Goal: Communication & Community: Answer question/provide support

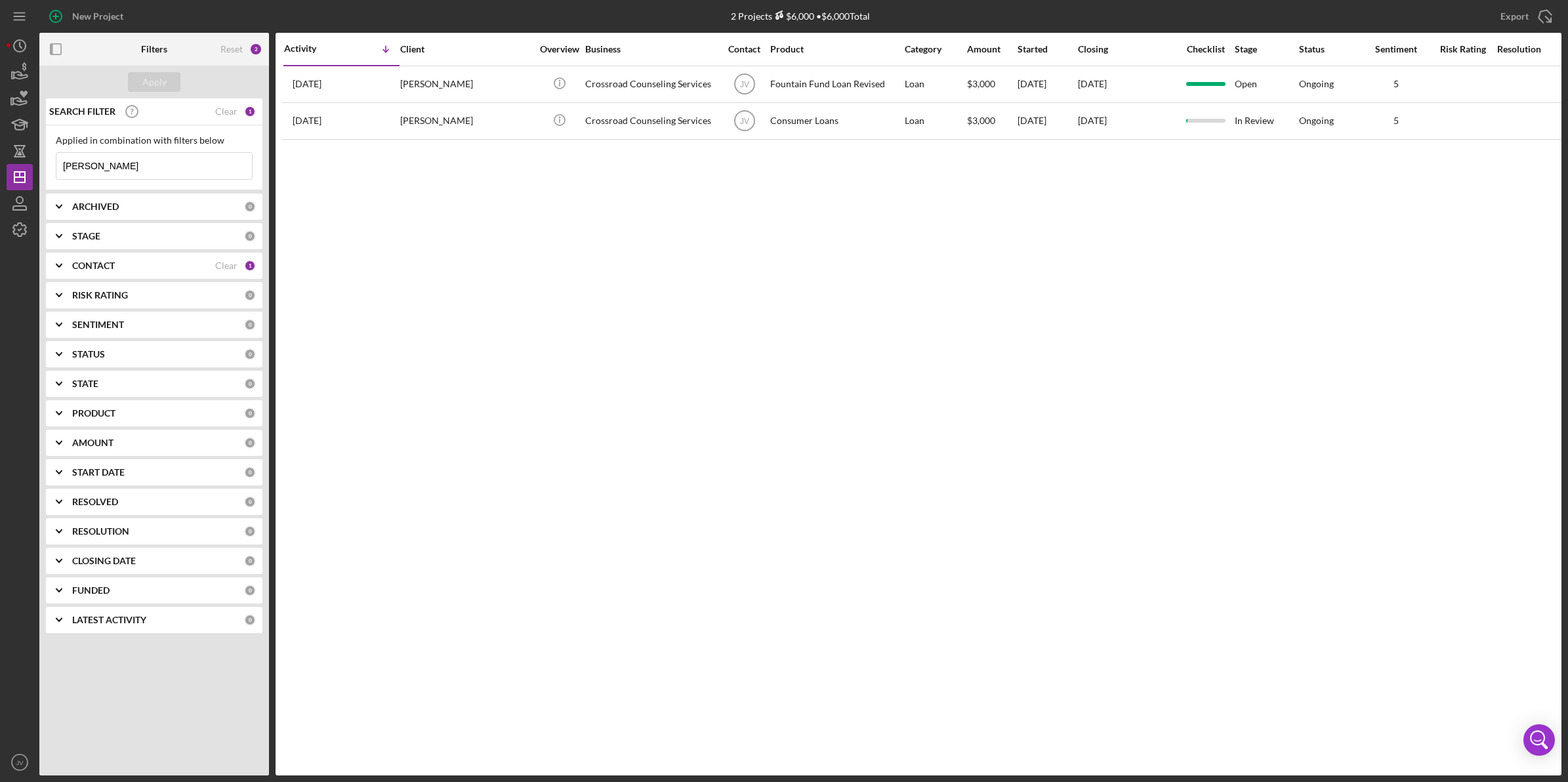
click at [80, 261] on b "CONTACT" at bounding box center [93, 265] width 43 height 10
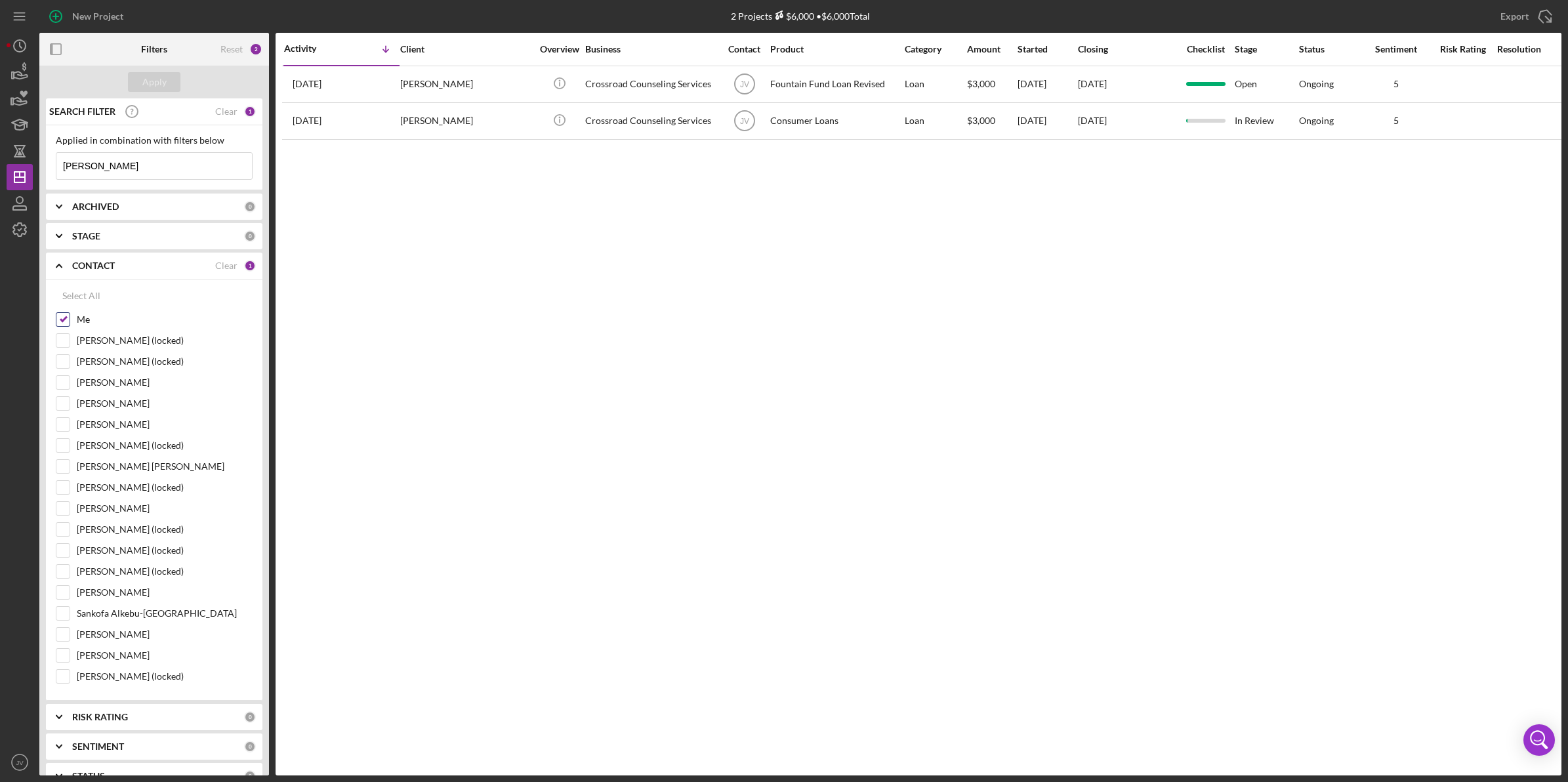
click at [60, 313] on input "Me" at bounding box center [63, 319] width 13 height 13
checkbox input "false"
click at [69, 471] on input "Harry Jean-Jacques" at bounding box center [63, 466] width 13 height 13
checkbox input "true"
click at [148, 80] on div "Apply" at bounding box center [155, 82] width 25 height 20
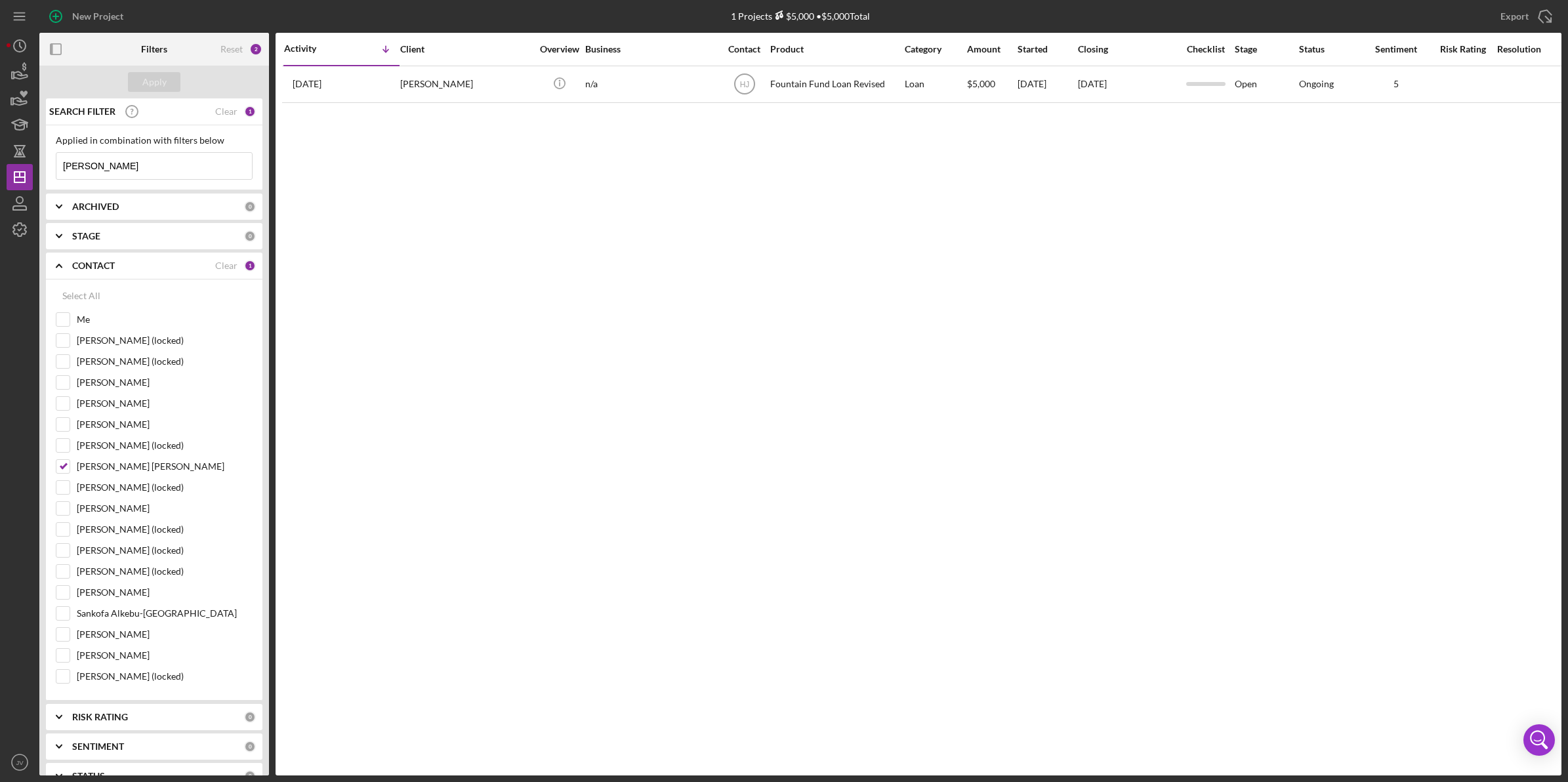
click at [38, 166] on div "New Project 1 Projects $5,000 • $5,000 Total watson Export Icon/Export Filters …" at bounding box center [784, 388] width 1555 height 776
click at [115, 162] on input at bounding box center [154, 166] width 195 height 27
paste input "Devo"
type input "Devon"
click at [148, 82] on div "Apply" at bounding box center [155, 82] width 25 height 20
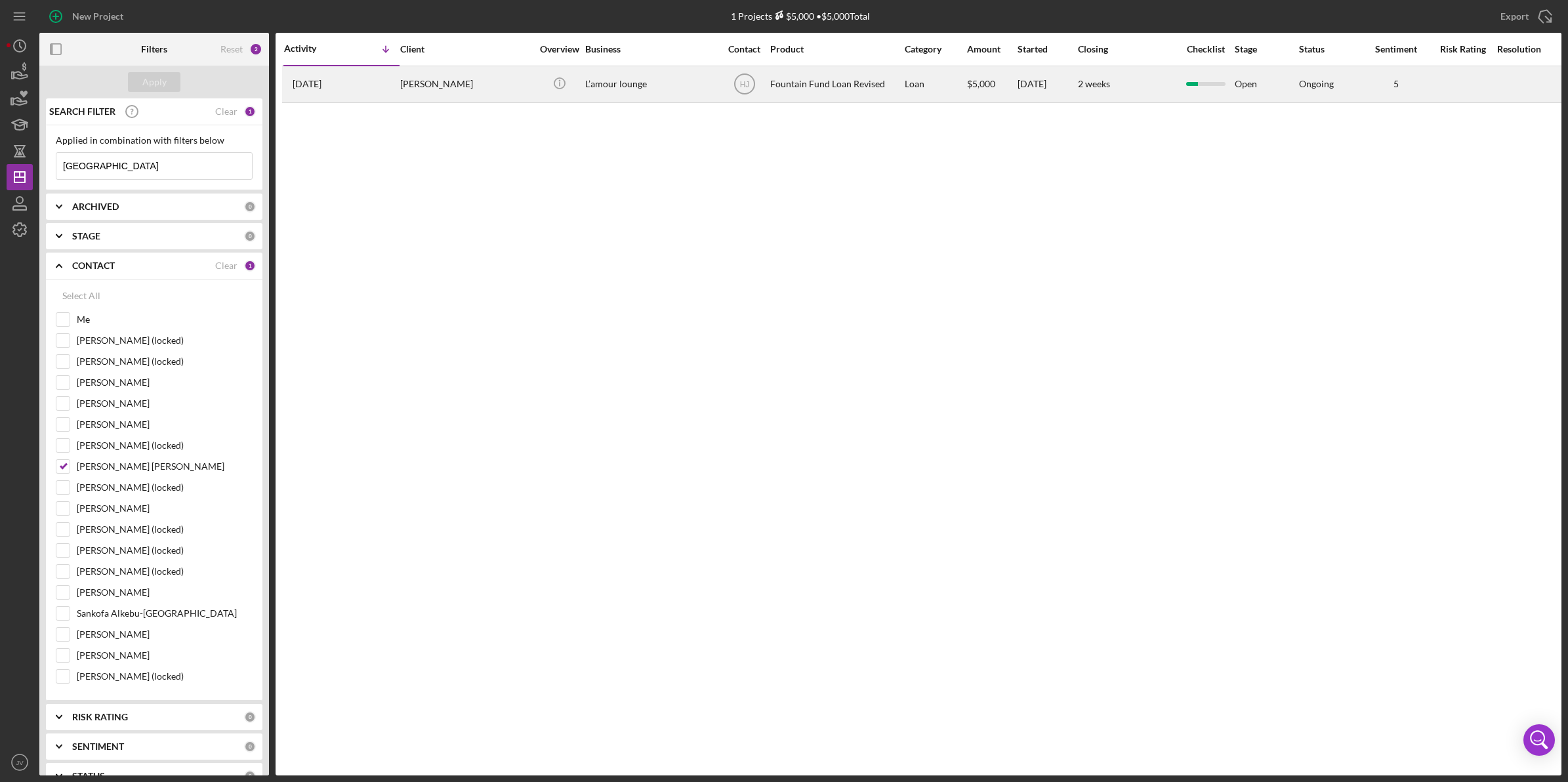
click at [491, 89] on div "[PERSON_NAME]" at bounding box center [466, 84] width 131 height 35
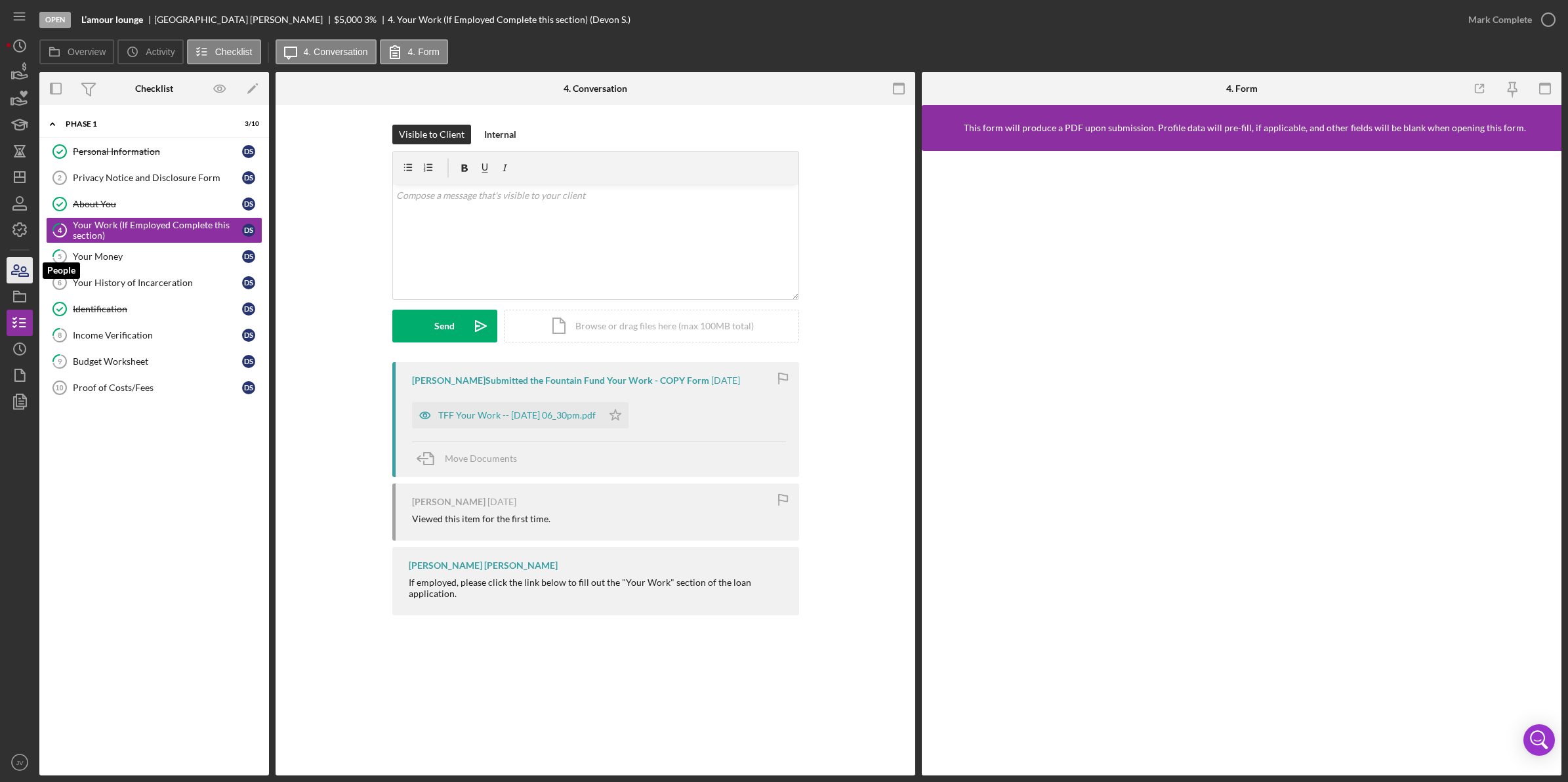
click at [15, 277] on icon "button" at bounding box center [20, 270] width 33 height 33
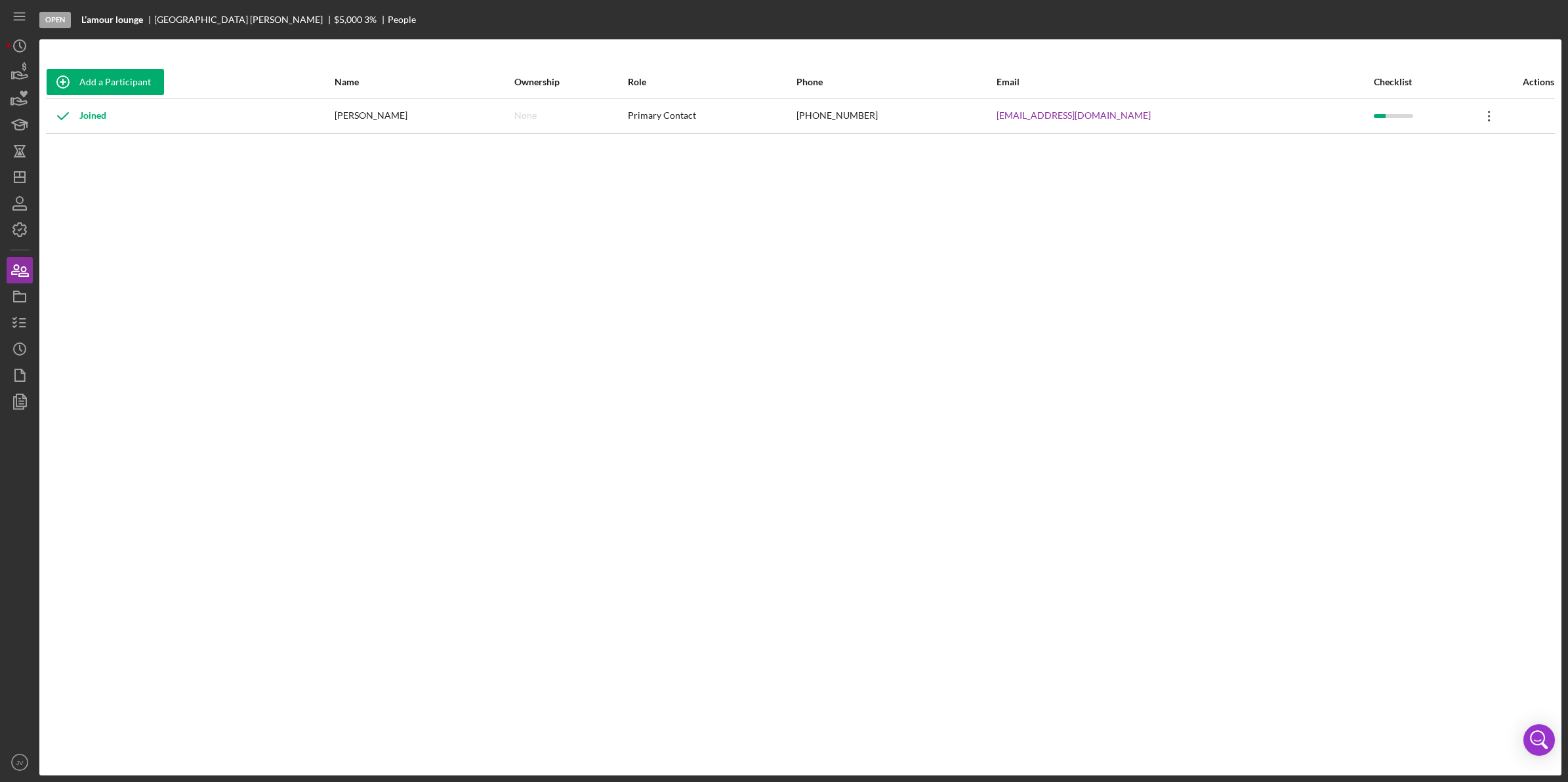
click at [1479, 115] on icon "Icon/Overflow" at bounding box center [1490, 116] width 33 height 33
click at [1430, 144] on div "Icon/Edit Edit" at bounding box center [1424, 149] width 144 height 27
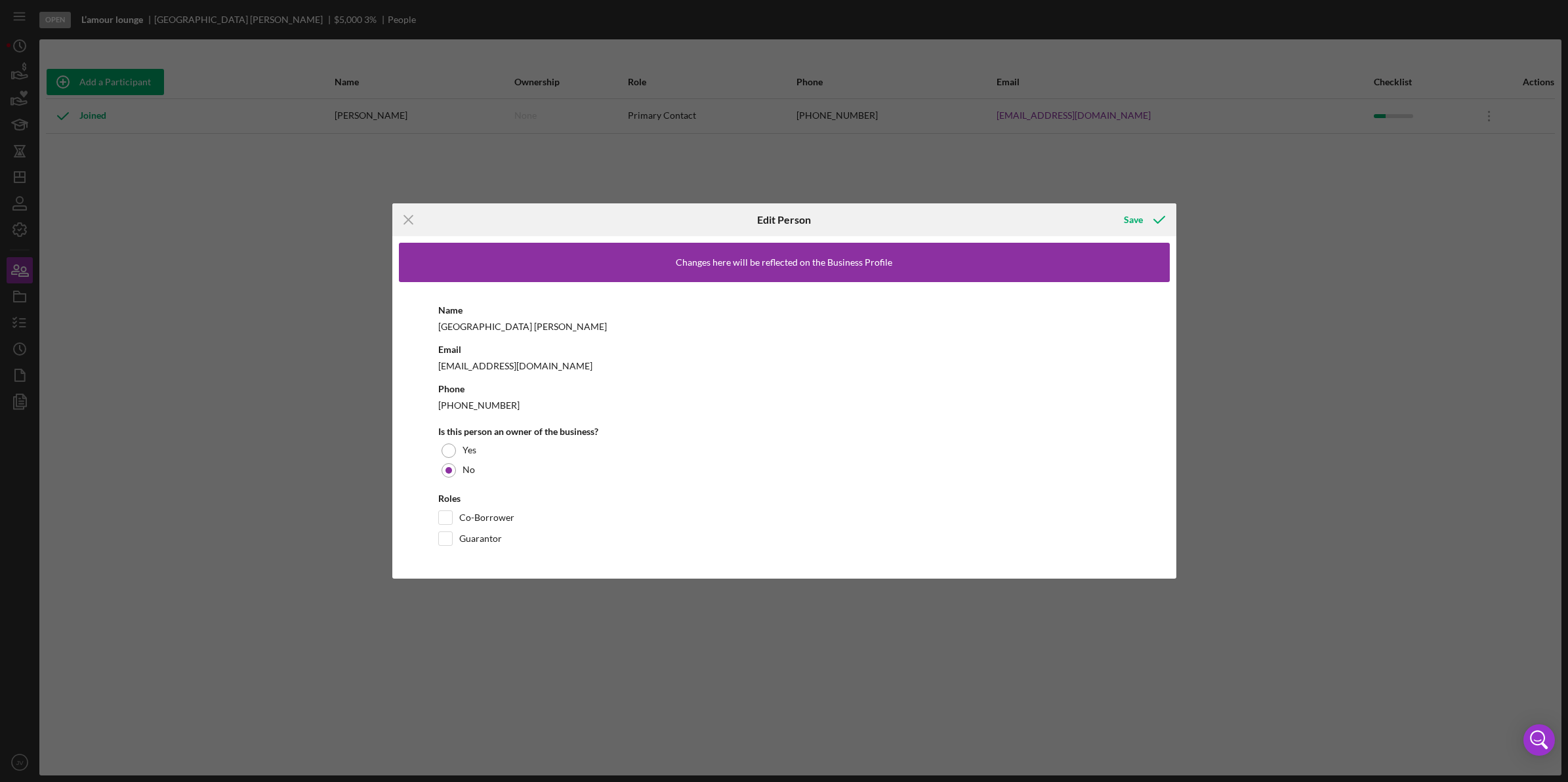
click at [996, 305] on div "Name Devon Sutherland" at bounding box center [785, 318] width 692 height 33
click at [333, 322] on div "Icon/Menu Close Edit Person Save Changes here will be reflected on the Business…" at bounding box center [784, 391] width 1568 height 782
click at [405, 220] on icon "Icon/Menu Close" at bounding box center [409, 220] width 33 height 33
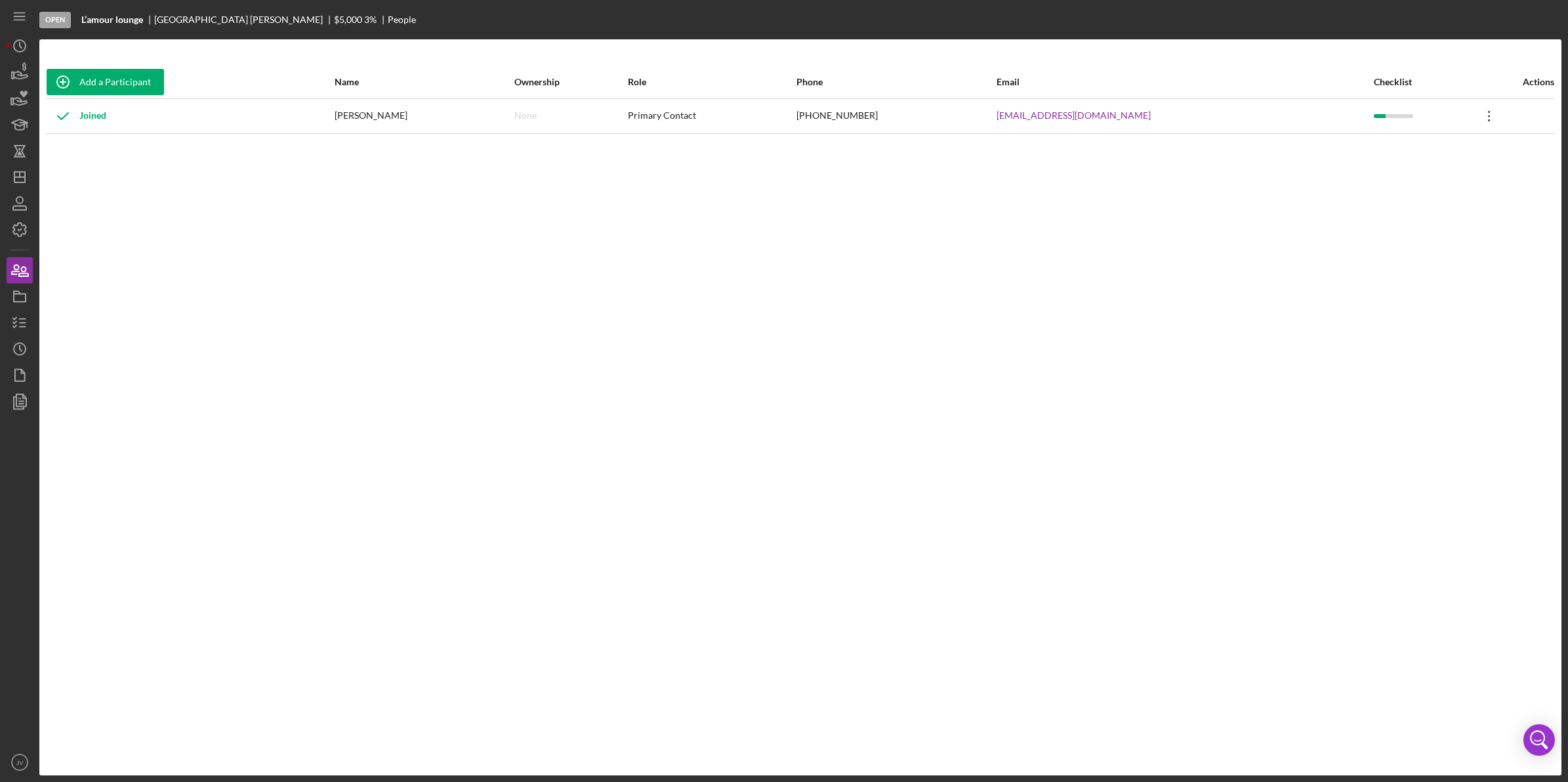
click at [1479, 118] on icon "Icon/Overflow" at bounding box center [1490, 116] width 33 height 33
click at [1375, 174] on div "Add a Participant Name Ownership Role Phone Email Checklist Actions Joined Devo…" at bounding box center [800, 407] width 1522 height 684
click at [18, 332] on icon "button" at bounding box center [20, 323] width 33 height 33
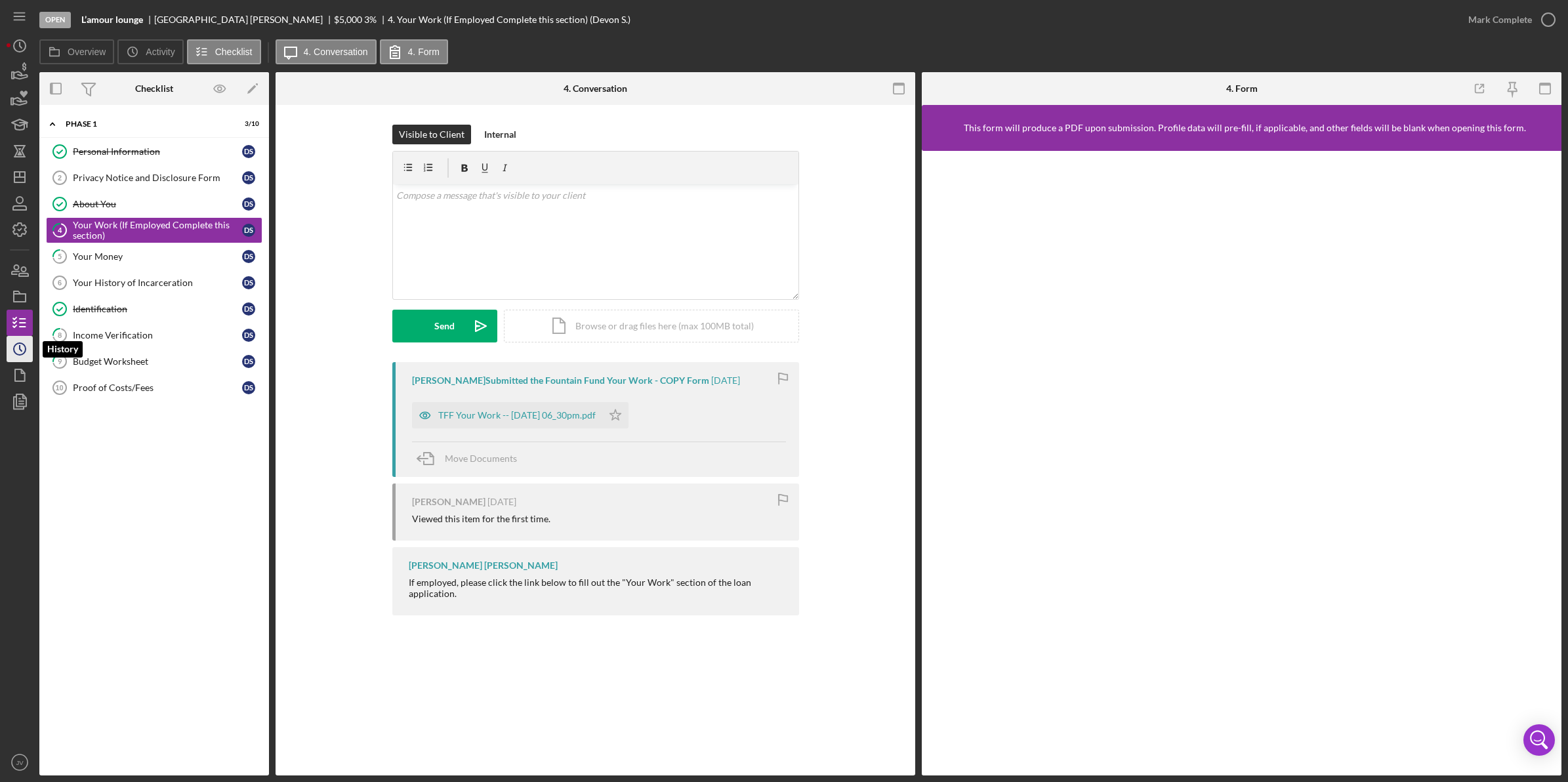
click at [18, 358] on icon "Icon/History" at bounding box center [20, 349] width 33 height 33
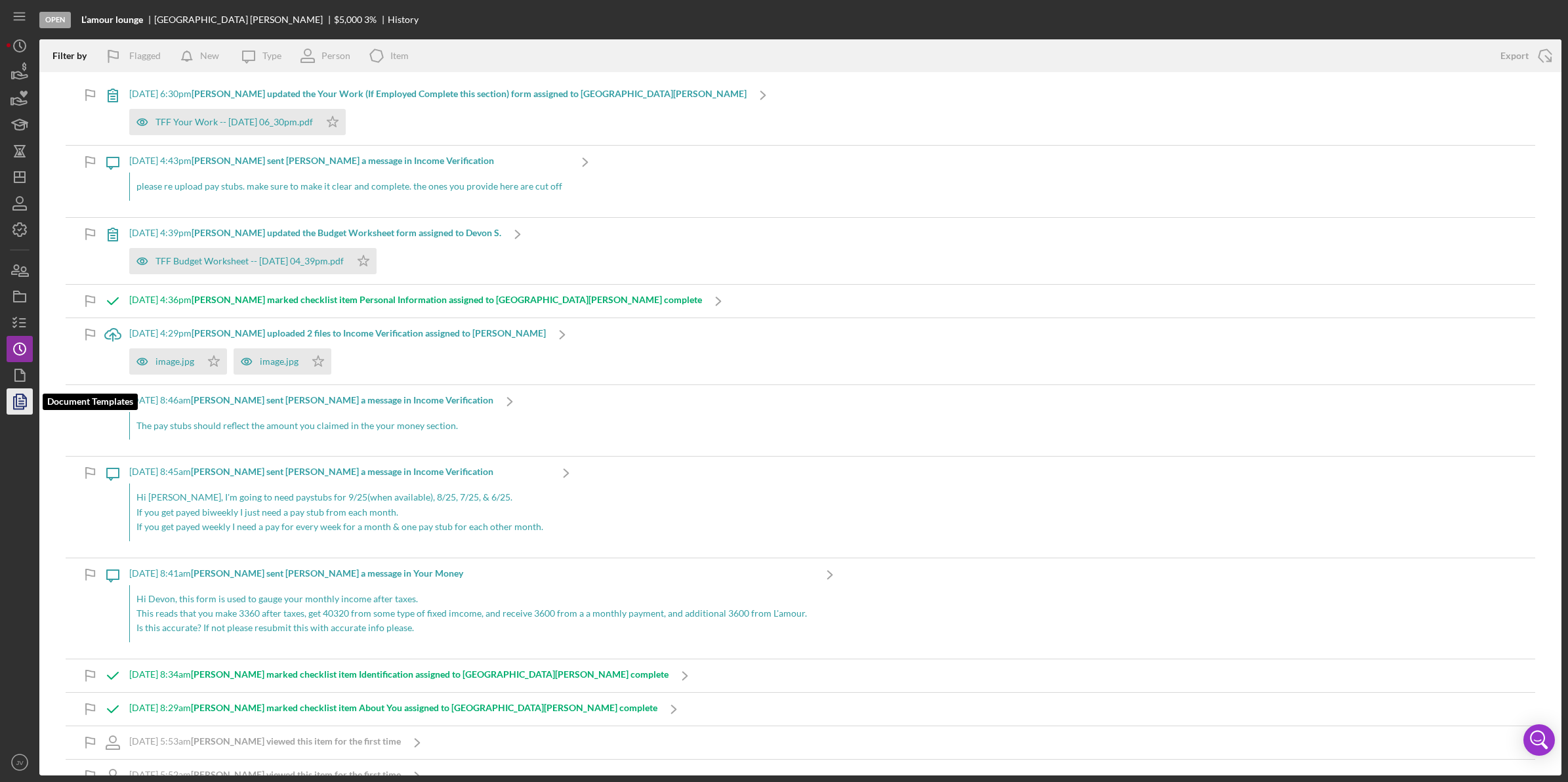
click at [18, 392] on icon "button" at bounding box center [20, 401] width 33 height 33
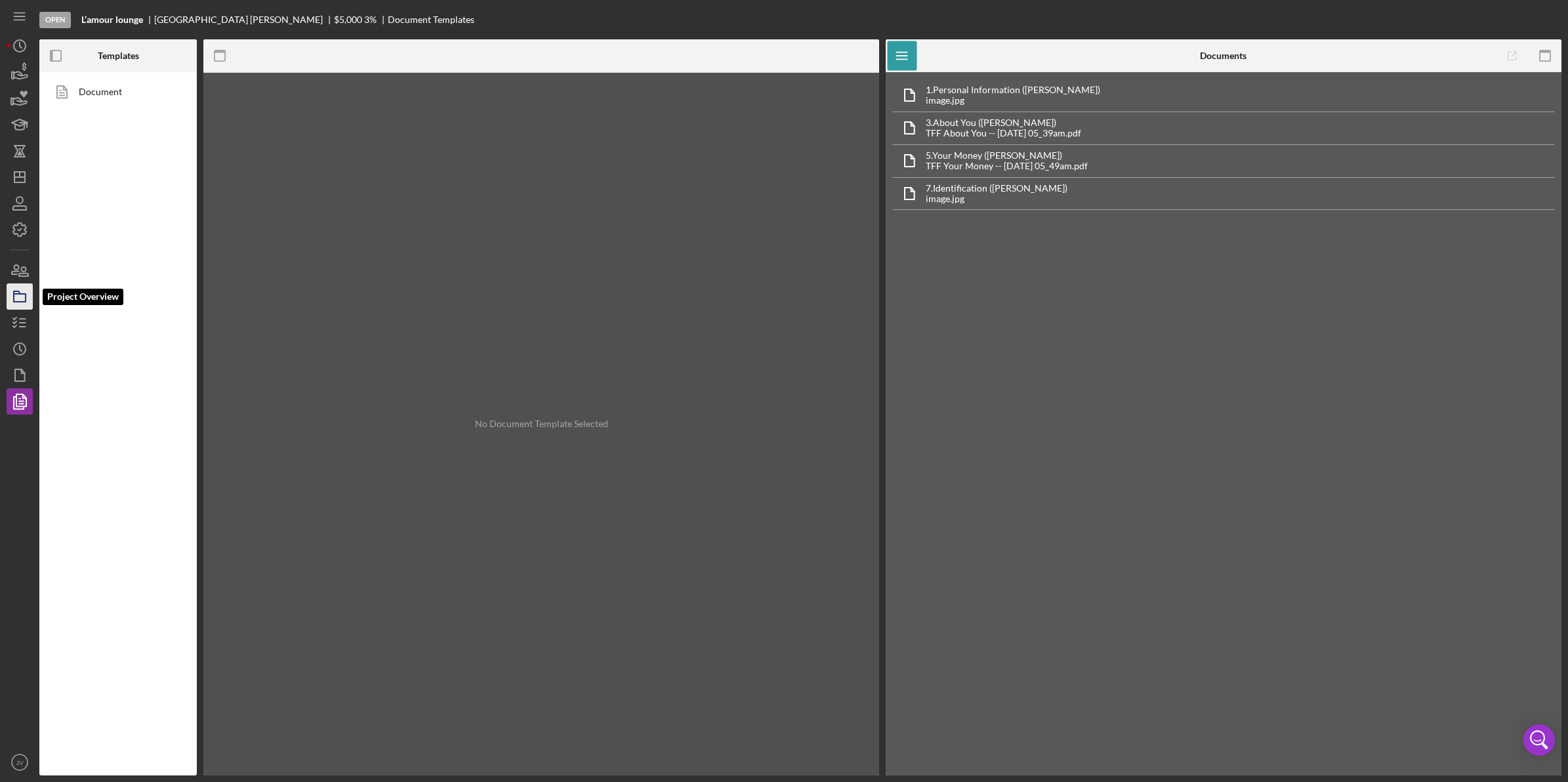
click at [12, 296] on icon "button" at bounding box center [20, 296] width 33 height 33
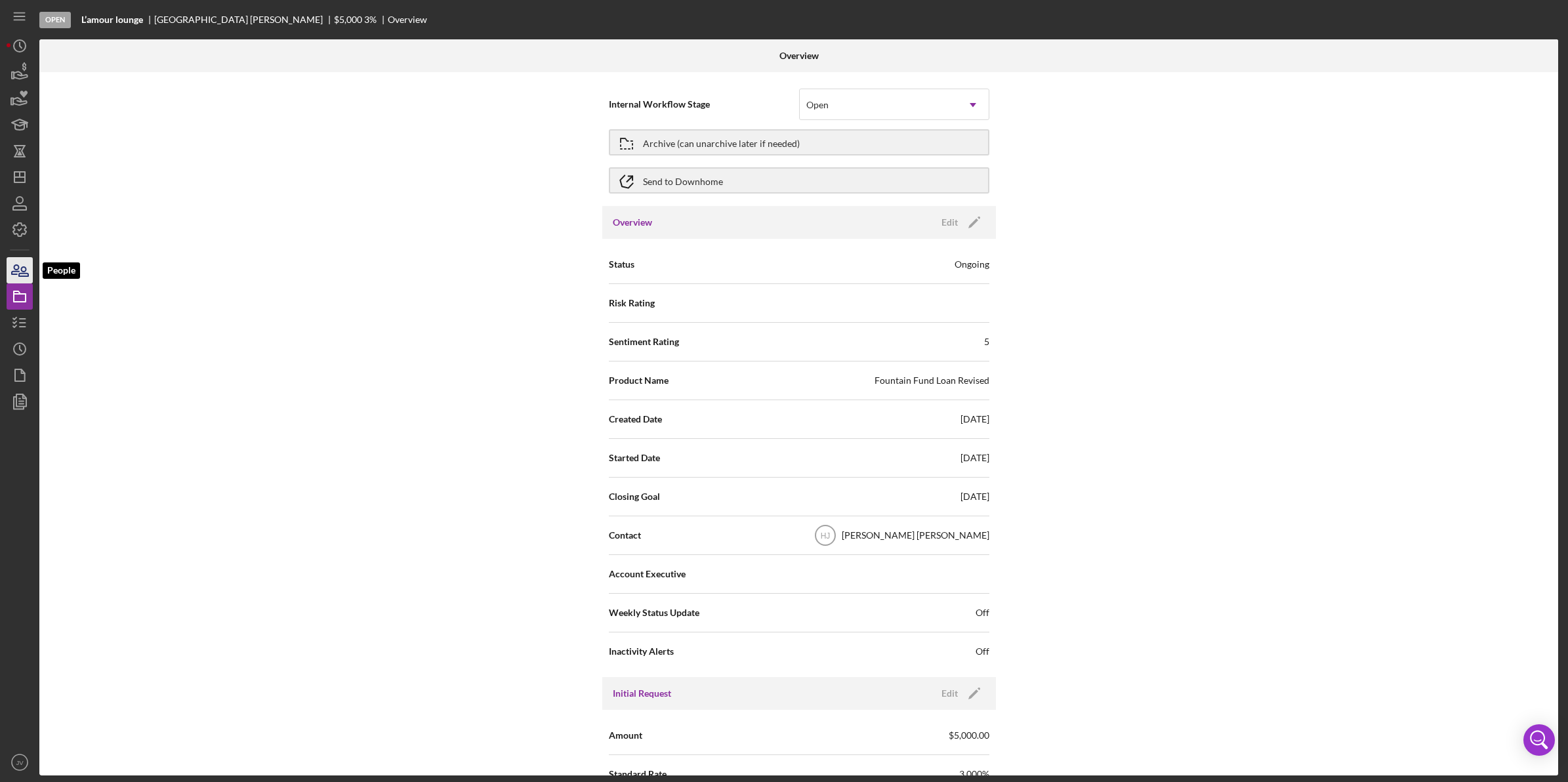
click at [16, 268] on icon "button" at bounding box center [20, 270] width 33 height 33
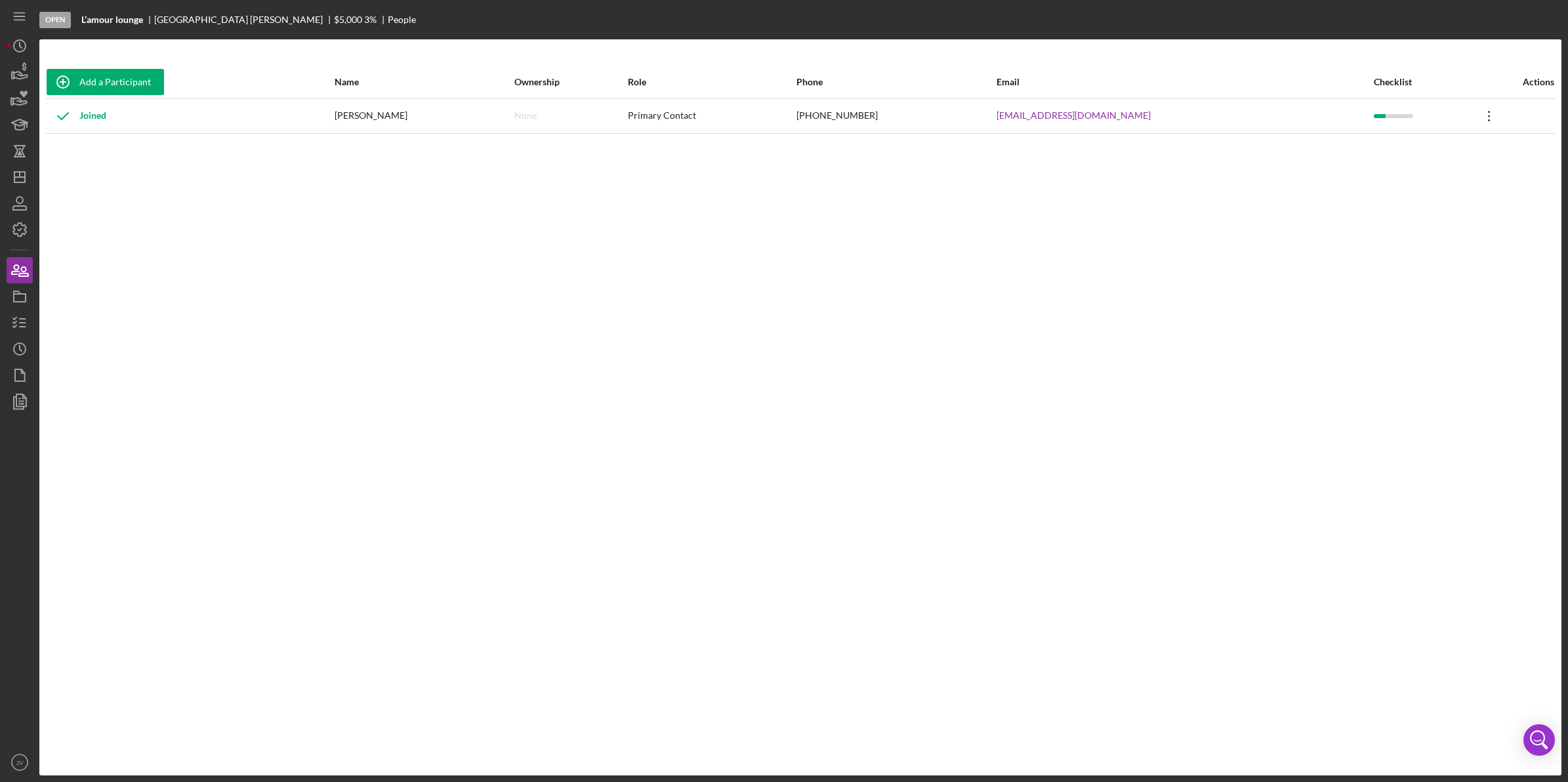
click at [1479, 116] on icon "Icon/Overflow" at bounding box center [1490, 116] width 33 height 33
click at [1142, 221] on div "Add a Participant Name Ownership Role Phone Email Checklist Actions Joined Devo…" at bounding box center [800, 407] width 1522 height 684
click at [27, 208] on icon "button" at bounding box center [20, 204] width 33 height 33
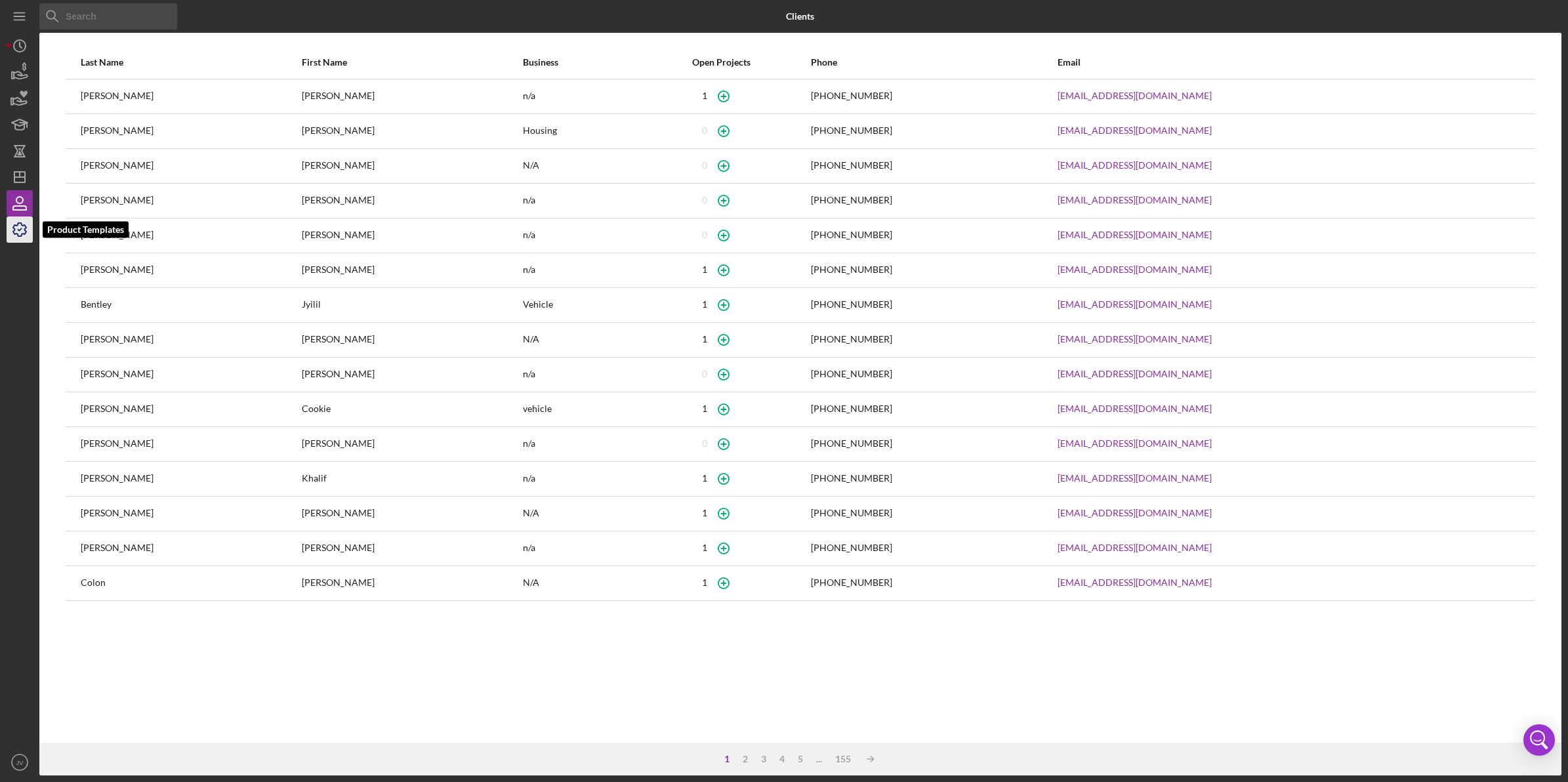
click at [23, 233] on icon "button" at bounding box center [20, 230] width 33 height 33
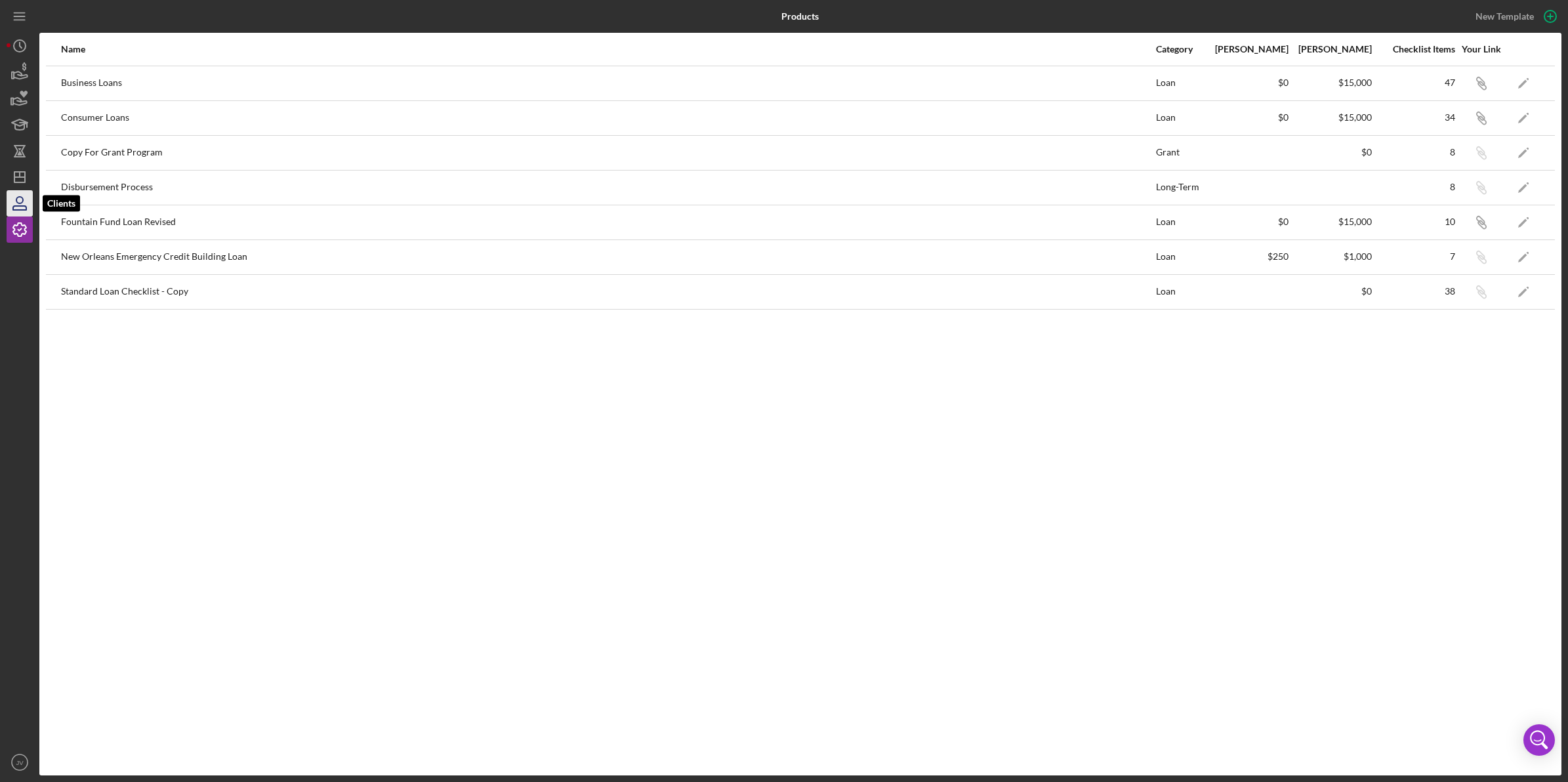
click at [21, 210] on icon "button" at bounding box center [19, 208] width 13 height 4
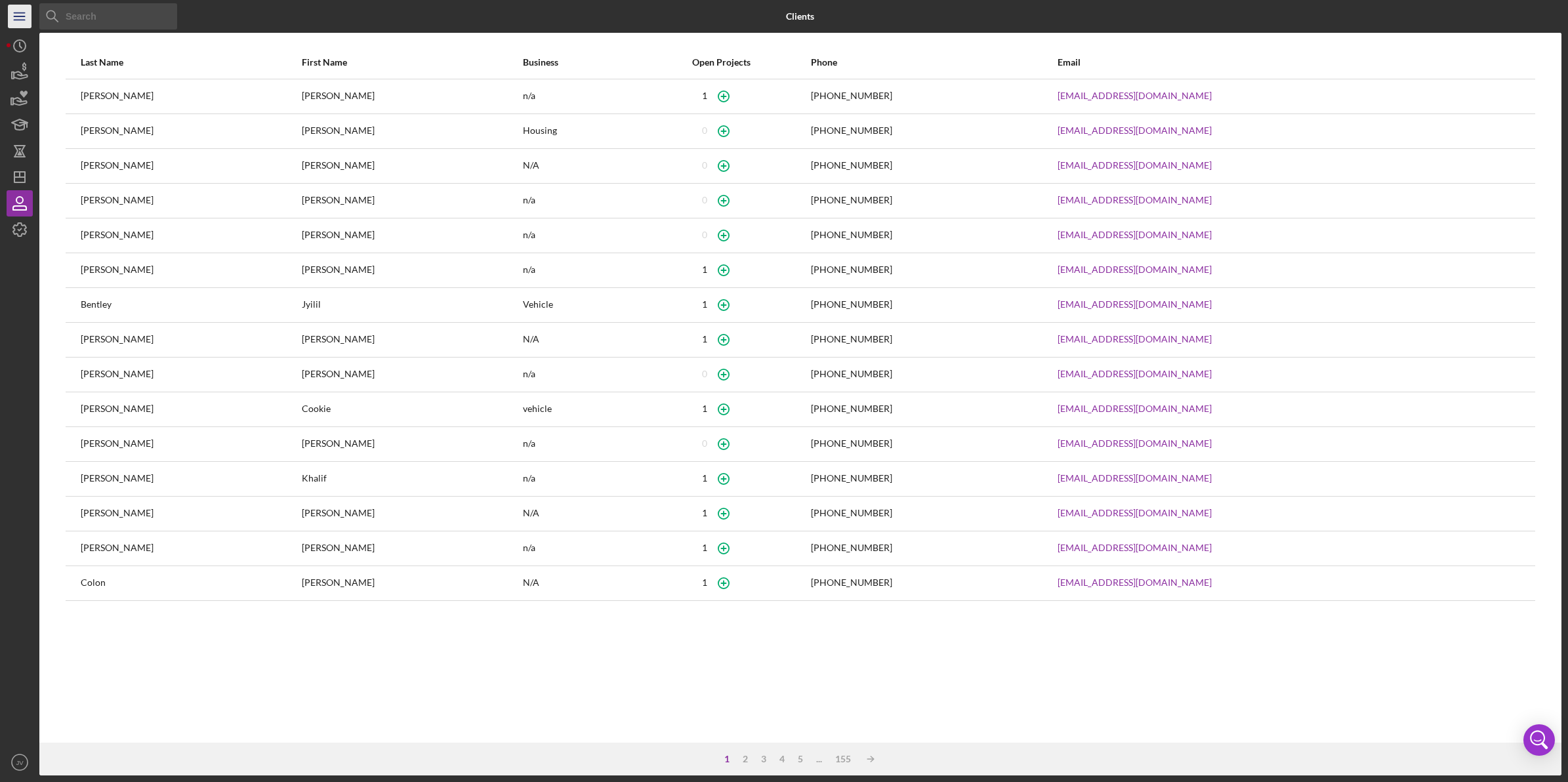
click at [27, 18] on icon "Icon/Menu" at bounding box center [20, 16] width 29 height 29
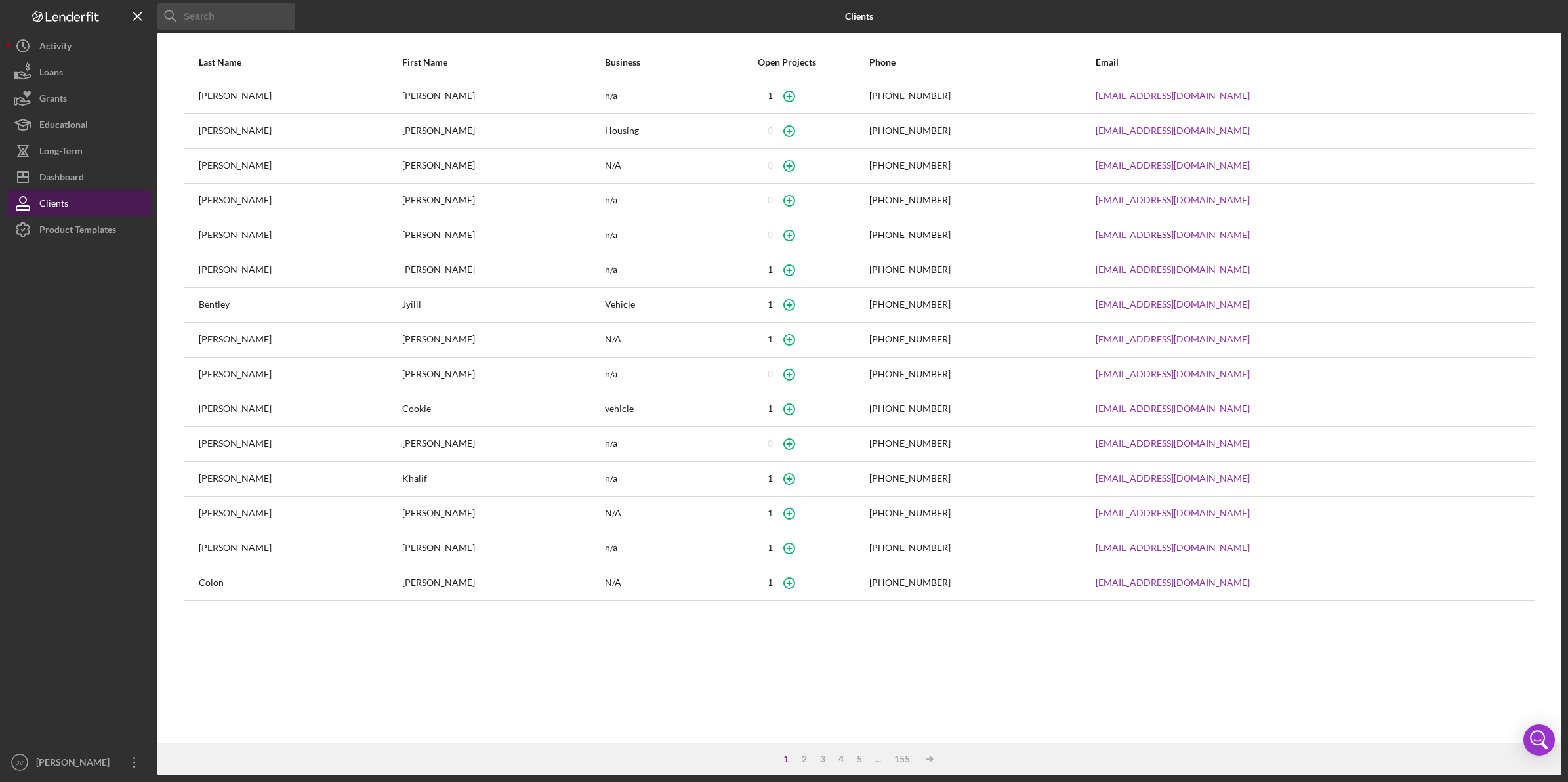
click at [69, 197] on button "Clients" at bounding box center [79, 203] width 144 height 27
click at [80, 759] on div "[PERSON_NAME]" at bounding box center [75, 764] width 85 height 29
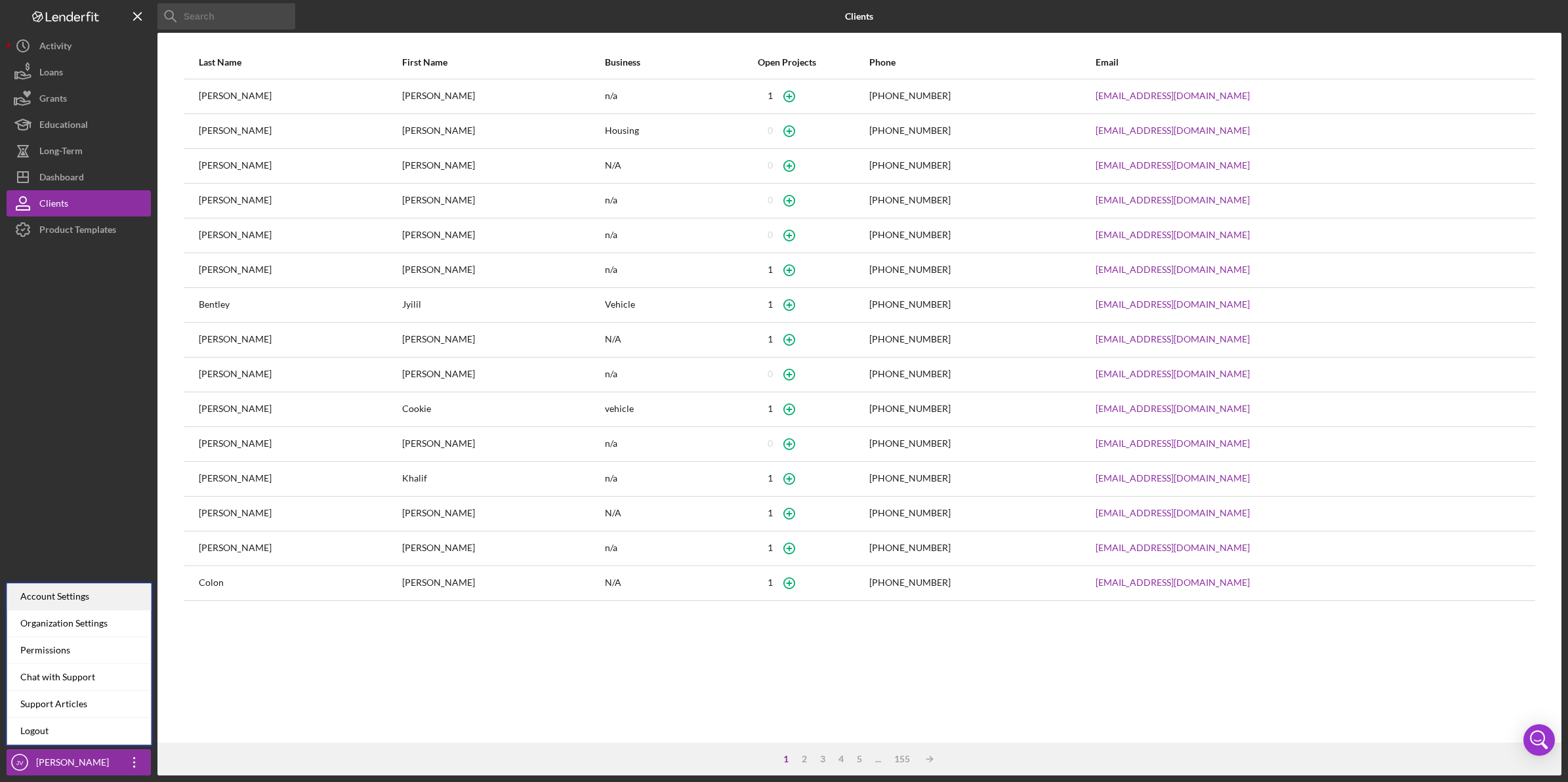
click at [63, 585] on div "Account Settings" at bounding box center [80, 596] width 144 height 27
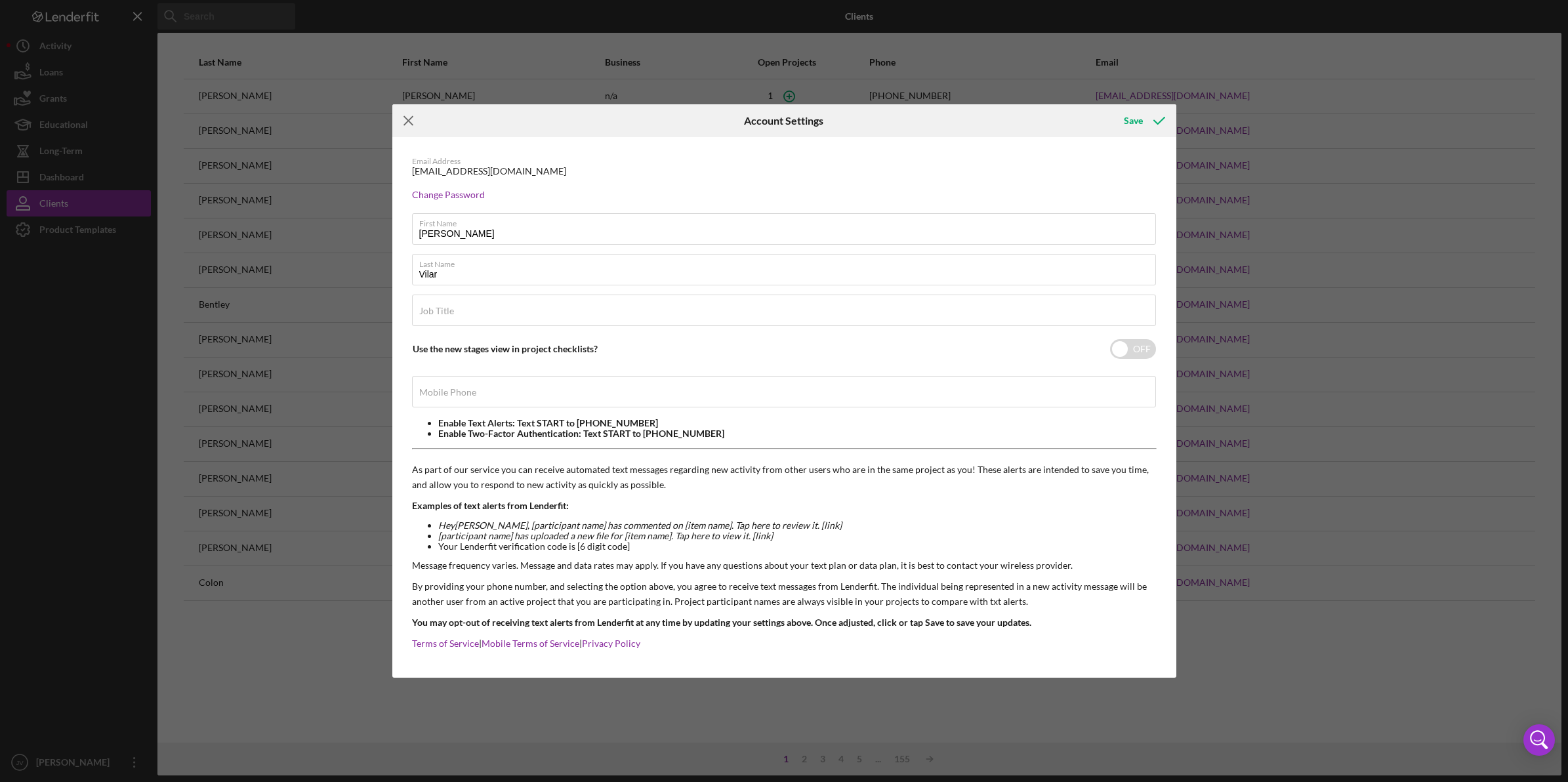
click at [410, 118] on line at bounding box center [408, 121] width 9 height 9
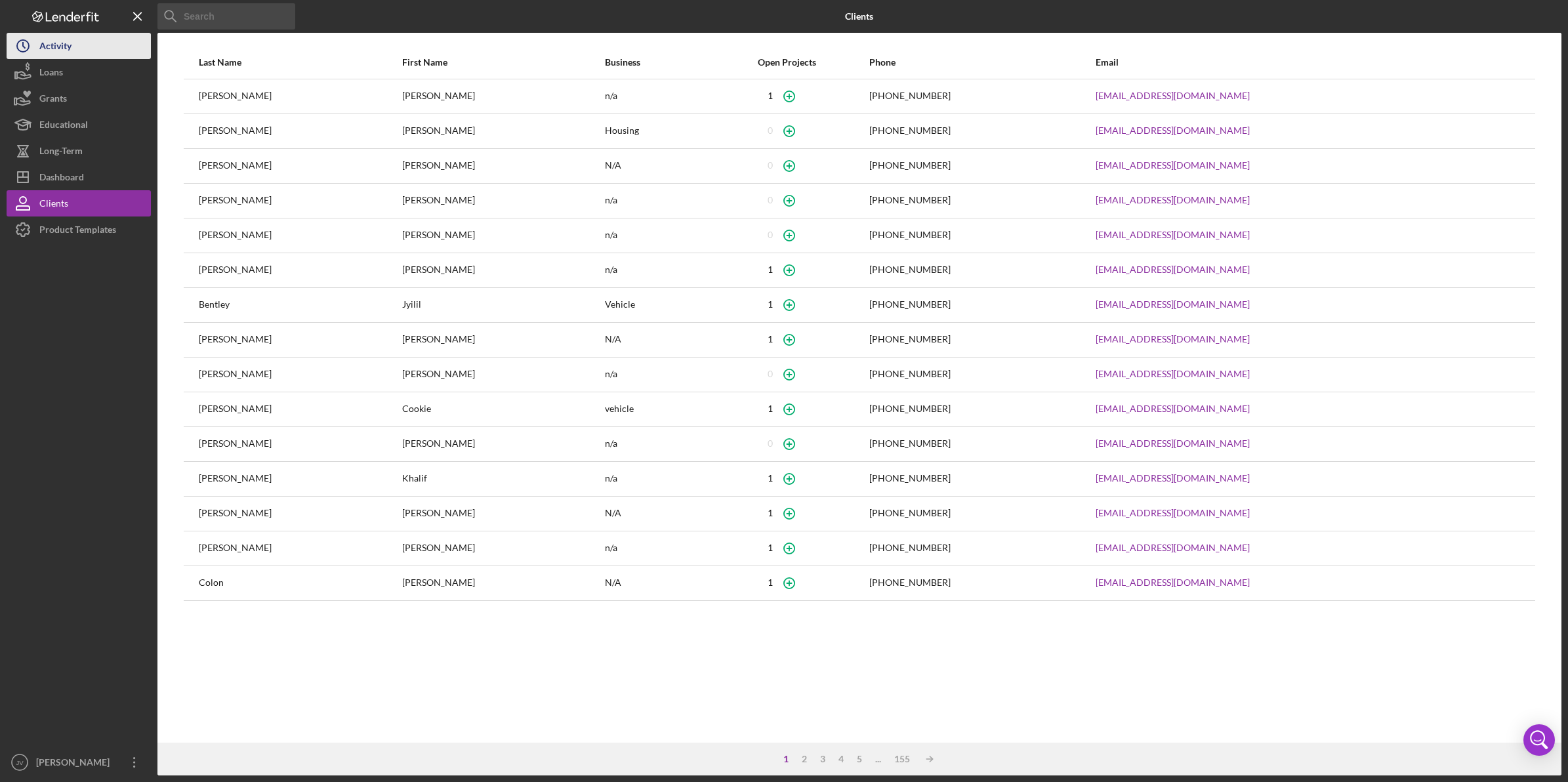
click at [109, 57] on button "Icon/History Activity" at bounding box center [79, 46] width 144 height 27
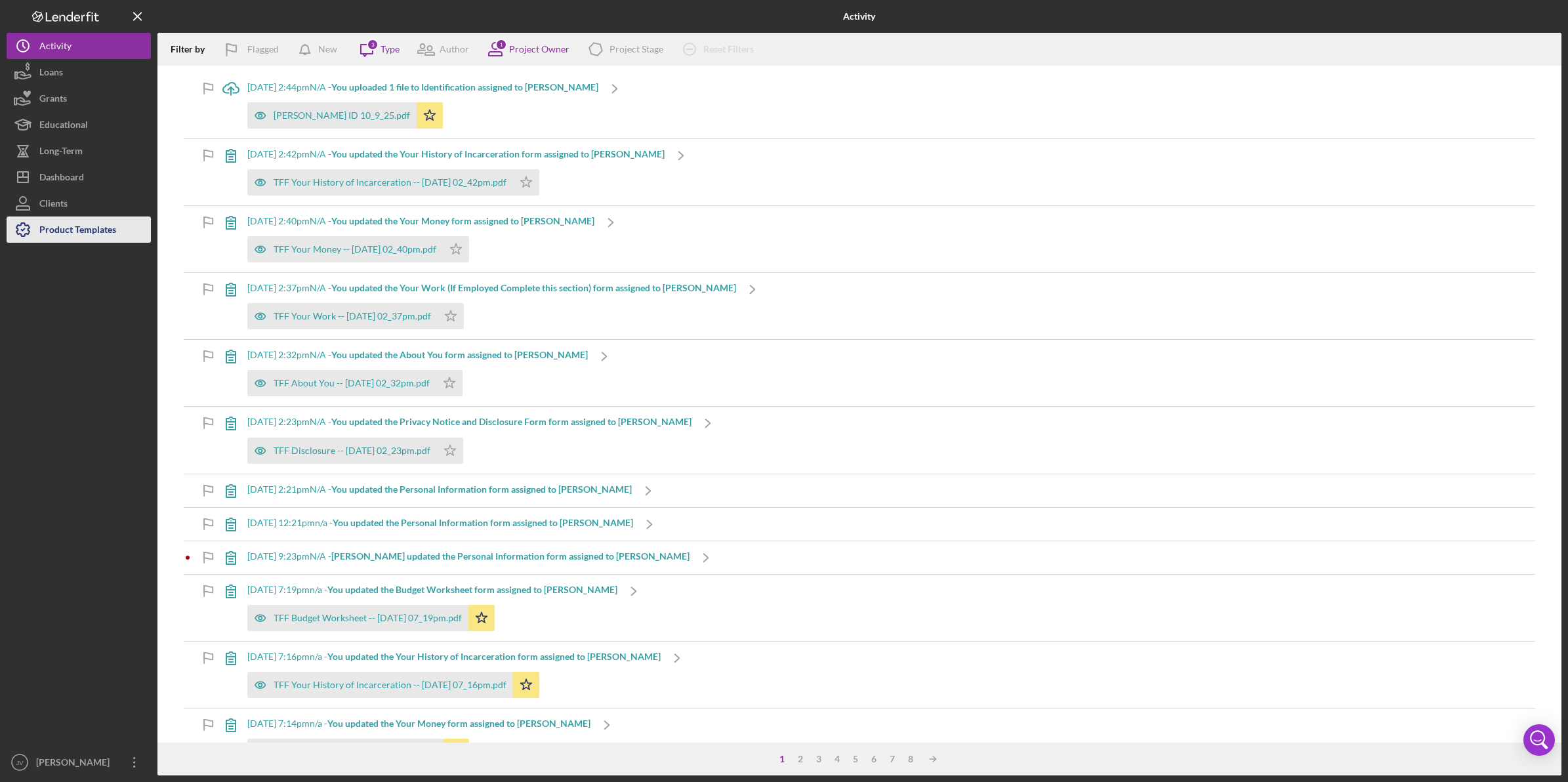
click at [74, 222] on div "Product Templates" at bounding box center [78, 231] width 77 height 29
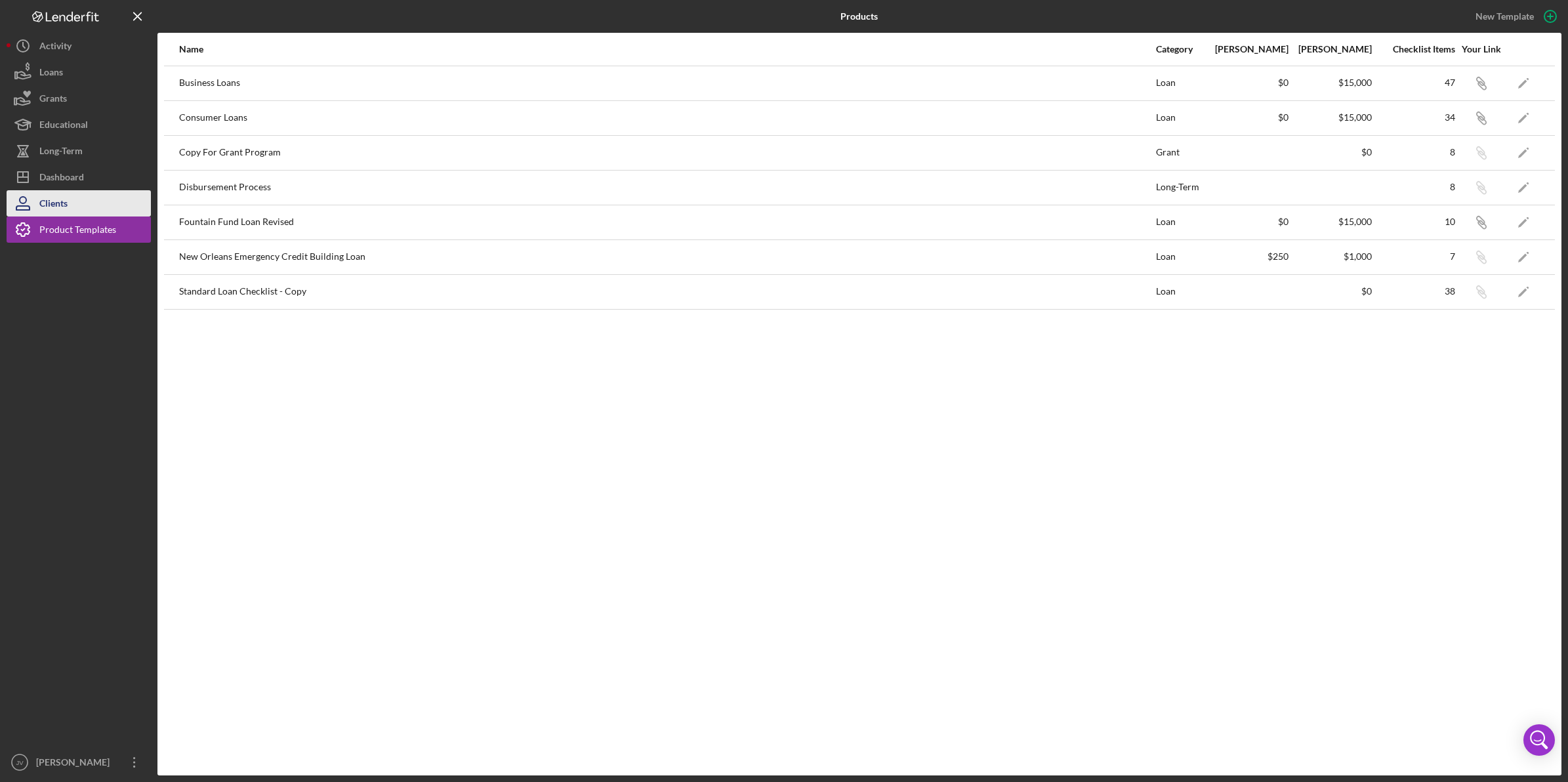
click at [74, 206] on button "Clients" at bounding box center [79, 203] width 144 height 27
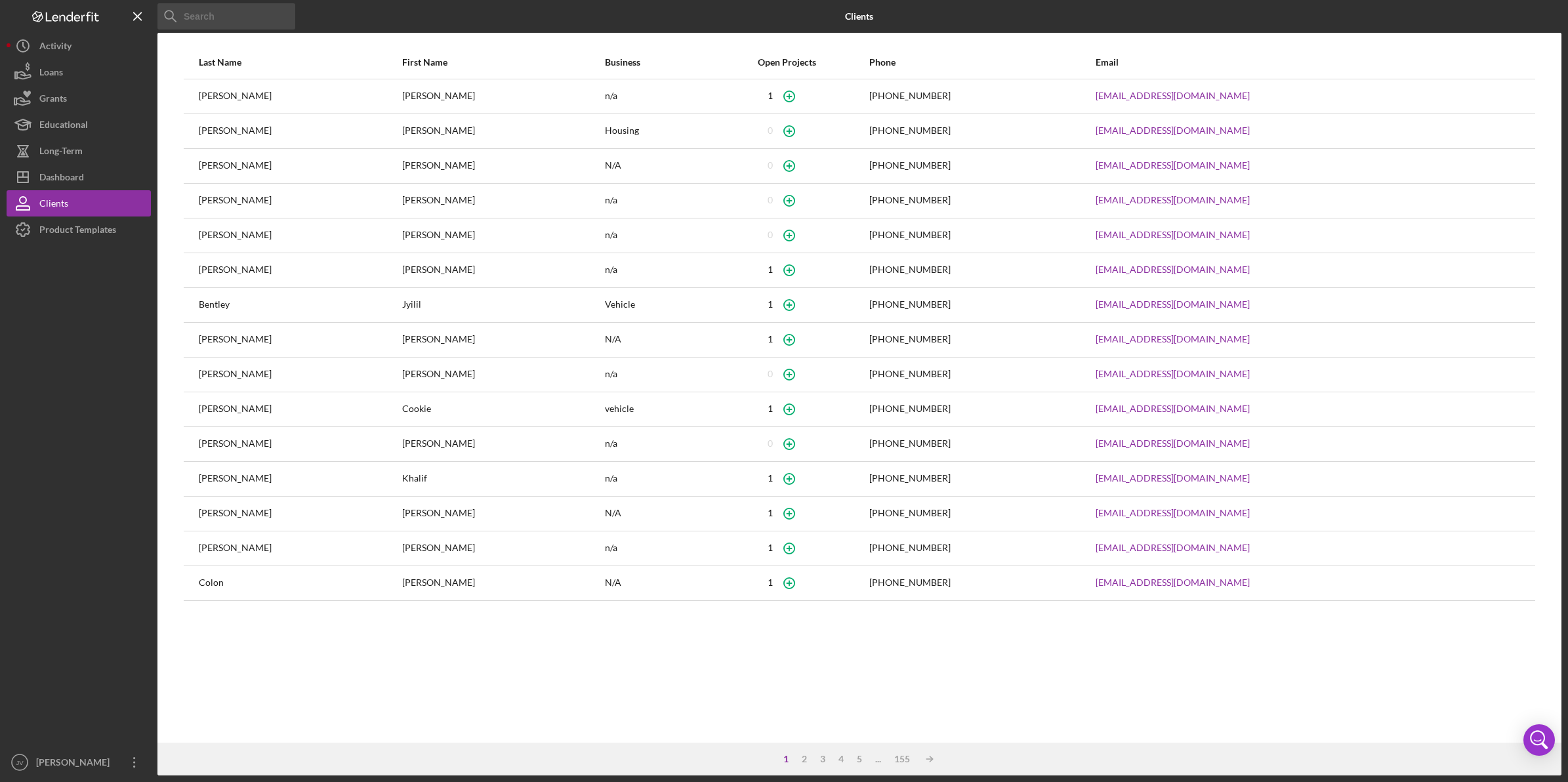
click at [213, 9] on input at bounding box center [226, 16] width 138 height 27
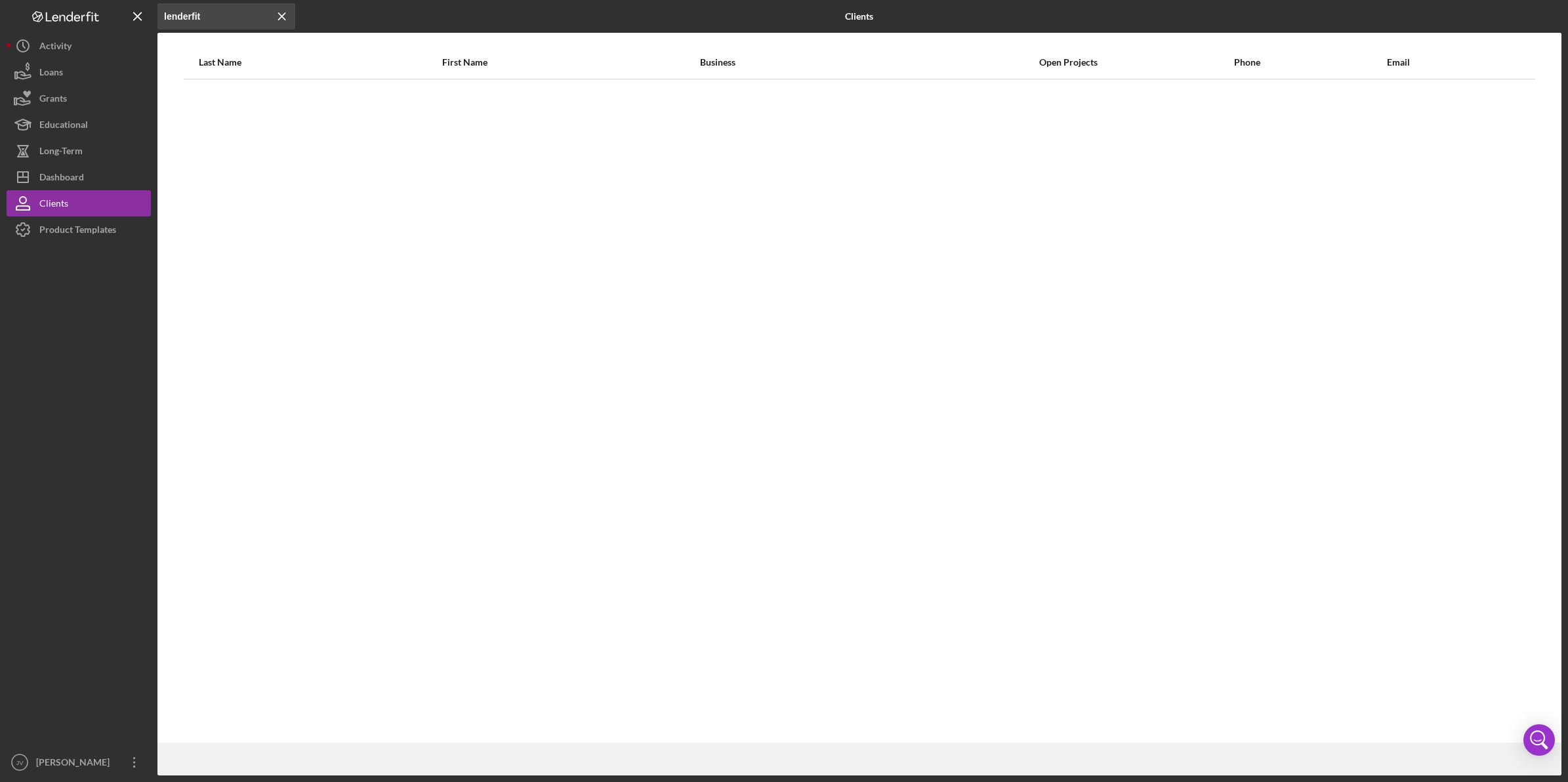
drag, startPoint x: 215, startPoint y: 9, endPoint x: 123, endPoint y: -1, distance: 92.5
click at [123, 0] on html "Icon/Menu Close lenderfit Icon/Menu Close Clients Last Name First Name Business…" at bounding box center [784, 391] width 1568 height 782
type input "devon"
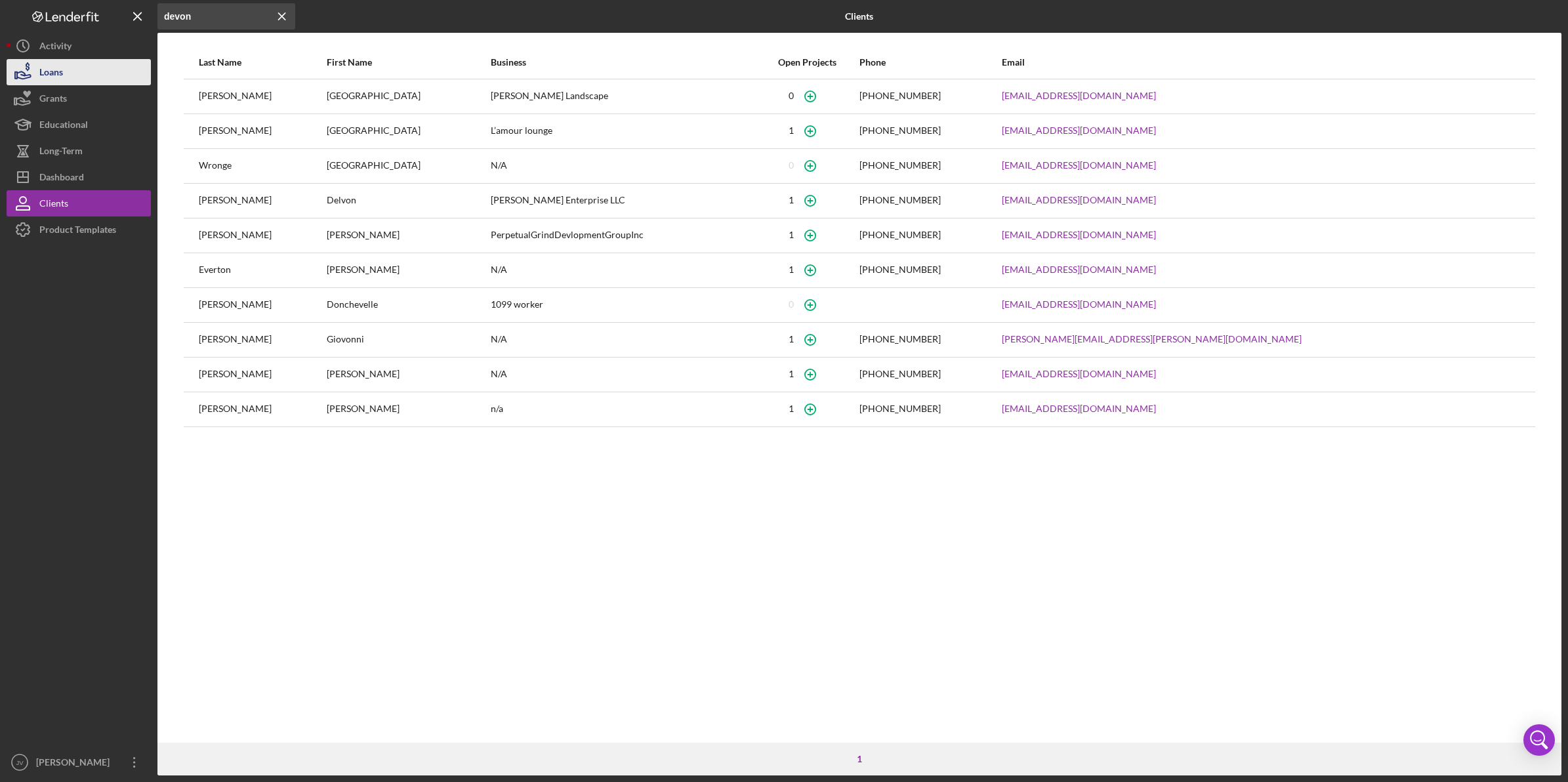
click at [83, 80] on button "Loans" at bounding box center [79, 72] width 144 height 27
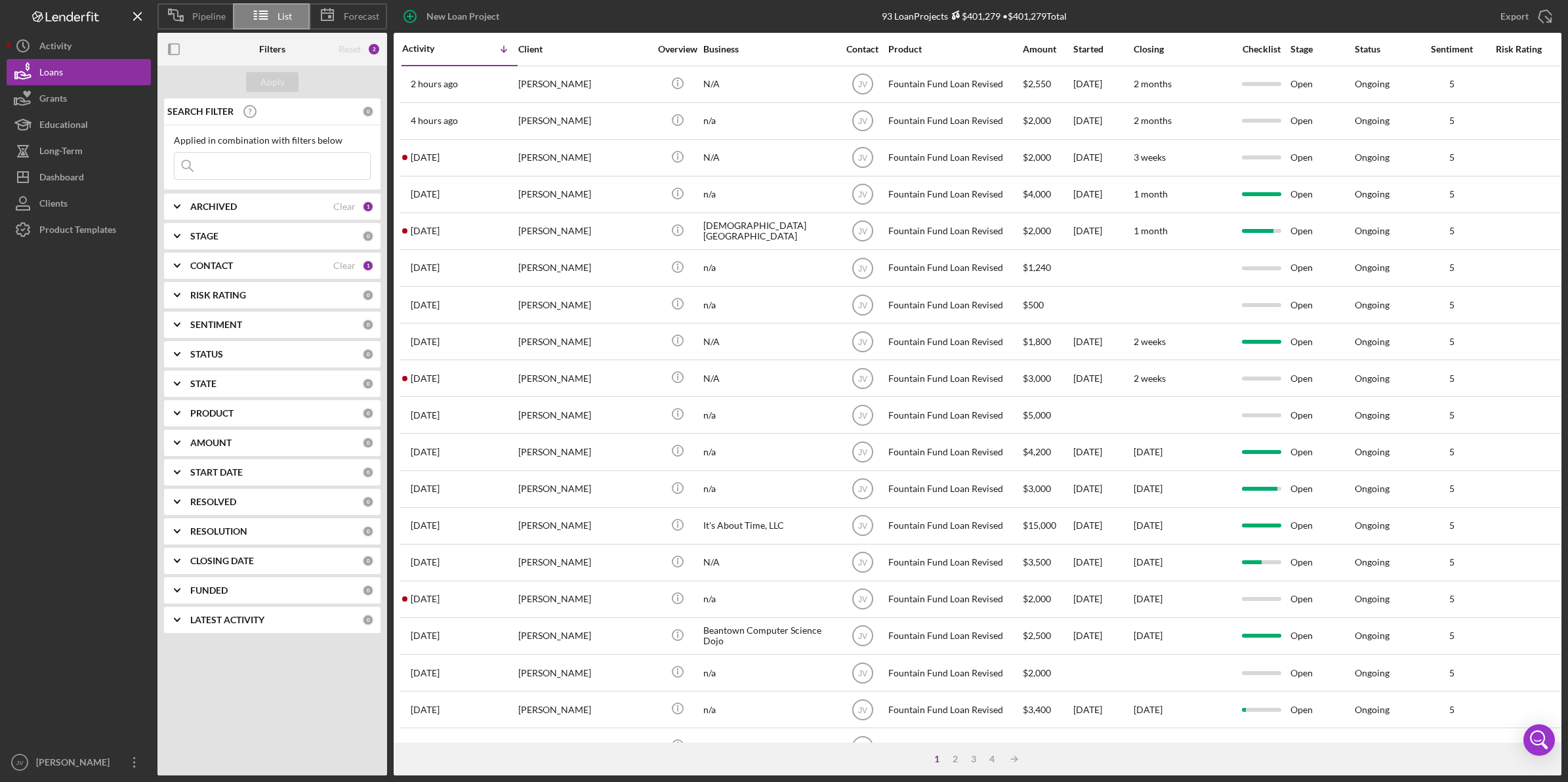
click at [238, 273] on div "CONTACT Clear 1" at bounding box center [282, 266] width 184 height 27
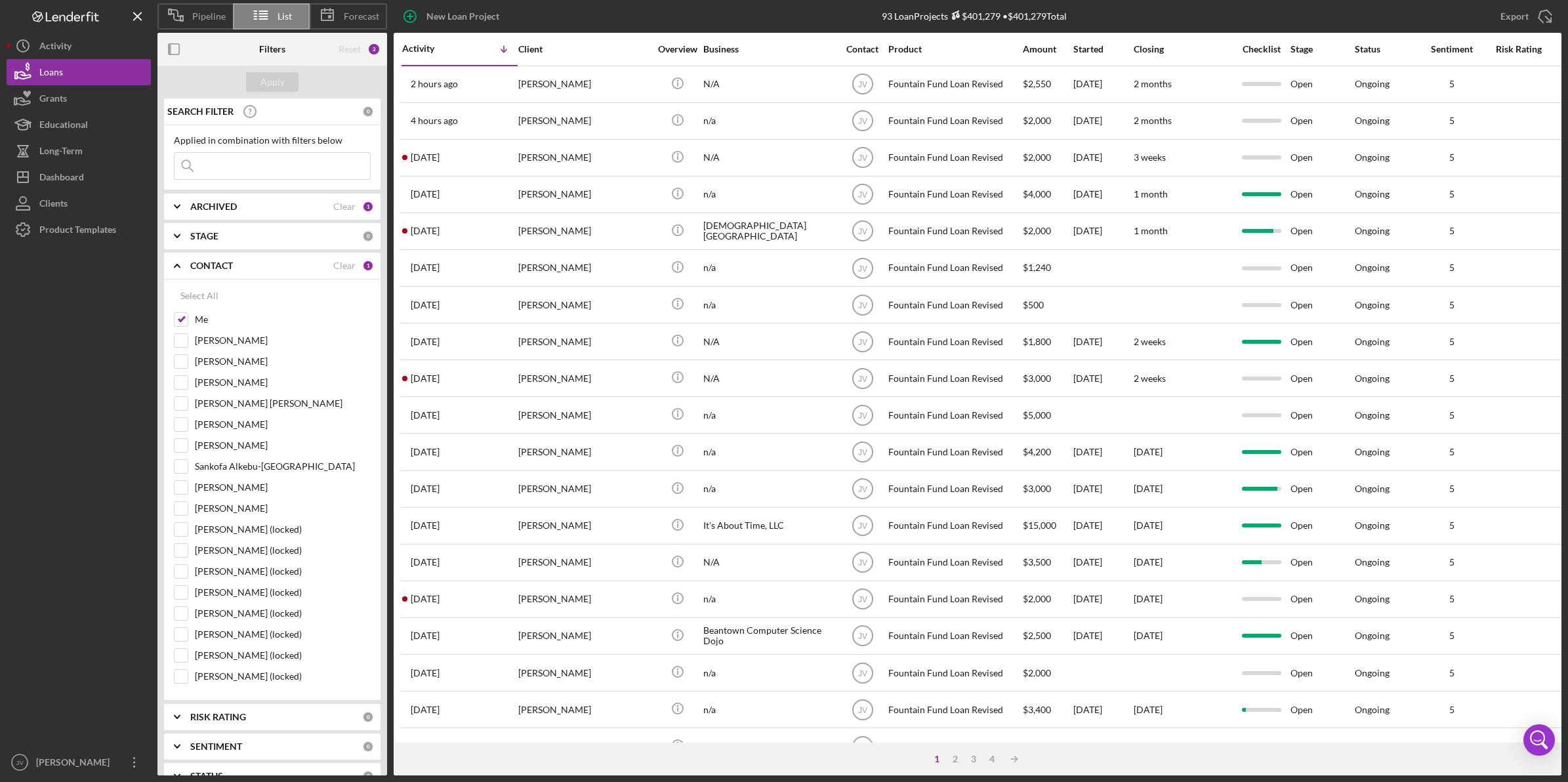
click at [166, 322] on div "Select All Me Meagan Jordan Thomas Mundy Michael Butler Harry Jean-Jacques Mart…" at bounding box center [272, 490] width 217 height 421
click at [172, 322] on div "Select All Me Meagan Jordan Thomas Mundy Michael Butler Harry Jean-Jacques Mart…" at bounding box center [272, 490] width 217 height 421
click at [182, 410] on input "Harry Jean-Jacques" at bounding box center [181, 403] width 13 height 13
checkbox input "true"
click at [250, 168] on input at bounding box center [272, 166] width 195 height 27
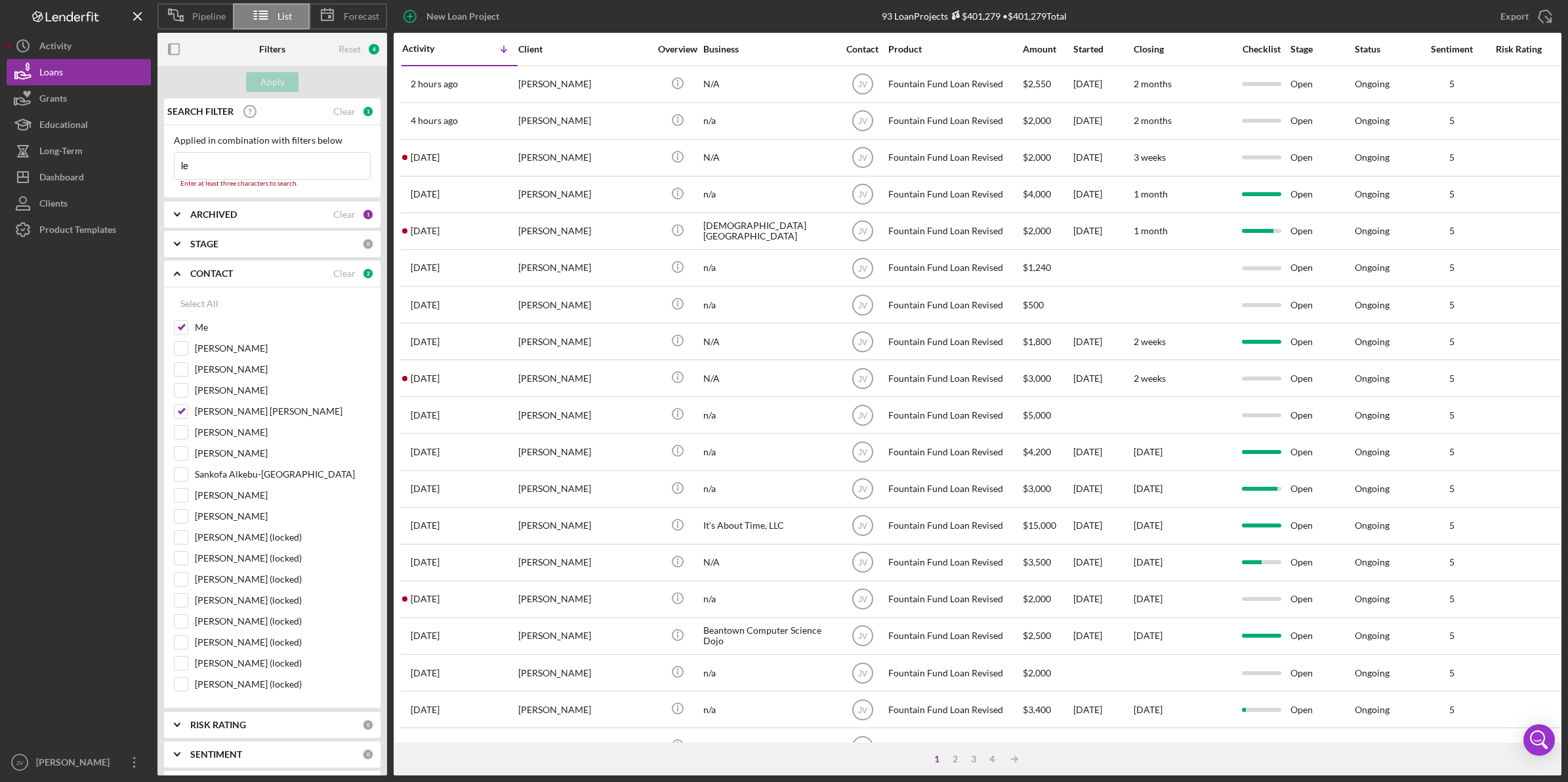
type input "l"
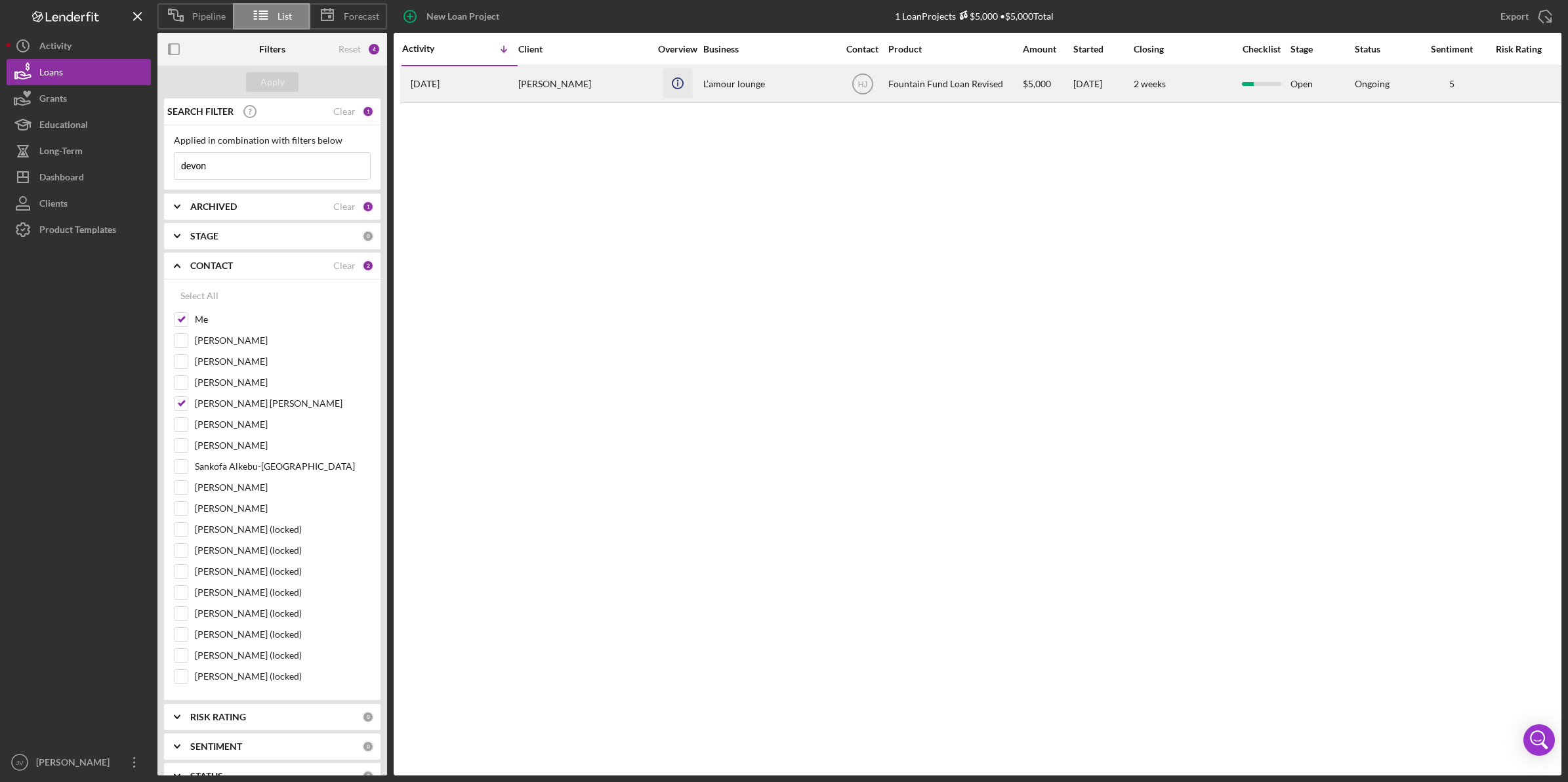
type input "devon"
click at [676, 88] on circle "button" at bounding box center [676, 82] width 10 height 10
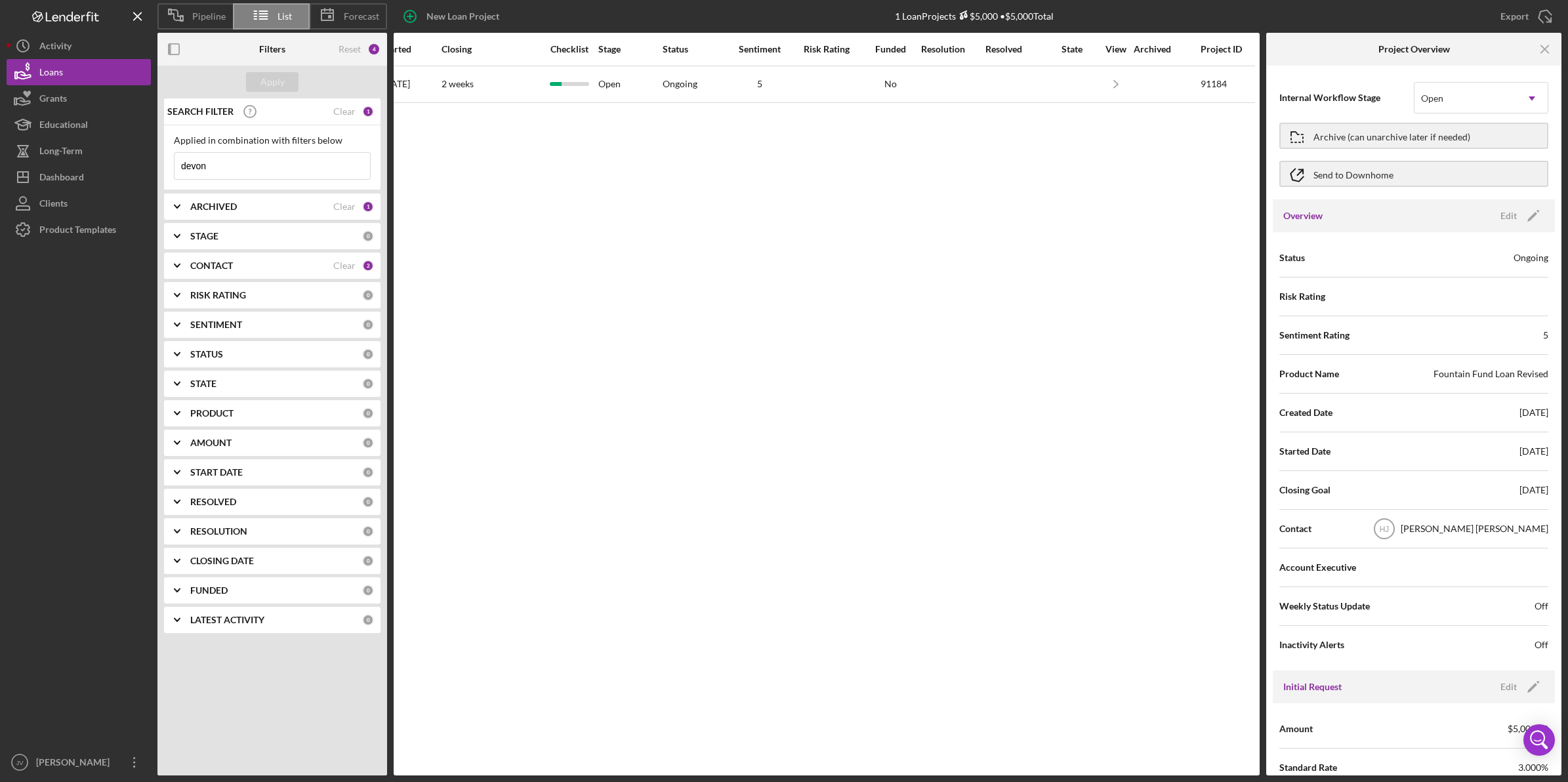
scroll to position [0, 693]
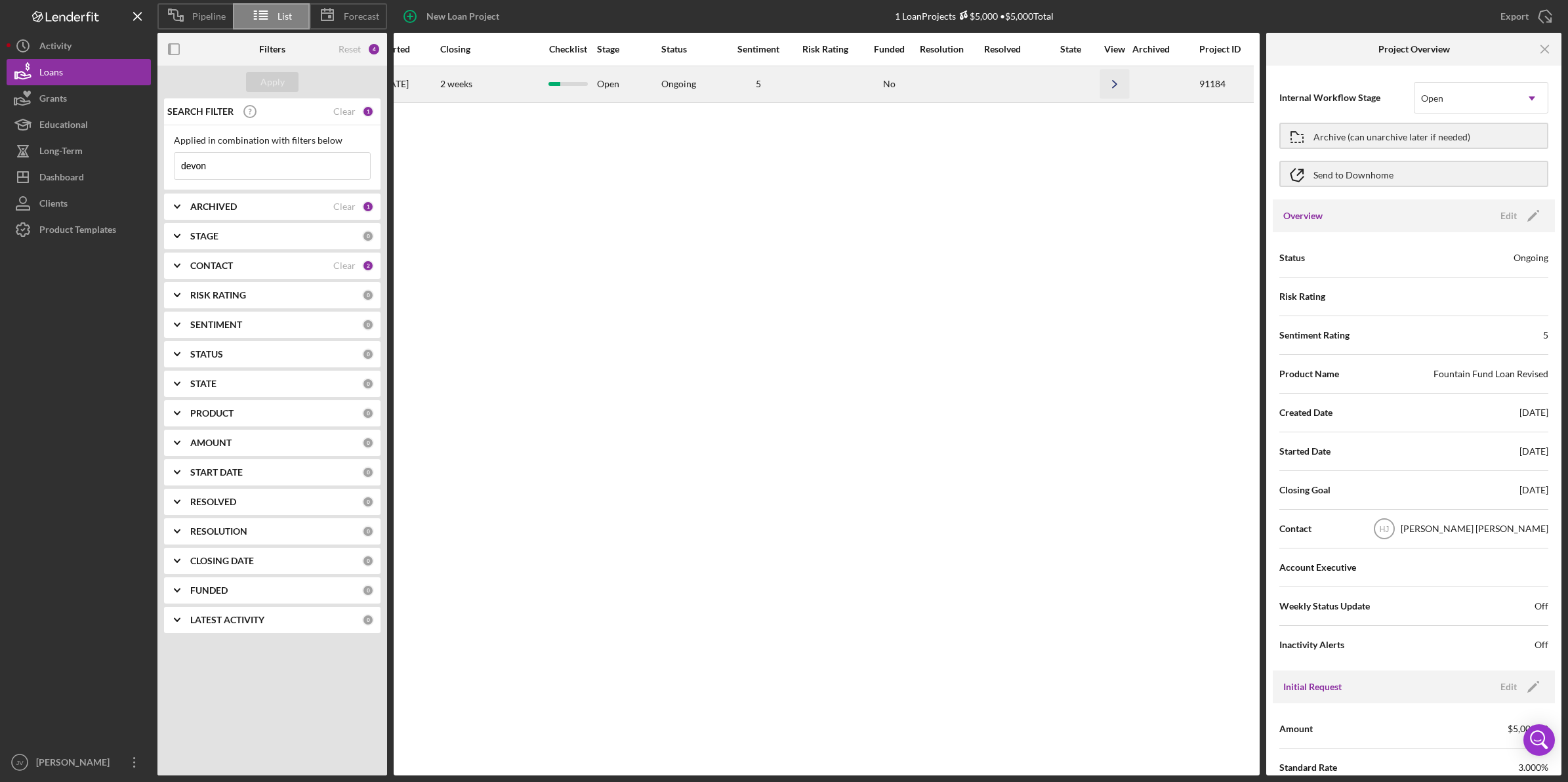
click at [1114, 83] on icon "Icon/Navigate" at bounding box center [1115, 84] width 29 height 29
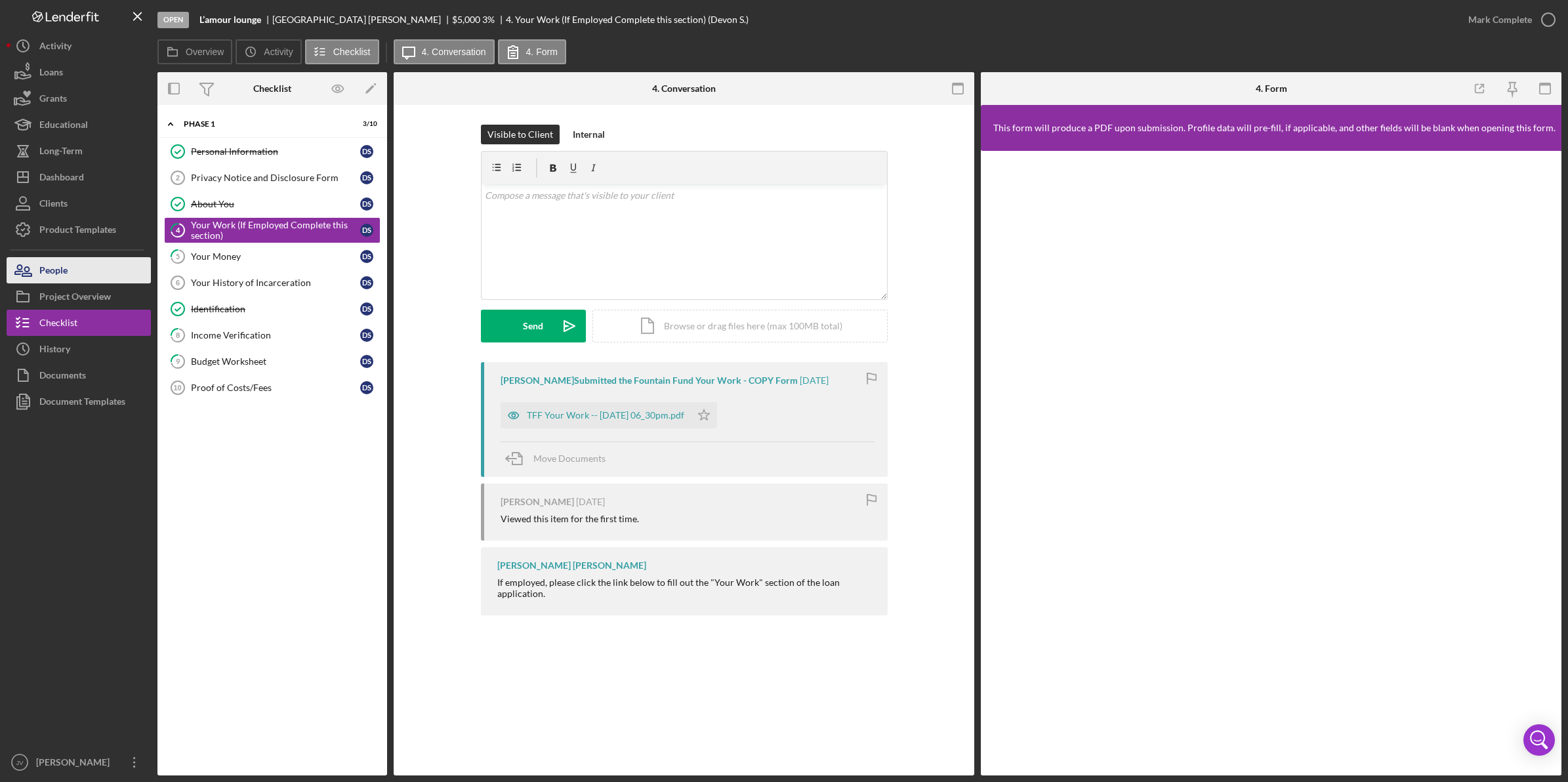
click at [97, 276] on button "People" at bounding box center [79, 270] width 144 height 27
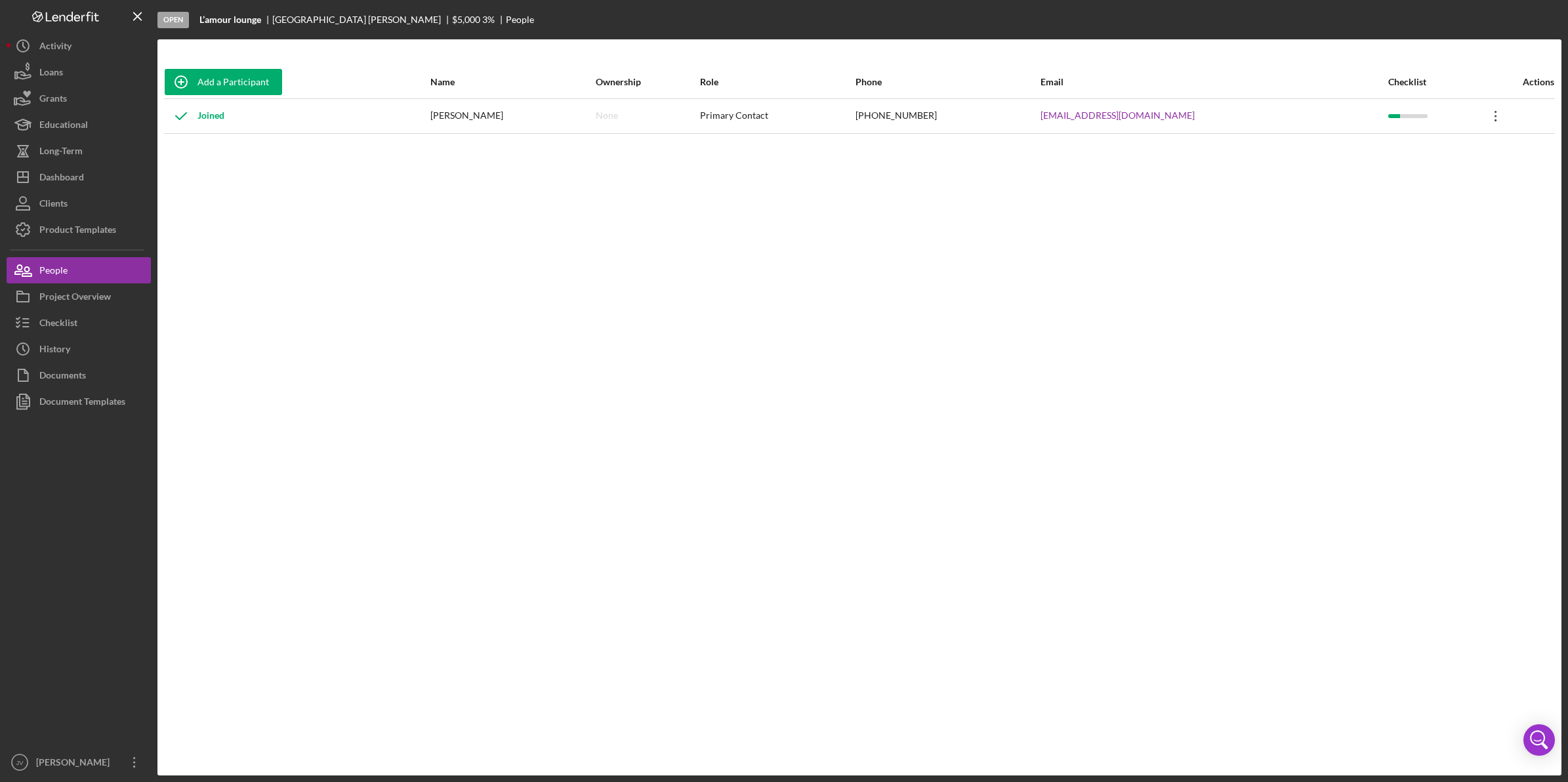
click at [1494, 119] on icon "Icon/Overflow" at bounding box center [1496, 116] width 33 height 33
click at [1309, 231] on div "Add a Participant Name Ownership Role Phone Email Checklist Actions Joined Devo…" at bounding box center [860, 407] width 1405 height 684
click at [1541, 79] on div "Actions" at bounding box center [1517, 82] width 75 height 10
click at [1388, 116] on div at bounding box center [1394, 116] width 12 height 4
click at [1488, 116] on icon "Icon/Overflow" at bounding box center [1496, 116] width 33 height 33
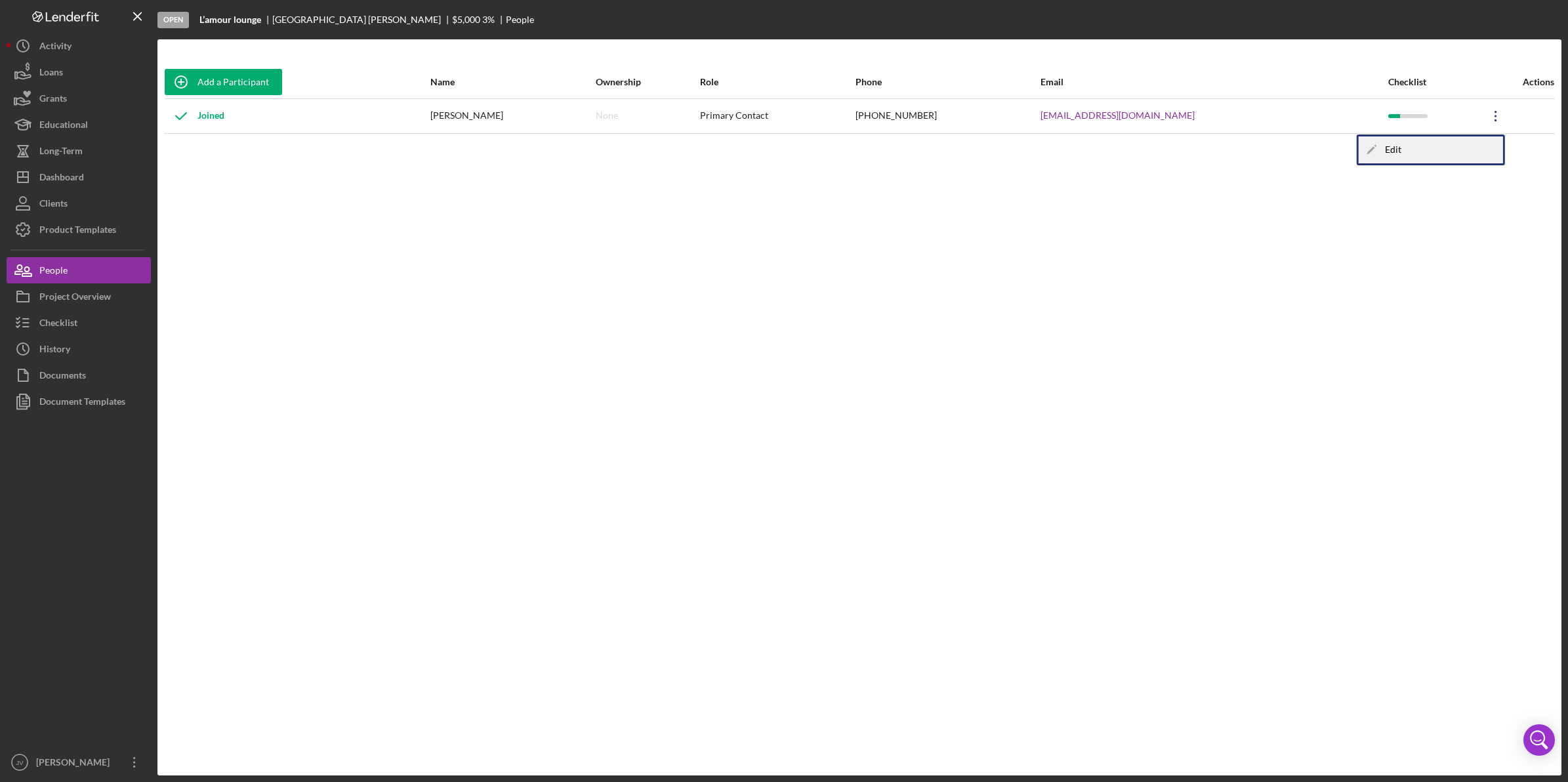
click at [1396, 150] on div "Icon/Edit Edit" at bounding box center [1431, 149] width 144 height 27
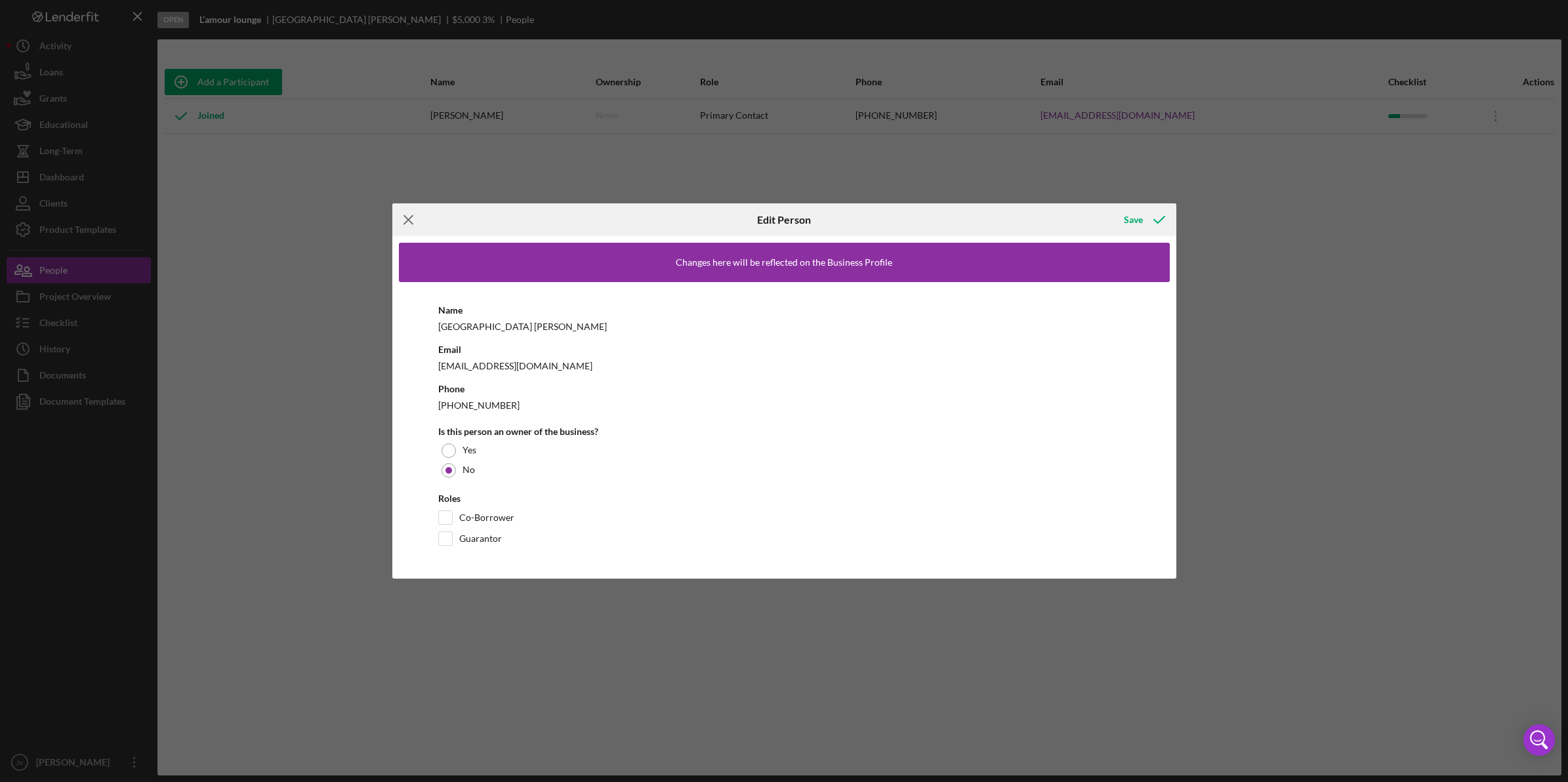
click at [401, 217] on icon "Icon/Menu Close" at bounding box center [409, 220] width 33 height 33
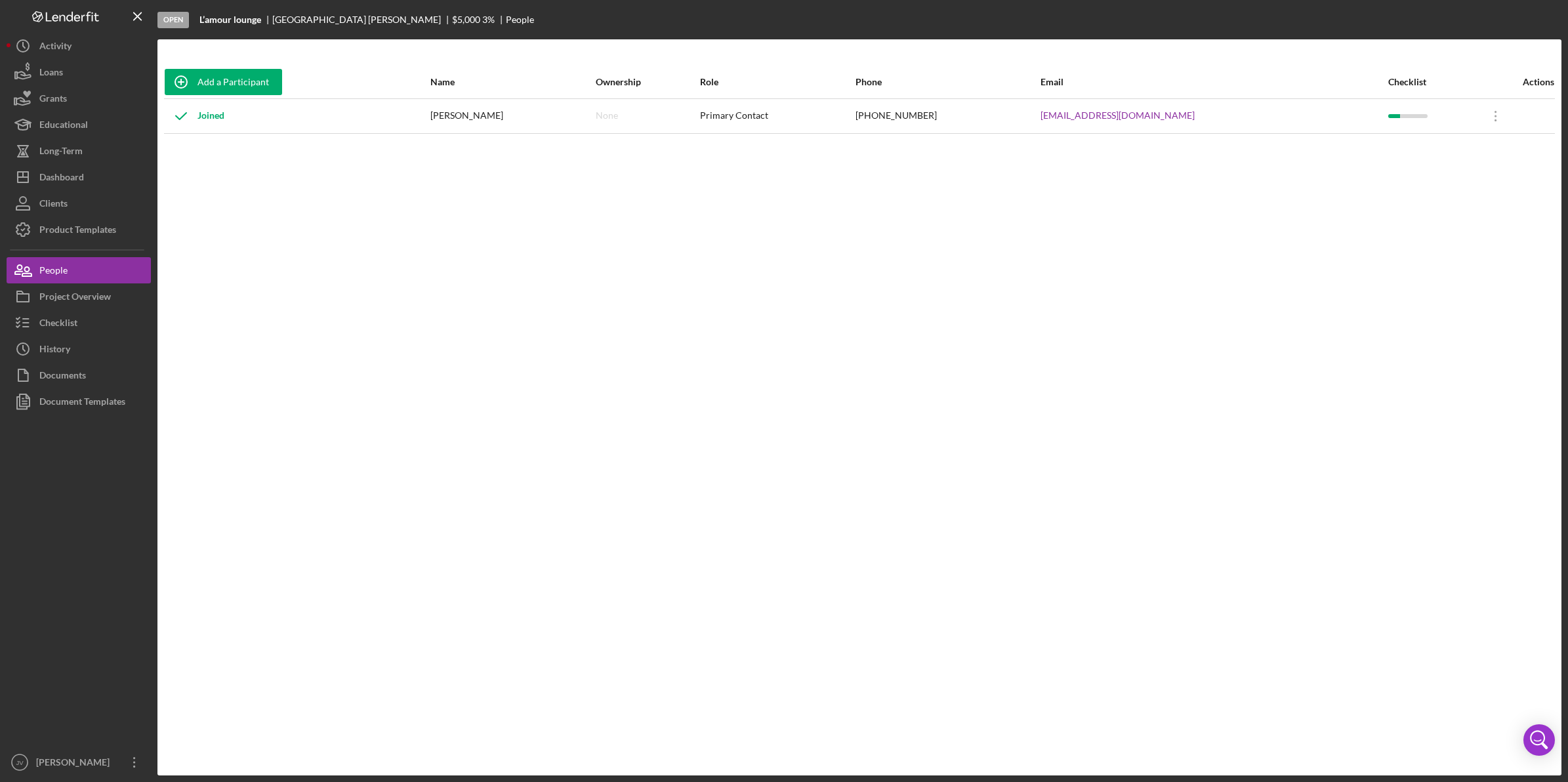
click at [366, 218] on div "Add a Participant Name Ownership Role Phone Email Checklist Actions Joined Devo…" at bounding box center [860, 407] width 1405 height 684
click at [63, 268] on div "People" at bounding box center [53, 272] width 28 height 29
click at [65, 211] on div "Clients" at bounding box center [53, 204] width 28 height 29
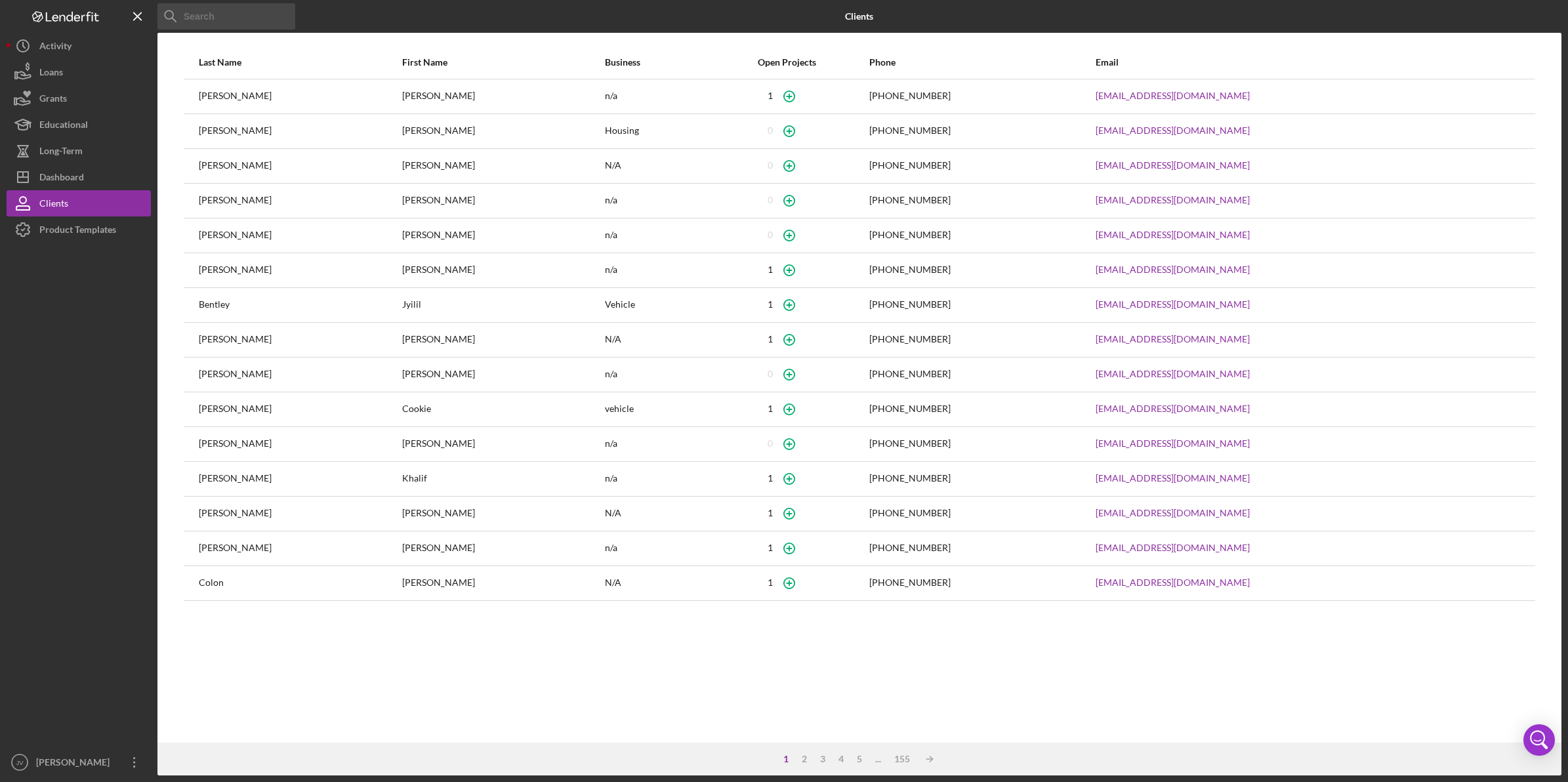
click at [69, 243] on div at bounding box center [79, 496] width 144 height 507
click at [73, 235] on div "Product Templates" at bounding box center [78, 231] width 77 height 29
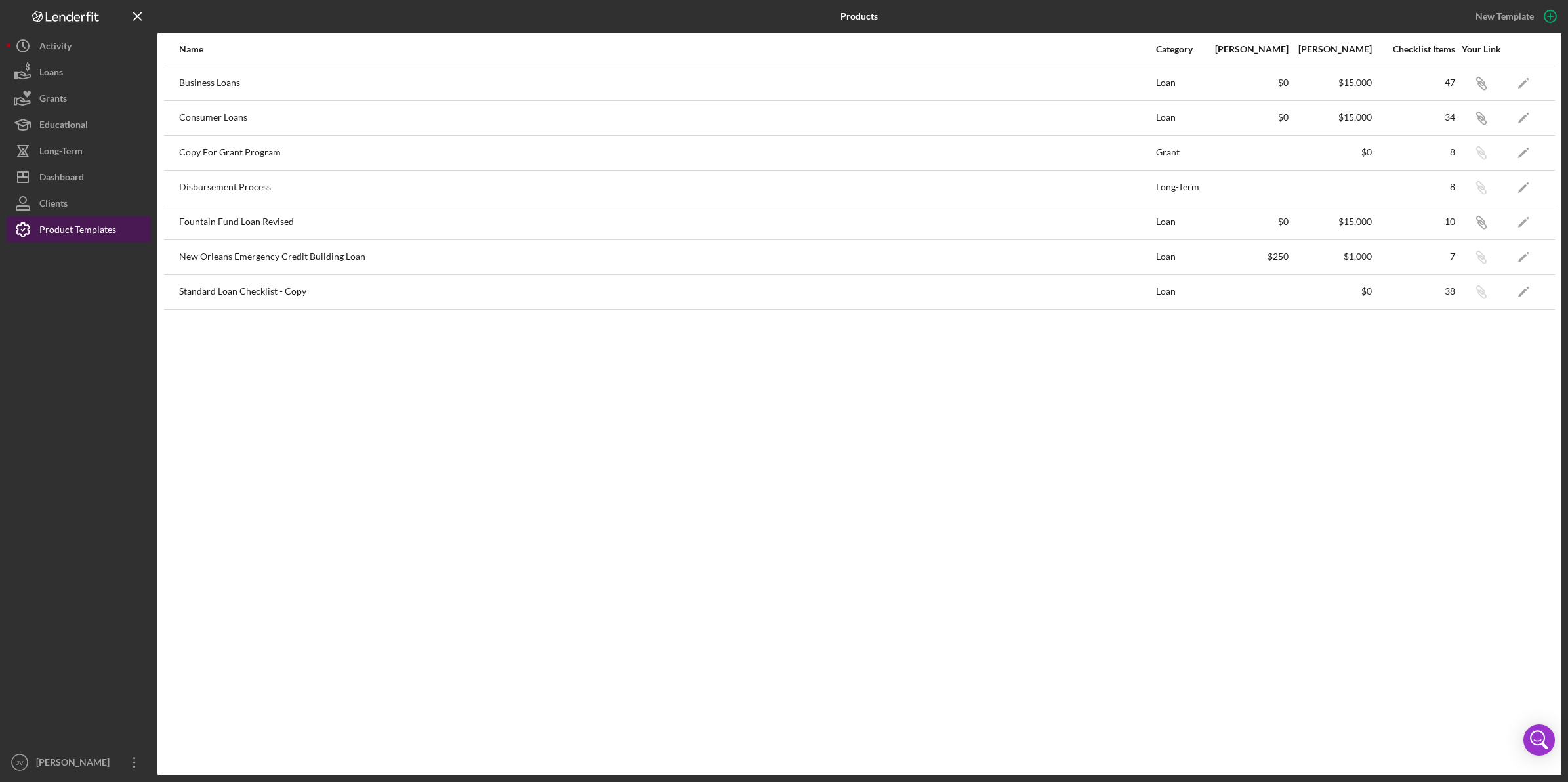
click at [73, 235] on div "Product Templates" at bounding box center [78, 231] width 77 height 29
click at [73, 190] on button "Clients" at bounding box center [79, 203] width 144 height 27
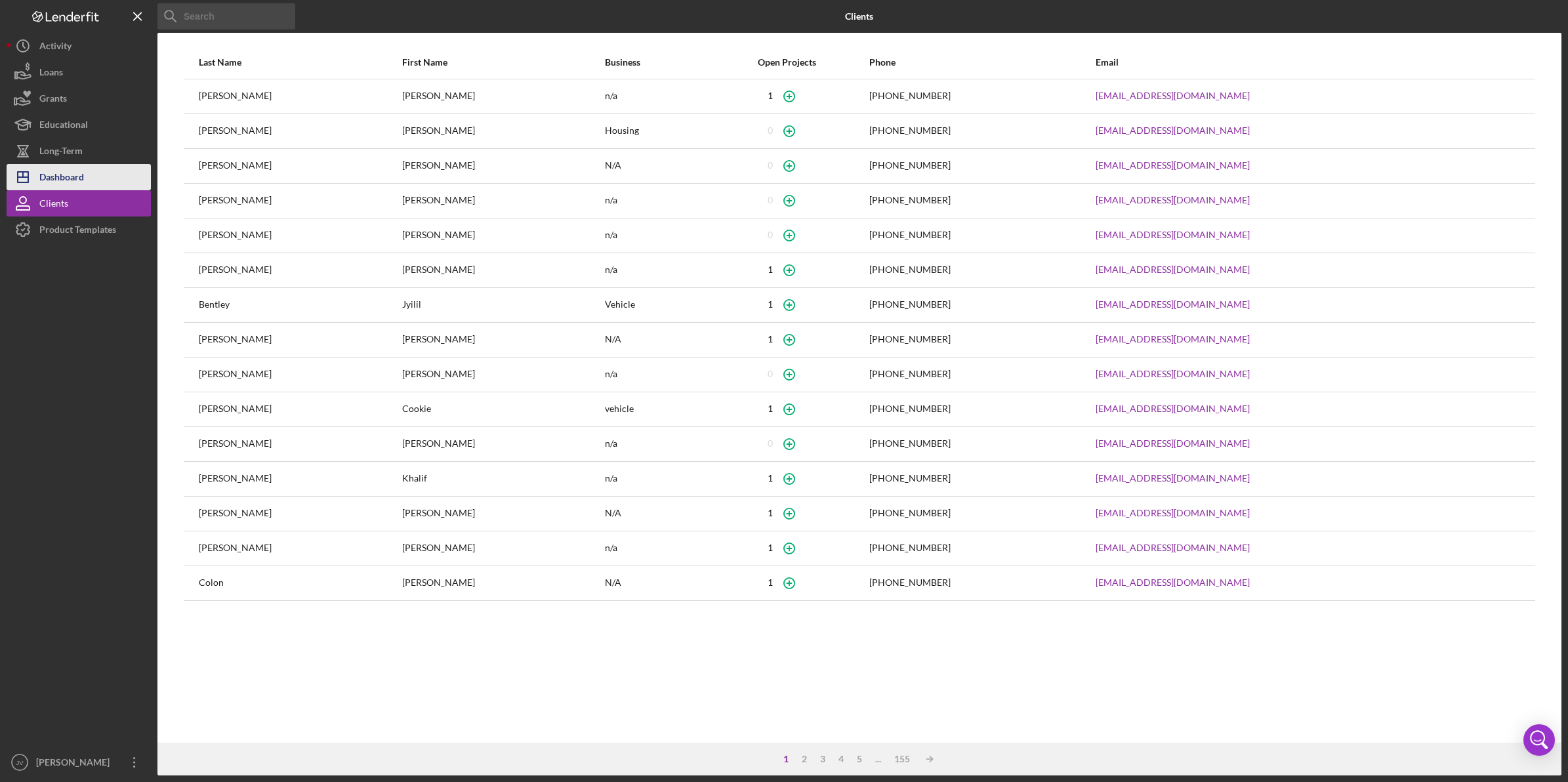
click at [73, 181] on div "Dashboard" at bounding box center [62, 178] width 45 height 29
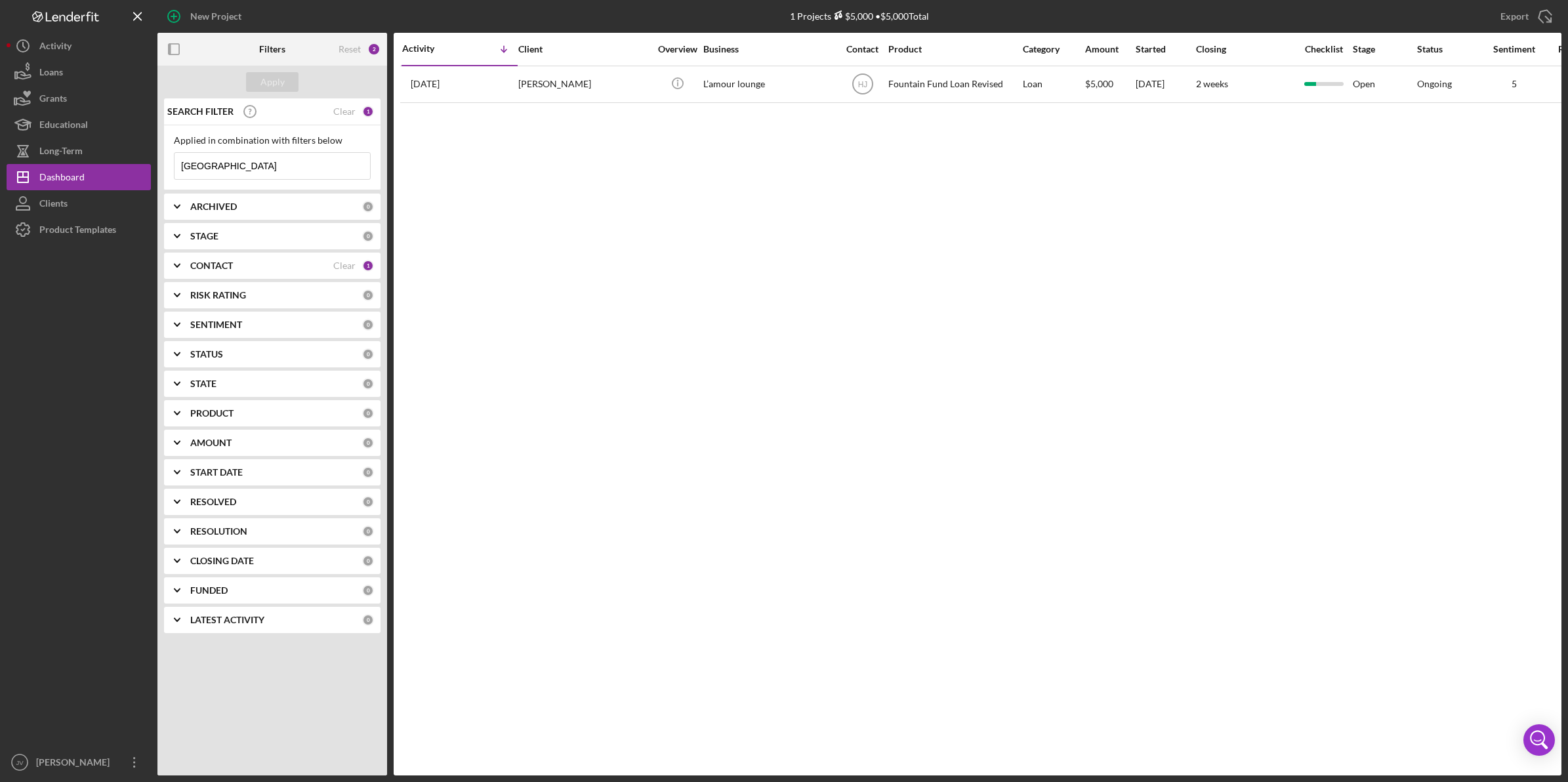
click at [362, 50] on div "Reset 2" at bounding box center [360, 49] width 42 height 33
click at [212, 258] on div "CONTACT Clear 1" at bounding box center [282, 266] width 184 height 27
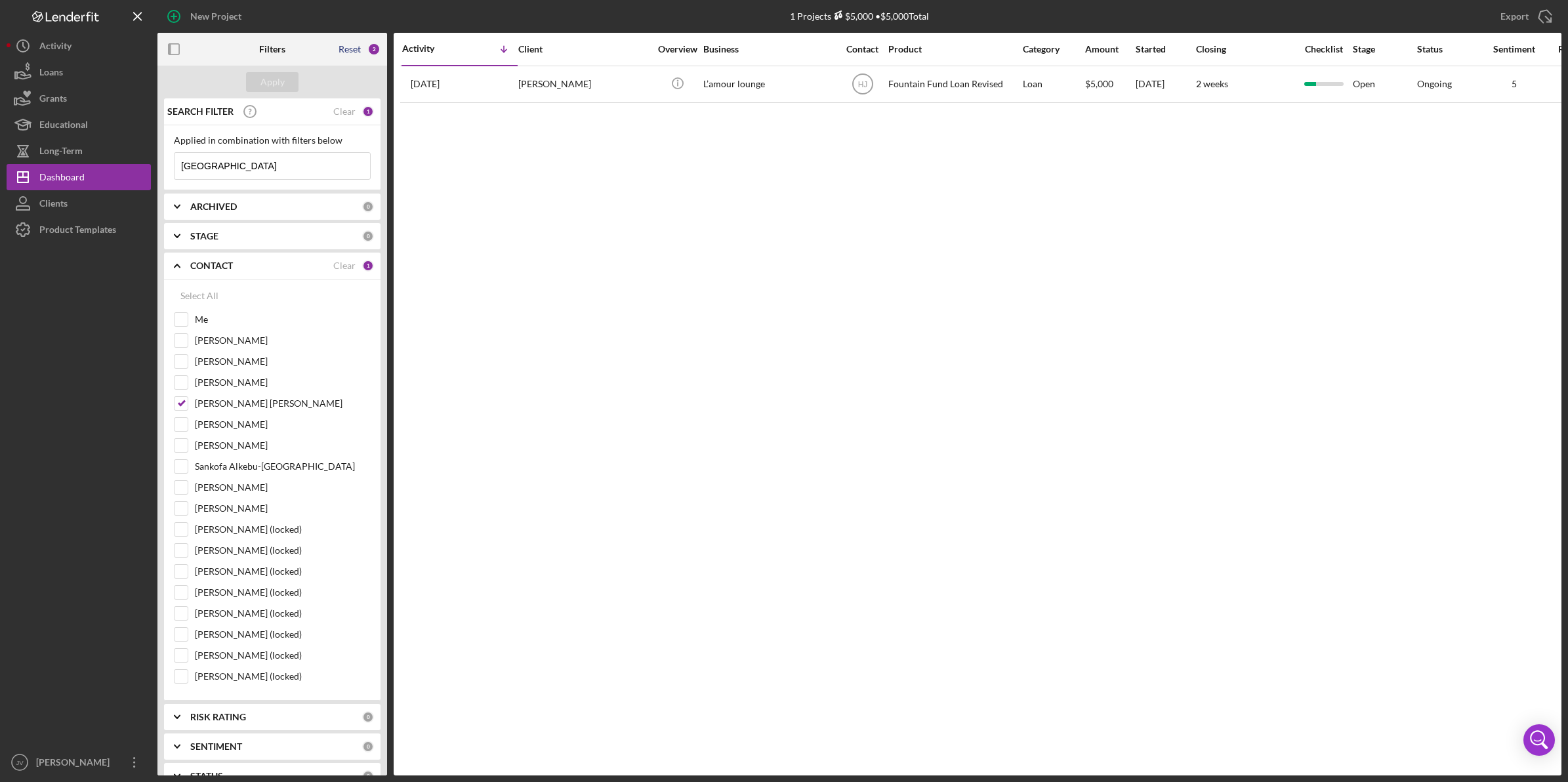
click at [361, 51] on div "Reset" at bounding box center [349, 49] width 22 height 10
checkbox input "true"
click at [184, 407] on input "Harry Jean-Jacques" at bounding box center [181, 403] width 13 height 13
checkbox input "true"
click at [183, 325] on input "Me" at bounding box center [181, 319] width 13 height 13
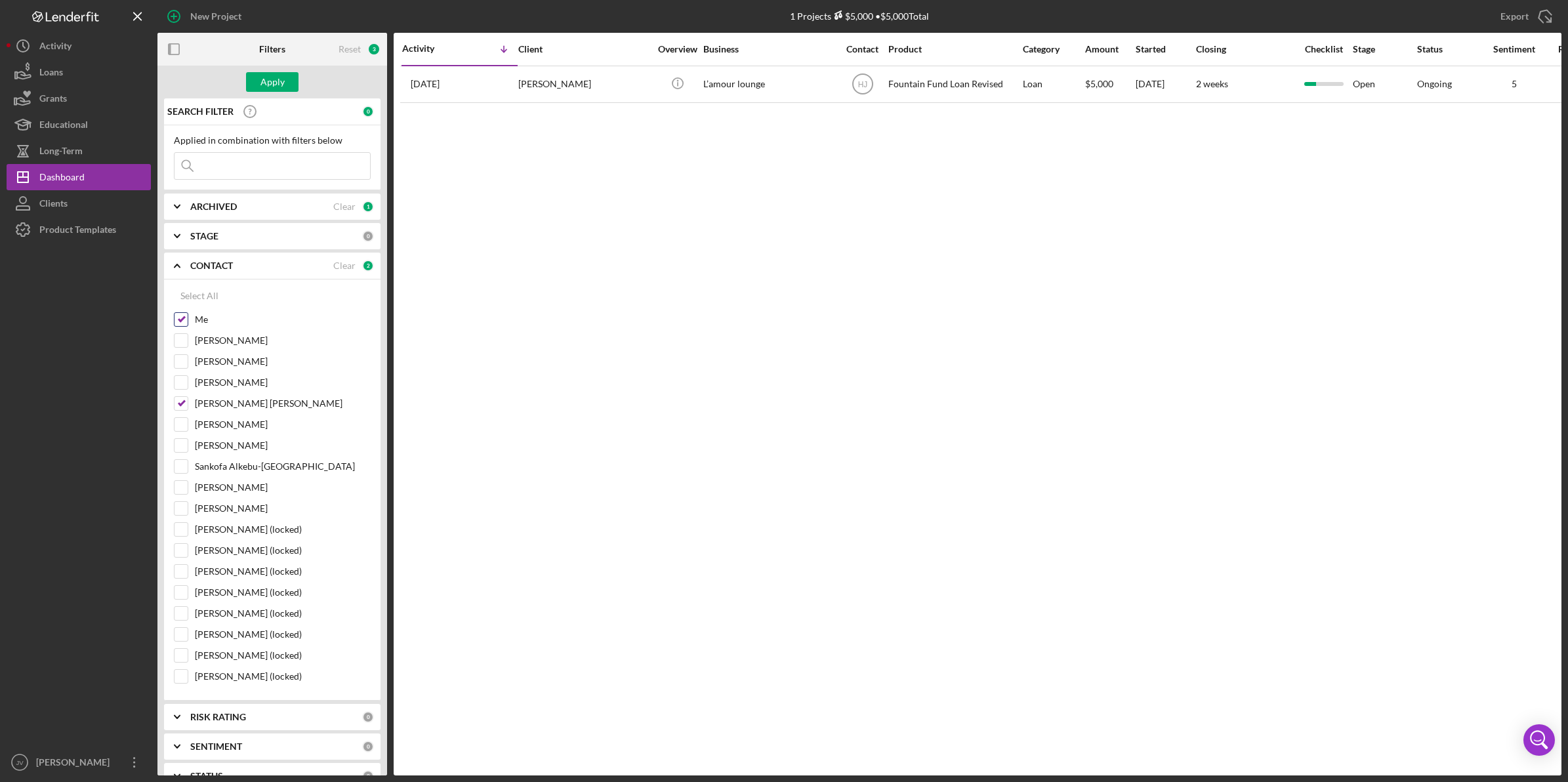
checkbox input "false"
click at [273, 177] on input at bounding box center [272, 166] width 195 height 27
click at [273, 170] on input at bounding box center [272, 166] width 195 height 27
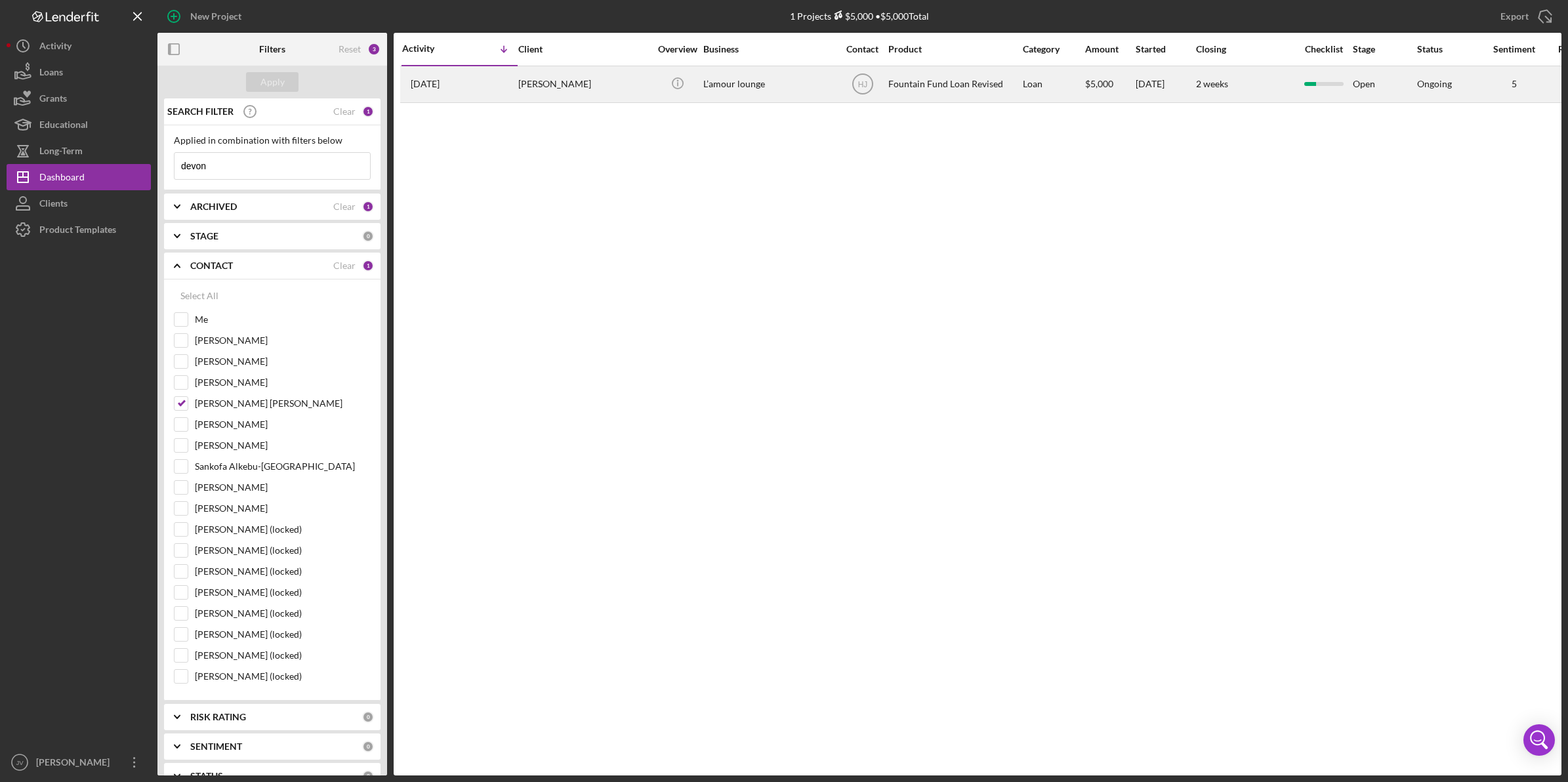
type input "devon"
click at [542, 87] on div "[PERSON_NAME]" at bounding box center [584, 84] width 131 height 35
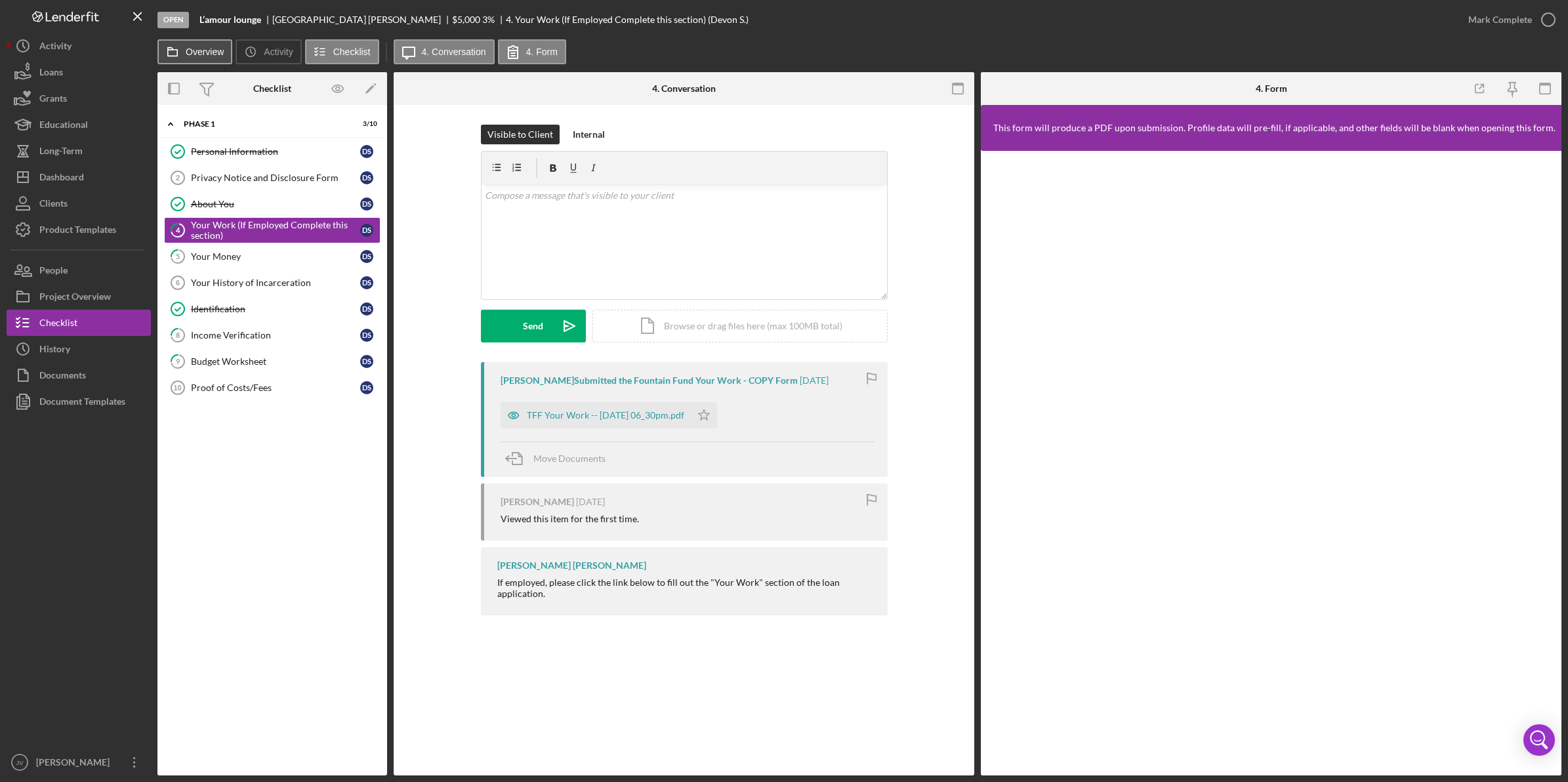
click at [200, 51] on label "Overview" at bounding box center [205, 51] width 38 height 10
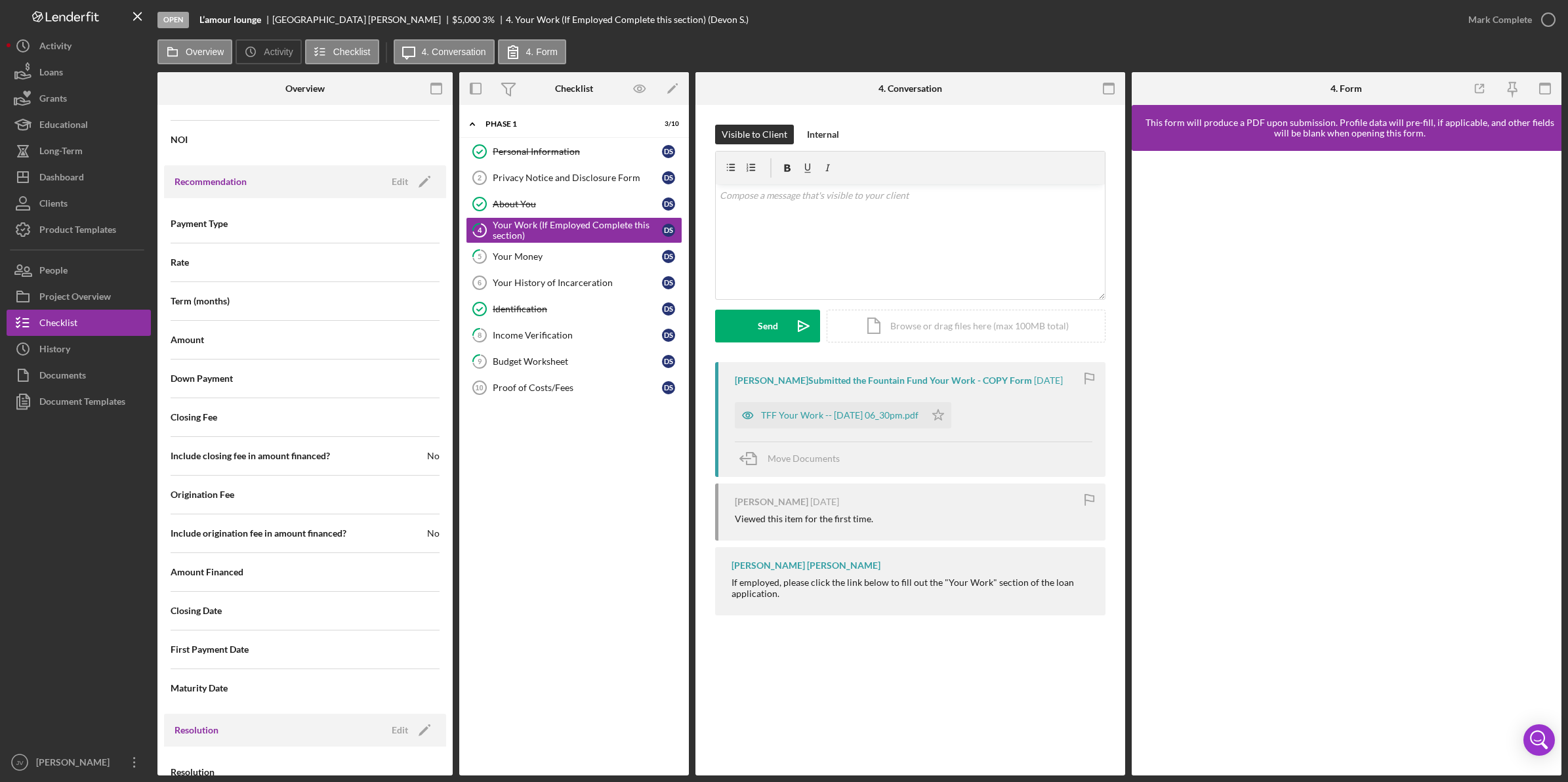
scroll to position [1139, 0]
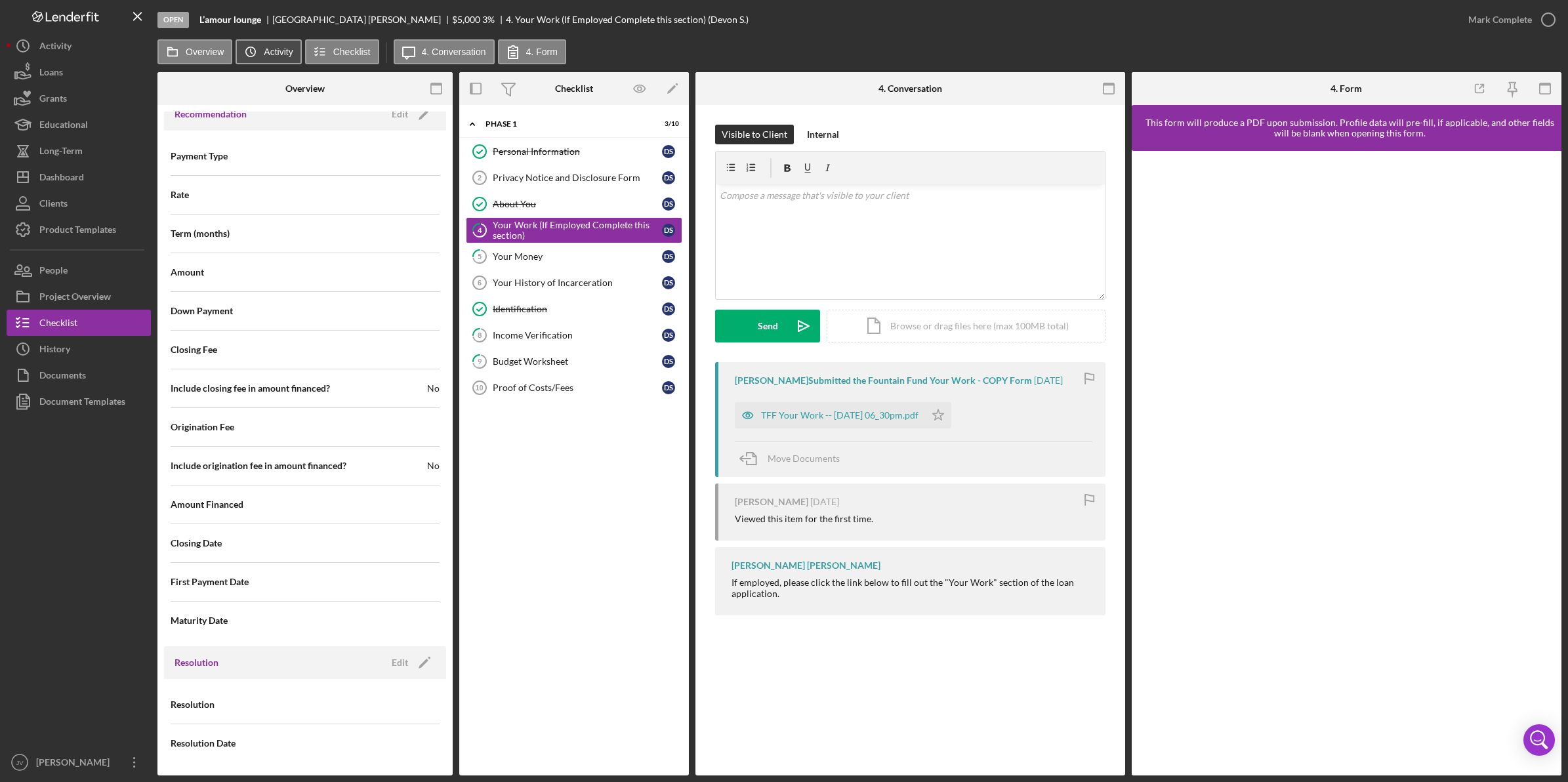
click at [261, 46] on icon "Icon/History" at bounding box center [251, 52] width 27 height 27
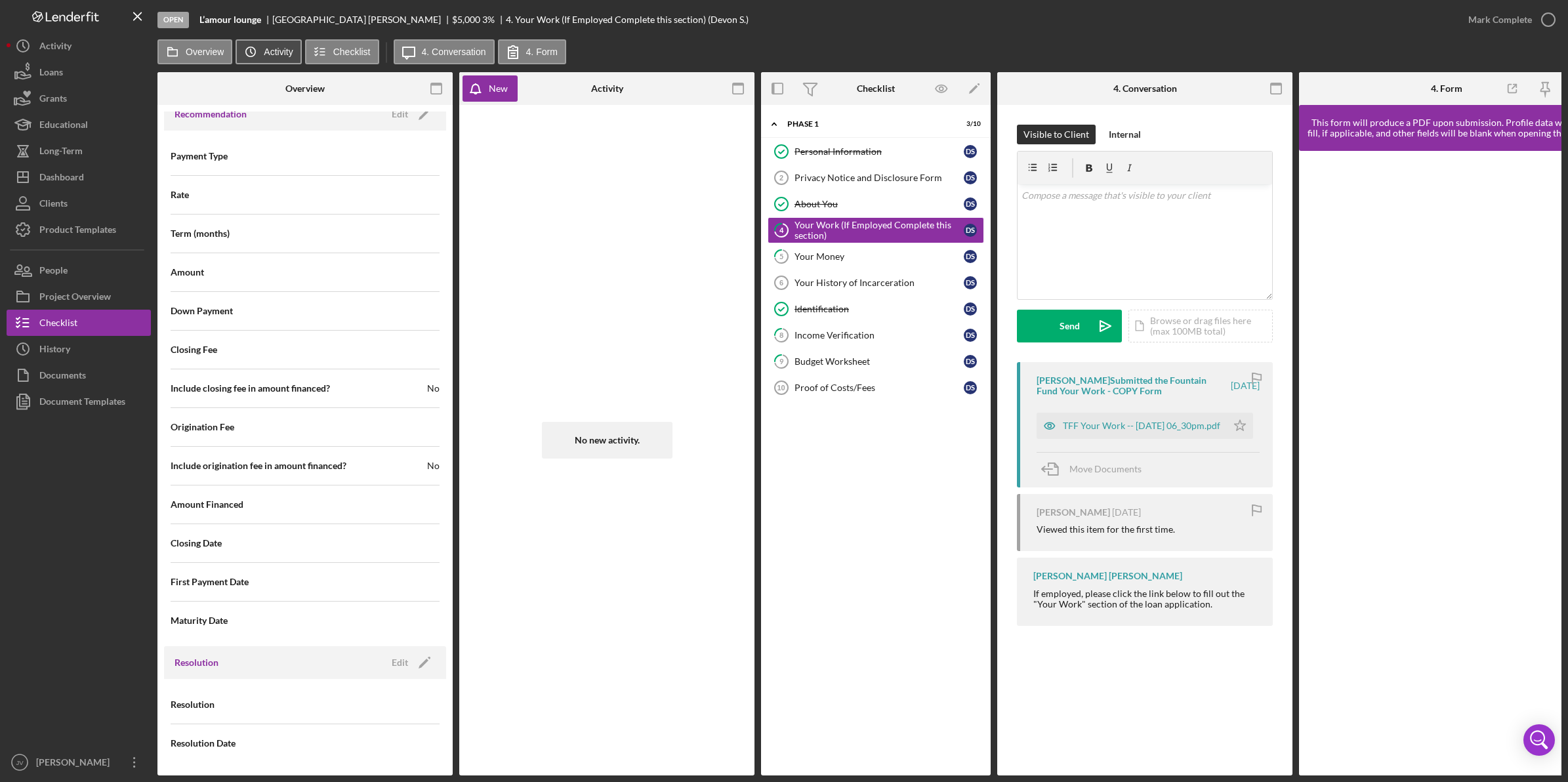
click at [248, 51] on icon "Icon/History" at bounding box center [251, 52] width 27 height 27
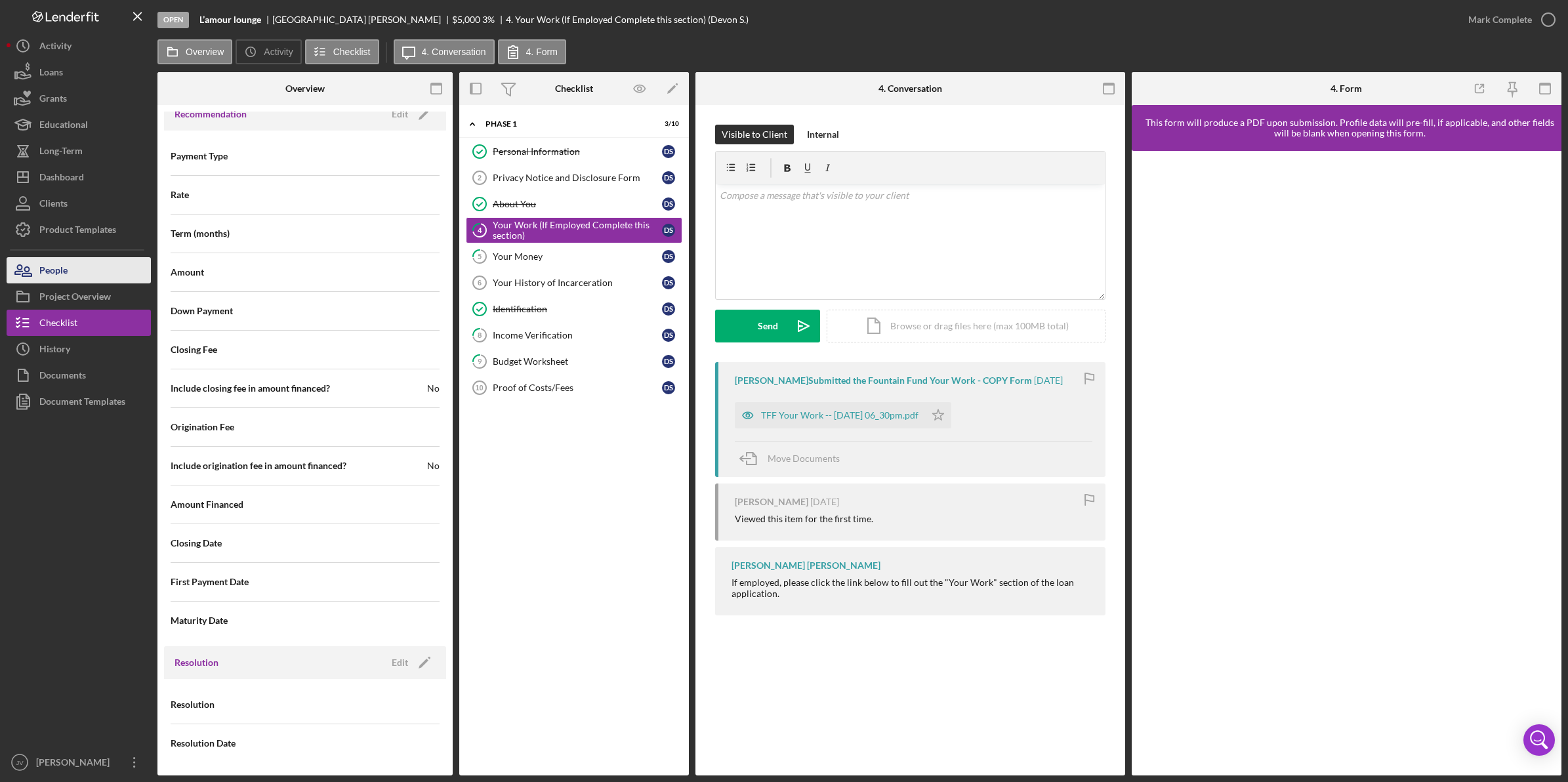
click at [57, 276] on div "People" at bounding box center [53, 272] width 28 height 29
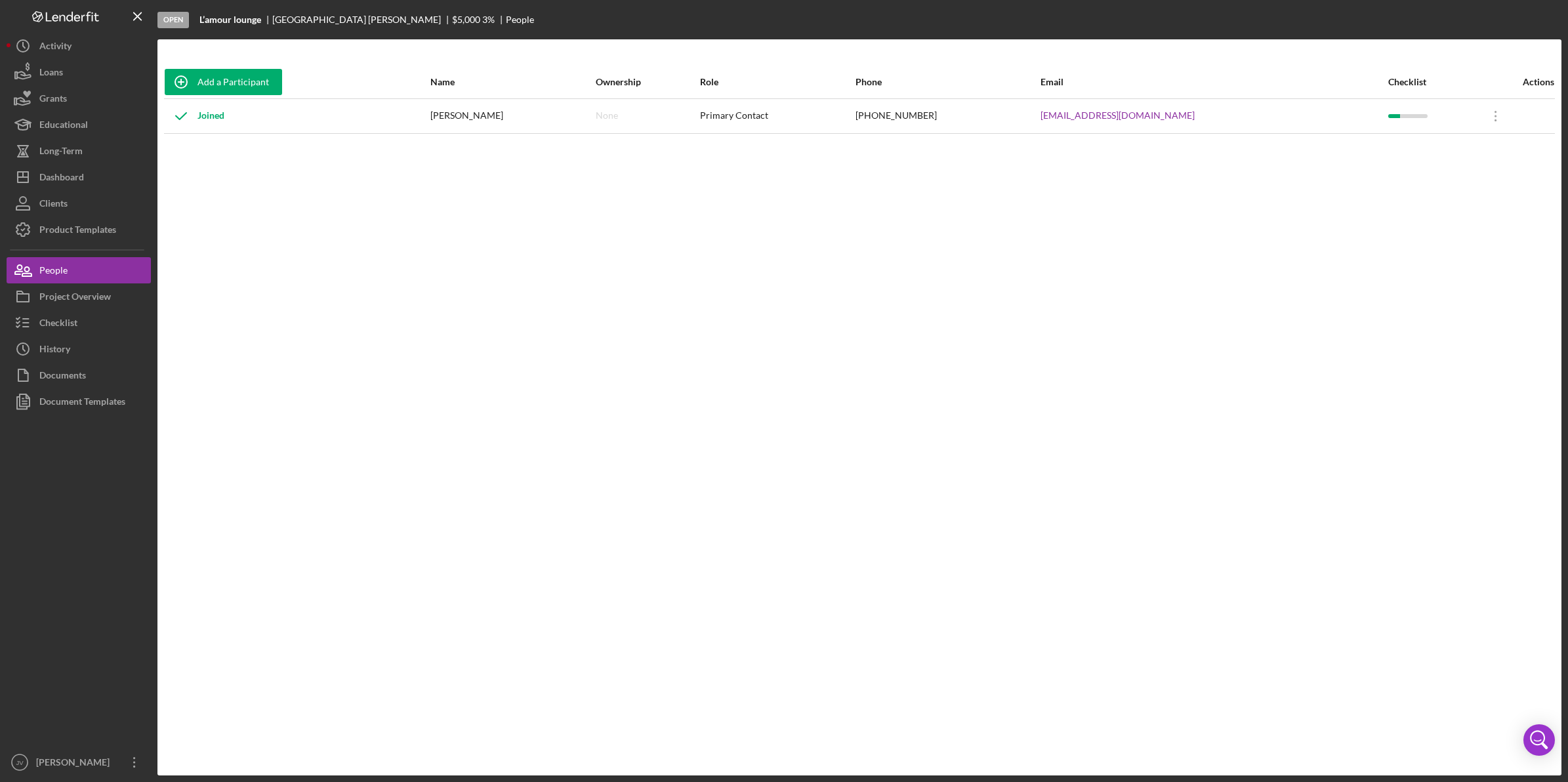
click at [197, 114] on div "Joined" at bounding box center [195, 116] width 60 height 33
click at [178, 116] on icon at bounding box center [181, 116] width 33 height 33
click at [202, 116] on div "Joined" at bounding box center [195, 116] width 60 height 33
click at [1479, 113] on icon "Icon/Overflow" at bounding box center [1496, 116] width 33 height 33
click at [1439, 152] on div "Icon/Edit Edit" at bounding box center [1431, 149] width 144 height 27
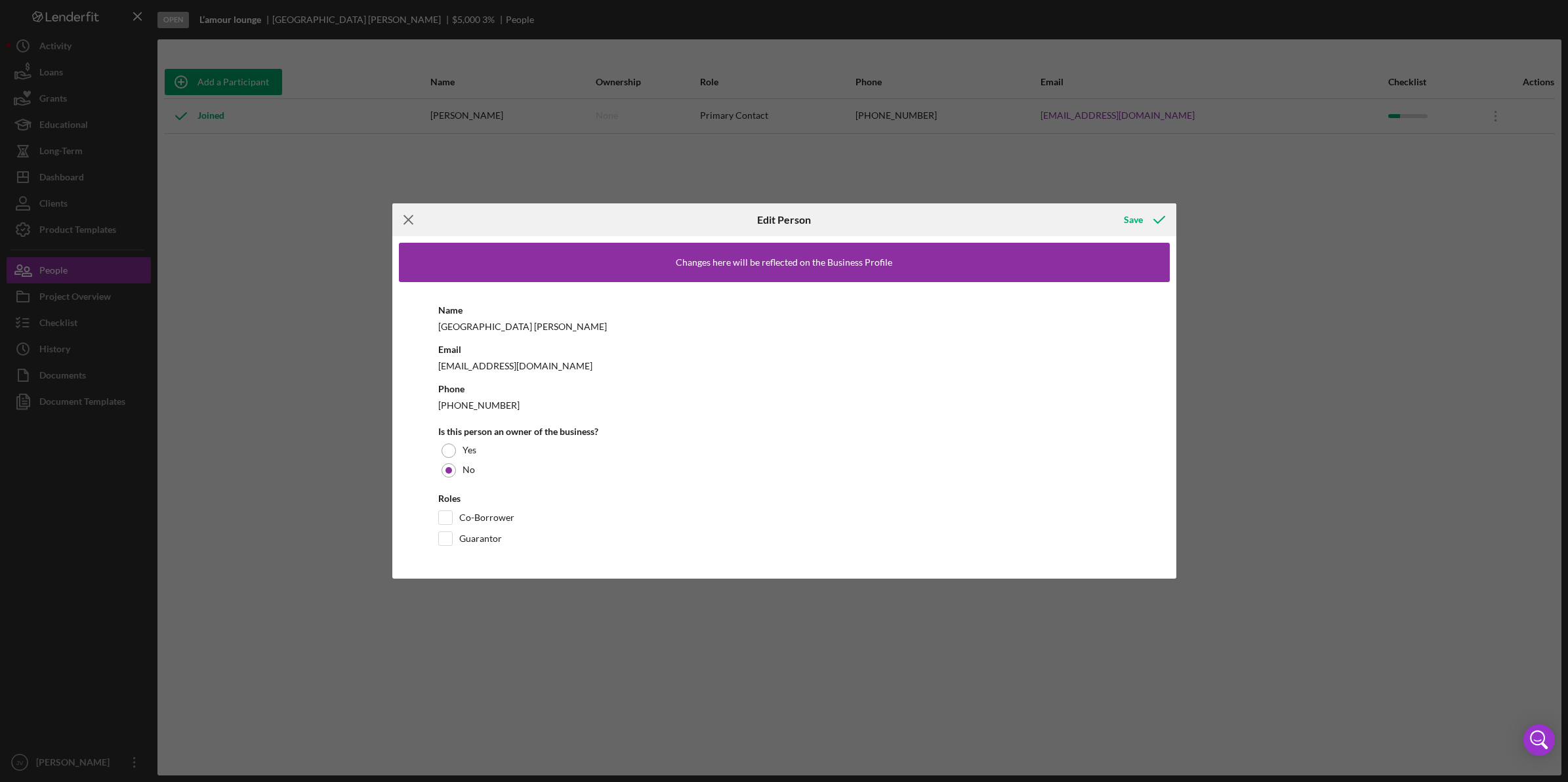
click at [405, 218] on line at bounding box center [408, 220] width 9 height 9
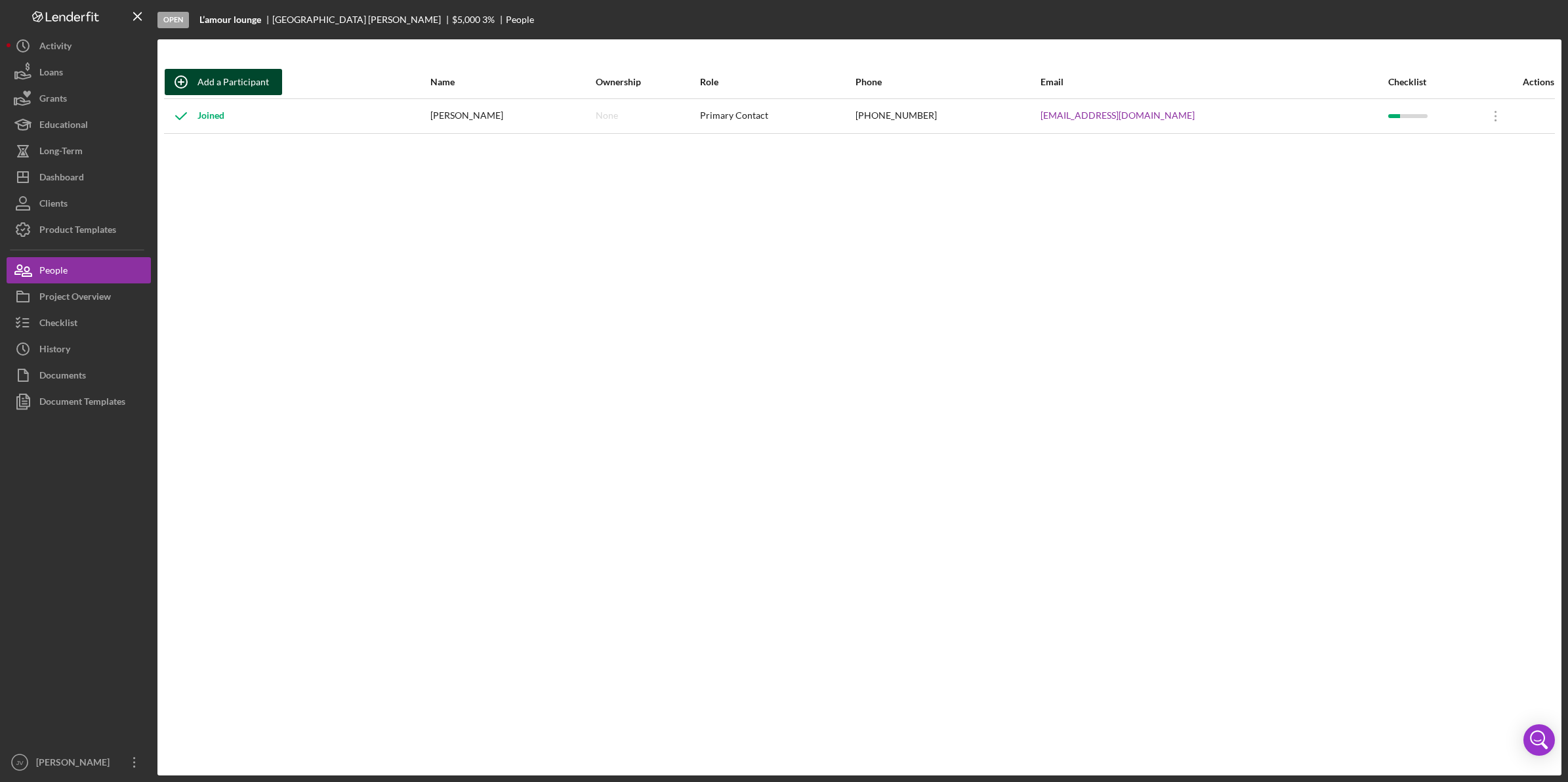
click at [245, 86] on div "Add a Participant" at bounding box center [233, 82] width 72 height 27
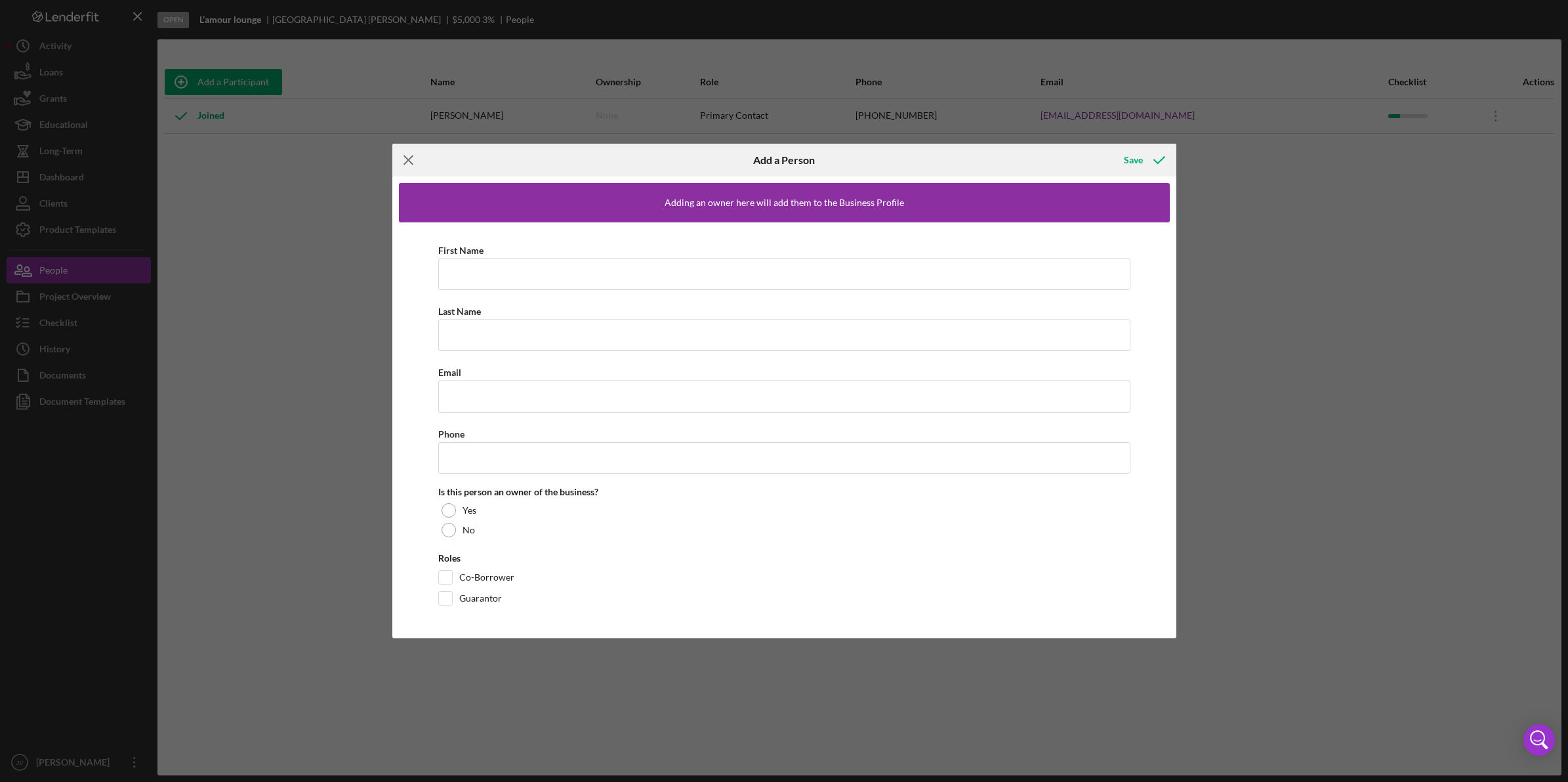
click at [398, 150] on icon "Icon/Menu Close" at bounding box center [409, 160] width 33 height 33
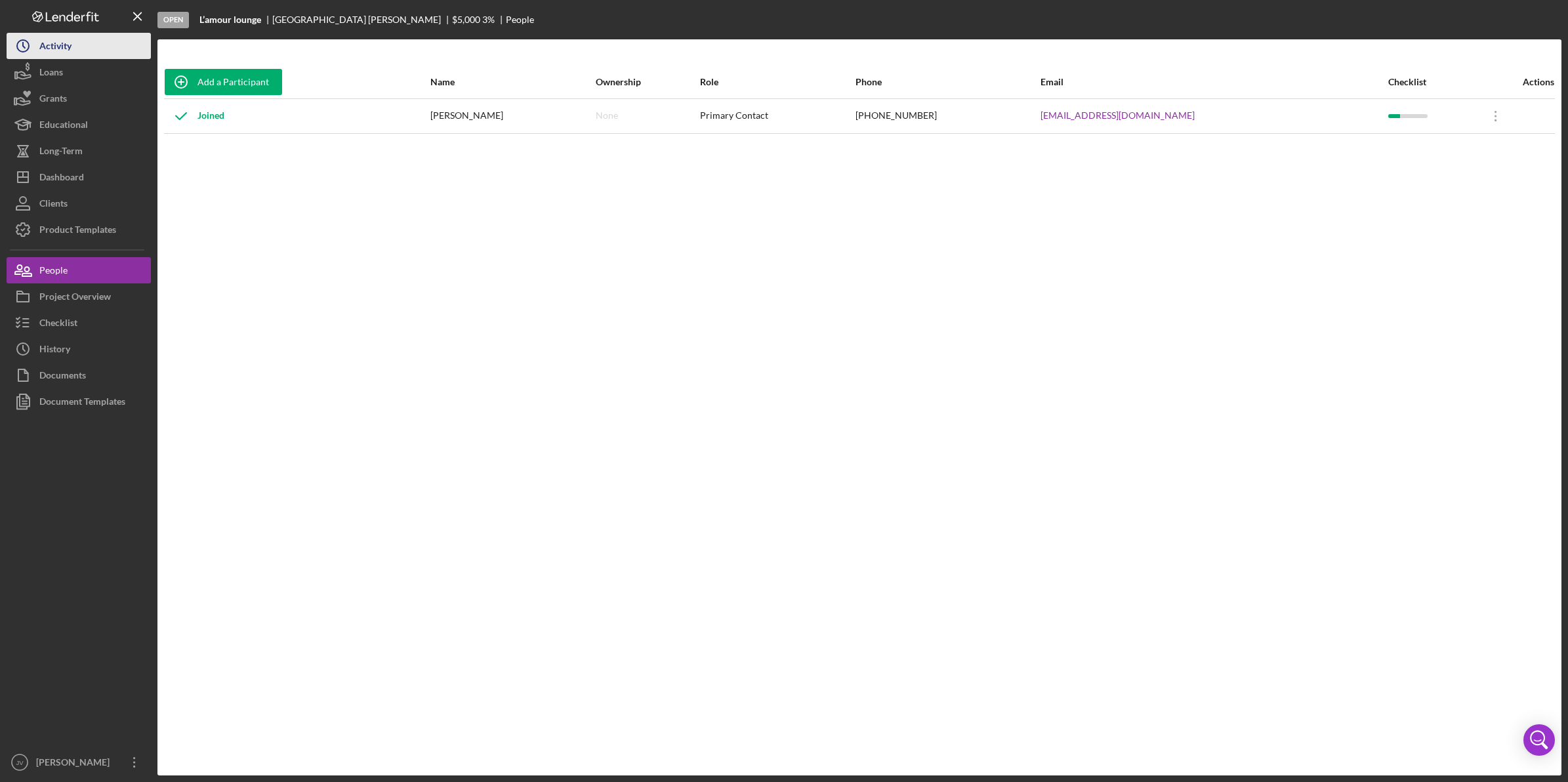
click at [115, 52] on button "Icon/History Activity" at bounding box center [79, 46] width 144 height 27
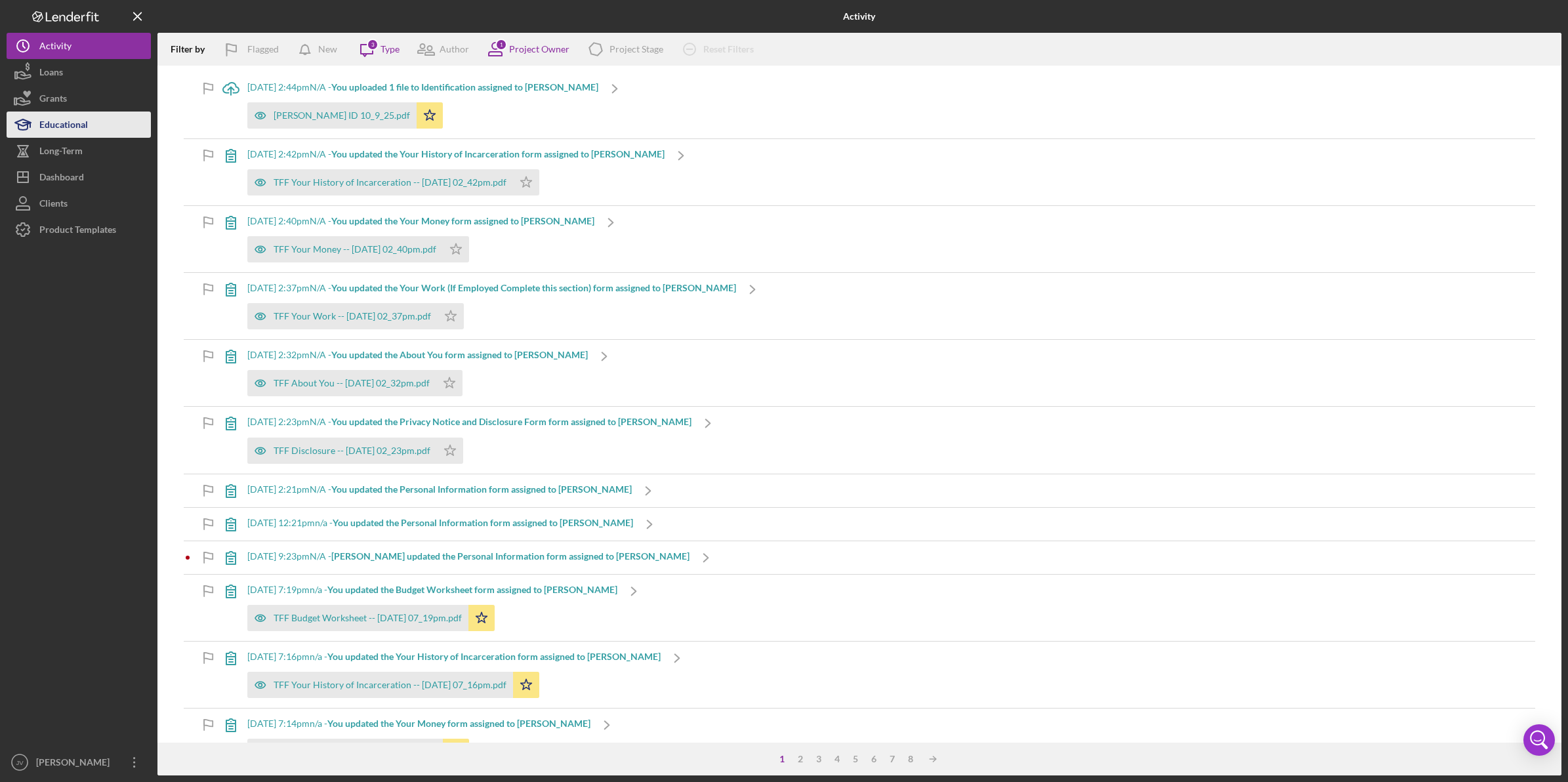
click at [107, 128] on button "Educational" at bounding box center [79, 125] width 144 height 27
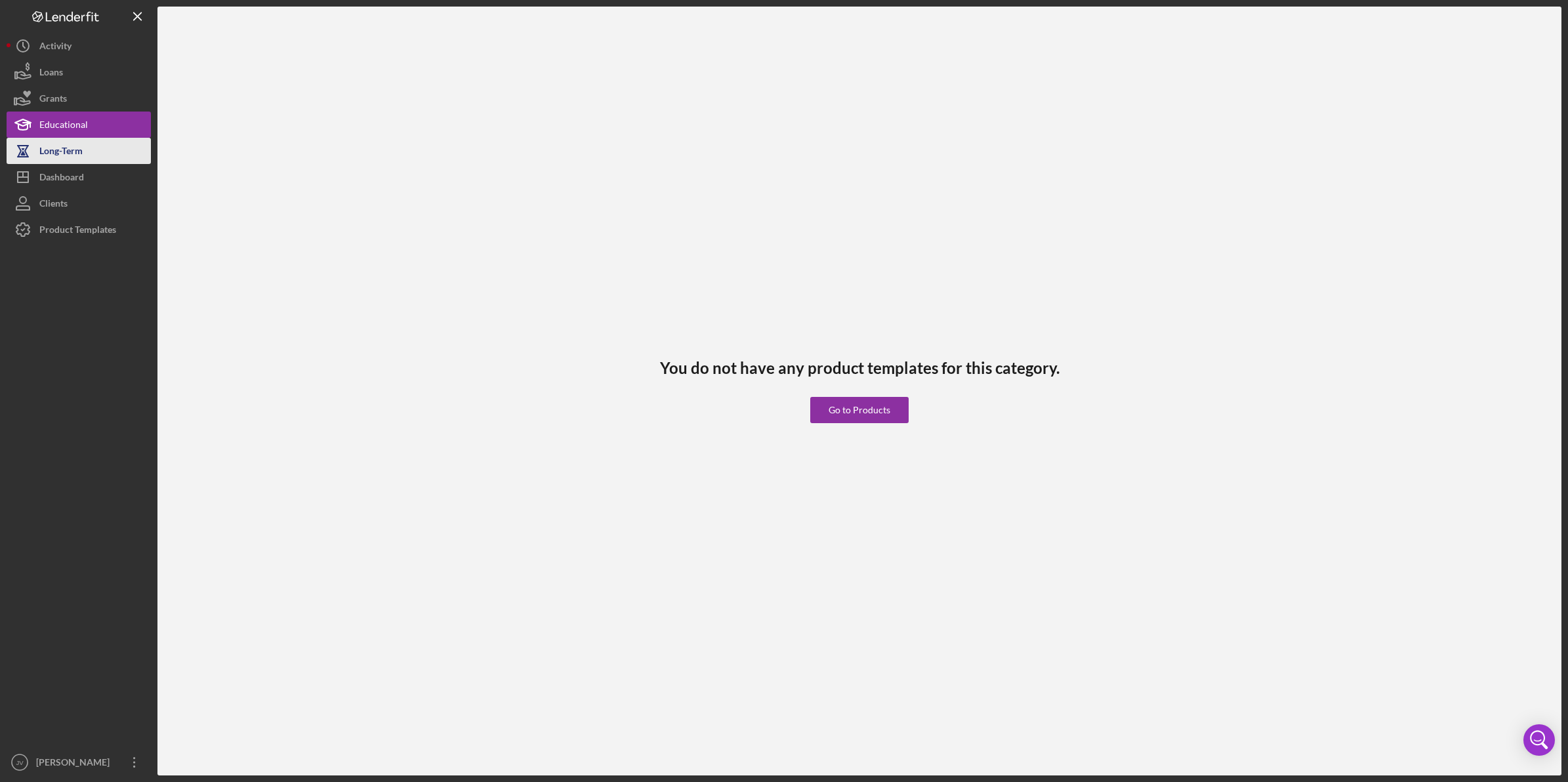
click at [105, 156] on button "Long-Term" at bounding box center [79, 151] width 144 height 27
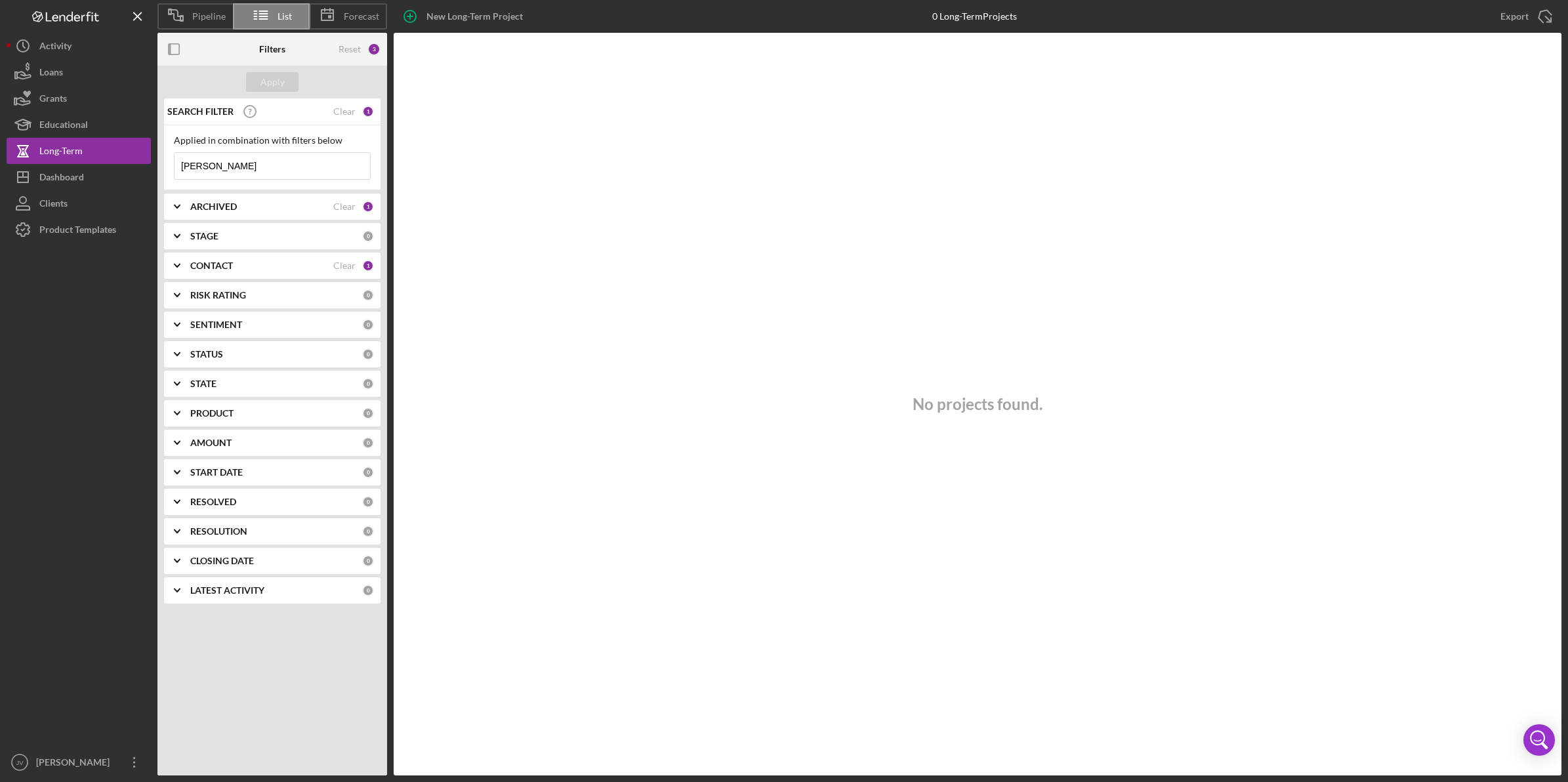
click at [102, 202] on button "Clients" at bounding box center [79, 203] width 144 height 27
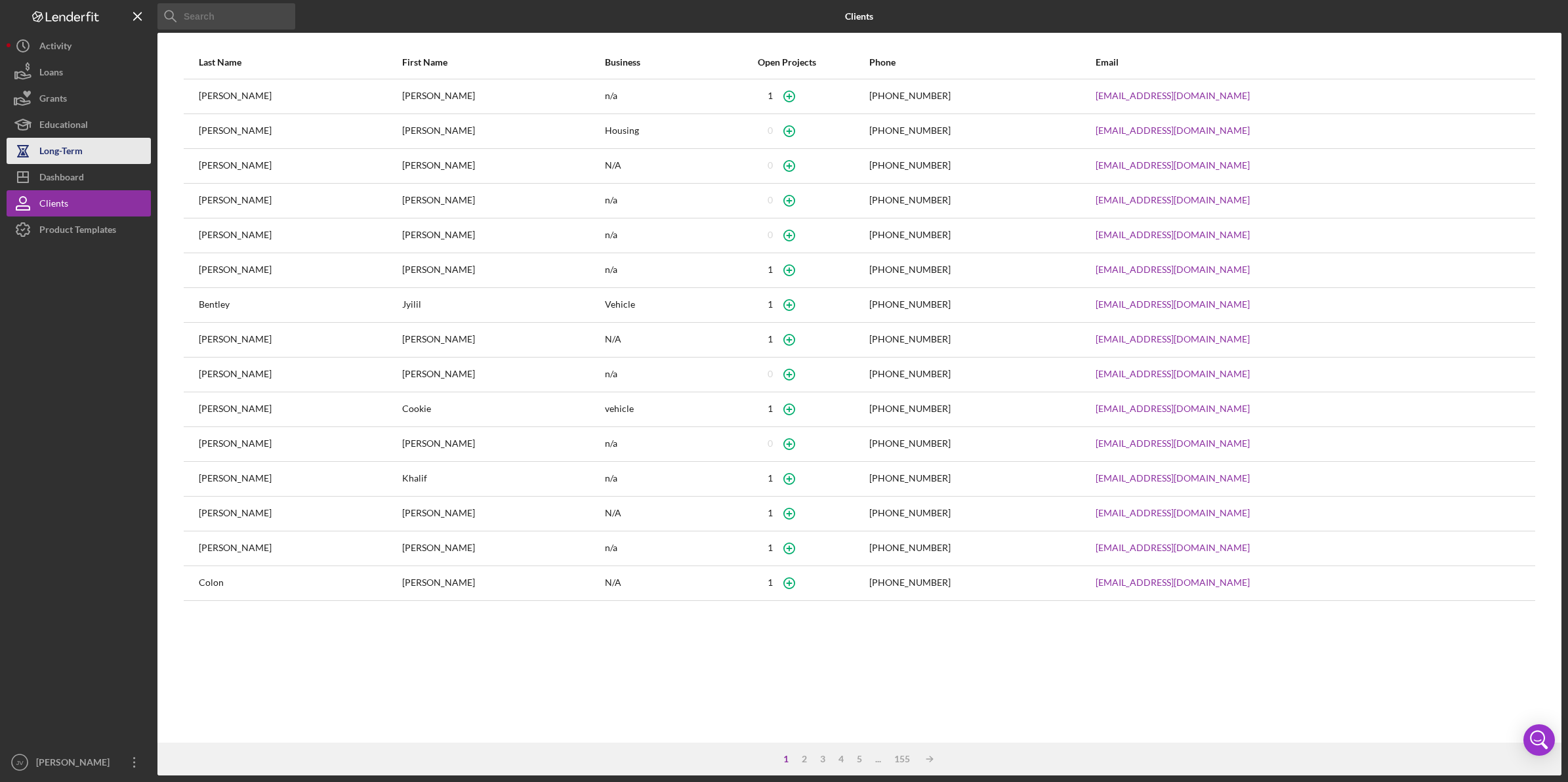
click at [114, 154] on button "Long-Term" at bounding box center [79, 151] width 144 height 27
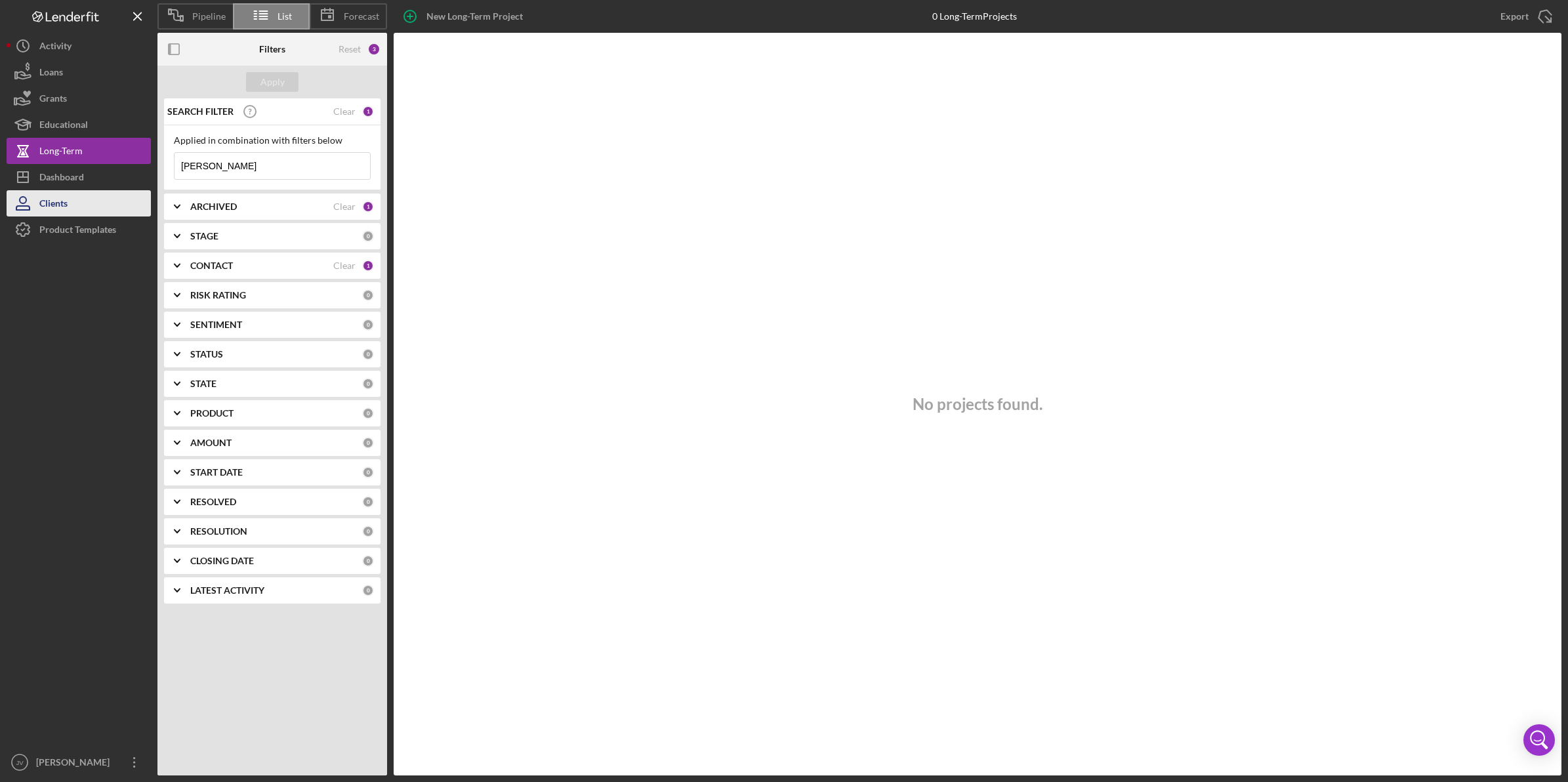
click at [115, 207] on button "Clients" at bounding box center [79, 203] width 144 height 27
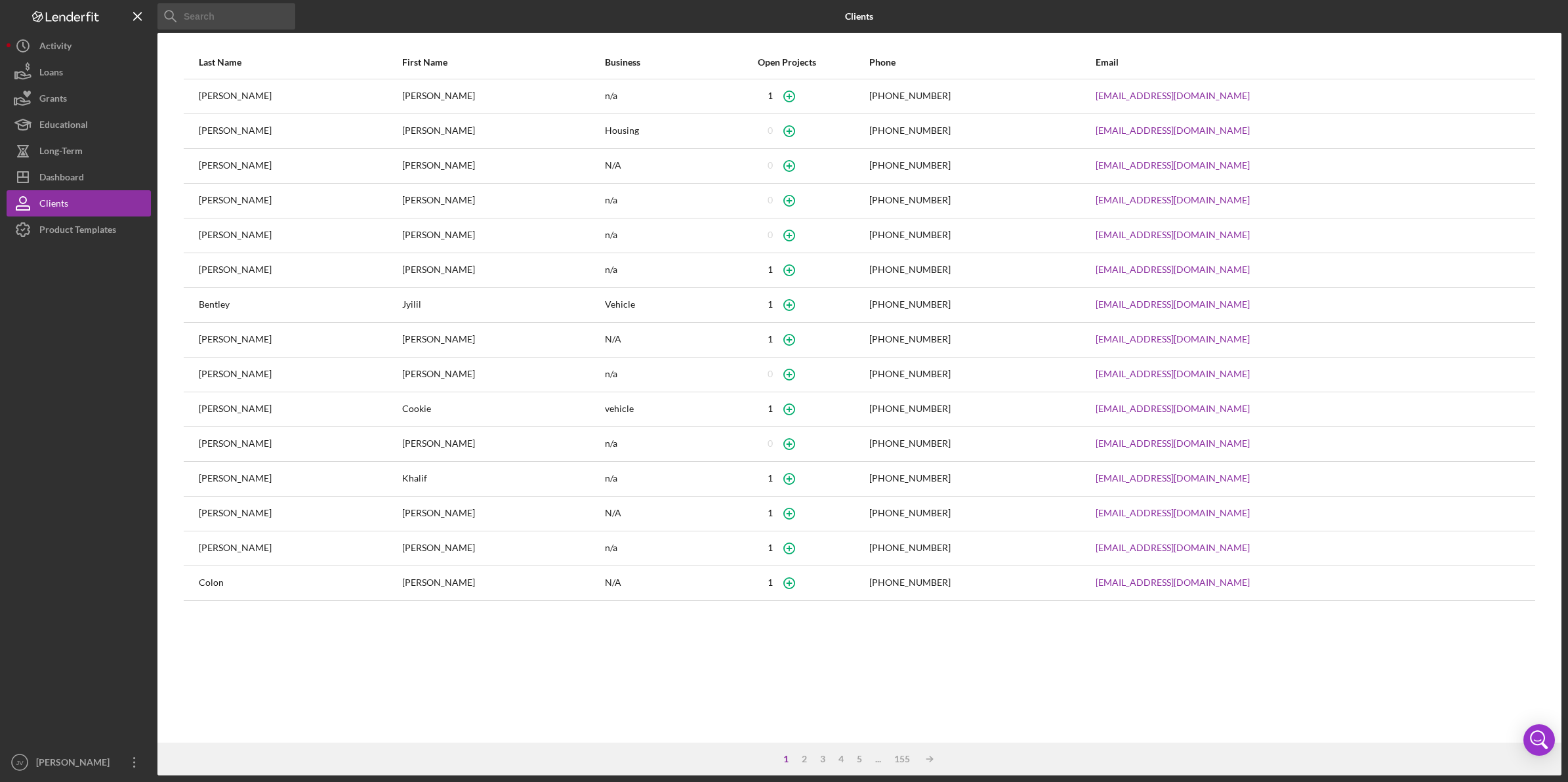
click at [210, 14] on input at bounding box center [226, 16] width 138 height 27
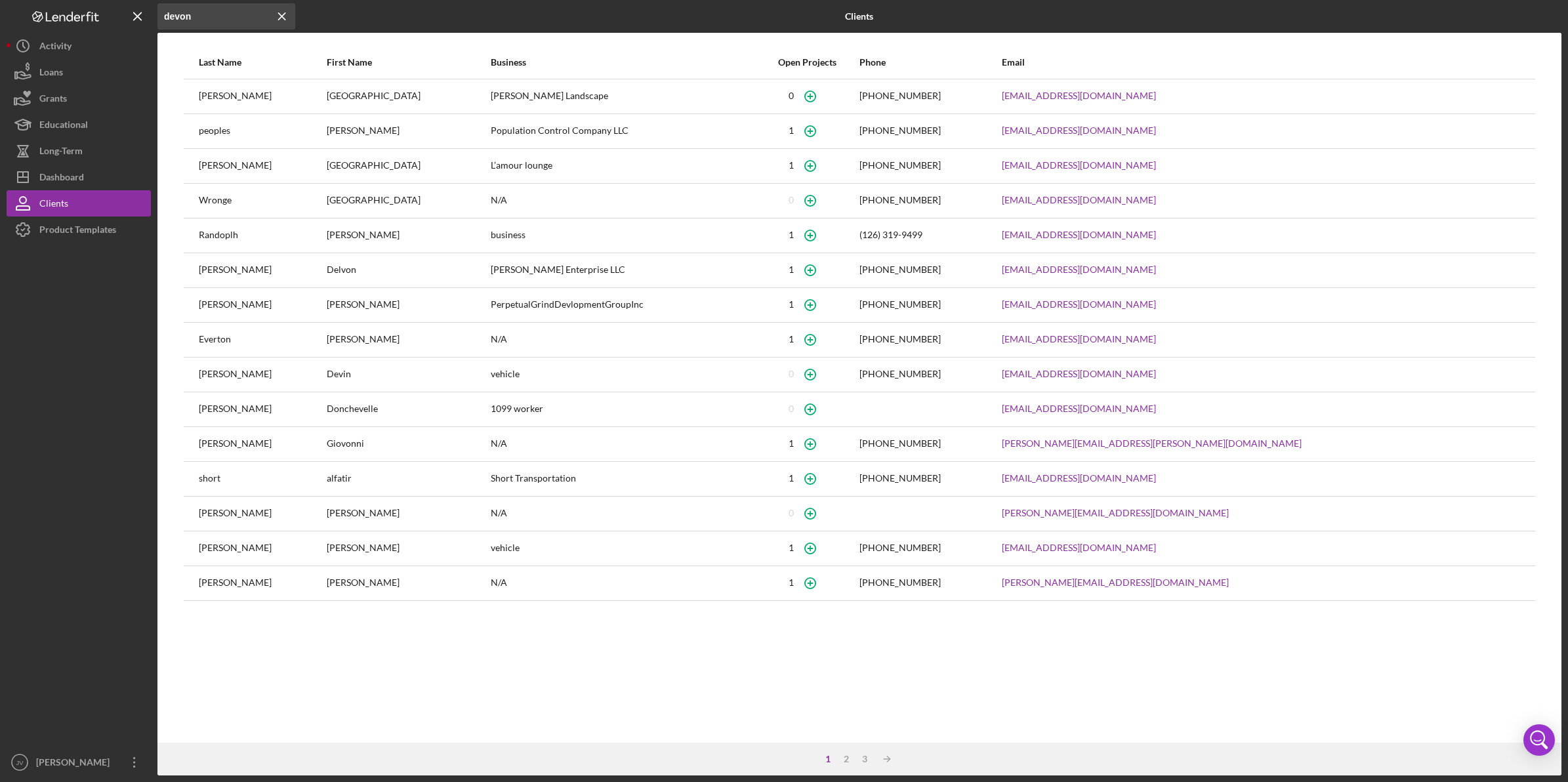
type input "devon"
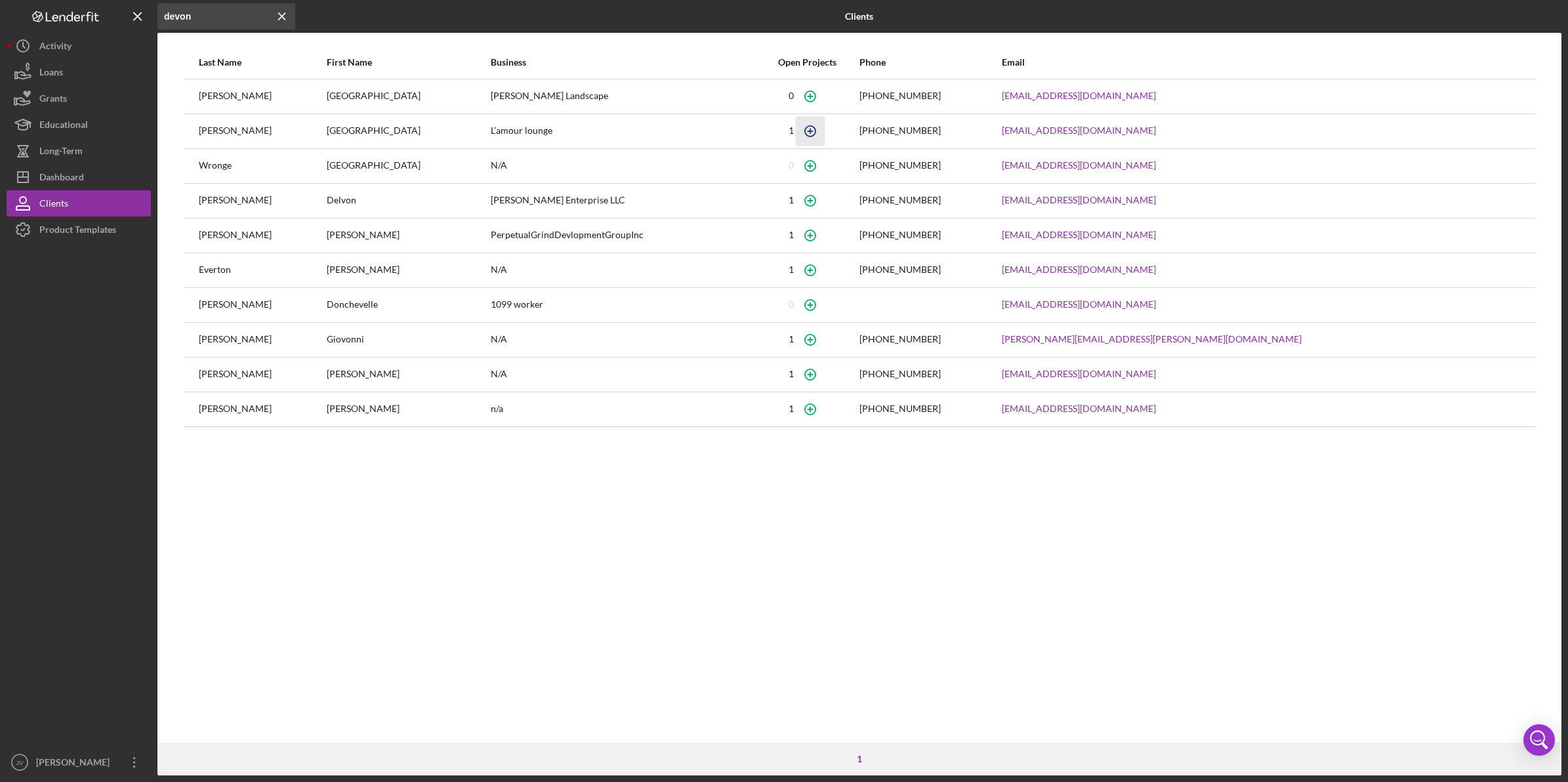
click at [813, 131] on icon "button" at bounding box center [810, 131] width 6 height 6
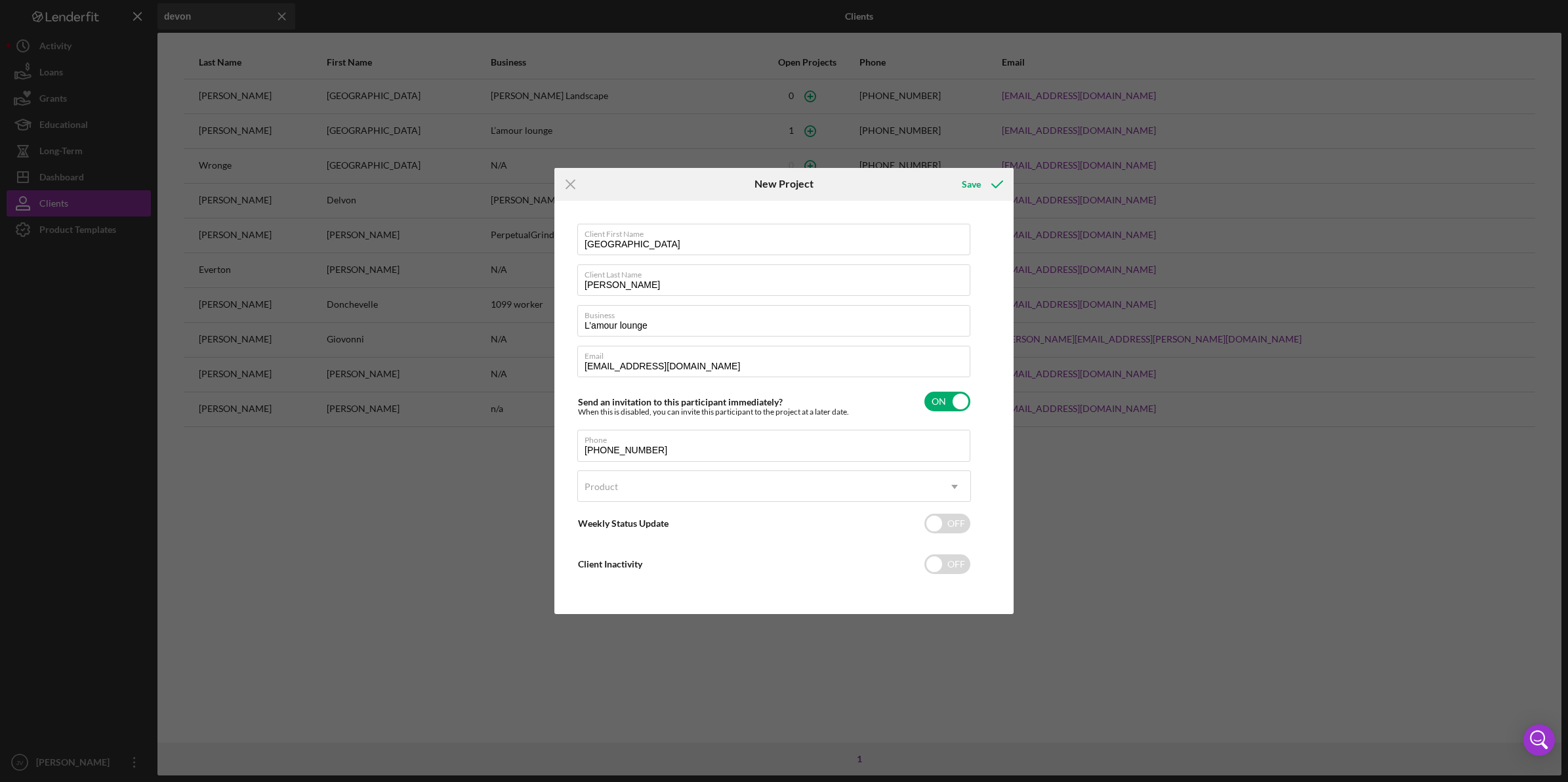
click at [761, 343] on div "Client First Name Devon Client Last Name Sutherland Business L’amour lounge Ema…" at bounding box center [774, 407] width 394 height 368
click at [758, 358] on label "Email" at bounding box center [777, 354] width 386 height 14
click at [758, 358] on input "pearsonalicia1463@gmail.com" at bounding box center [774, 362] width 393 height 31
click at [599, 373] on input "pearsonalicia1463@gmail.com" at bounding box center [774, 362] width 393 height 31
click at [578, 191] on icon "Icon/Menu Close" at bounding box center [571, 185] width 33 height 33
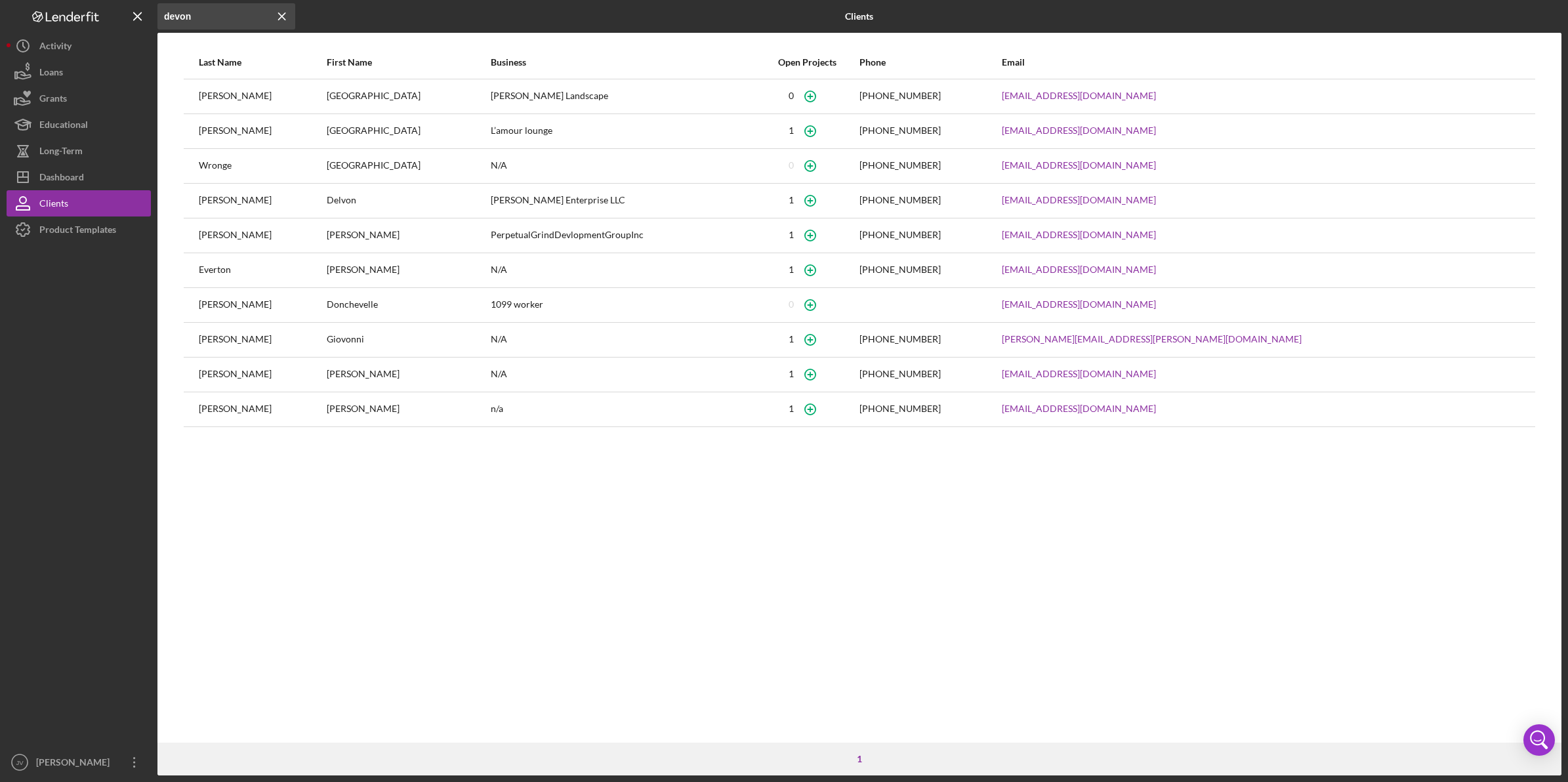
click at [941, 131] on div "(413) 419-8233" at bounding box center [900, 130] width 81 height 10
click at [825, 132] on icon "button" at bounding box center [810, 131] width 29 height 29
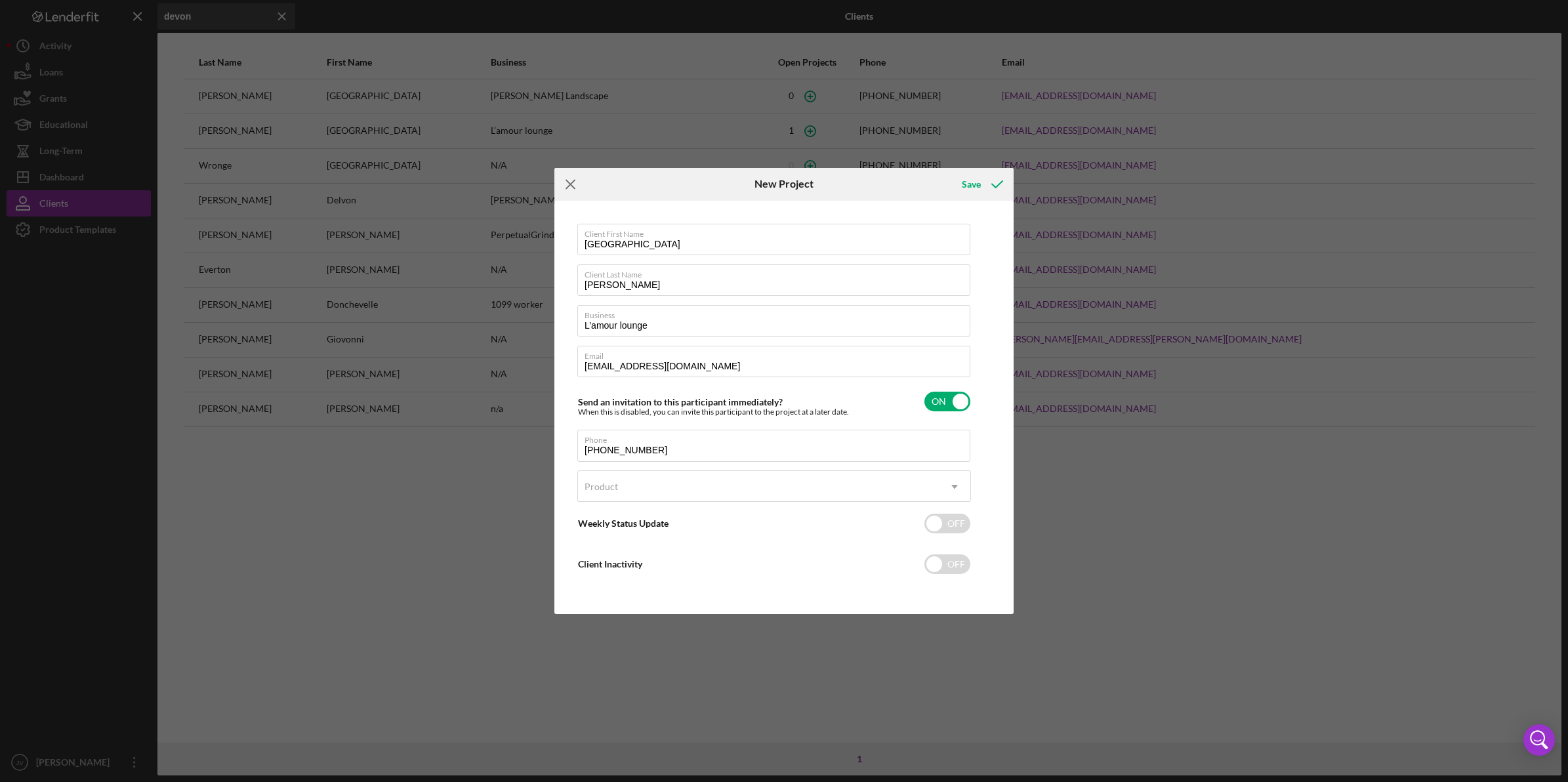
click at [567, 188] on icon "Icon/Menu Close" at bounding box center [571, 185] width 33 height 33
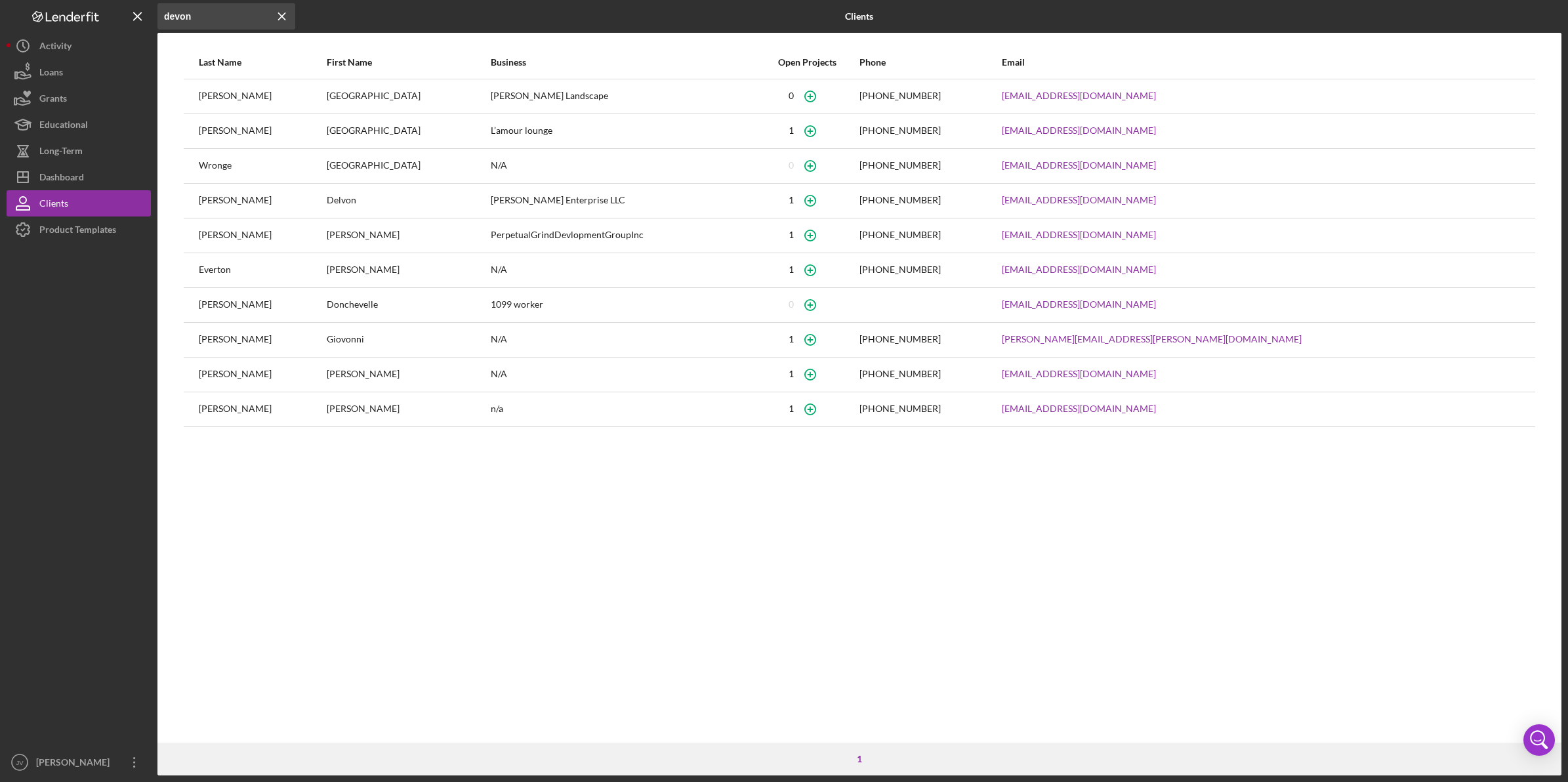
click at [327, 138] on div "Devon" at bounding box center [408, 131] width 163 height 33
click at [107, 222] on div "Product Templates" at bounding box center [78, 231] width 77 height 29
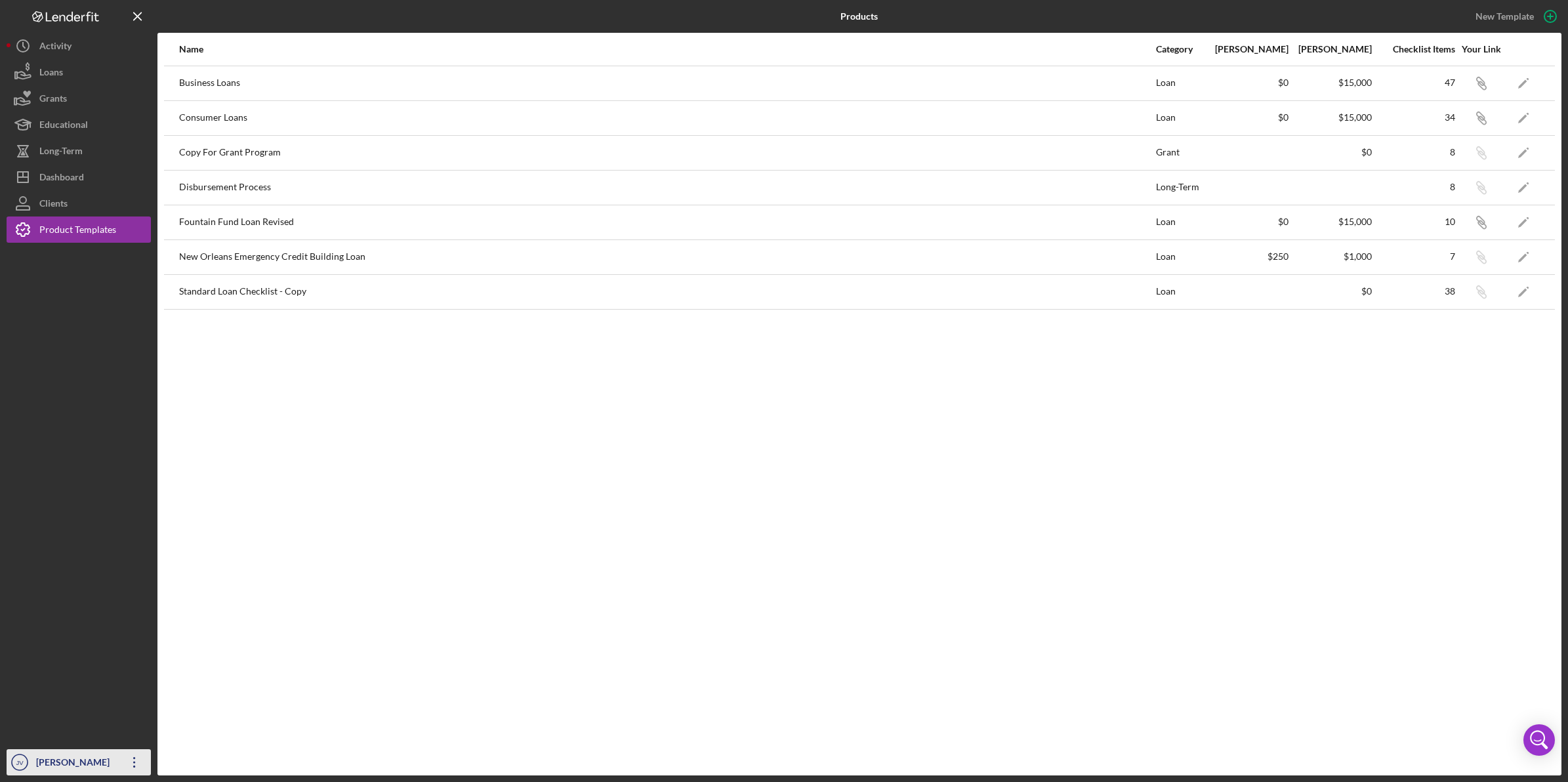
click at [78, 755] on div "[PERSON_NAME]" at bounding box center [75, 764] width 85 height 29
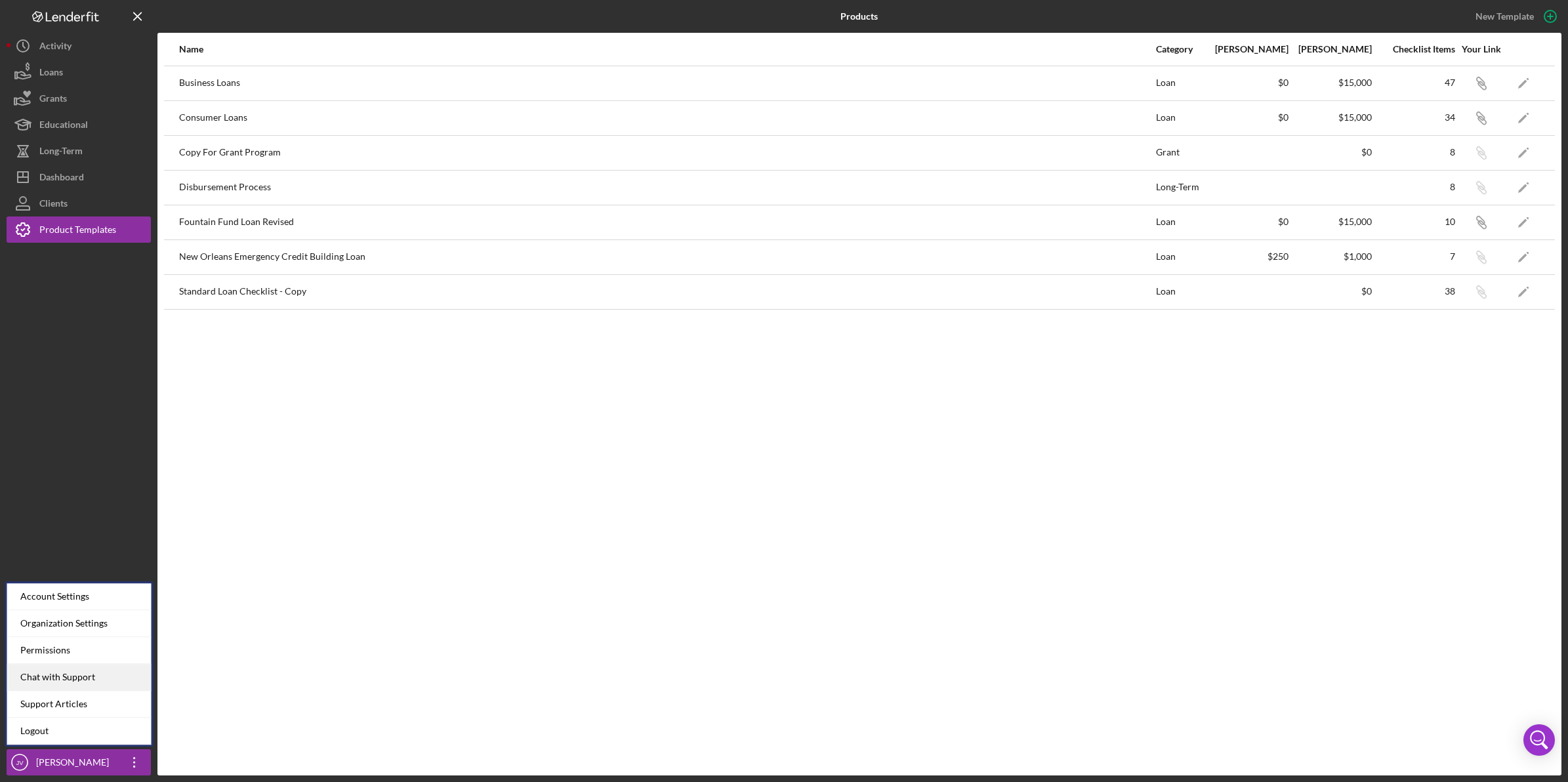
click at [80, 686] on div "Chat with Support" at bounding box center [80, 677] width 144 height 27
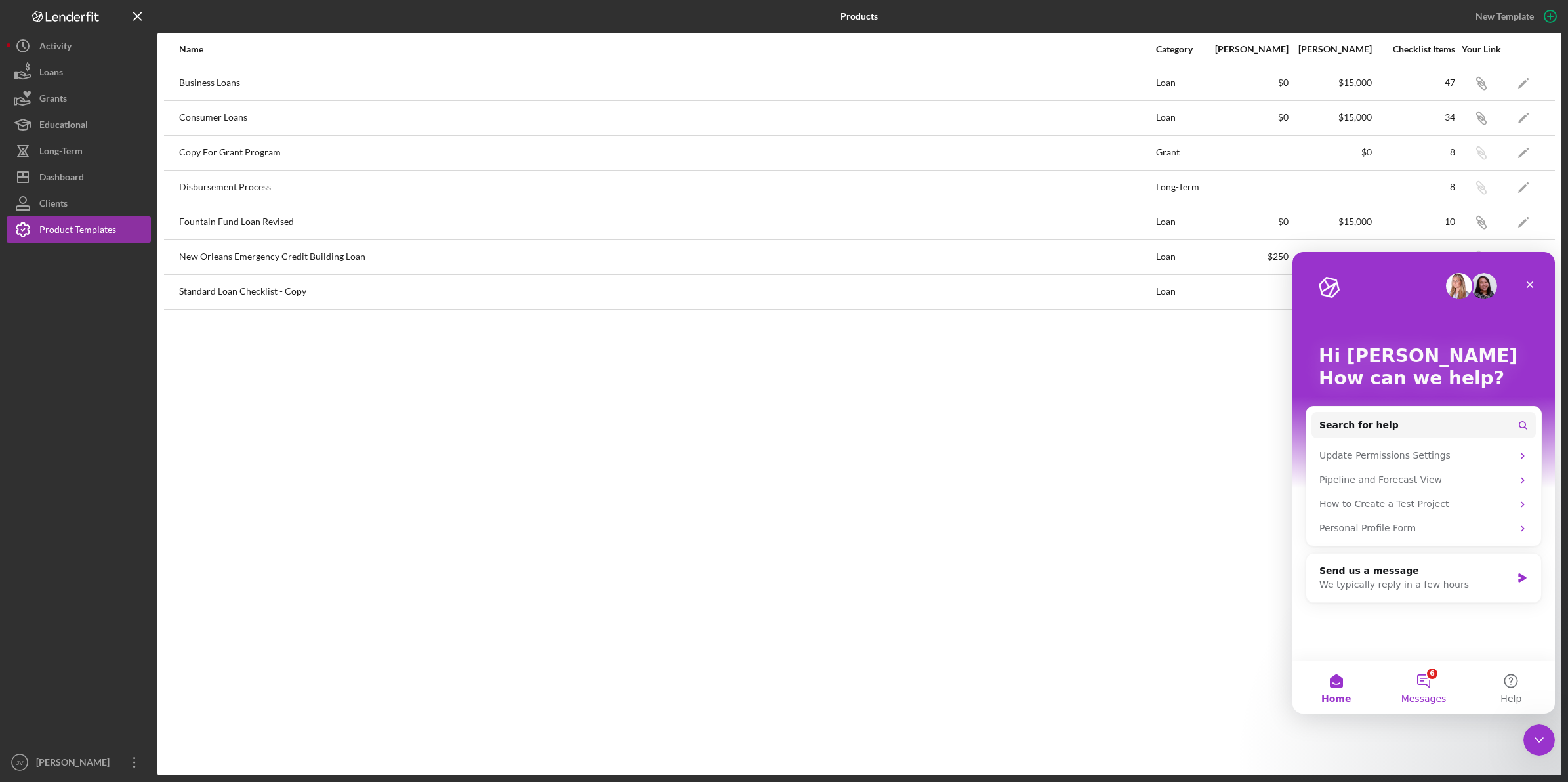
click at [1422, 689] on button "6 Messages" at bounding box center [1424, 687] width 87 height 52
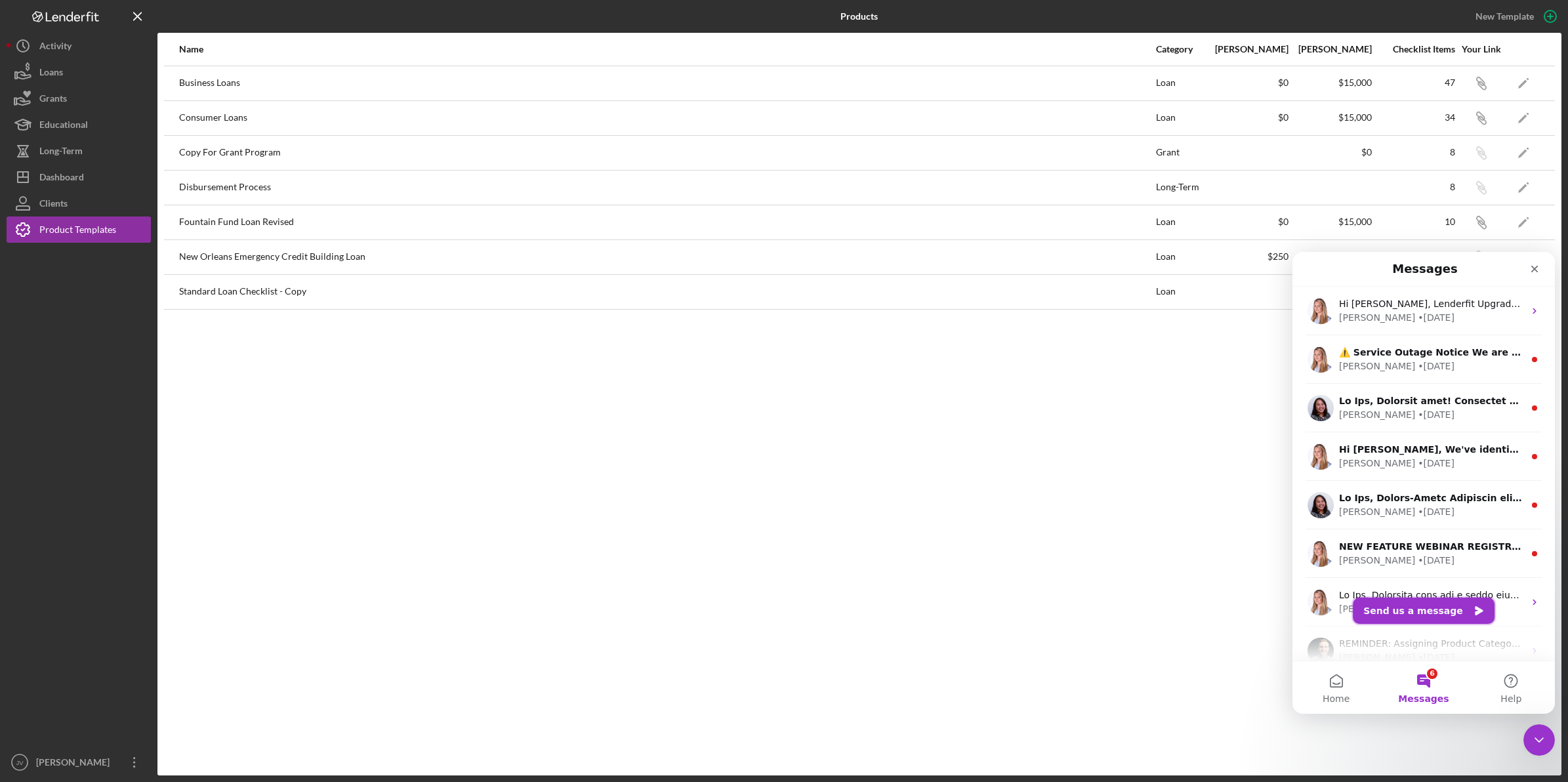
click at [1415, 612] on button "Send us a message" at bounding box center [1424, 611] width 142 height 27
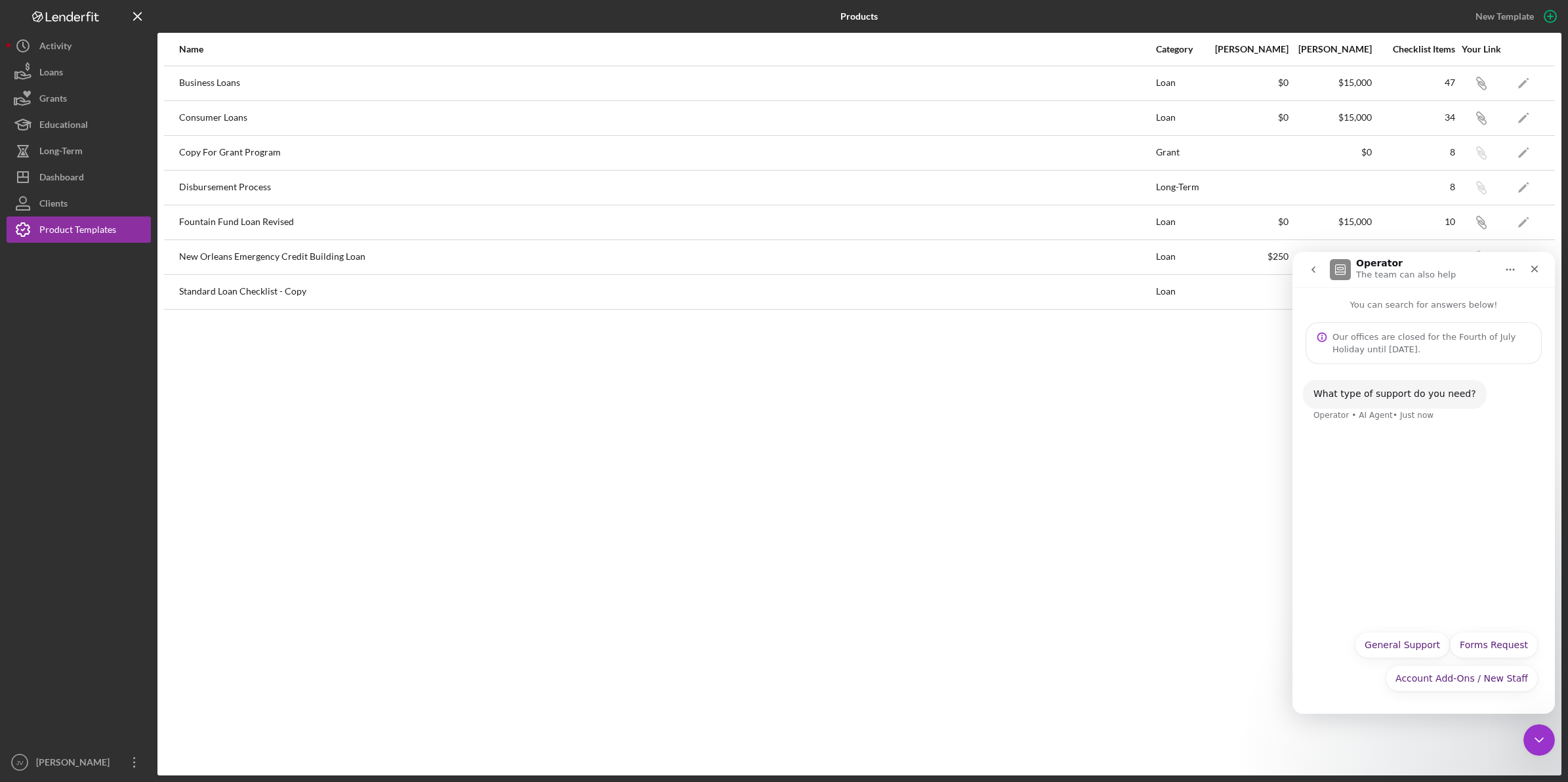
click at [1356, 596] on div "What type of support do you need? Operator • AI Agent • Just now" at bounding box center [1424, 494] width 262 height 260
click at [1349, 695] on div "Account Add-Ons / New Staff General Support Forms Request Account Add-Ons / New…" at bounding box center [1424, 666] width 228 height 67
click at [1379, 463] on div "What type of support do you need? Operator • AI Agent • Just now" at bounding box center [1424, 494] width 262 height 260
click at [1392, 646] on button "General Support" at bounding box center [1402, 645] width 95 height 27
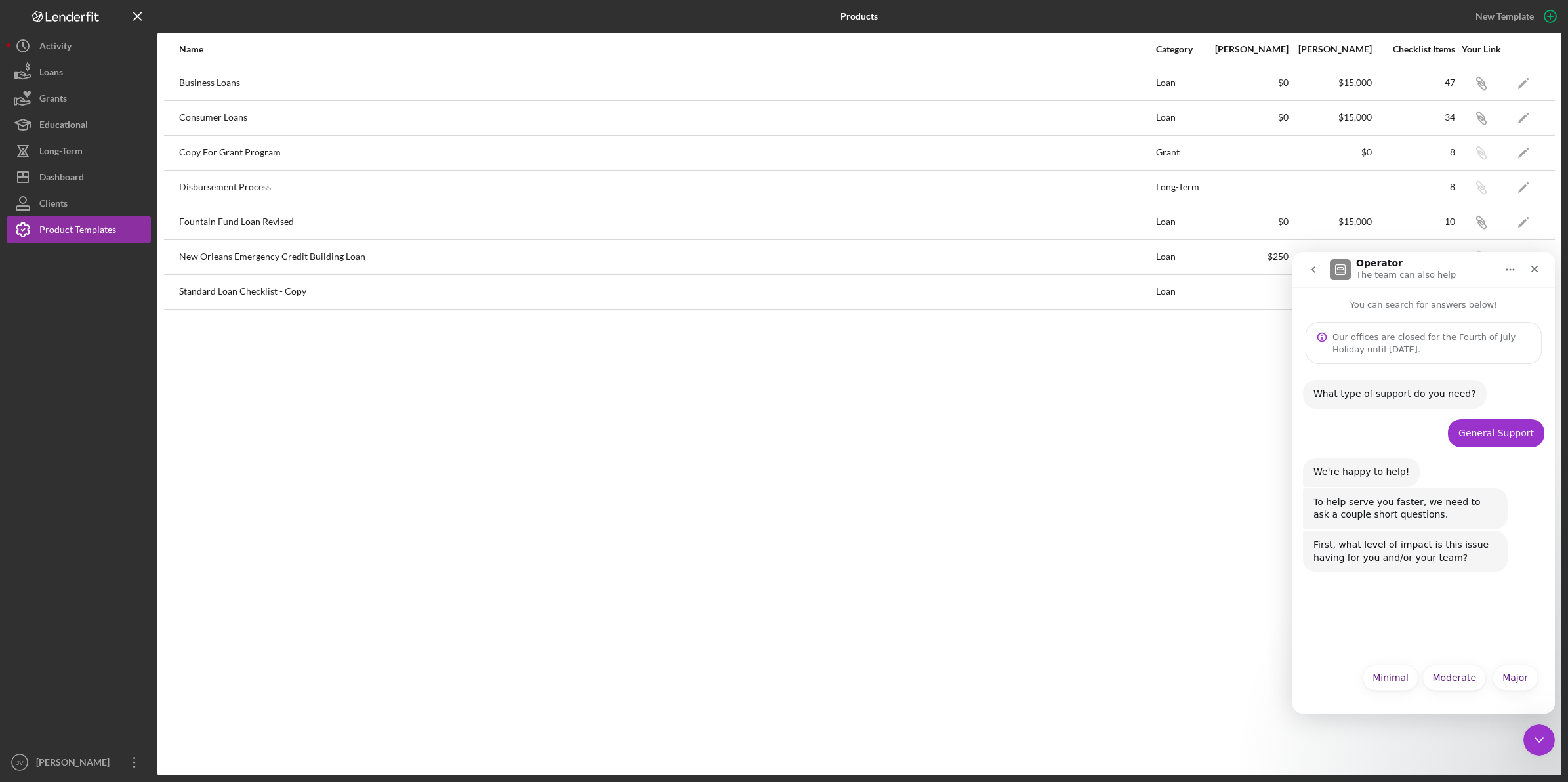
click at [1375, 652] on div "What type of support do you need? Operator • AI Agent • Just now General Suppor…" at bounding box center [1424, 510] width 262 height 292
click at [1451, 676] on button "Moderate" at bounding box center [1454, 678] width 63 height 27
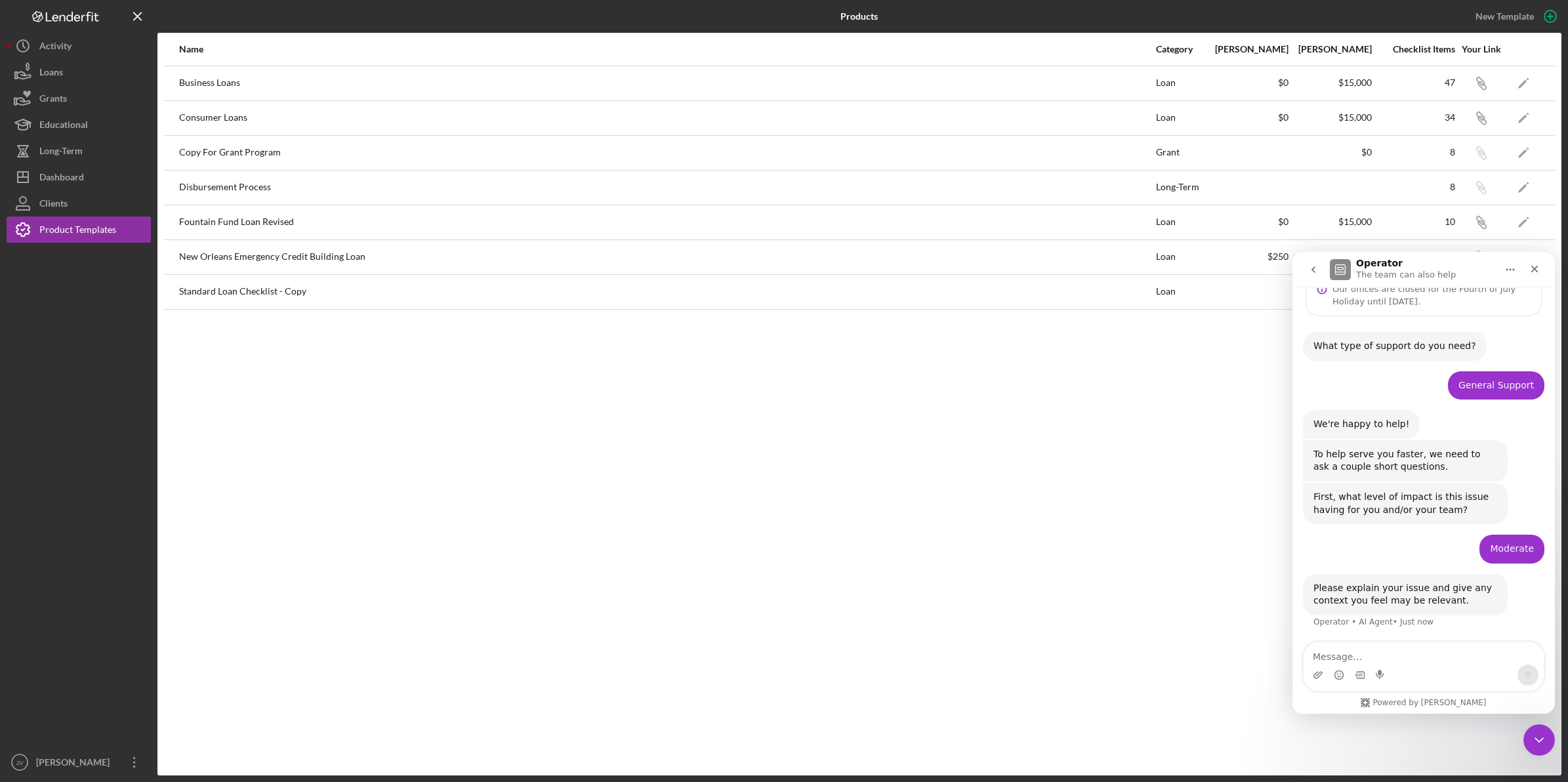
click at [1378, 656] on textarea "Message…" at bounding box center [1424, 653] width 240 height 22
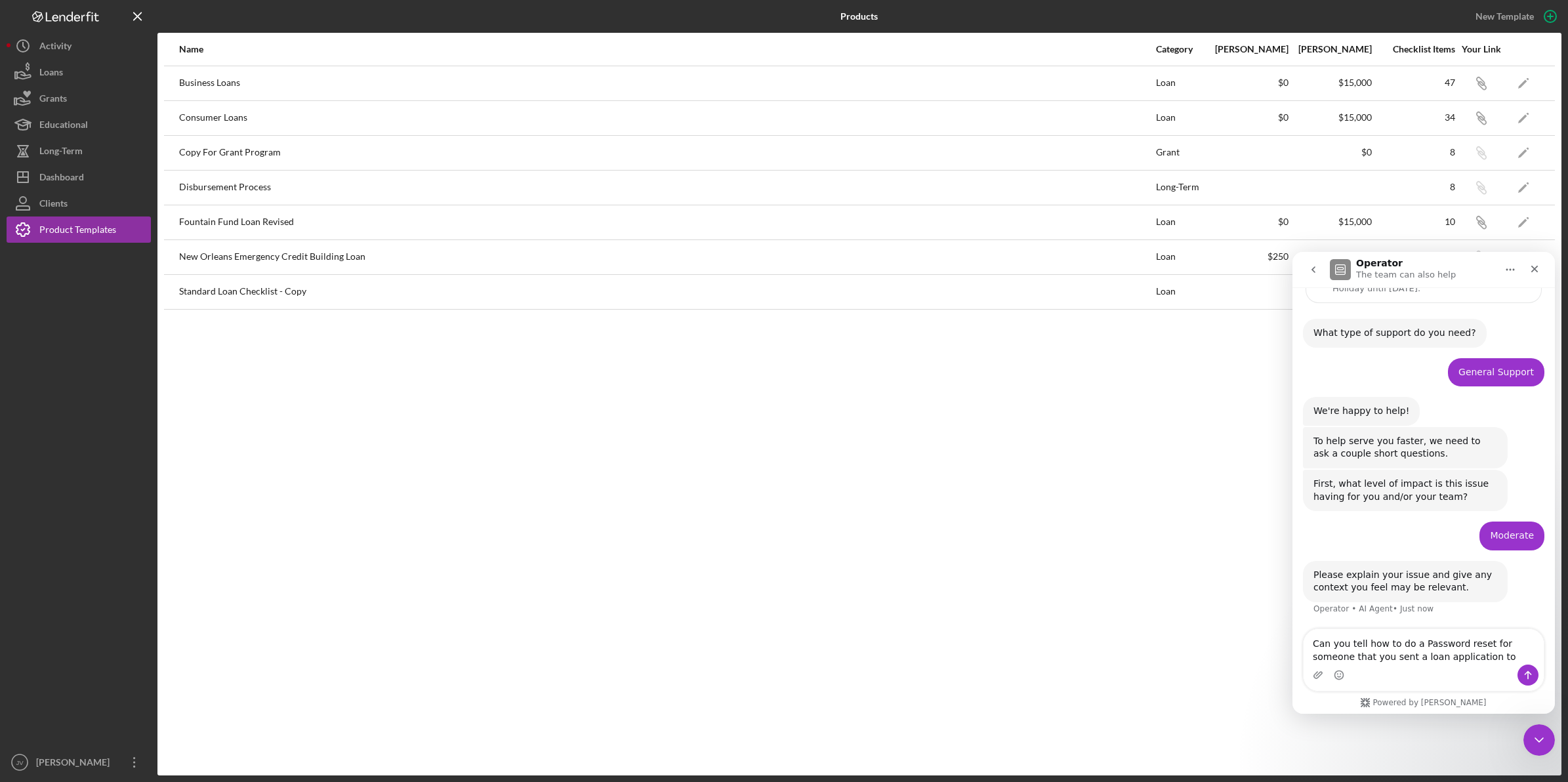
type textarea "Can you tell how to do a Password reset for someone that you sent a loan applic…"
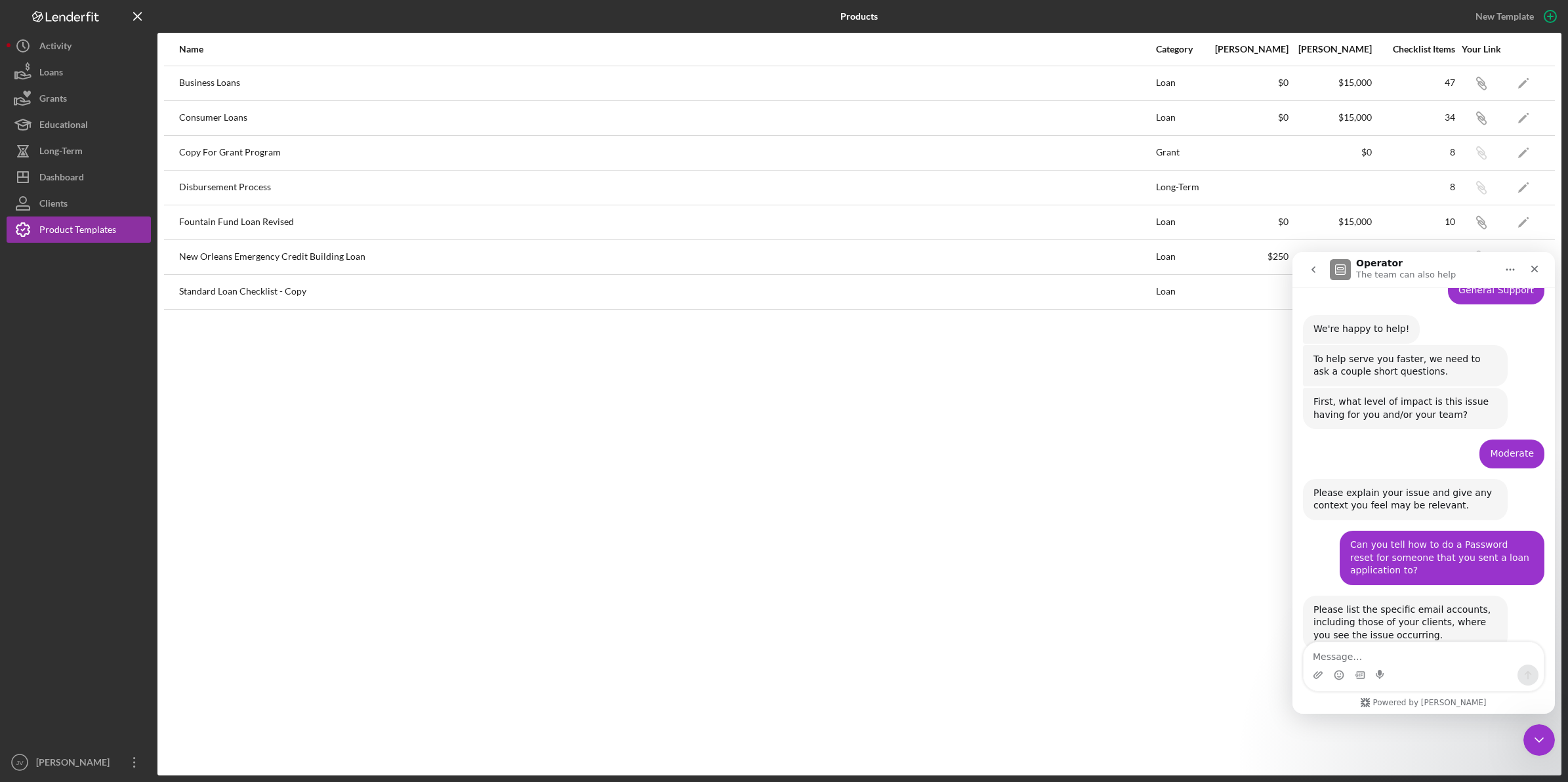
scroll to position [166, 0]
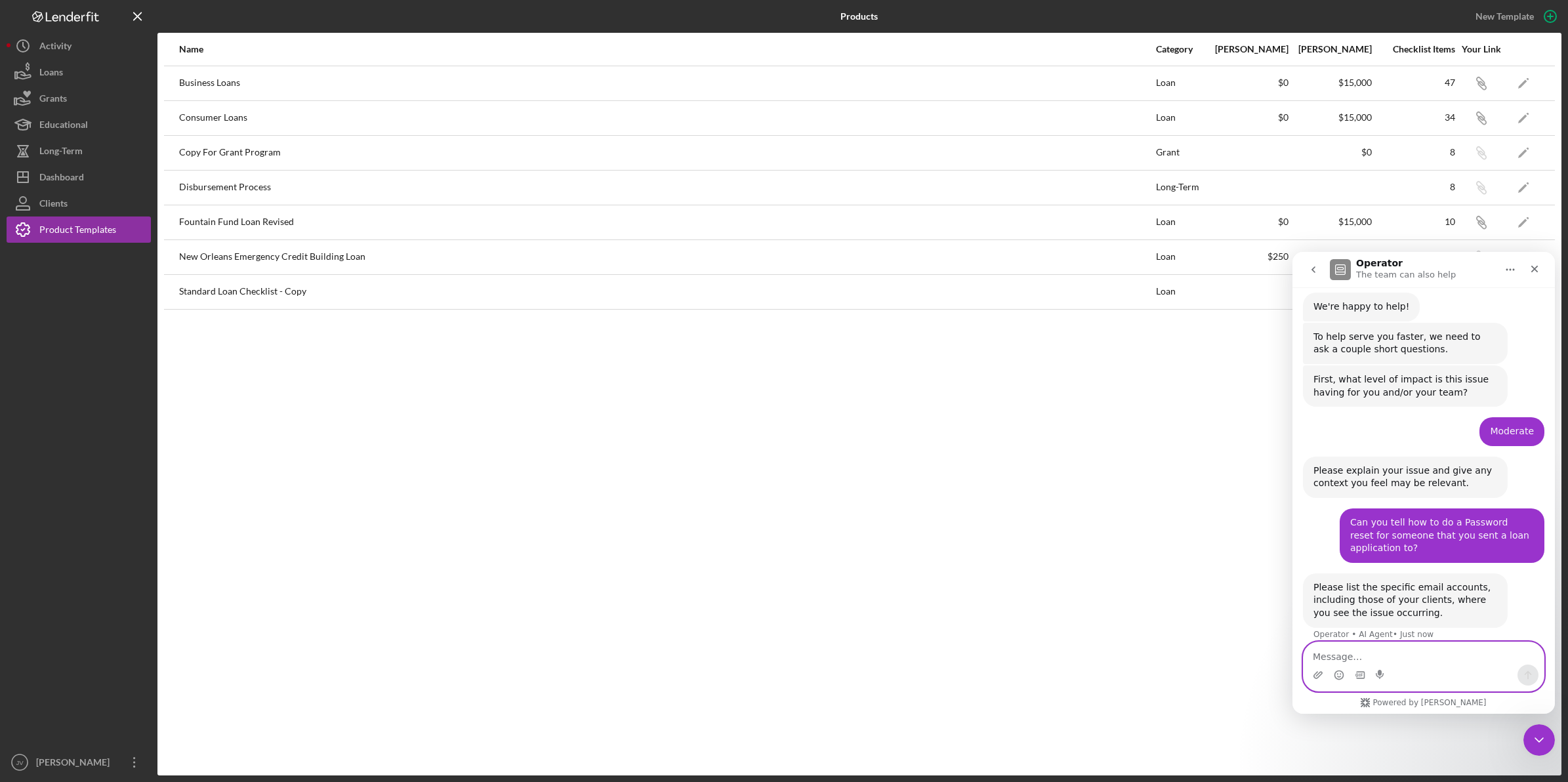
click at [1376, 662] on textarea "Message…" at bounding box center [1424, 653] width 240 height 22
paste textarea "[PERSON_NAME]"
type textarea "[PERSON_NAME]"
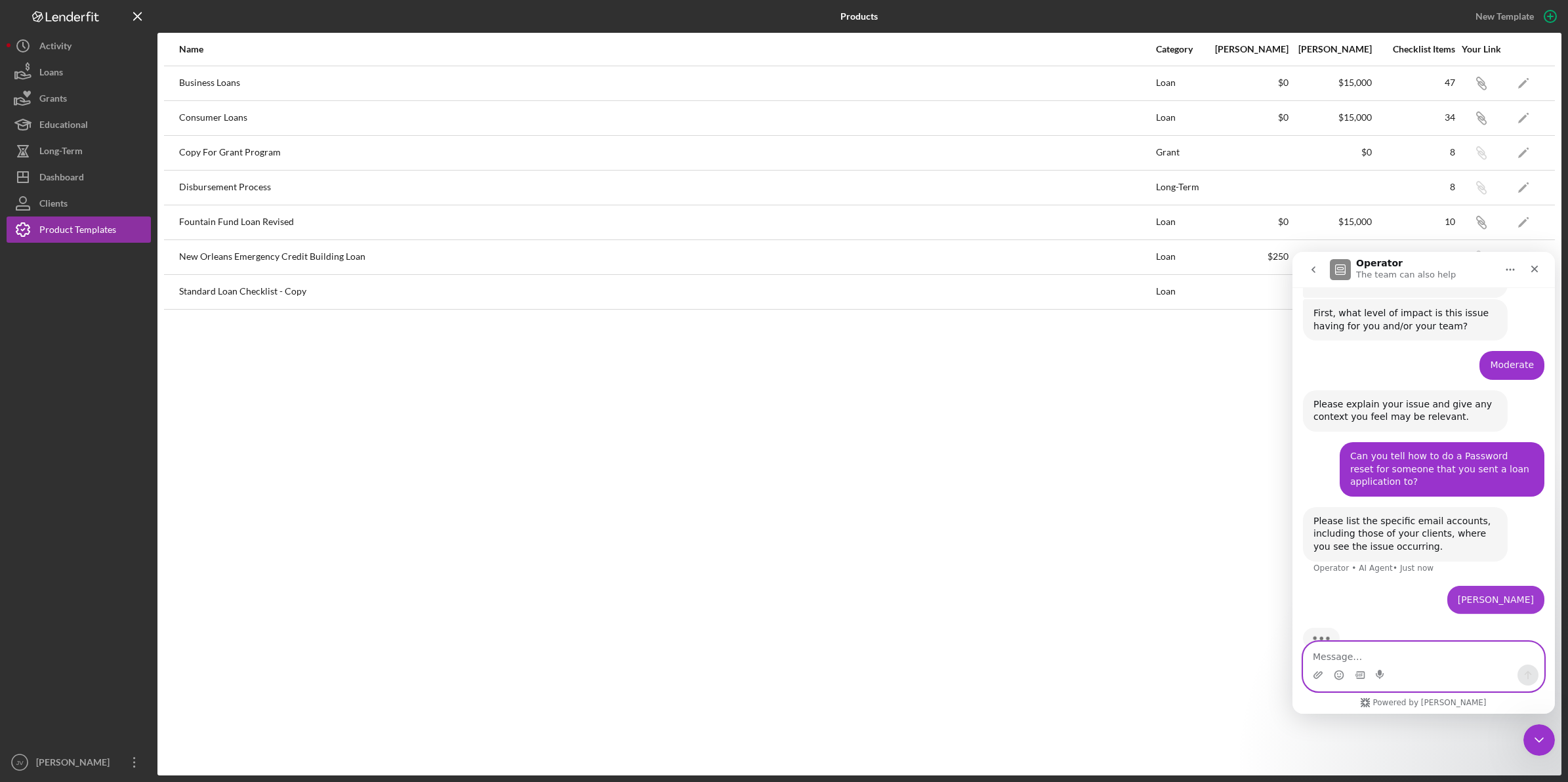
scroll to position [247, 0]
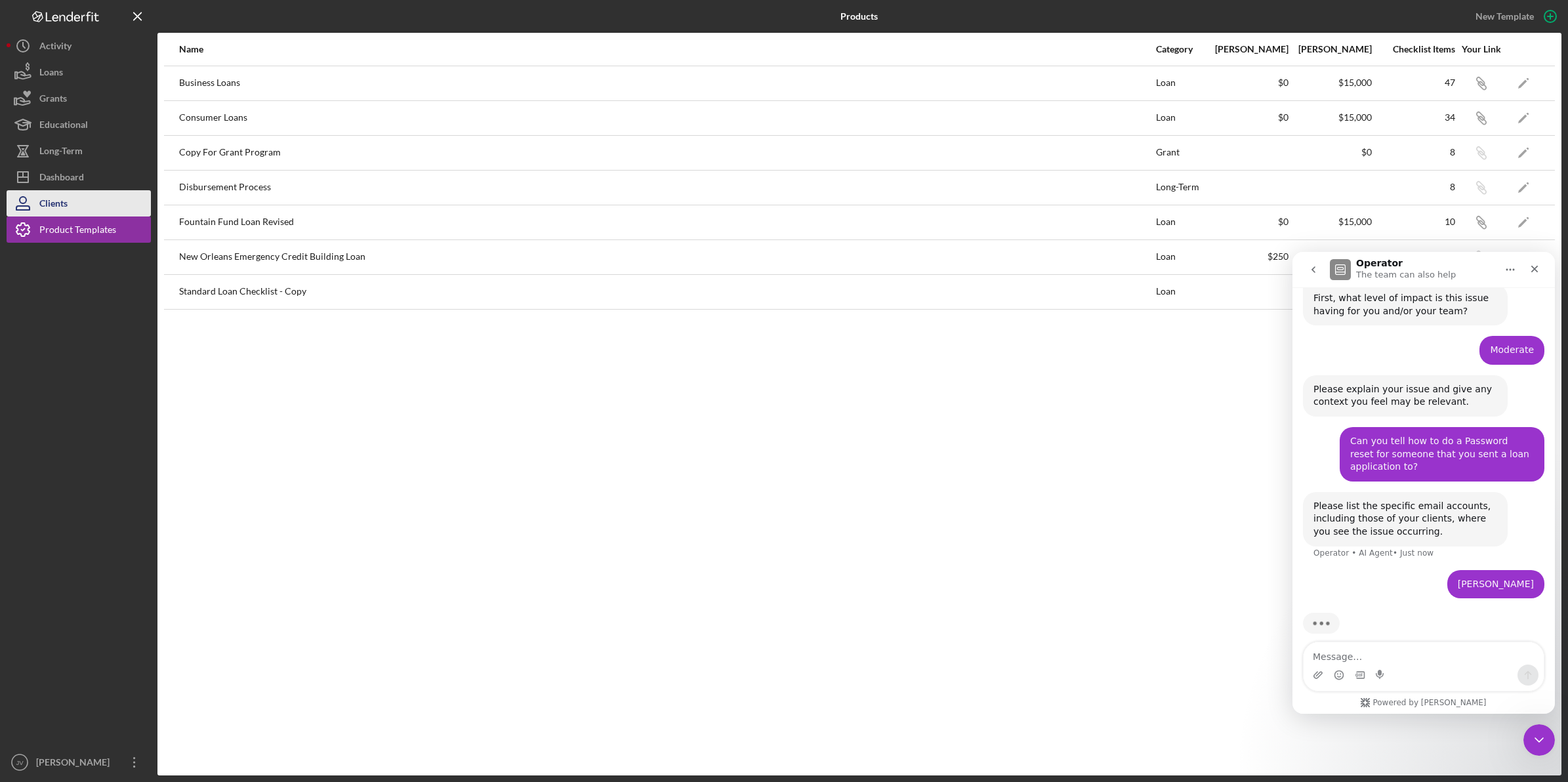
click at [119, 204] on button "Clients" at bounding box center [79, 203] width 144 height 27
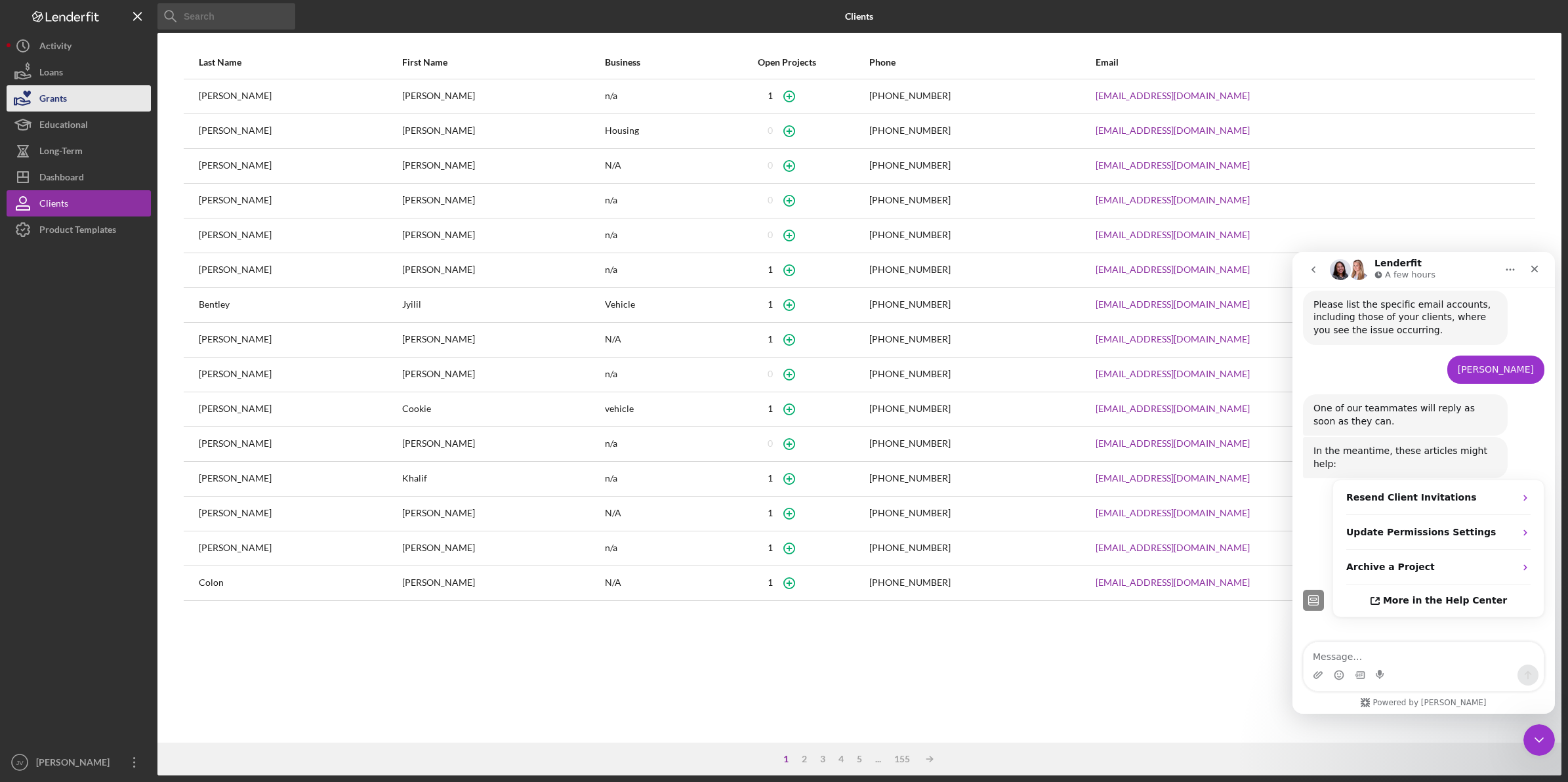
scroll to position [450, 0]
click at [1389, 491] on strong "Resend Client Invitations" at bounding box center [1412, 496] width 131 height 10
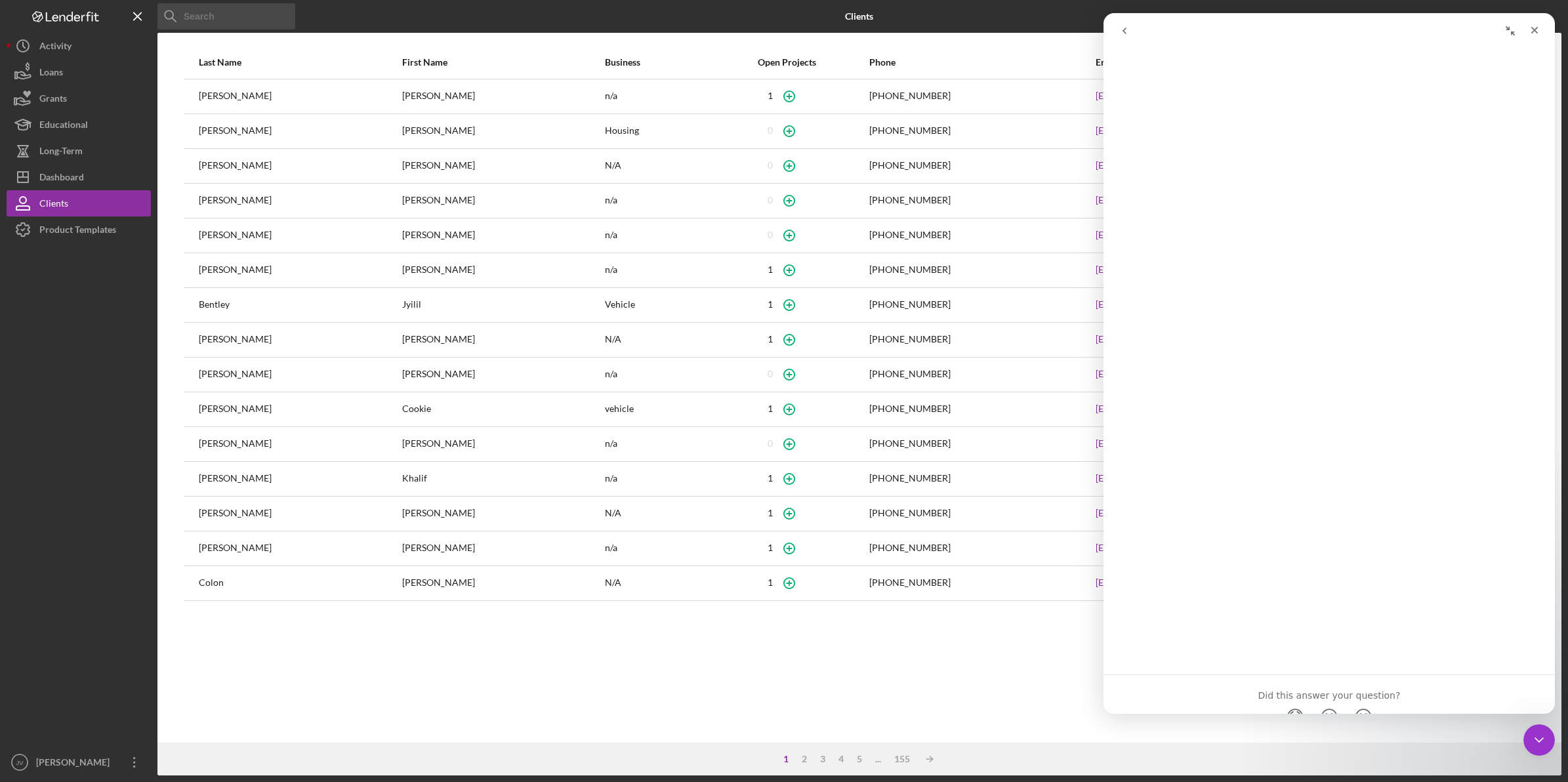
scroll to position [40, 0]
click at [80, 47] on button "Icon/History Activity" at bounding box center [79, 46] width 144 height 27
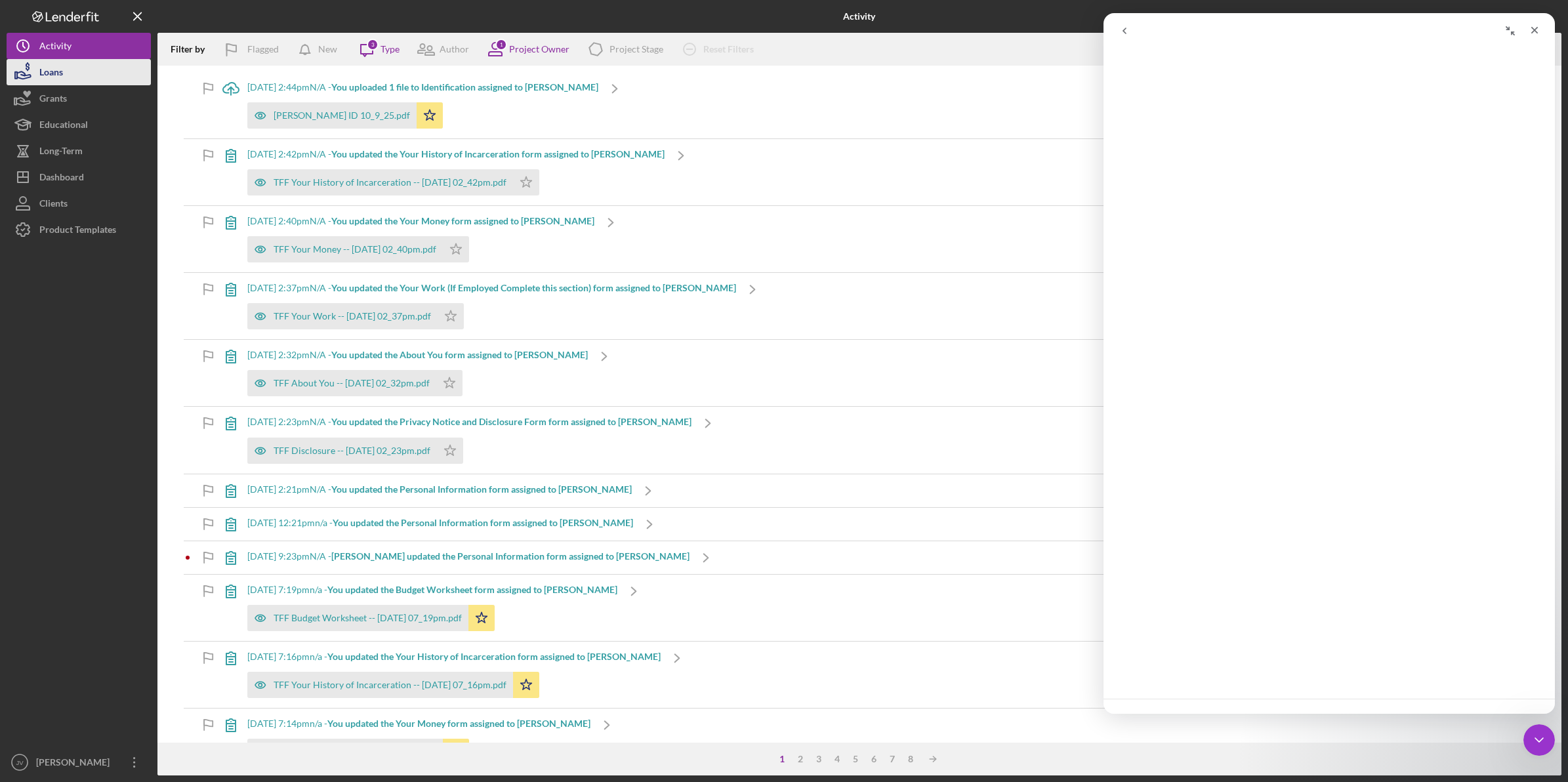
click at [76, 65] on button "Loans" at bounding box center [79, 72] width 144 height 27
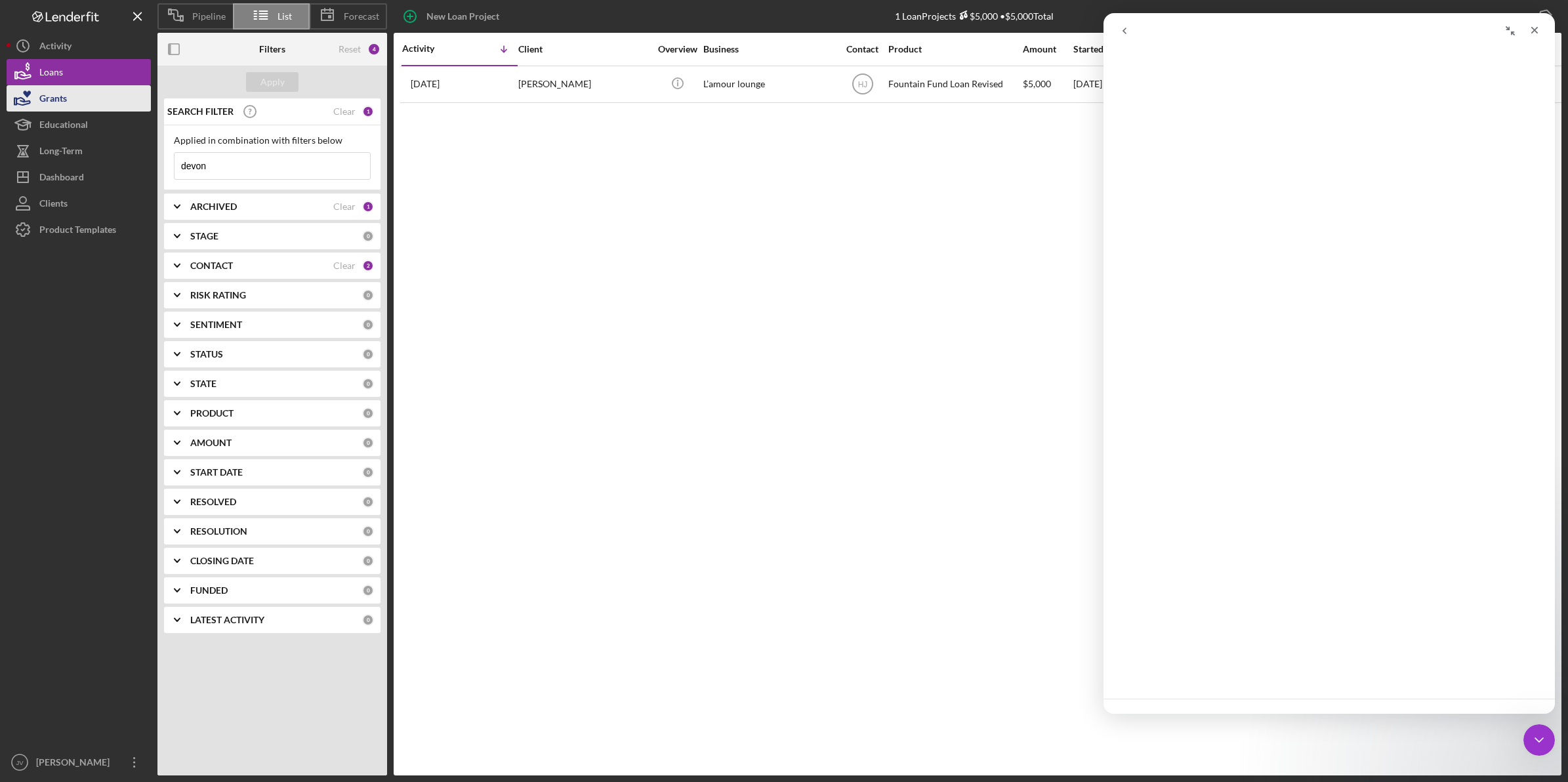
click at [63, 107] on div "Grants" at bounding box center [53, 99] width 27 height 29
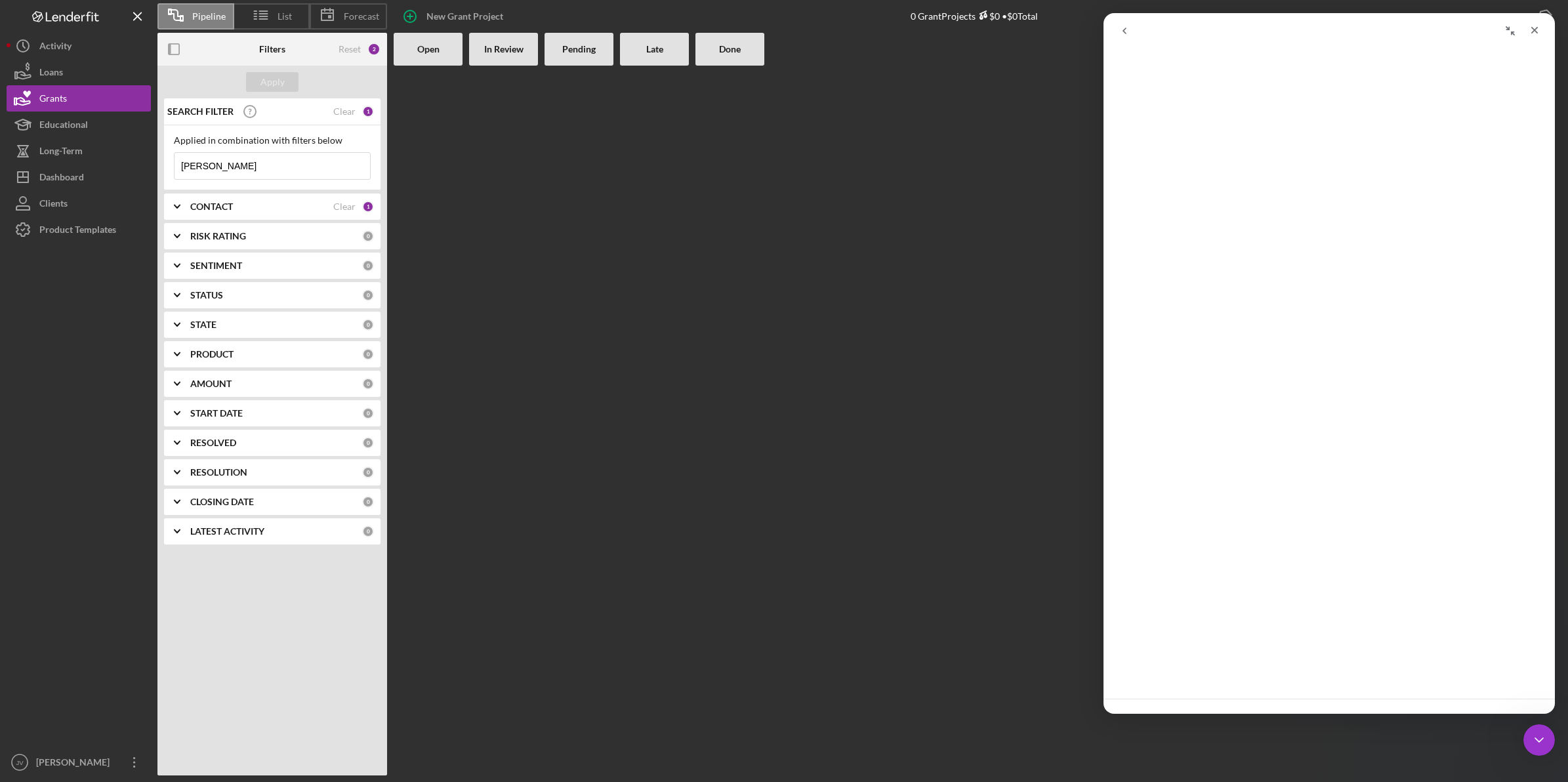
click at [1511, 31] on icon "Collapse window" at bounding box center [1510, 31] width 10 height 10
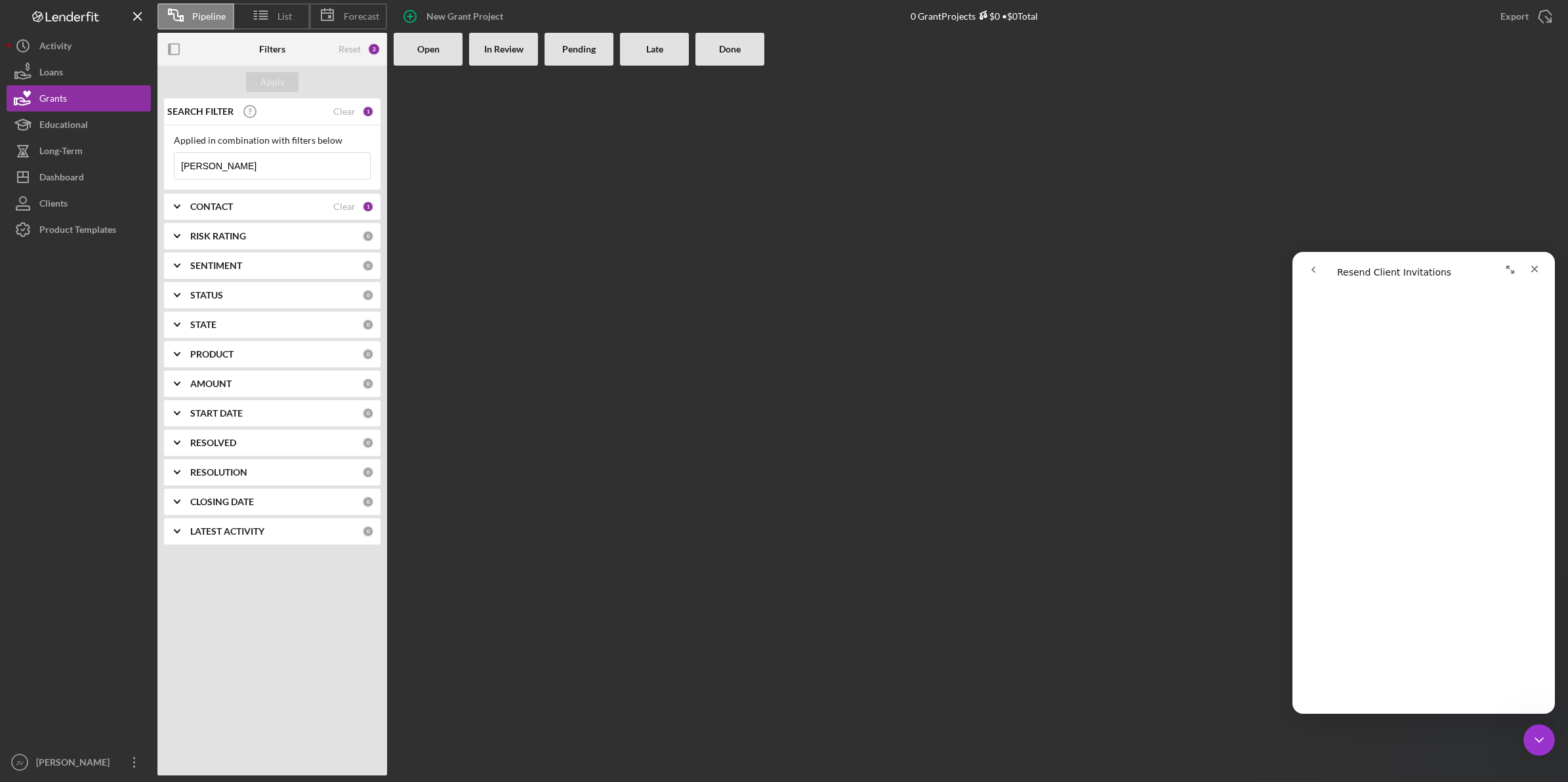
scroll to position [142, 0]
click at [80, 221] on div "Product Templates" at bounding box center [78, 231] width 77 height 29
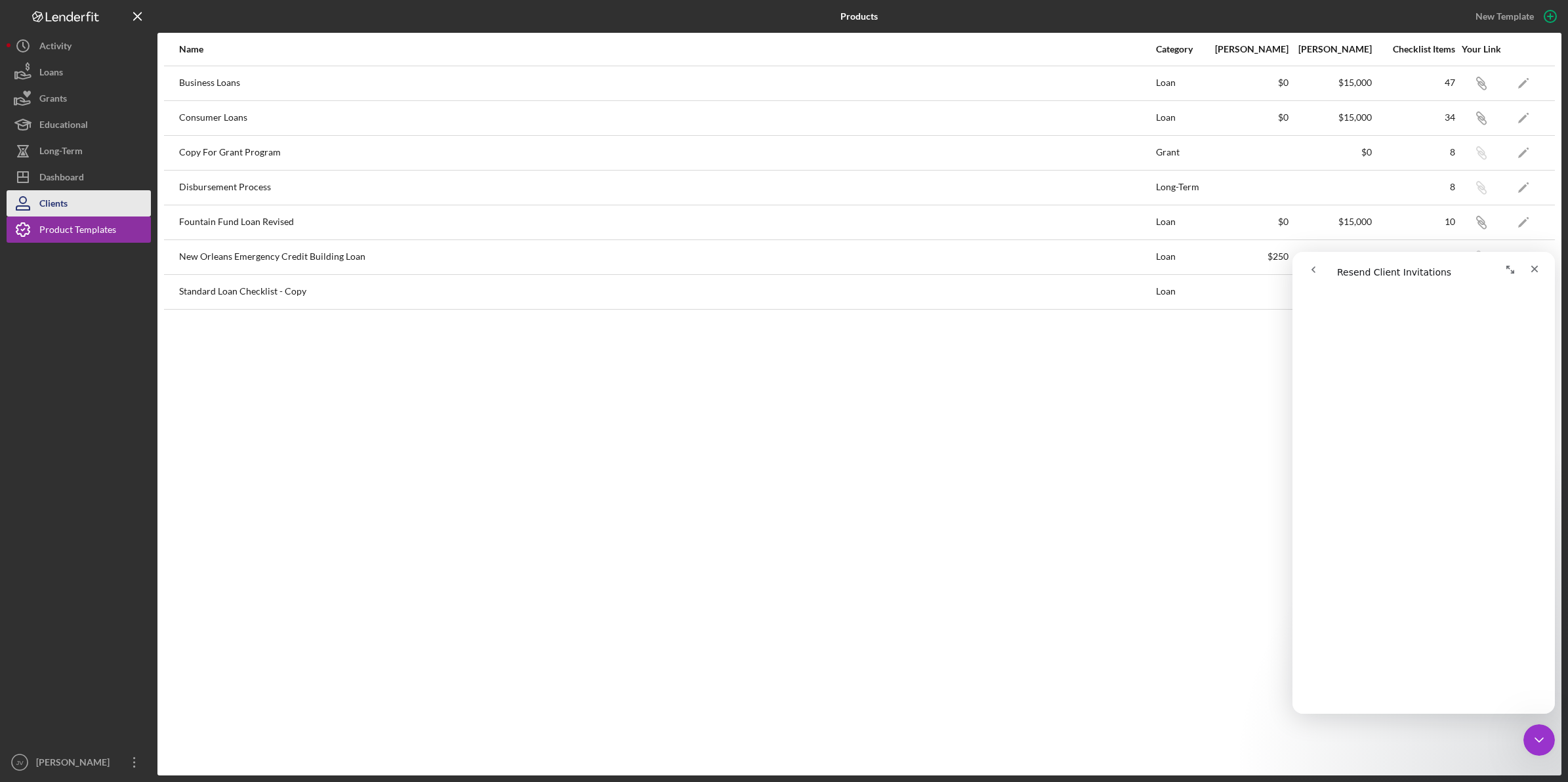
click at [84, 206] on button "Clients" at bounding box center [79, 203] width 144 height 27
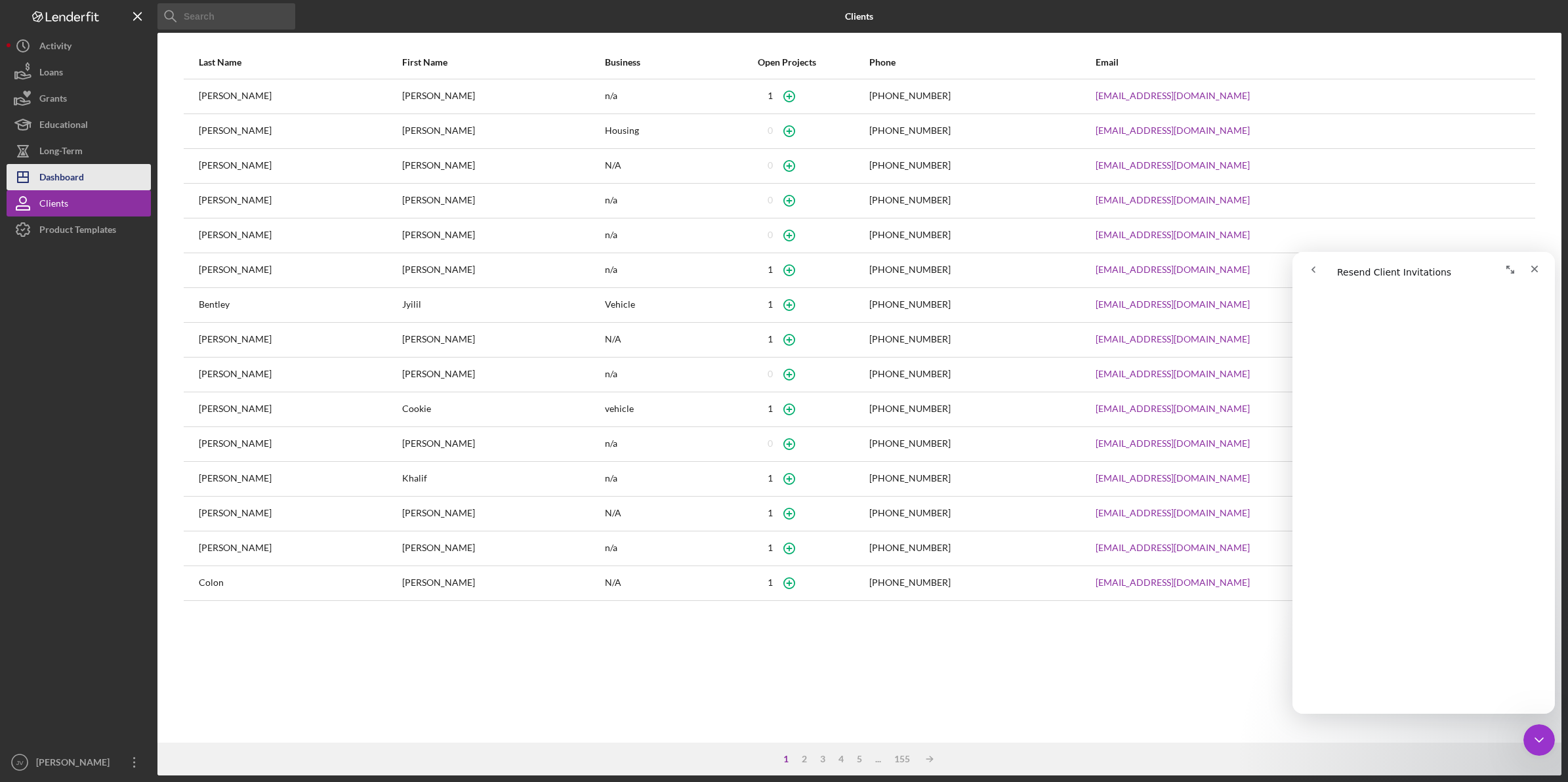
click at [86, 187] on button "Icon/Dashboard Dashboard" at bounding box center [79, 177] width 144 height 27
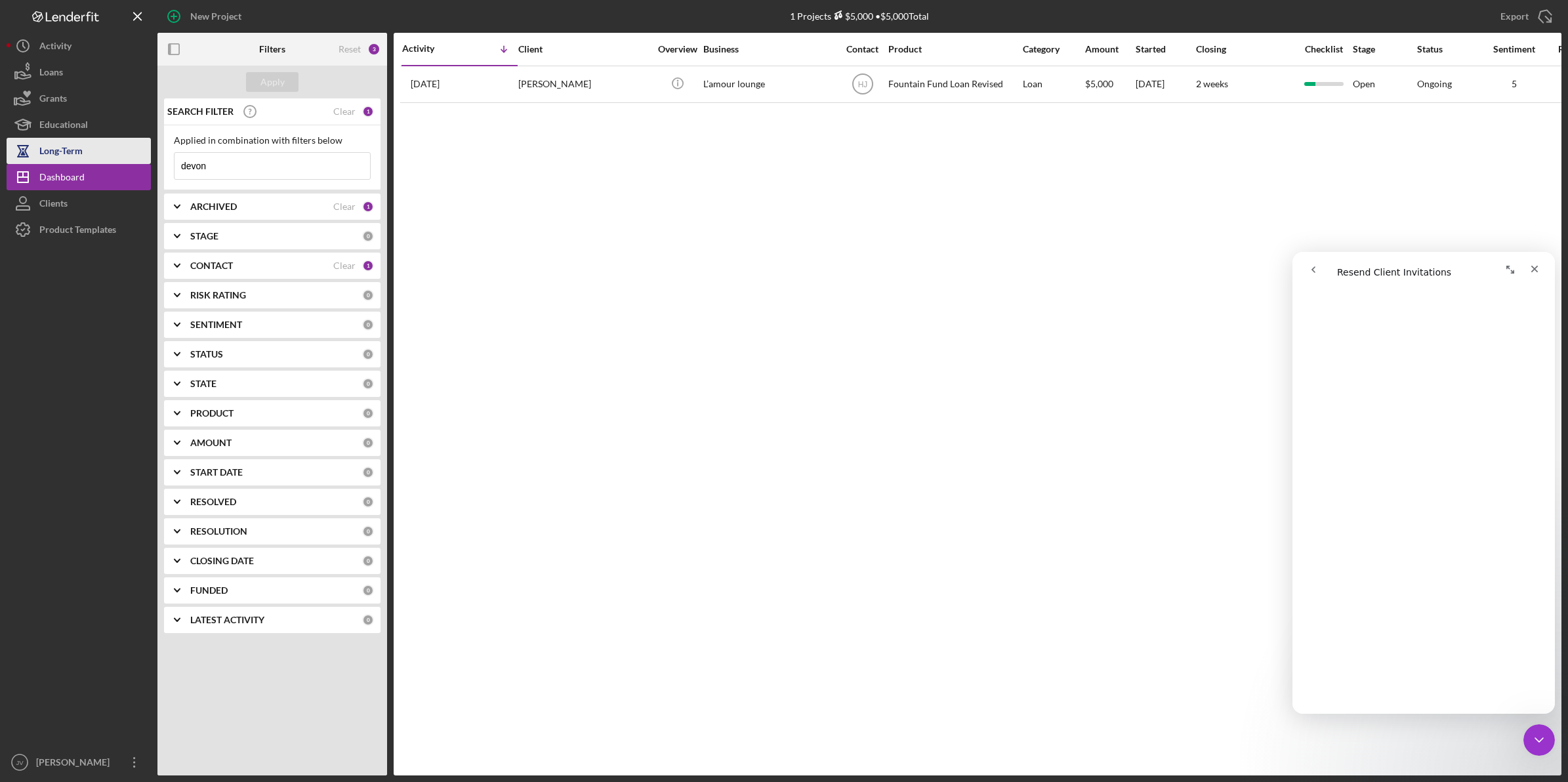
click at [85, 150] on button "Long-Term" at bounding box center [79, 151] width 144 height 27
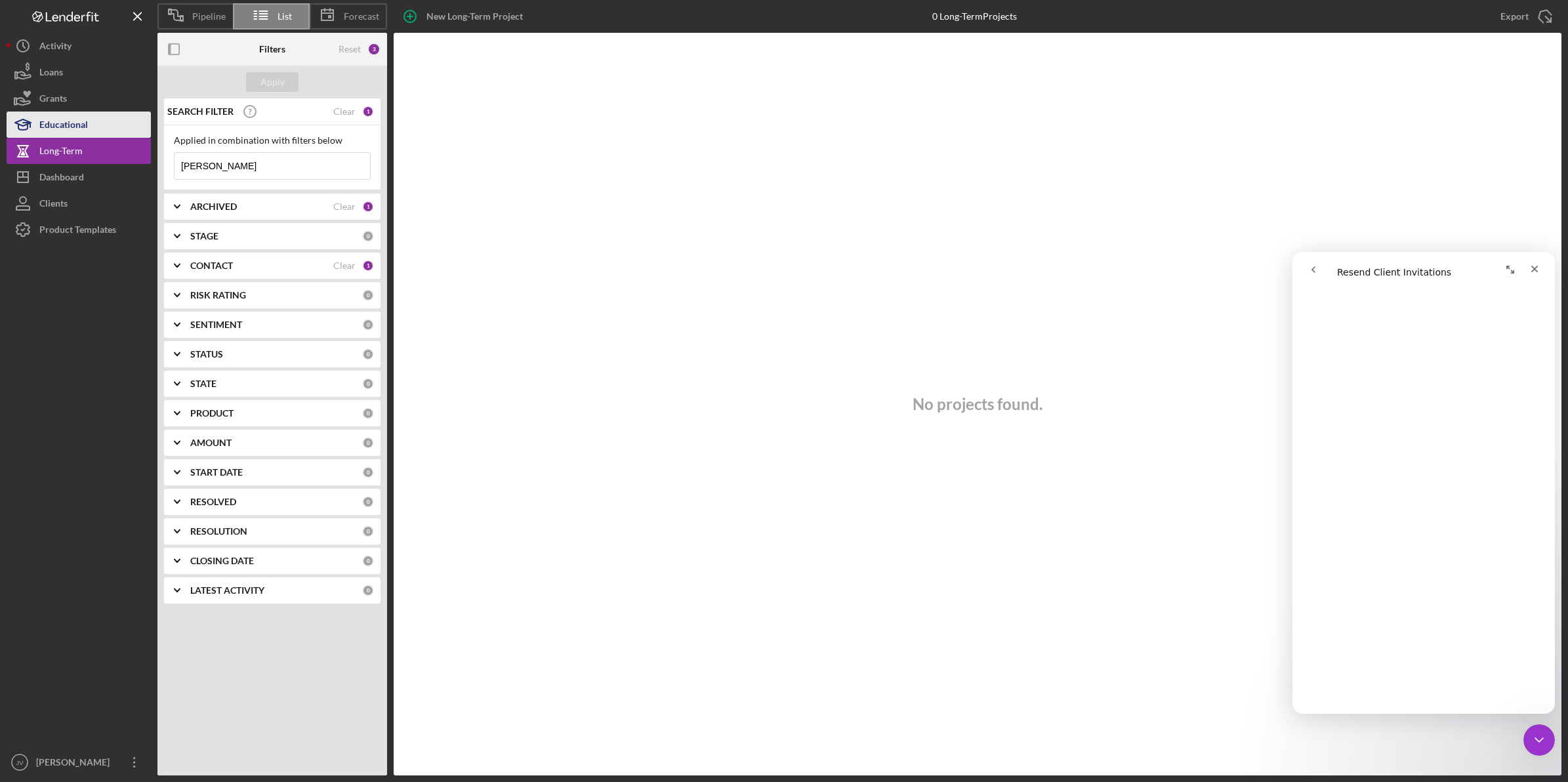
click at [84, 122] on div "Educational" at bounding box center [63, 126] width 48 height 29
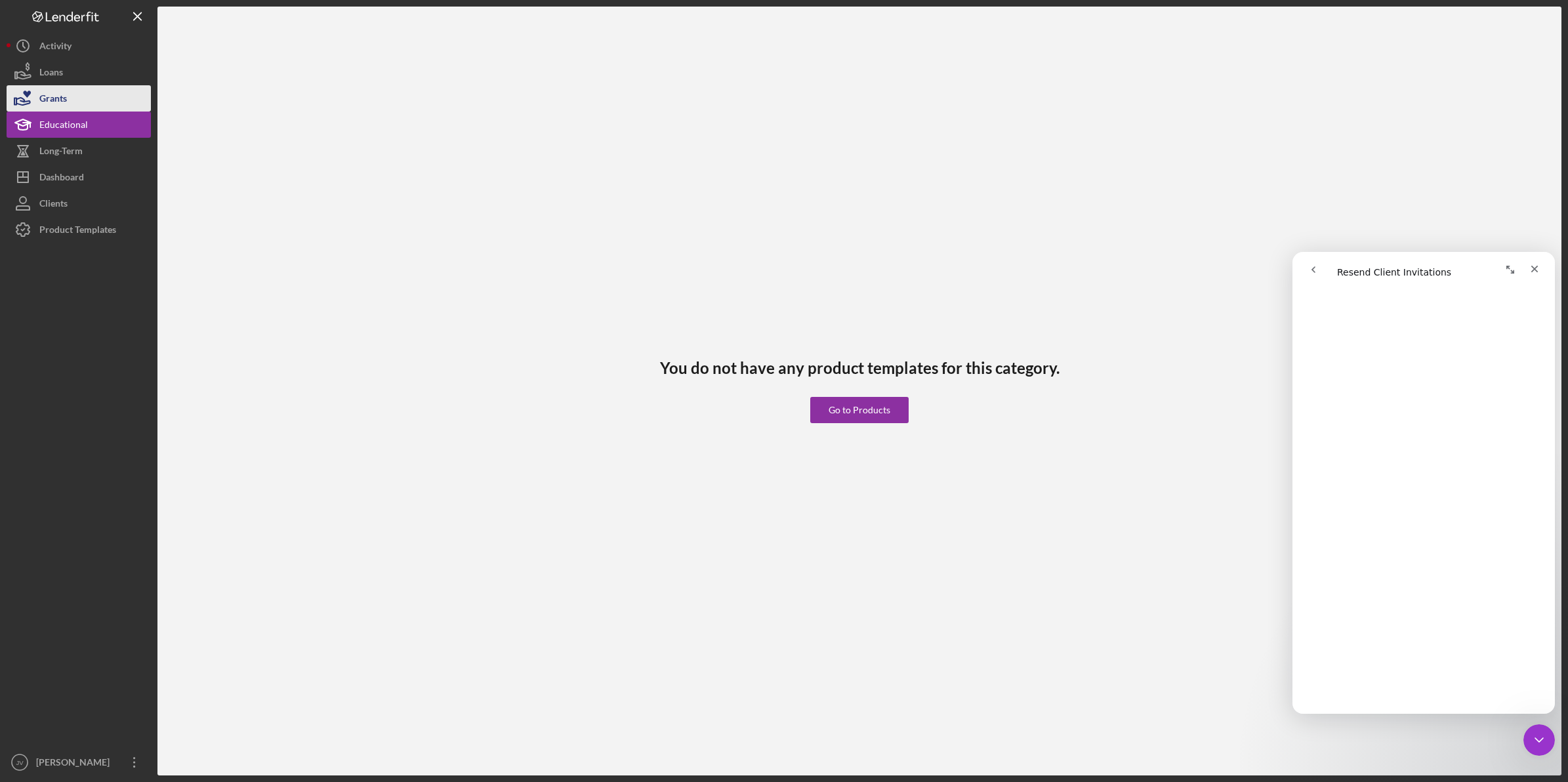
click at [84, 89] on button "Grants" at bounding box center [79, 98] width 144 height 27
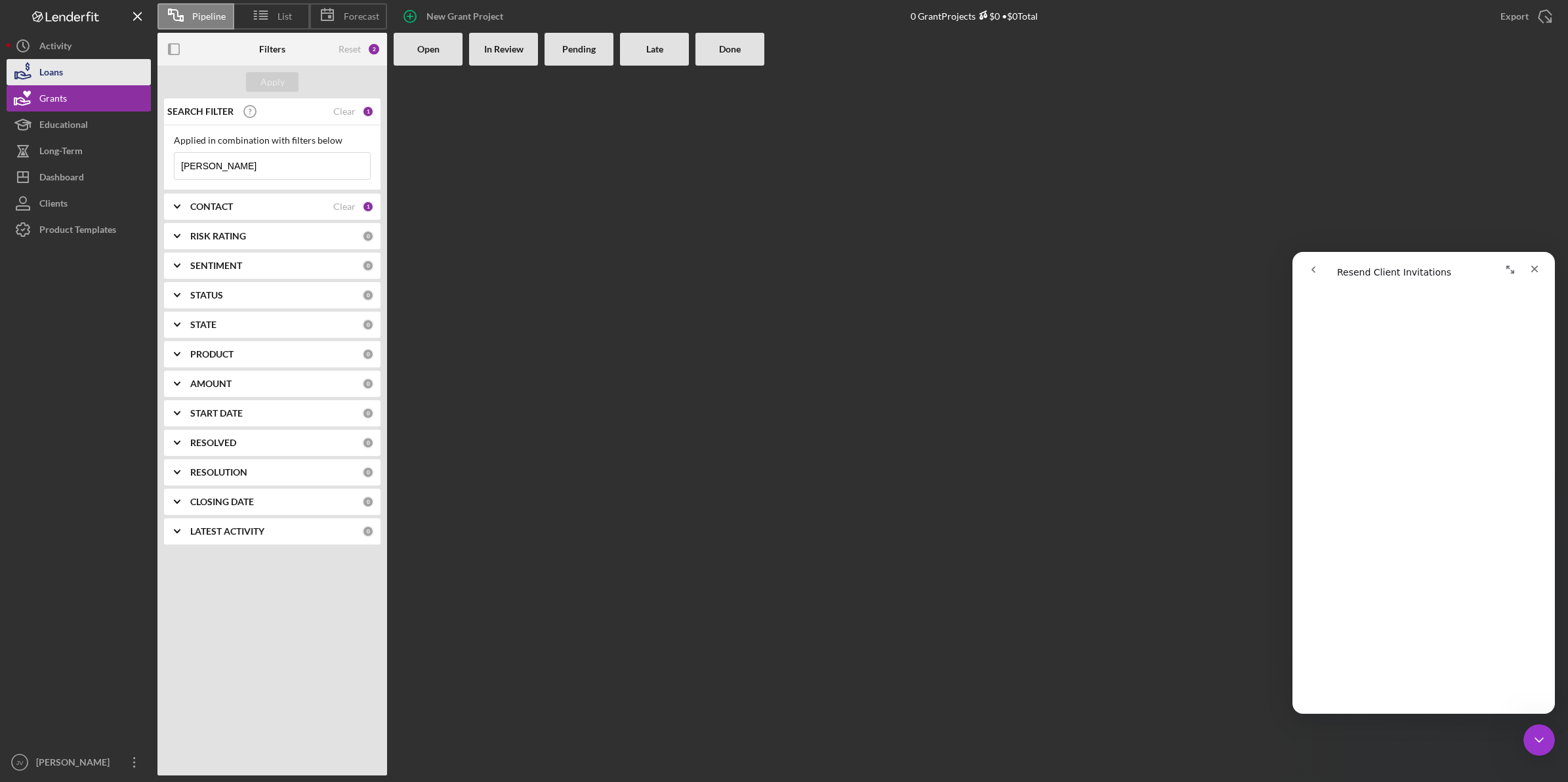
click at [83, 77] on button "Loans" at bounding box center [79, 72] width 144 height 27
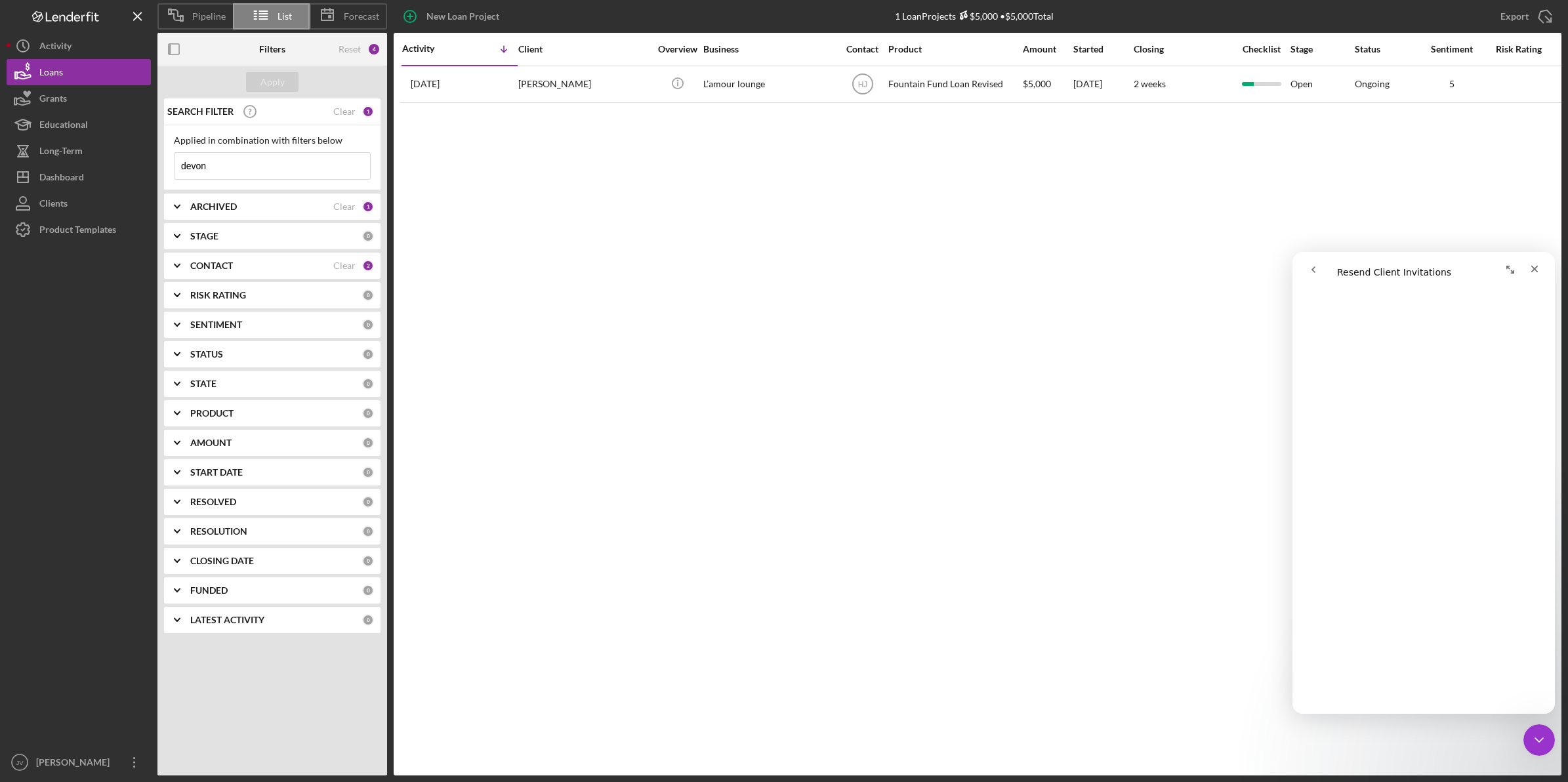
click at [1317, 269] on icon "go back" at bounding box center [1313, 269] width 10 height 10
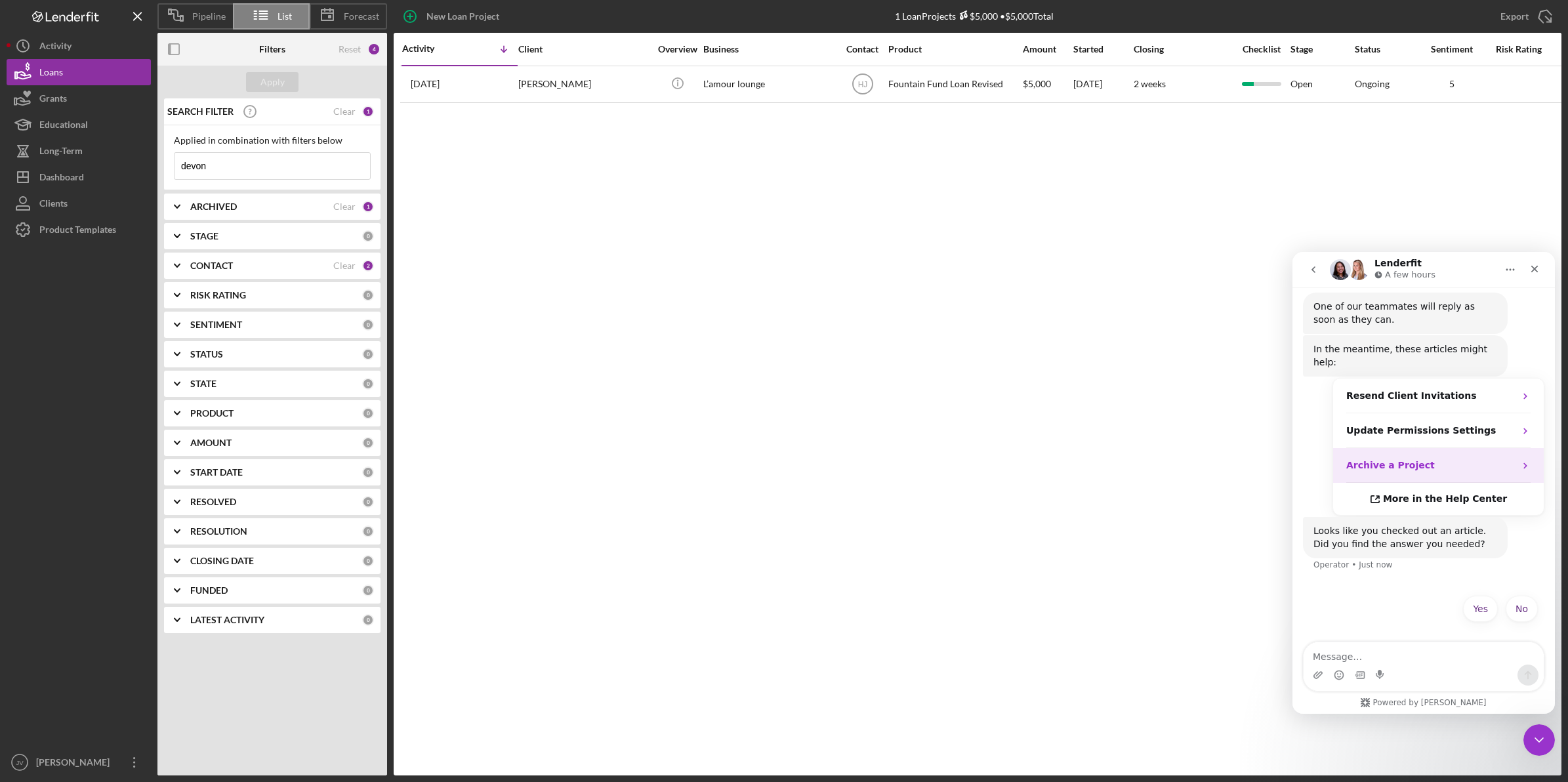
scroll to position [552, 0]
click at [1511, 594] on button "No" at bounding box center [1522, 607] width 32 height 27
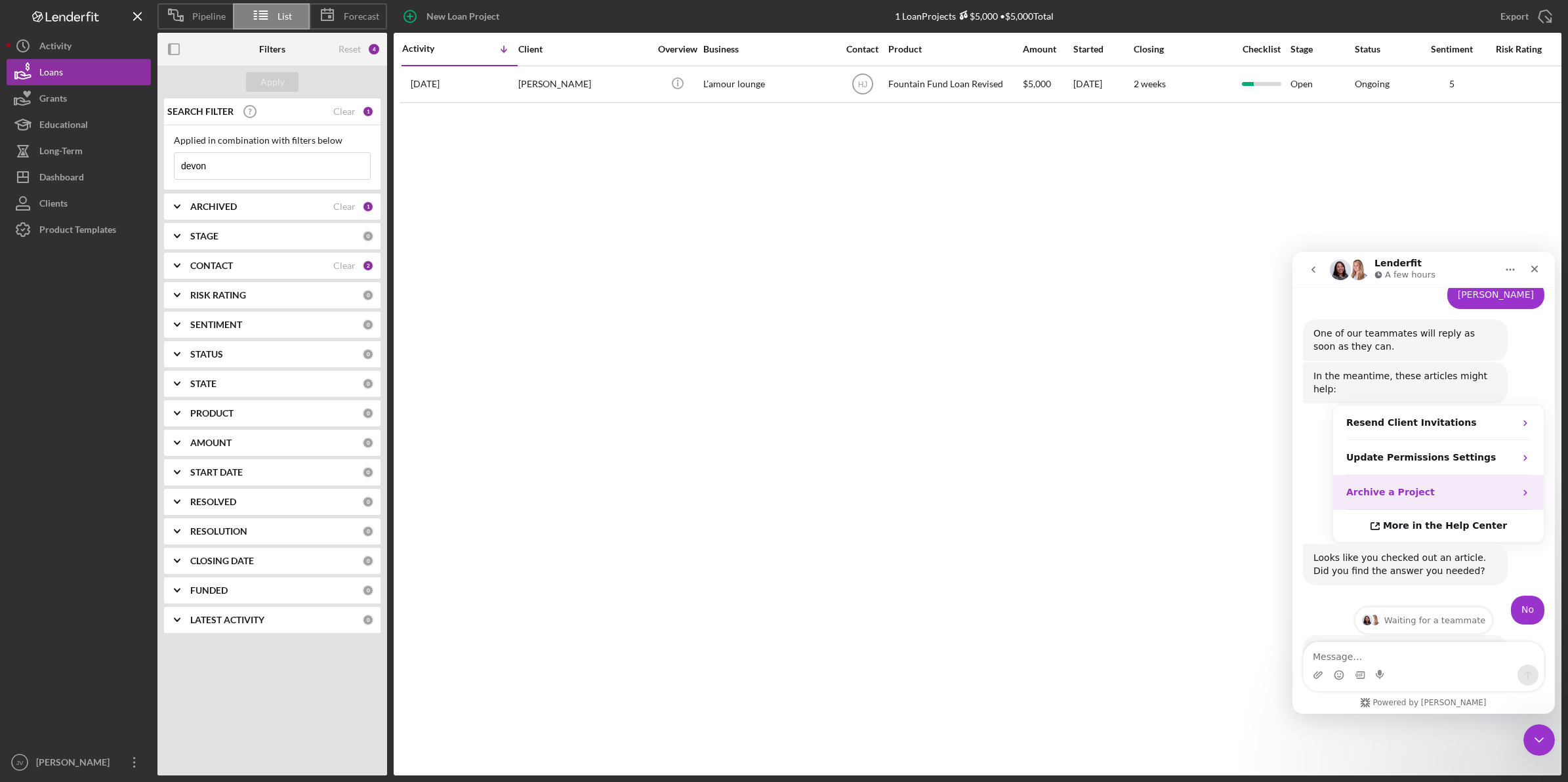
scroll to position [625, 0]
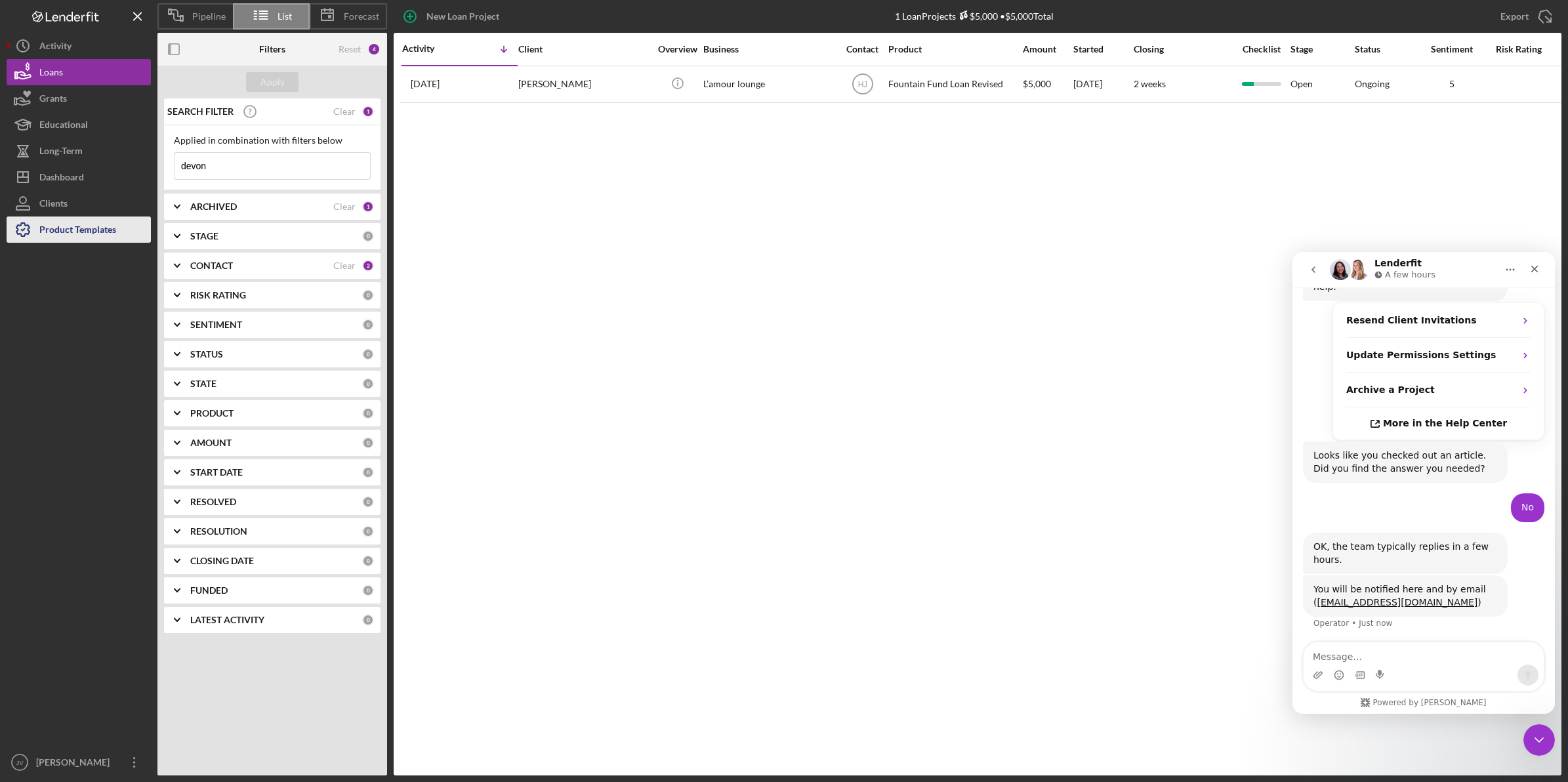
click at [69, 231] on div "Product Templates" at bounding box center [78, 231] width 77 height 29
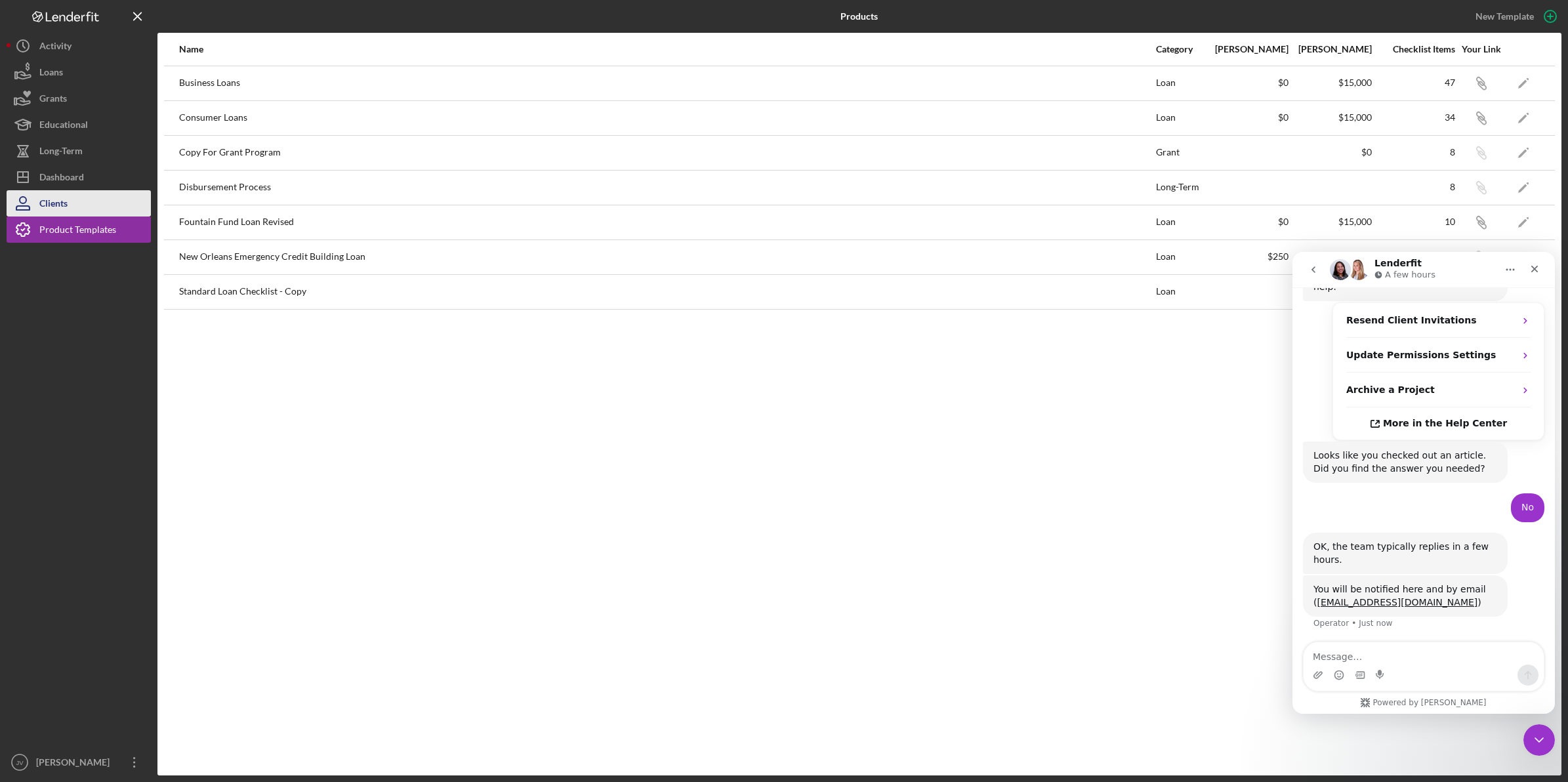
click at [78, 199] on button "Clients" at bounding box center [79, 203] width 144 height 27
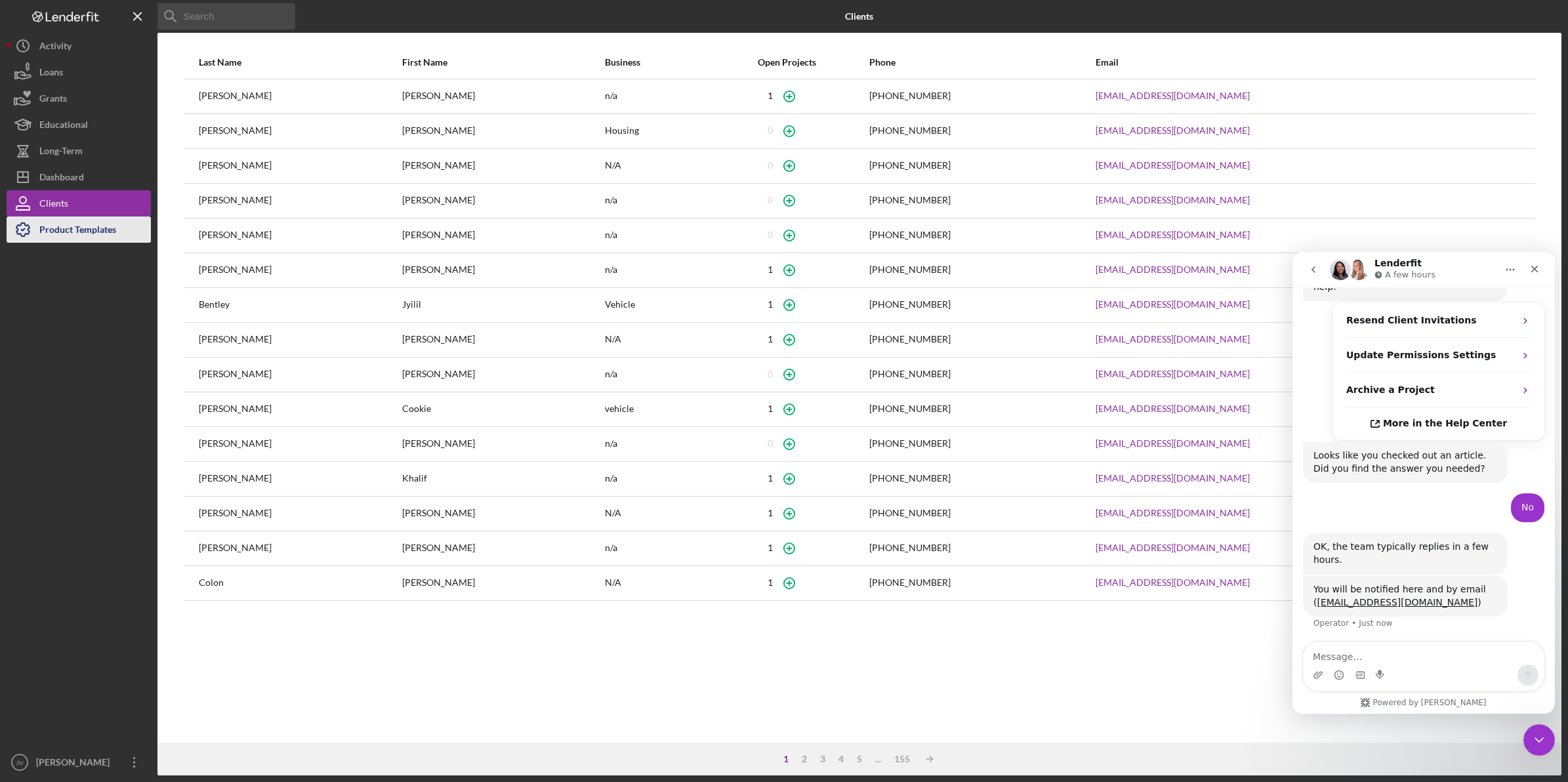
click at [78, 237] on div "Product Templates" at bounding box center [78, 231] width 77 height 29
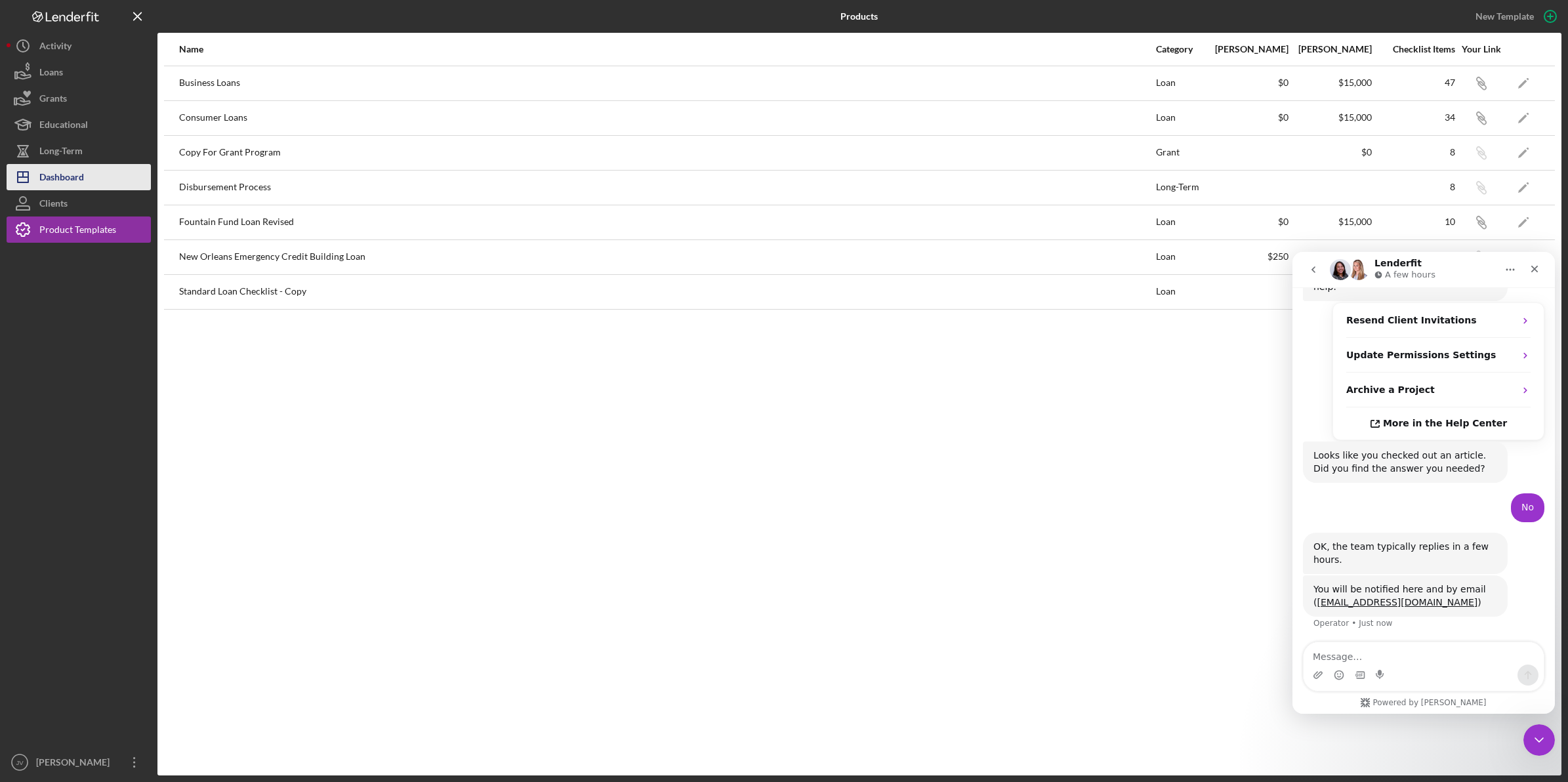
click at [78, 179] on div "Dashboard" at bounding box center [62, 178] width 45 height 29
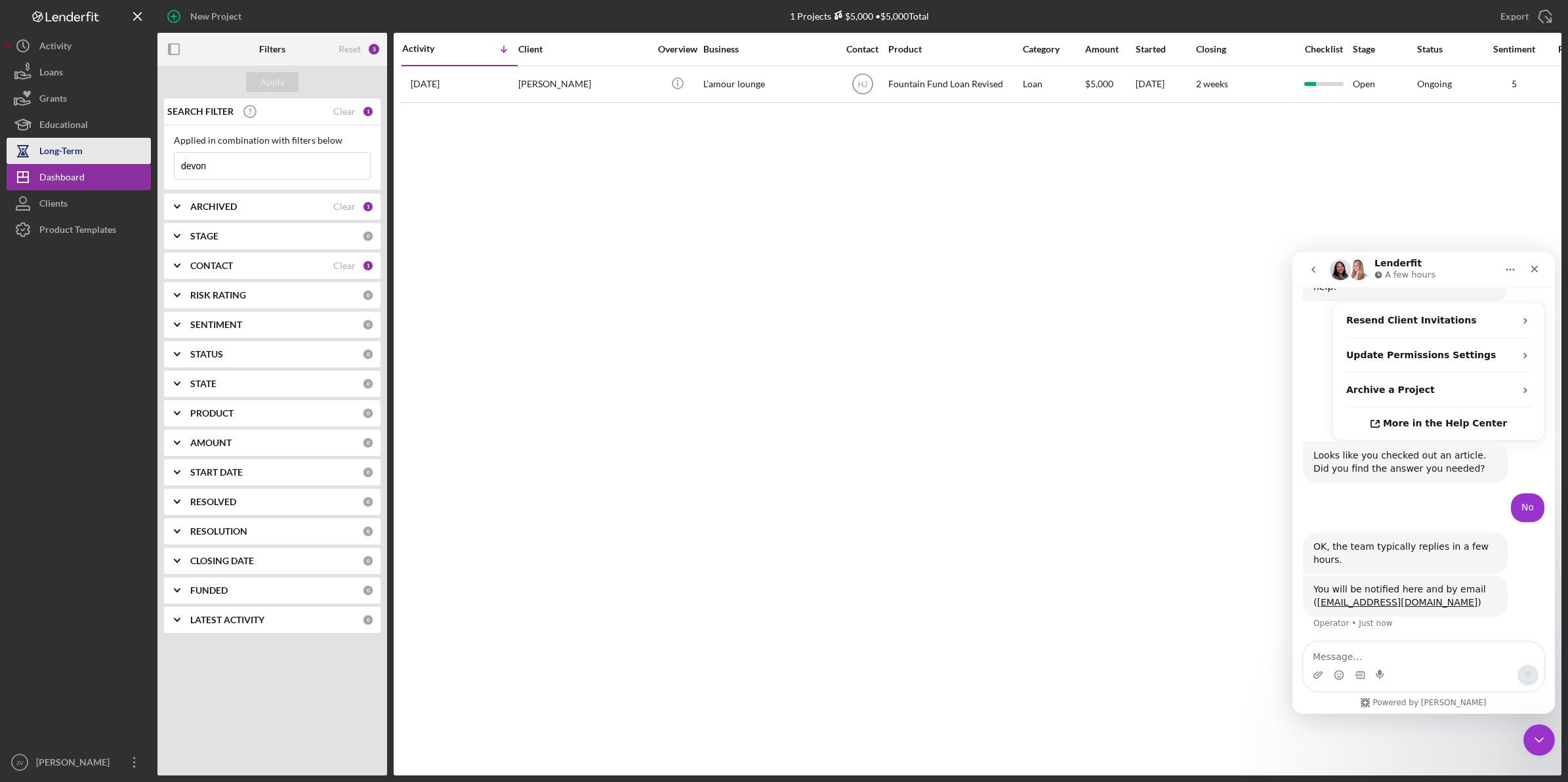
click at [79, 154] on div "Long-Term" at bounding box center [61, 152] width 44 height 29
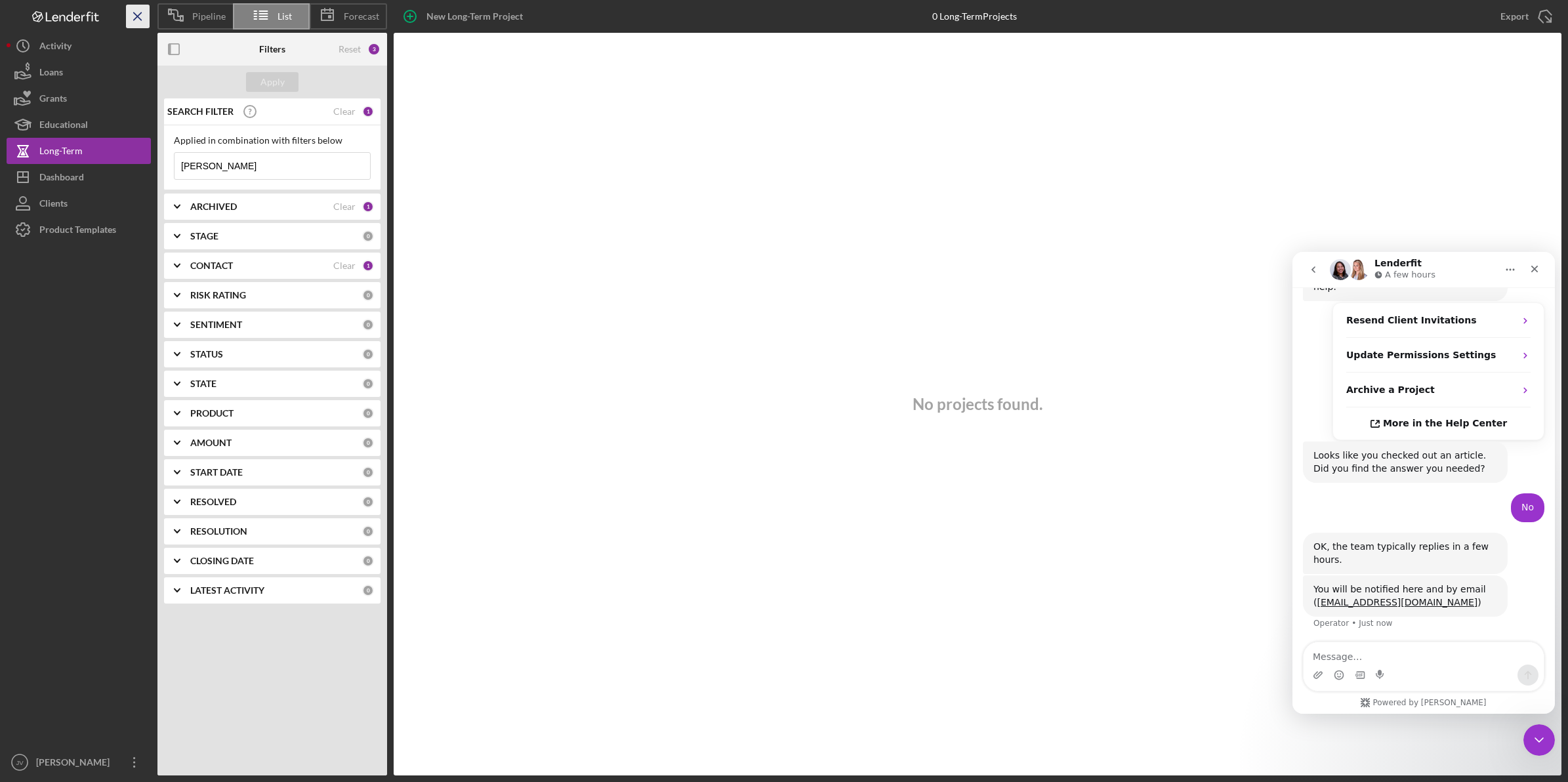
click at [136, 17] on line "button" at bounding box center [138, 16] width 7 height 7
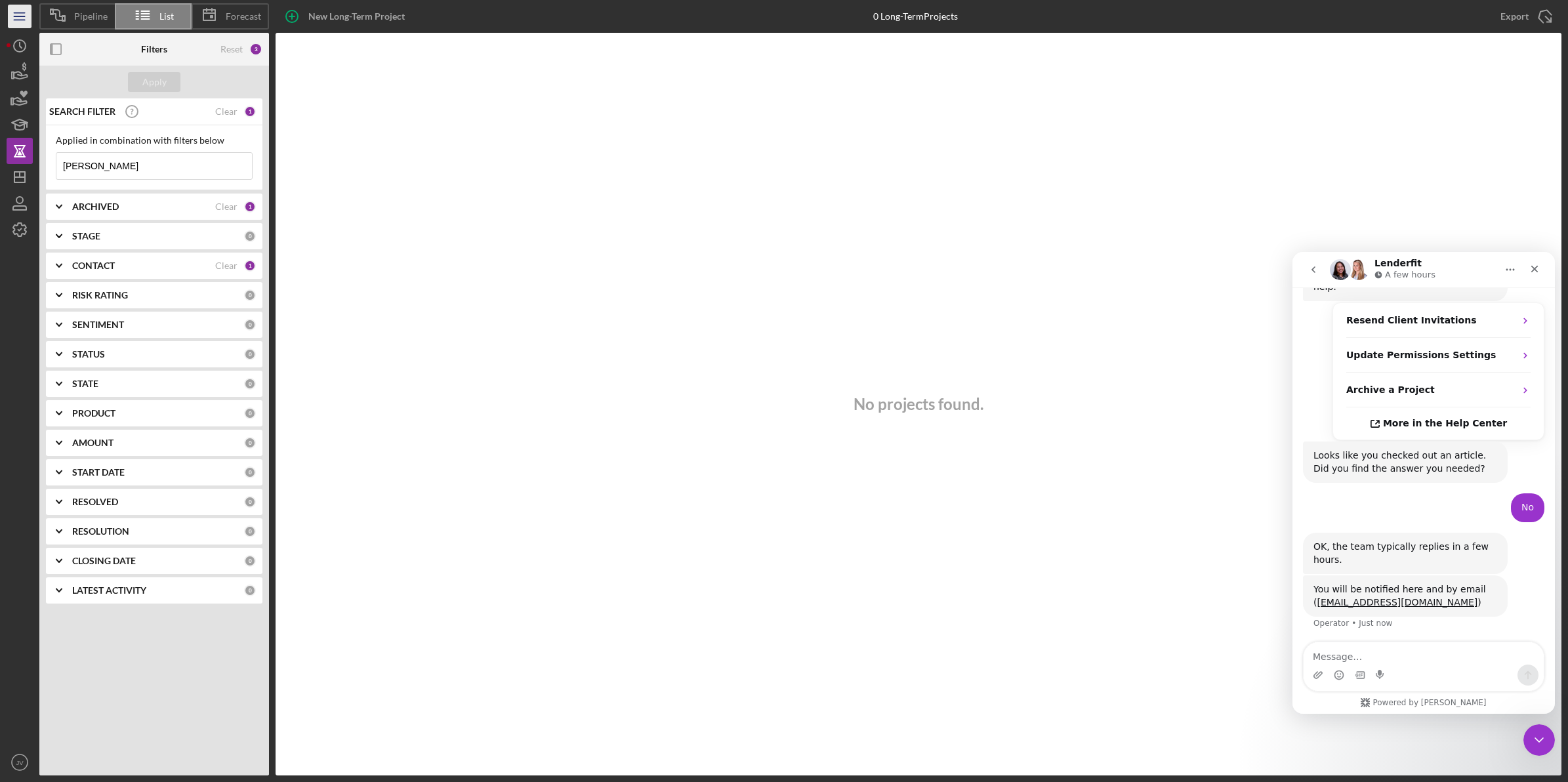
click at [20, 16] on line "button" at bounding box center [18, 16] width 10 height 0
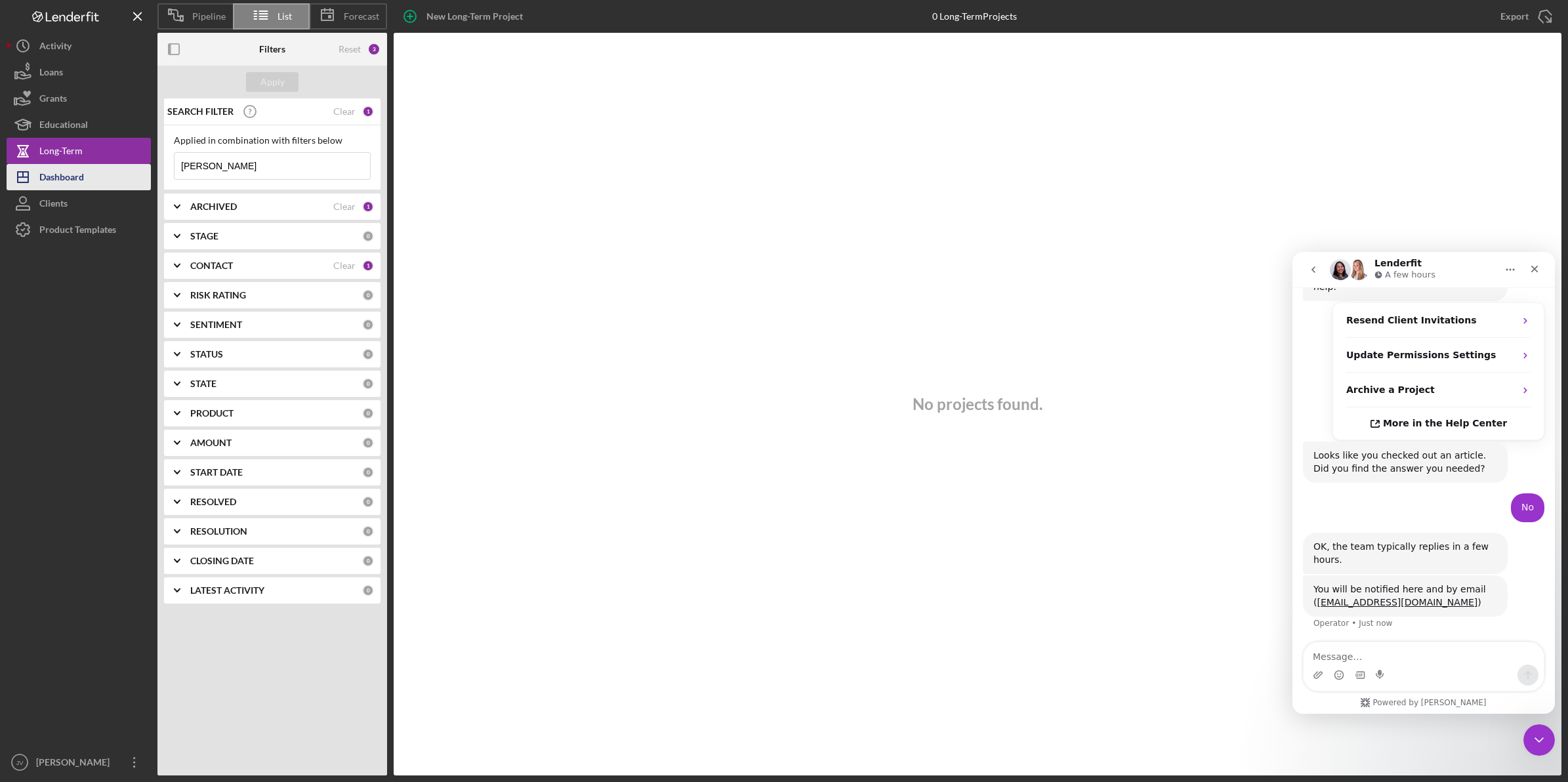
click at [110, 181] on button "Icon/Dashboard Dashboard" at bounding box center [79, 177] width 144 height 27
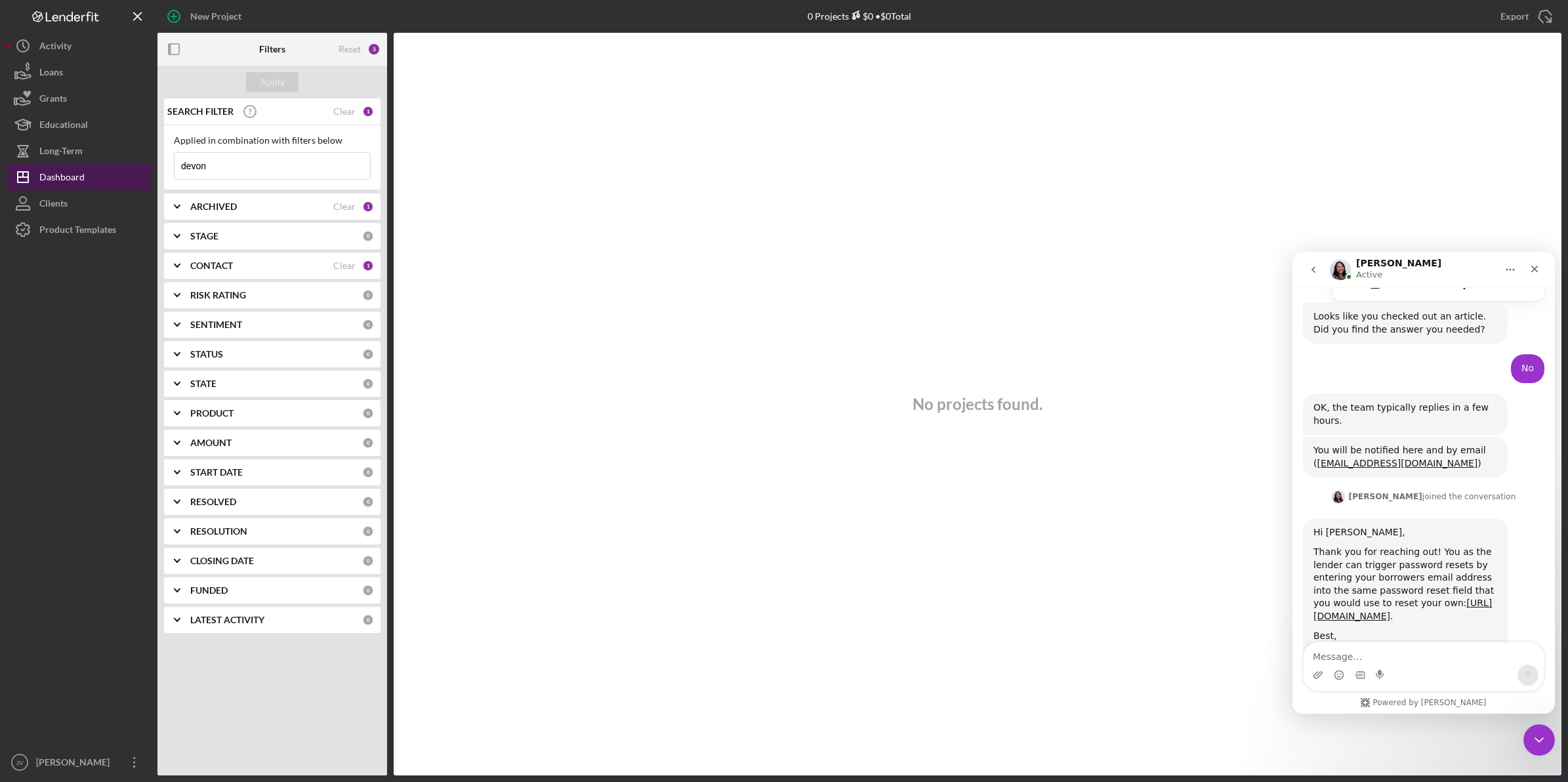
scroll to position [775, 0]
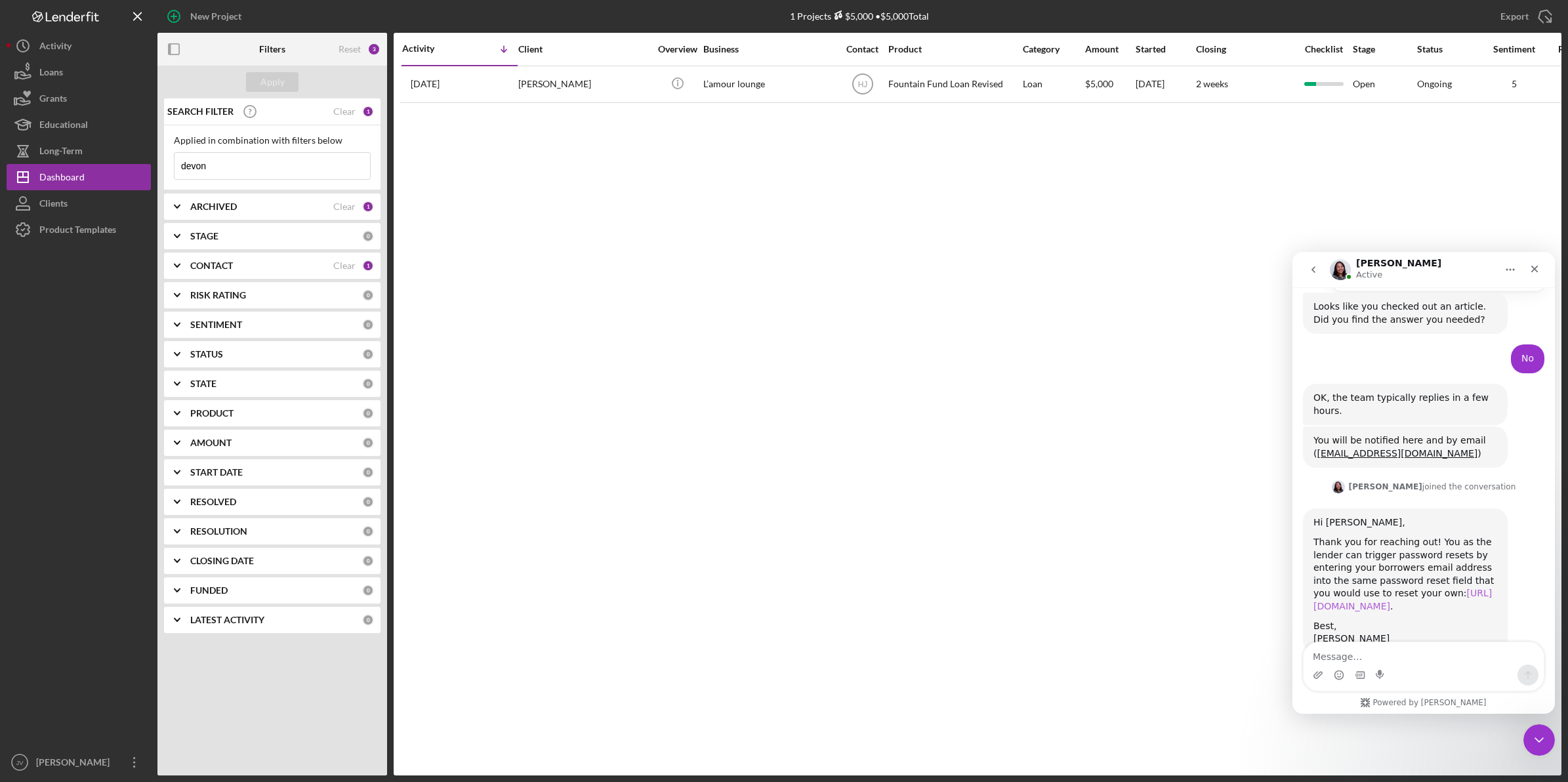
click at [1391, 588] on link "https://app.lenderfit.io/forgot-password" at bounding box center [1403, 599] width 178 height 24
drag, startPoint x: 1484, startPoint y: 570, endPoint x: 1313, endPoint y: 571, distance: 171.0
click at [1314, 571] on div "Thank you for reaching out! You as the lender can trigger password resets by en…" at bounding box center [1406, 575] width 184 height 78
copy div "https://app.lenderfit.io/forgot-password ."
click at [643, 388] on div "Activity Icon/Table Sort Arrow Client Overview Business Contact Product Categor…" at bounding box center [977, 404] width 1168 height 742
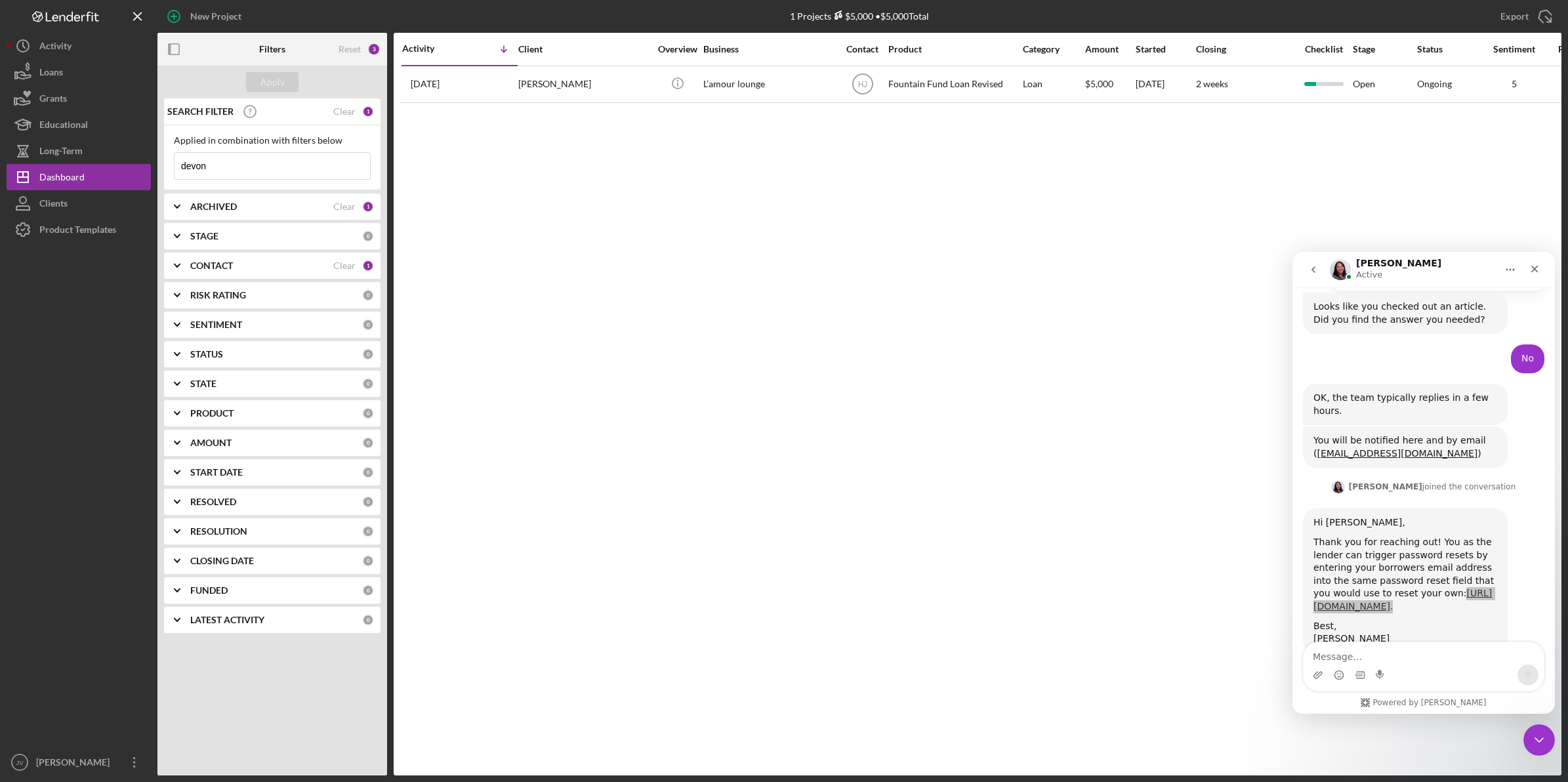
drag, startPoint x: 1117, startPoint y: 544, endPoint x: 1111, endPoint y: 535, distance: 10.8
click at [1117, 543] on div "Activity Icon/Table Sort Arrow Client Overview Business Contact Product Categor…" at bounding box center [977, 404] width 1168 height 742
click at [1163, 401] on div "Activity Icon/Table Sort Arrow Client Overview Business Contact Product Categor…" at bounding box center [977, 404] width 1168 height 742
click at [1371, 529] on div "Christina says…" at bounding box center [1406, 533] width 184 height 7
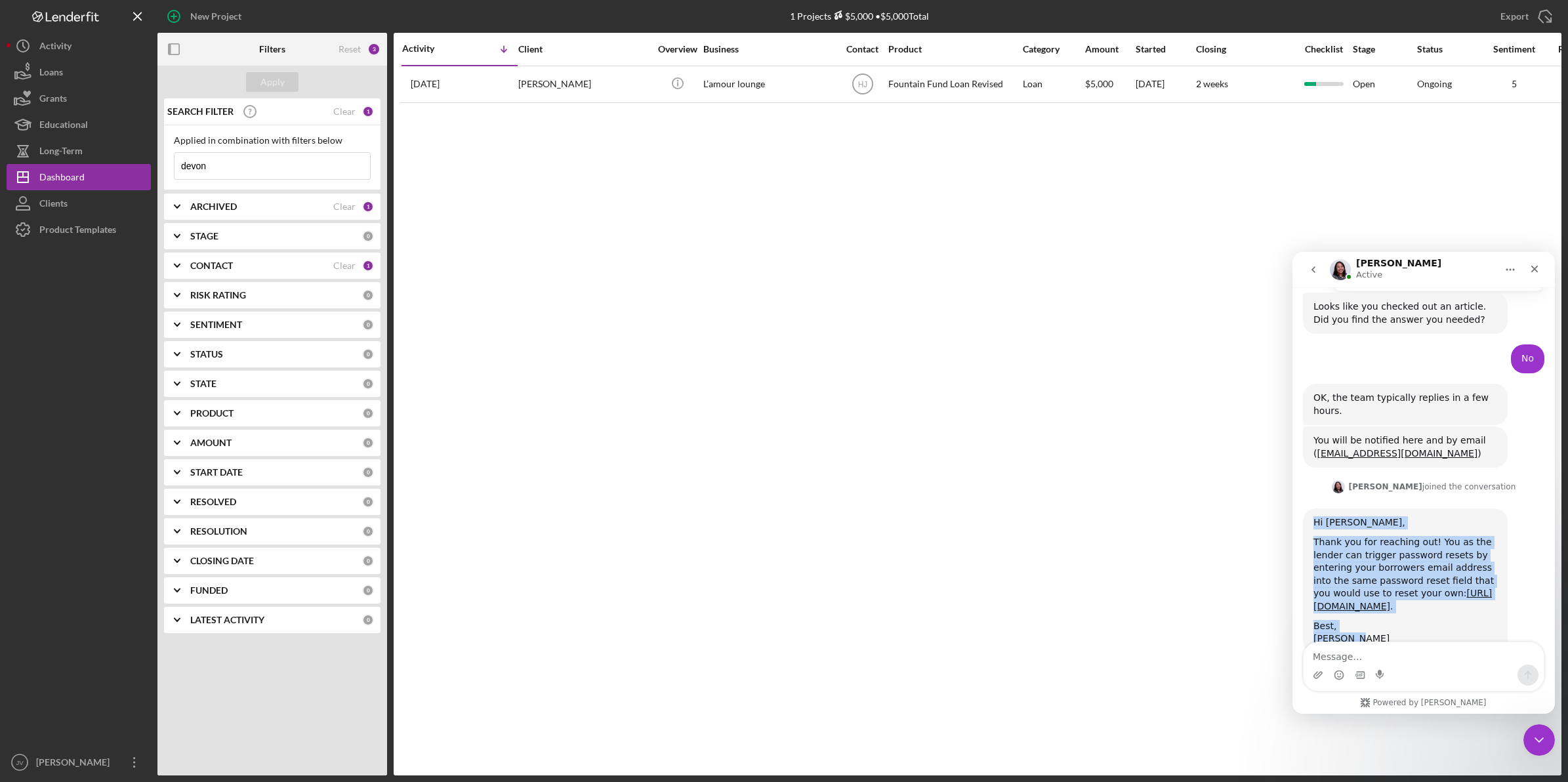
drag, startPoint x: 1363, startPoint y: 598, endPoint x: 1271, endPoint y: 484, distance: 146.5
click at [1293, 484] on html "Christina Active You can search for answers below! Our offices are closed for t…" at bounding box center [1424, 483] width 262 height 462
copy div "Hi Jay, Thank you for reaching out! You as the lender can trigger password rese…"
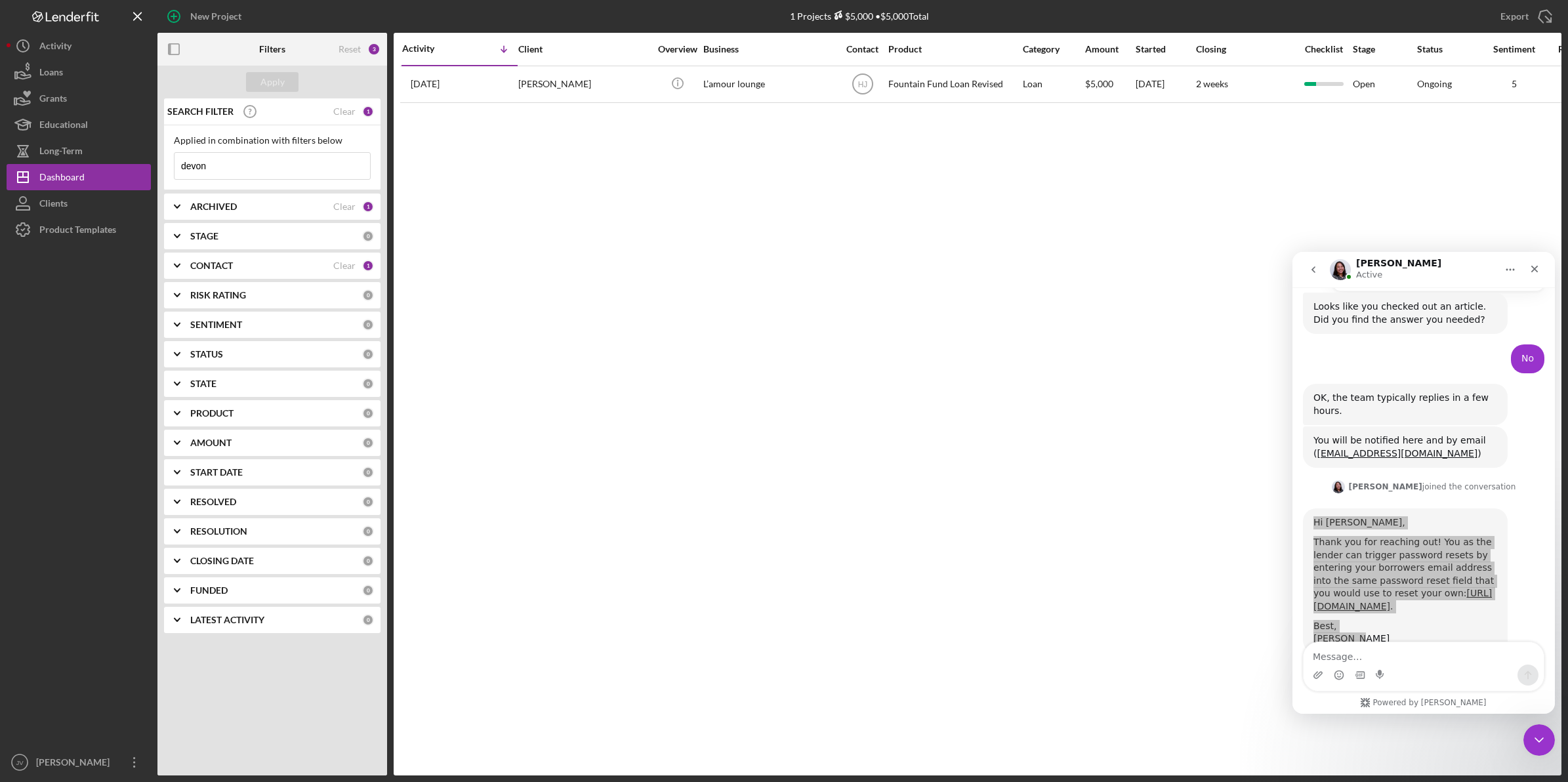
click at [779, 411] on div "Activity Icon/Table Sort Arrow Client Overview Business Contact Product Categor…" at bounding box center [977, 404] width 1168 height 742
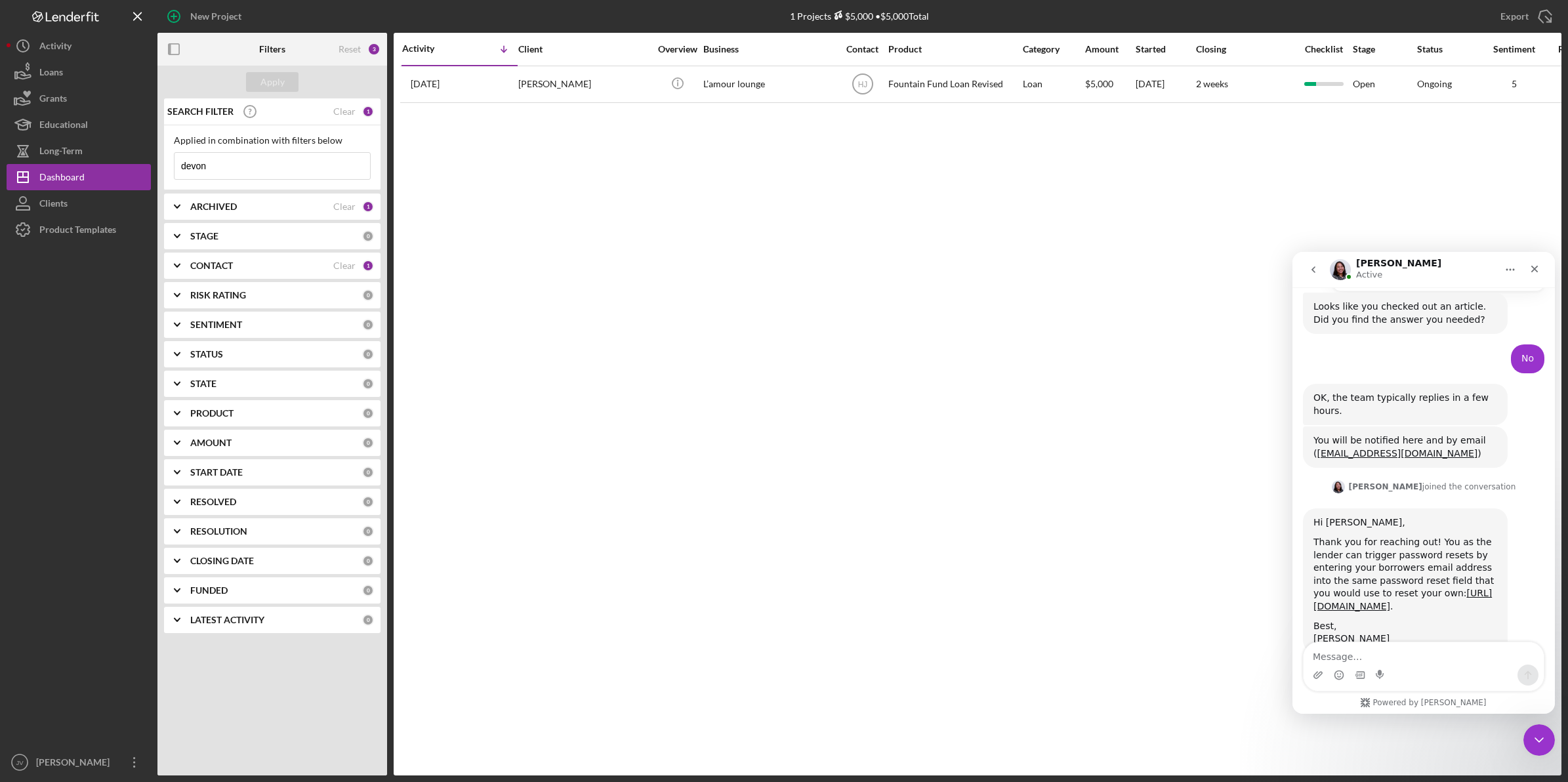
click at [1393, 666] on div "Intercom messenger" at bounding box center [1424, 675] width 240 height 21
click at [1382, 653] on textarea "Message…" at bounding box center [1424, 653] width 240 height 22
type textarea "Thank you! I will try that"
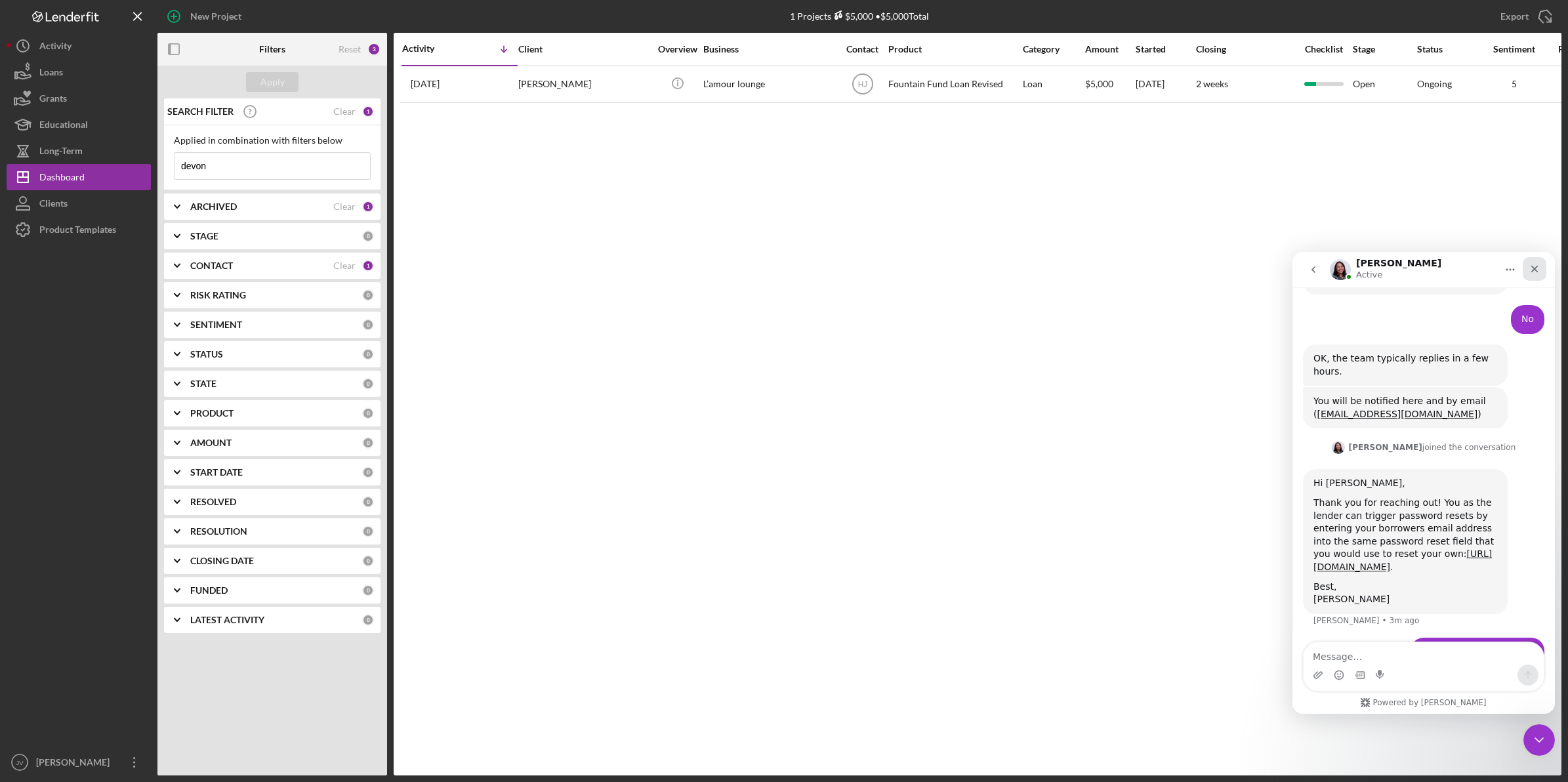
drag, startPoint x: 2844, startPoint y: 502, endPoint x: 1539, endPoint y: 262, distance: 1326.9
click at [1539, 262] on div "Close" at bounding box center [1535, 269] width 24 height 24
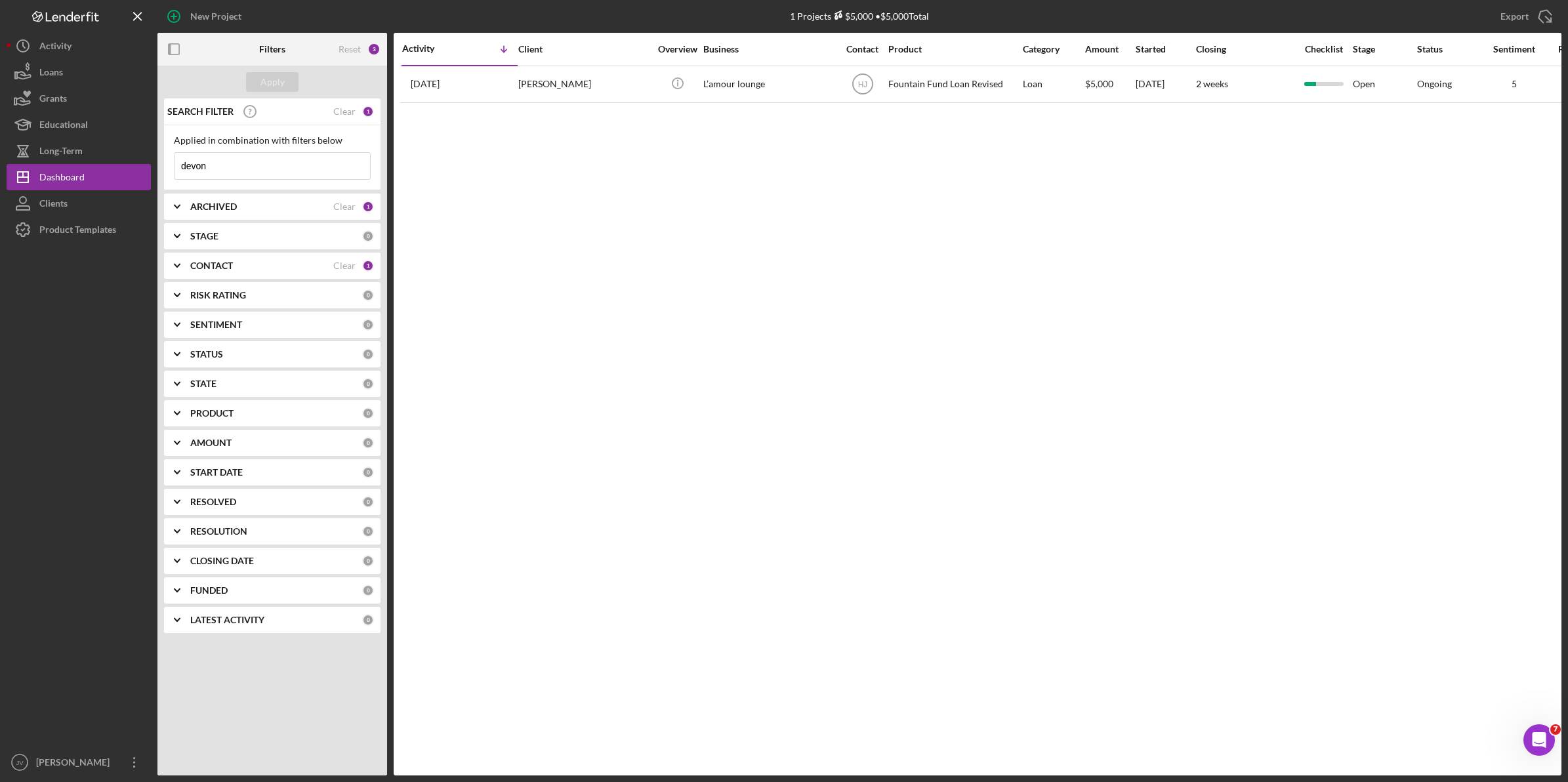
scroll to position [983, 0]
click at [175, 260] on icon "Icon/Expander" at bounding box center [177, 266] width 33 height 33
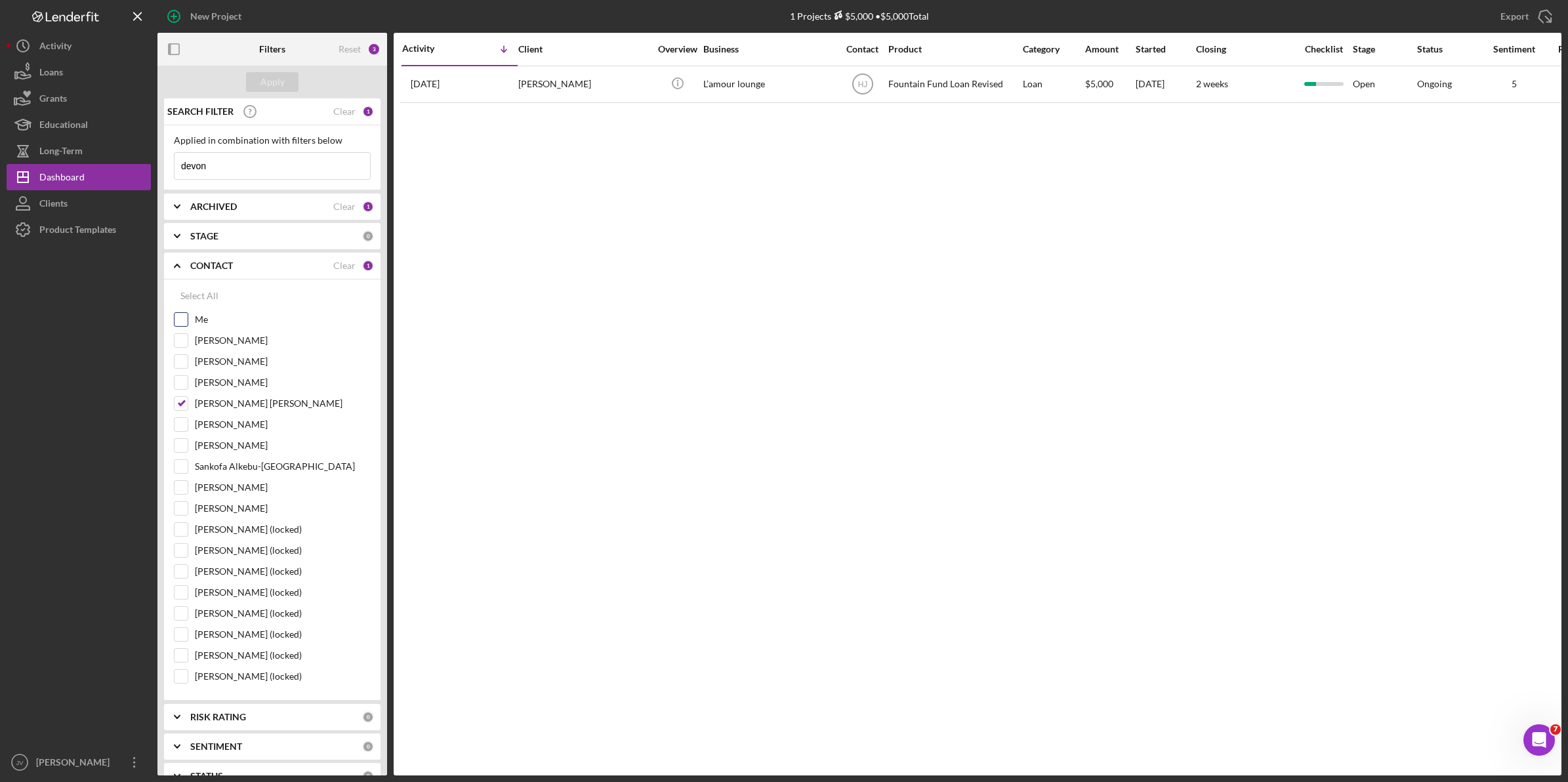
click at [181, 319] on input "Me" at bounding box center [181, 319] width 13 height 13
checkbox input "true"
click at [174, 405] on input "Harry Jean-Jacques" at bounding box center [181, 403] width 13 height 13
checkbox input "false"
drag, startPoint x: 238, startPoint y: 157, endPoint x: 145, endPoint y: 163, distance: 93.2
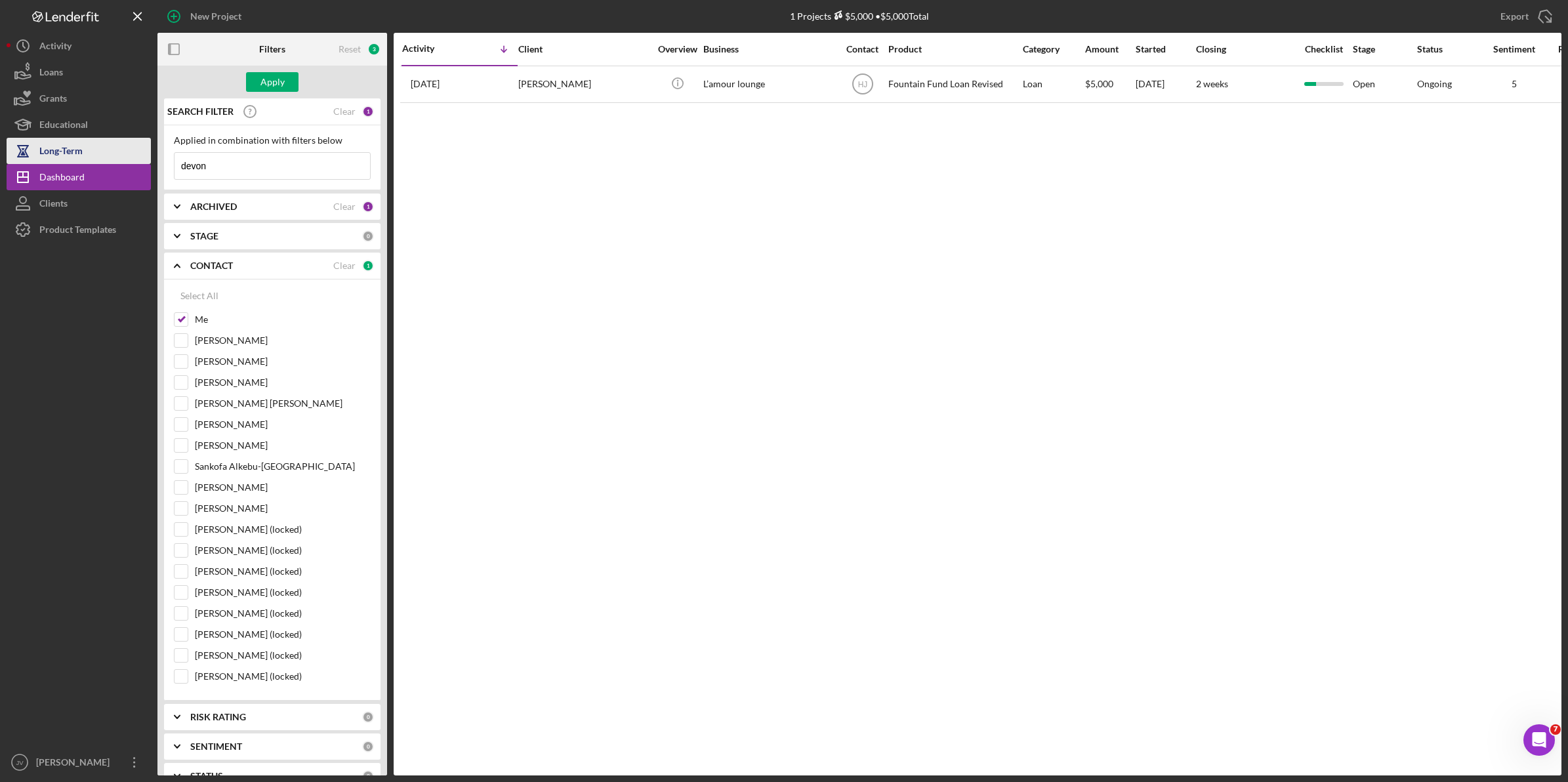
click at [145, 163] on div "New Project 1 Projects $5,000 • $5,000 Total devon Export Icon/Export Filters R…" at bounding box center [784, 388] width 1555 height 776
type input "gomes"
click at [294, 76] on button "Apply" at bounding box center [272, 82] width 52 height 20
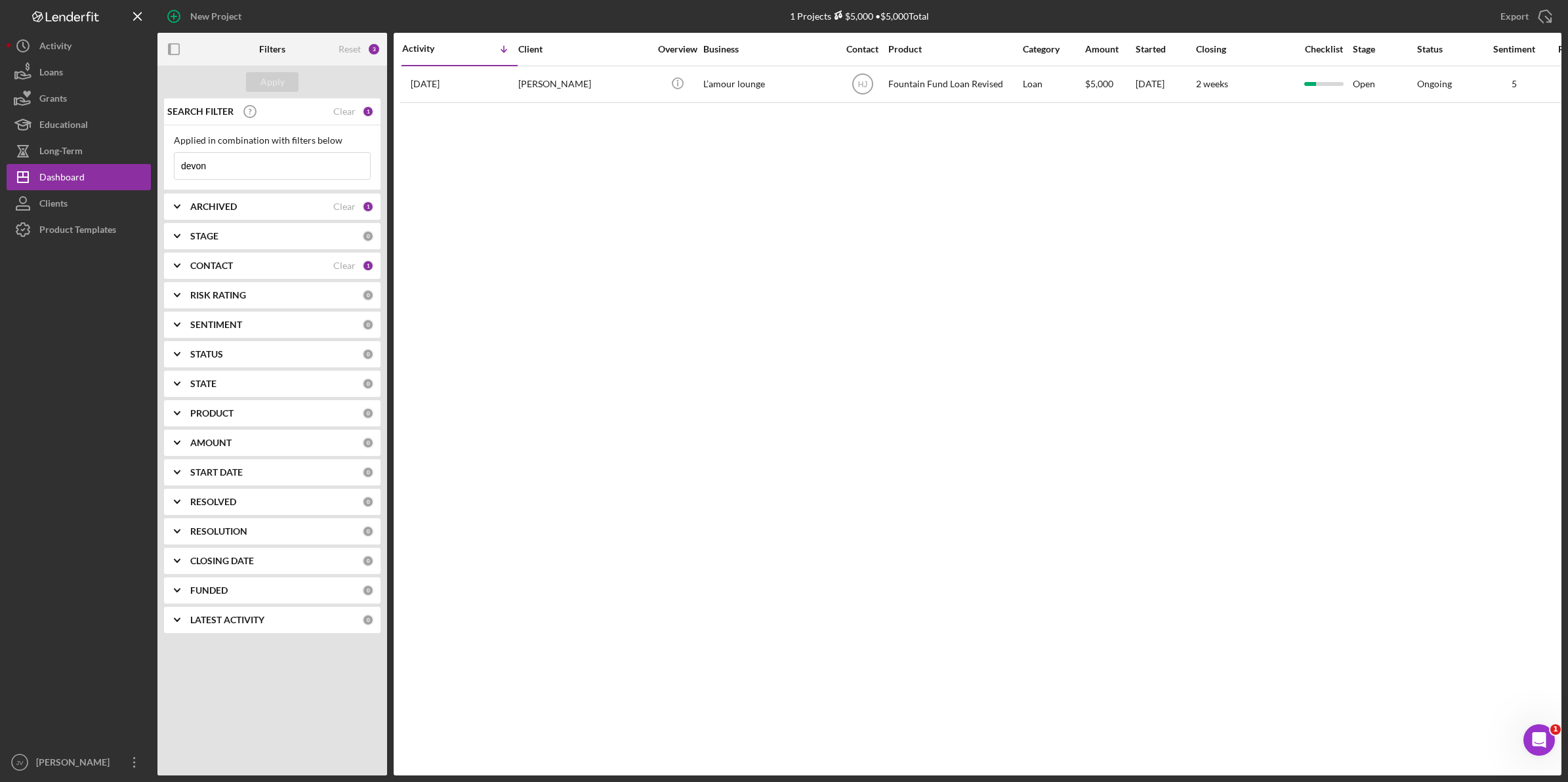
click at [806, 172] on div "Activity Icon/Table Sort Arrow Client Overview Business Contact Product Categor…" at bounding box center [977, 404] width 1168 height 742
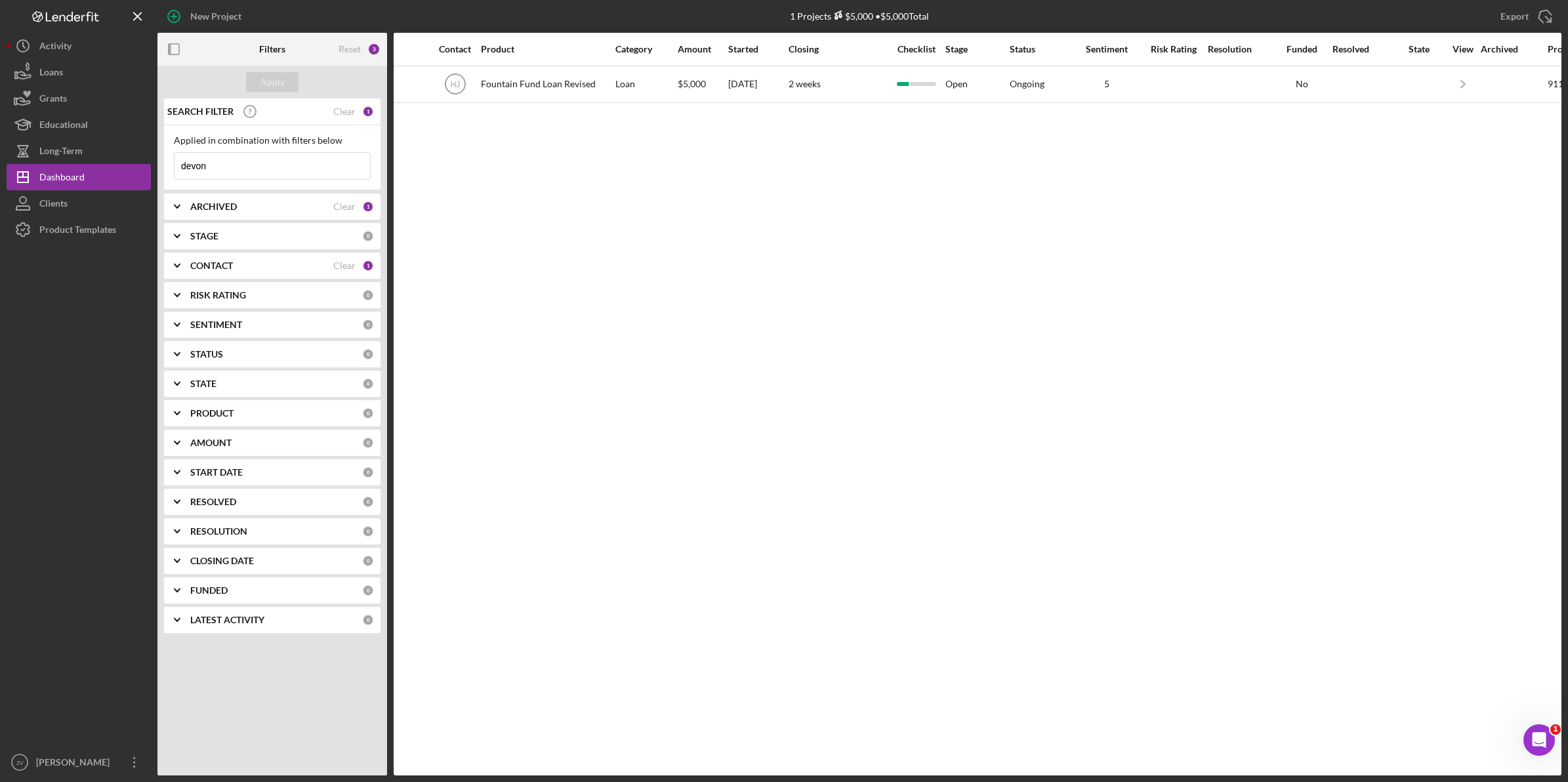
scroll to position [0, 454]
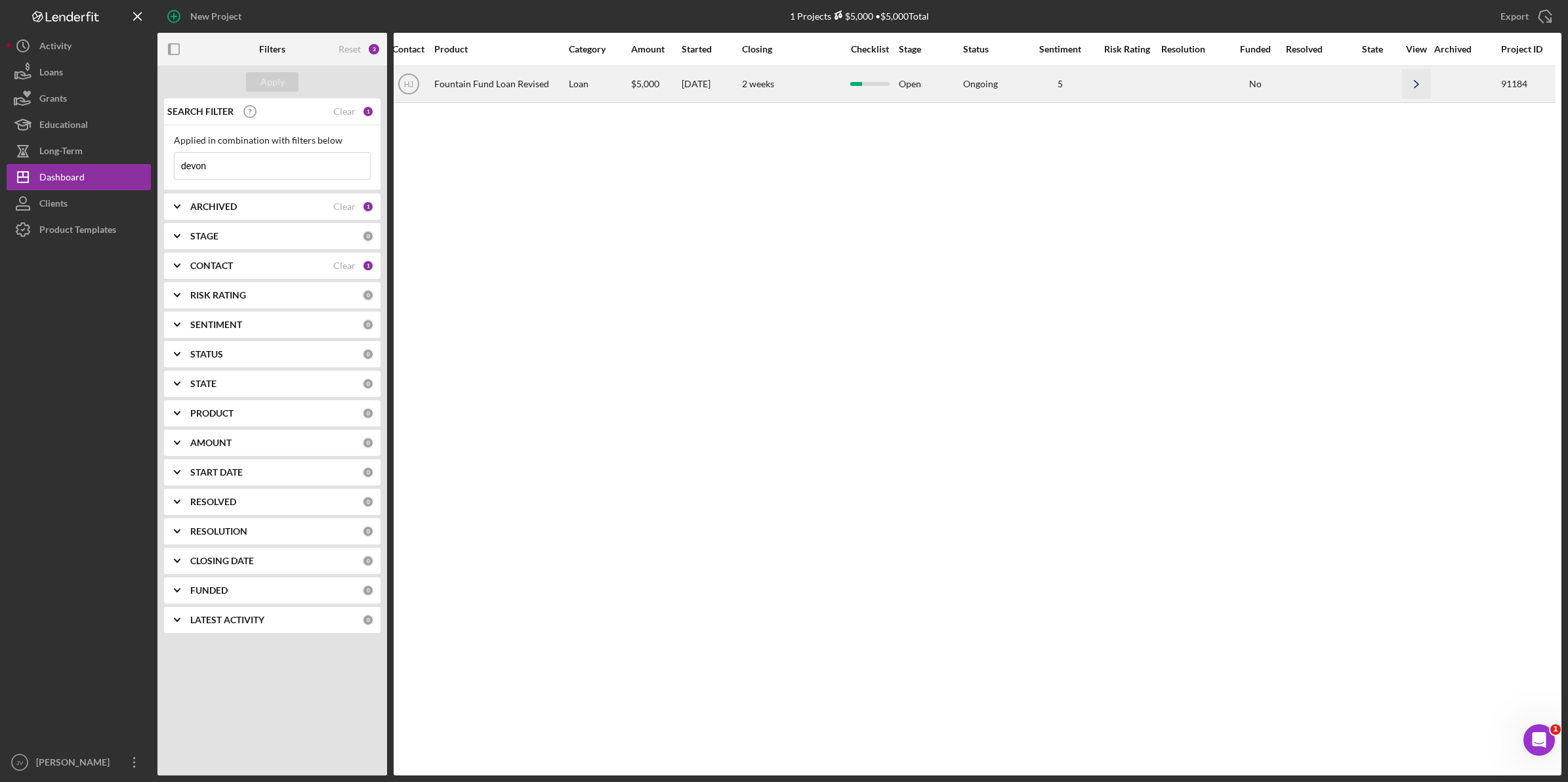
click at [1415, 79] on icon "Icon/Navigate" at bounding box center [1417, 84] width 29 height 29
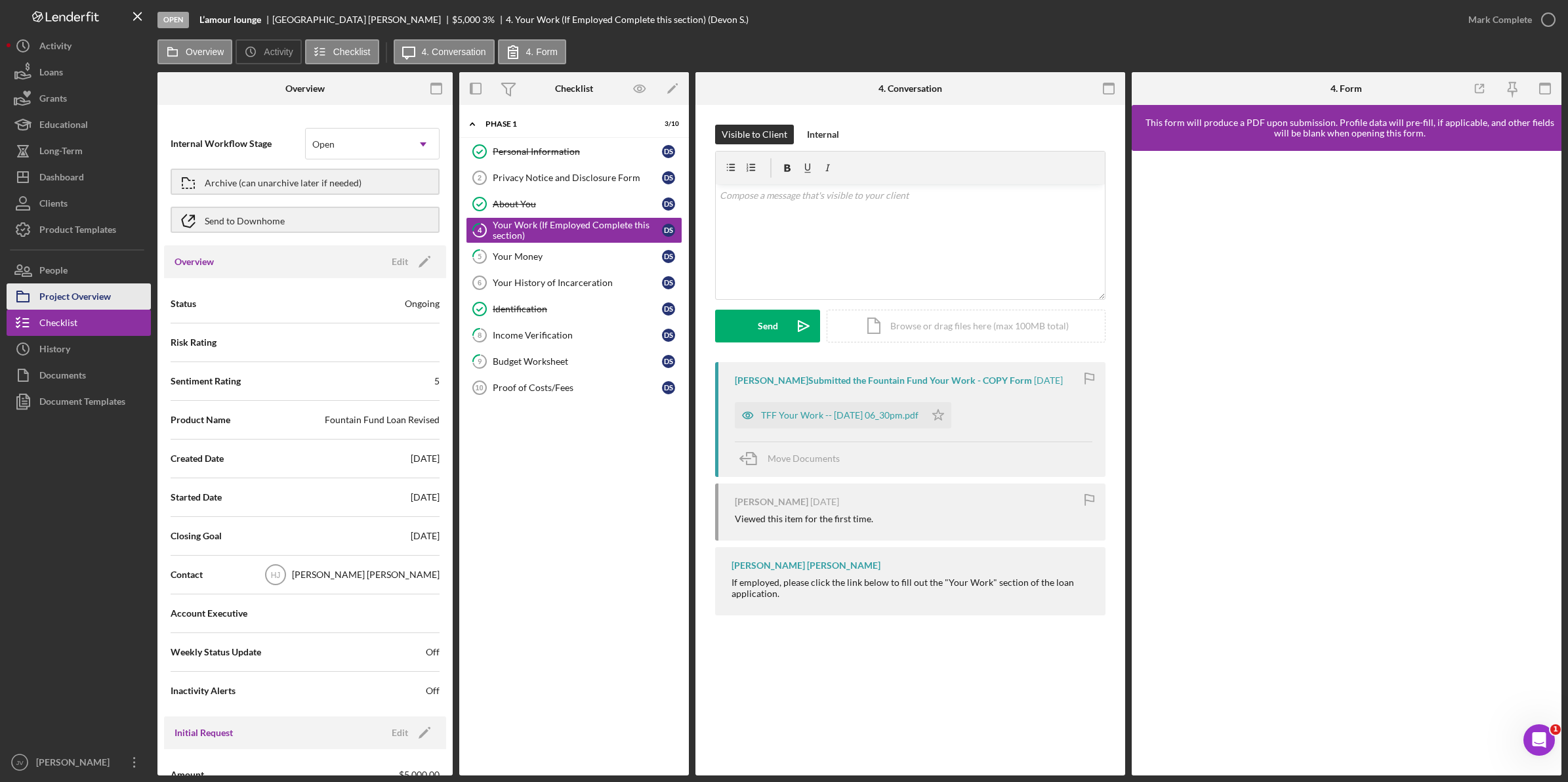
click at [112, 302] on button "Project Overview" at bounding box center [79, 296] width 144 height 27
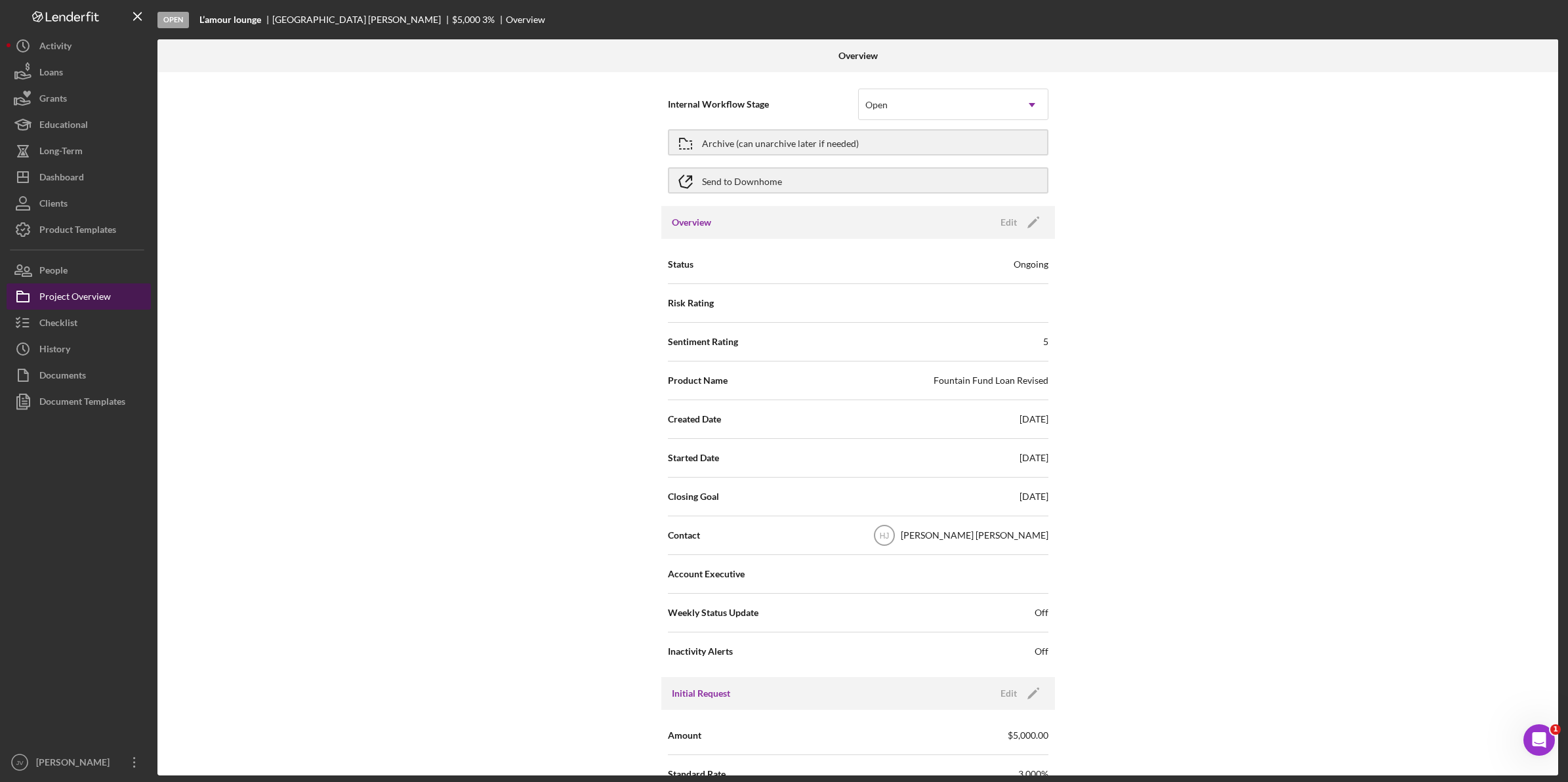
click at [104, 298] on div "Project Overview" at bounding box center [75, 298] width 72 height 29
click at [693, 221] on h3 "Overview" at bounding box center [691, 222] width 40 height 13
